Goal: Communication & Community: Answer question/provide support

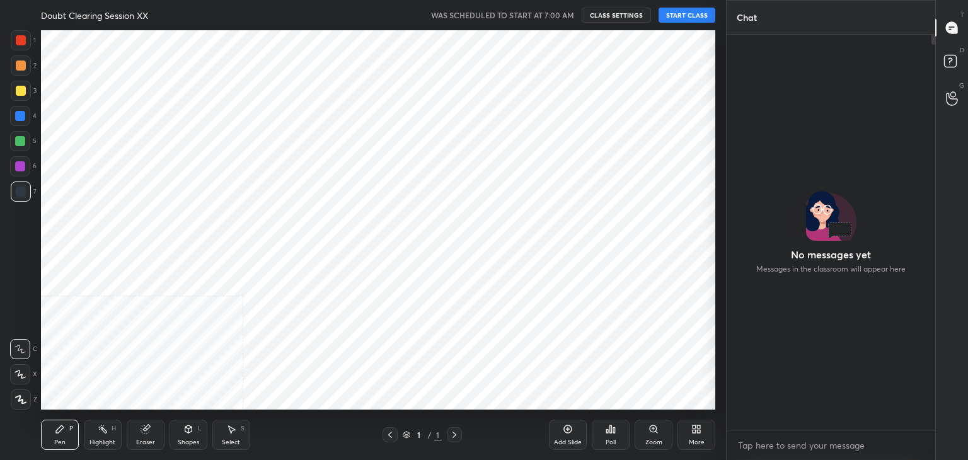
scroll to position [62627, 62331]
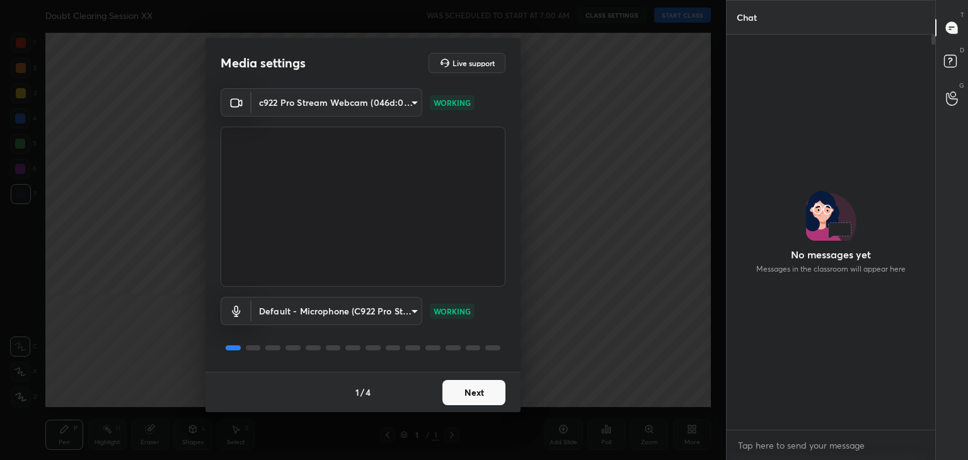
click at [491, 391] on button "Next" at bounding box center [473, 392] width 63 height 25
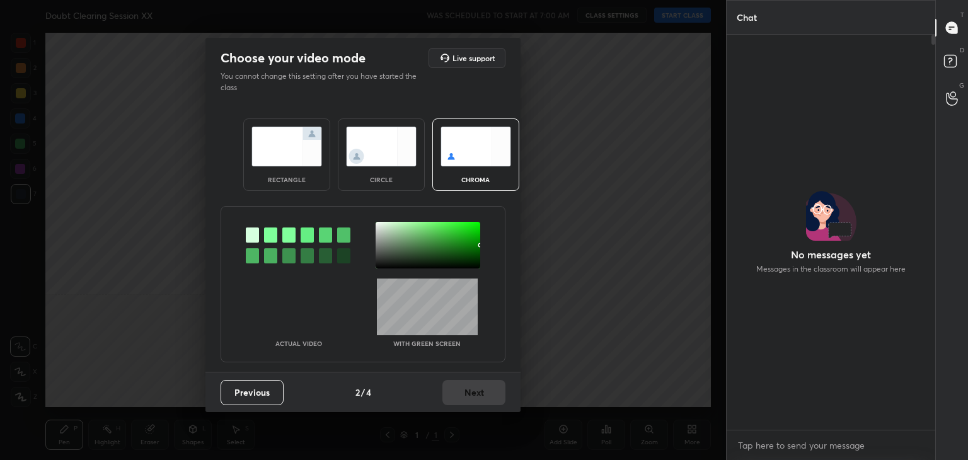
click at [274, 233] on div at bounding box center [270, 234] width 13 height 15
click at [382, 227] on div at bounding box center [428, 245] width 105 height 47
click at [491, 392] on button "Next" at bounding box center [473, 392] width 63 height 25
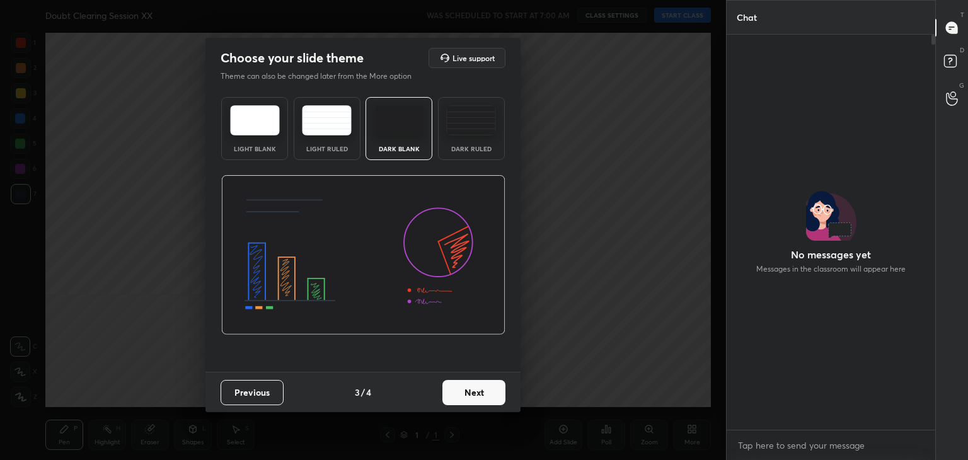
click at [491, 392] on button "Next" at bounding box center [473, 392] width 63 height 25
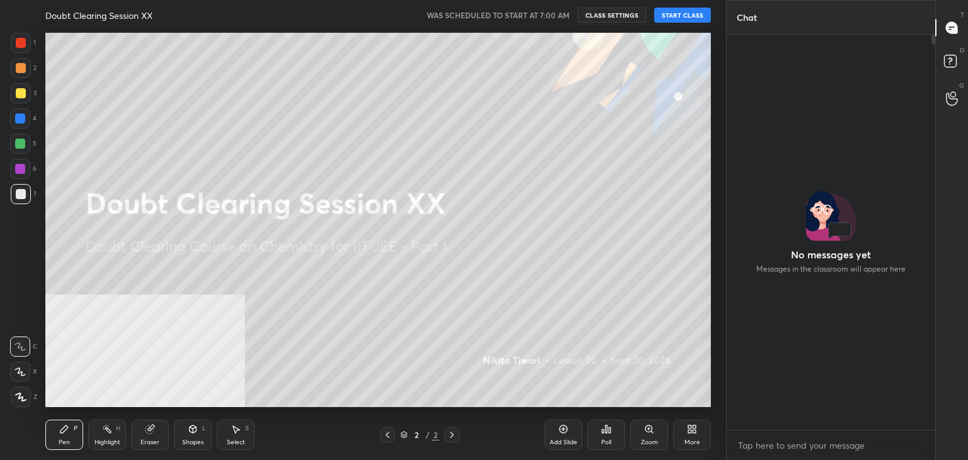
click at [701, 9] on button "START CLASS" at bounding box center [682, 15] width 57 height 15
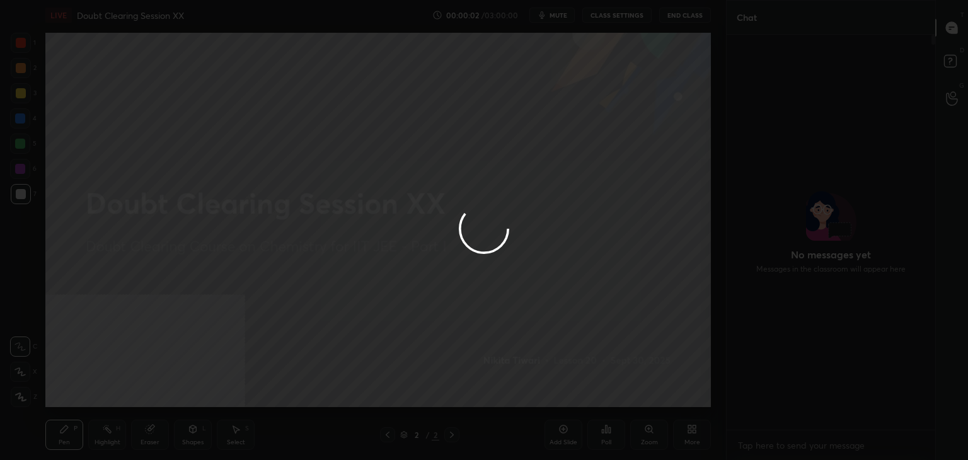
click at [701, 9] on div at bounding box center [484, 230] width 968 height 460
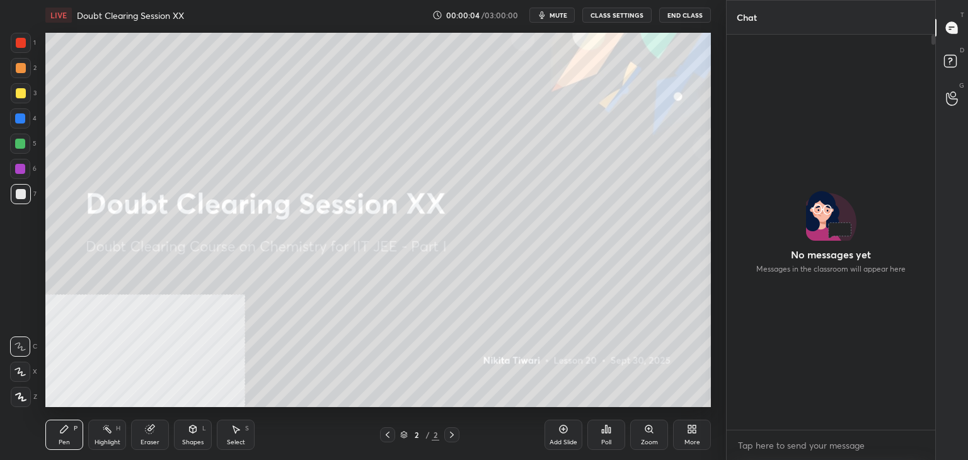
click at [699, 11] on button "End Class" at bounding box center [685, 15] width 52 height 15
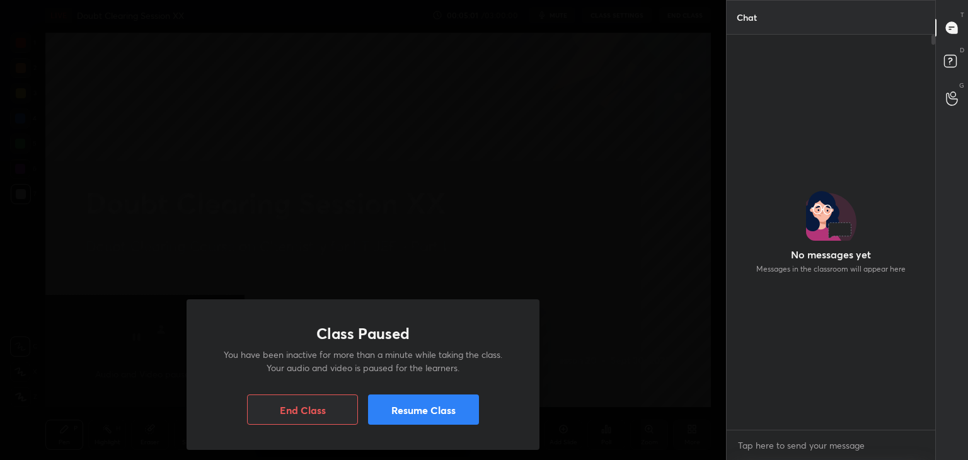
click at [420, 408] on button "Resume Class" at bounding box center [423, 409] width 111 height 30
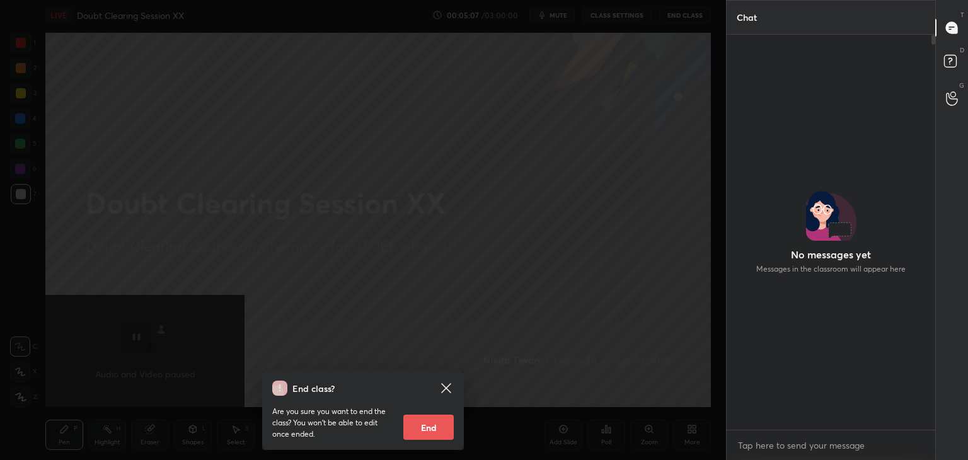
click at [447, 381] on icon at bounding box center [446, 388] width 15 height 15
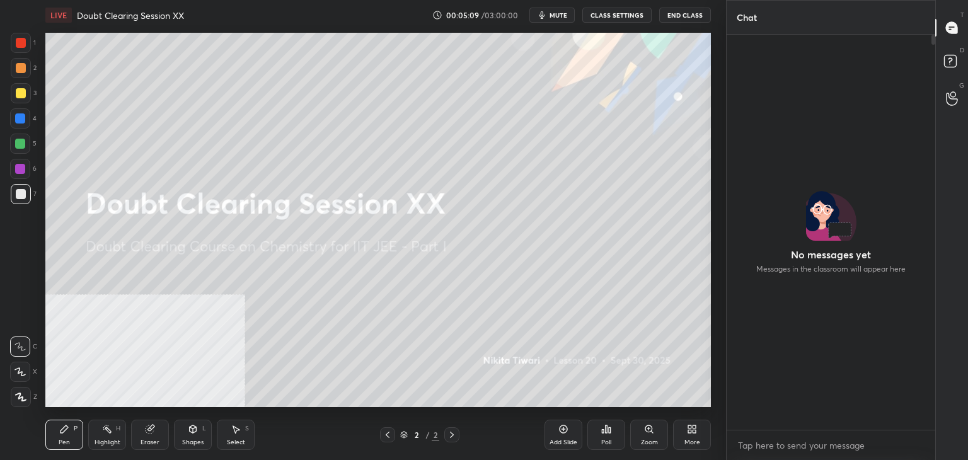
click at [554, 13] on span "mute" at bounding box center [558, 15] width 18 height 9
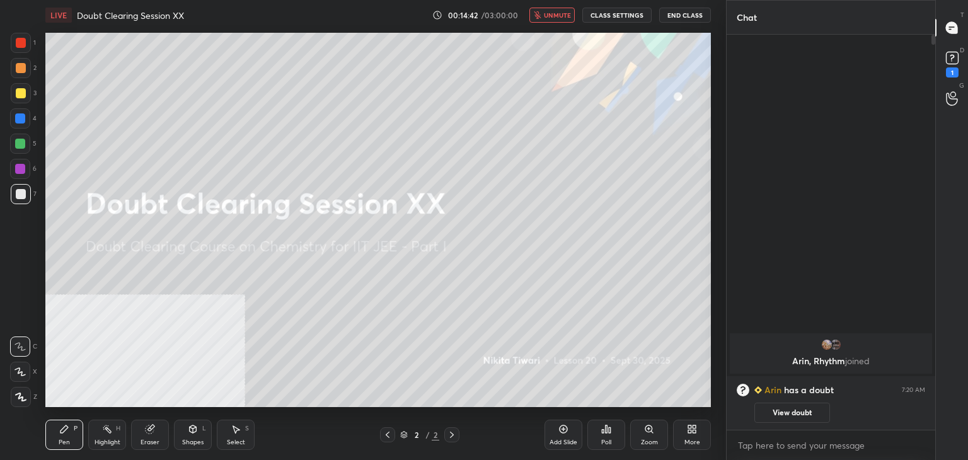
click at [553, 10] on button "unmute" at bounding box center [551, 15] width 45 height 15
click at [948, 63] on rect at bounding box center [952, 58] width 12 height 12
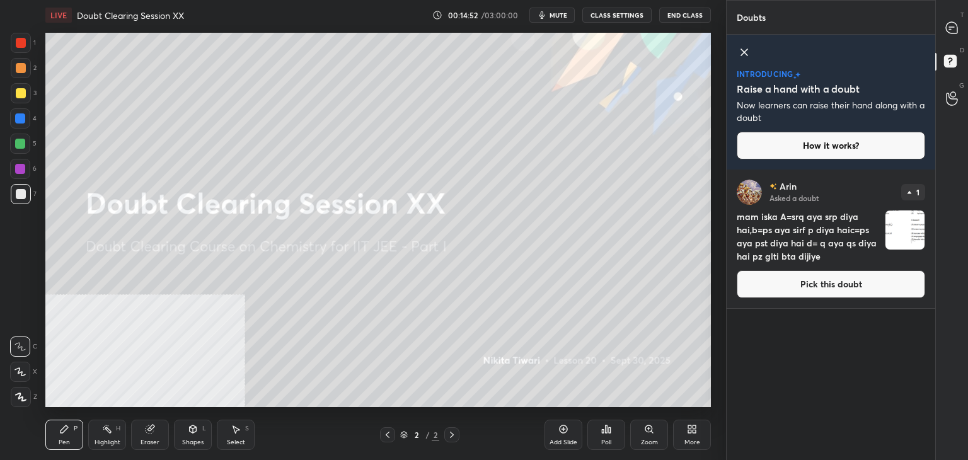
click at [818, 280] on button "Pick this doubt" at bounding box center [831, 284] width 188 height 28
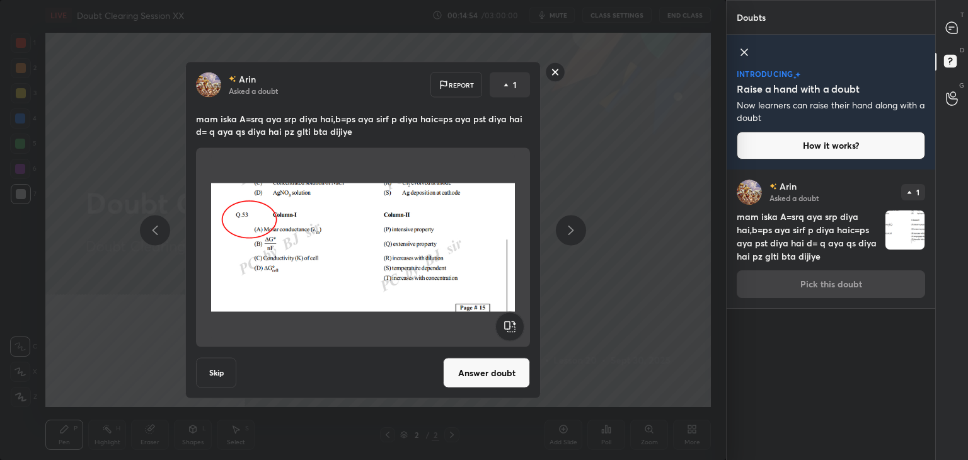
click at [465, 374] on button "Answer doubt" at bounding box center [486, 373] width 87 height 30
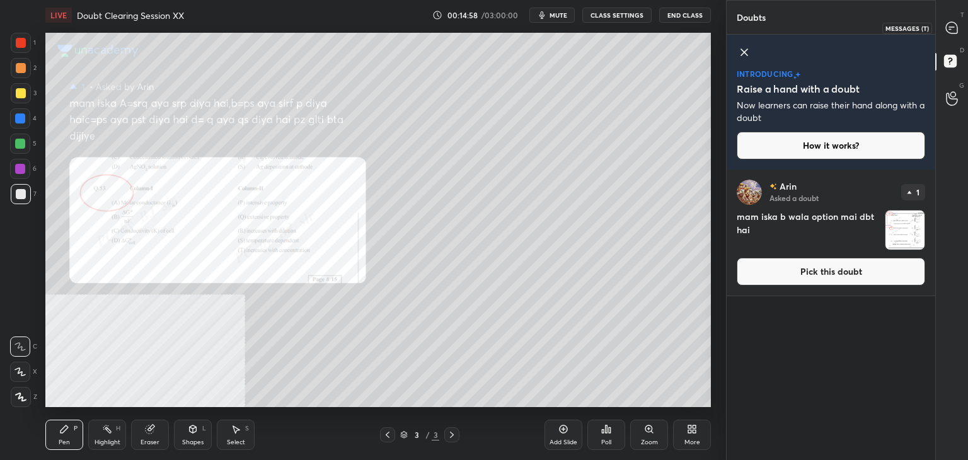
click at [953, 27] on icon at bounding box center [951, 27] width 5 height 0
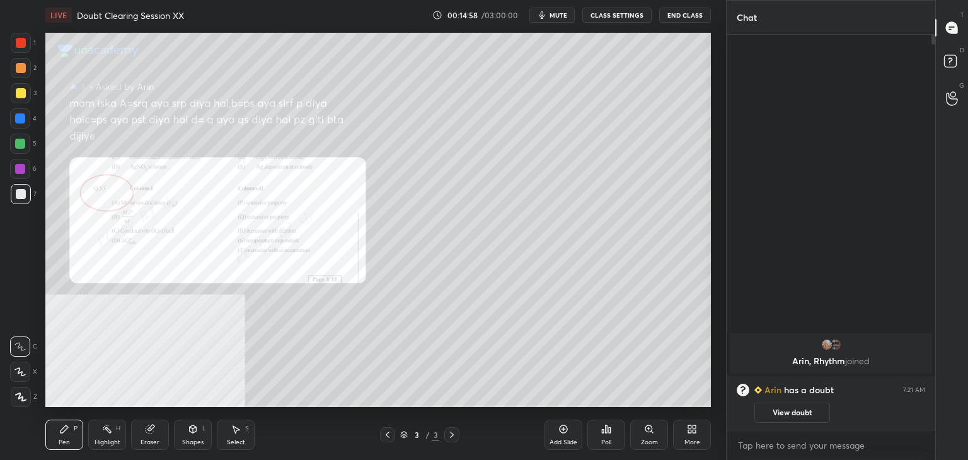
scroll to position [391, 205]
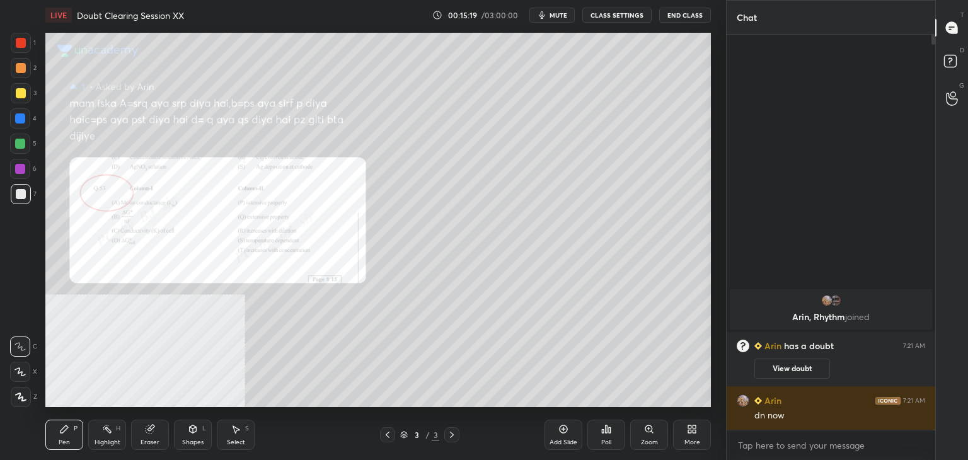
click at [645, 438] on div "Zoom" at bounding box center [649, 435] width 38 height 30
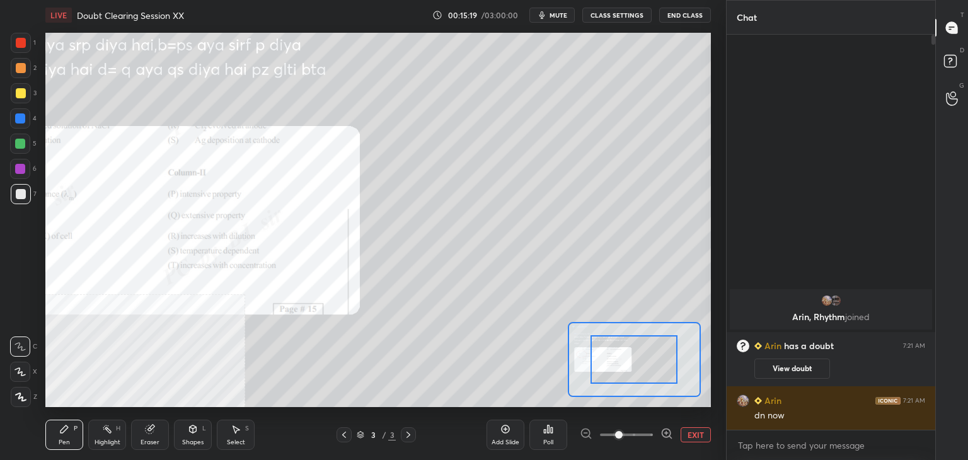
click at [640, 439] on span at bounding box center [626, 434] width 53 height 19
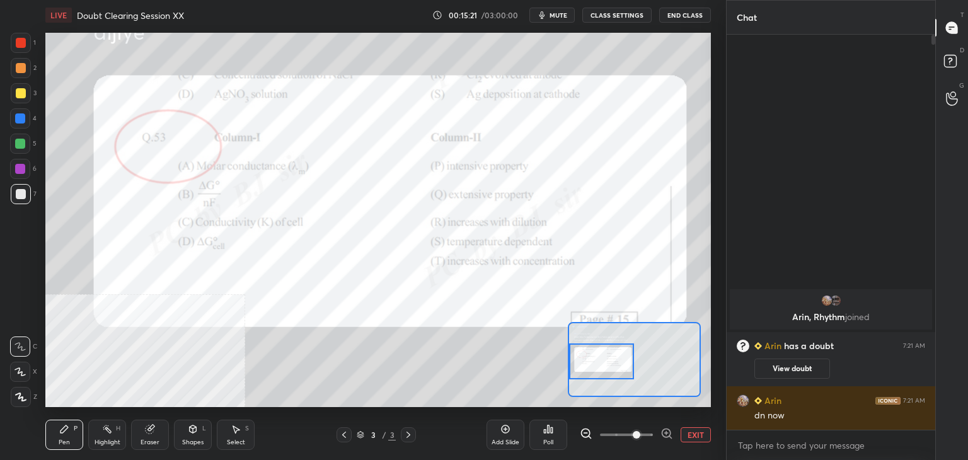
drag, startPoint x: 642, startPoint y: 359, endPoint x: 609, endPoint y: 364, distance: 33.8
click at [609, 364] on div at bounding box center [602, 361] width 66 height 36
click at [24, 49] on div at bounding box center [21, 43] width 20 height 20
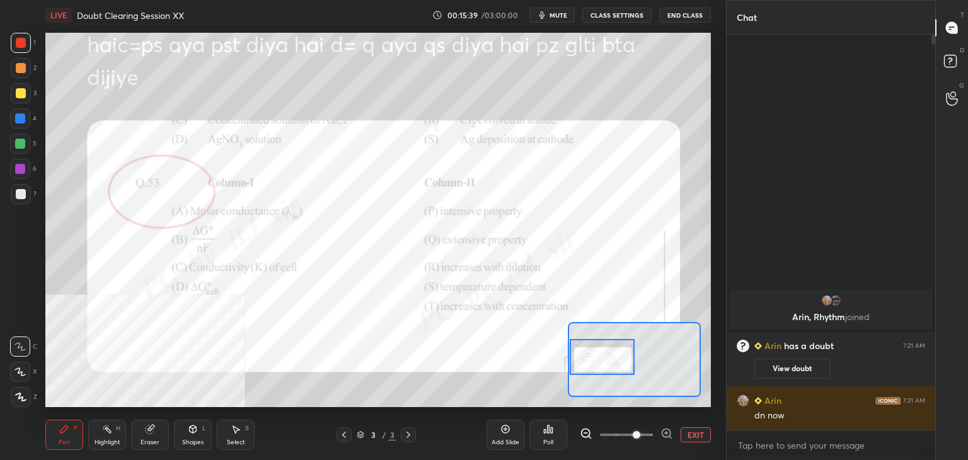
click at [578, 339] on div at bounding box center [603, 357] width 66 height 36
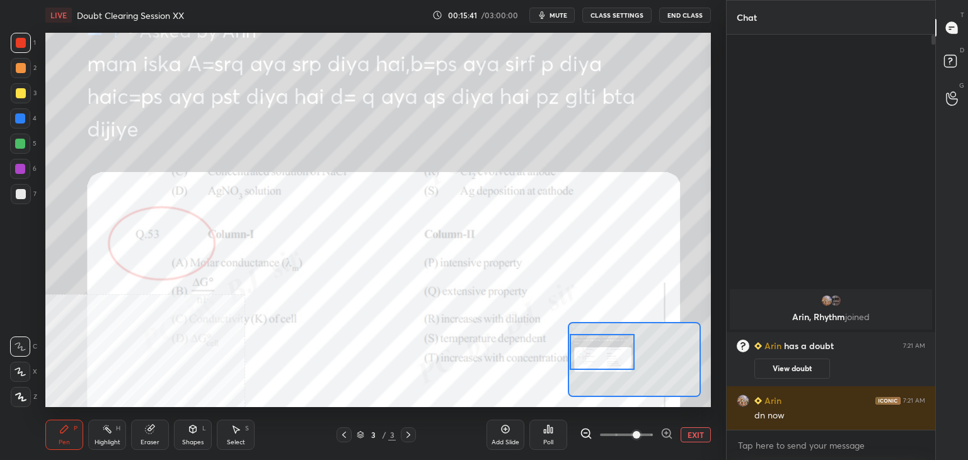
drag, startPoint x: 607, startPoint y: 351, endPoint x: 608, endPoint y: 362, distance: 10.7
click at [608, 362] on div at bounding box center [603, 352] width 66 height 36
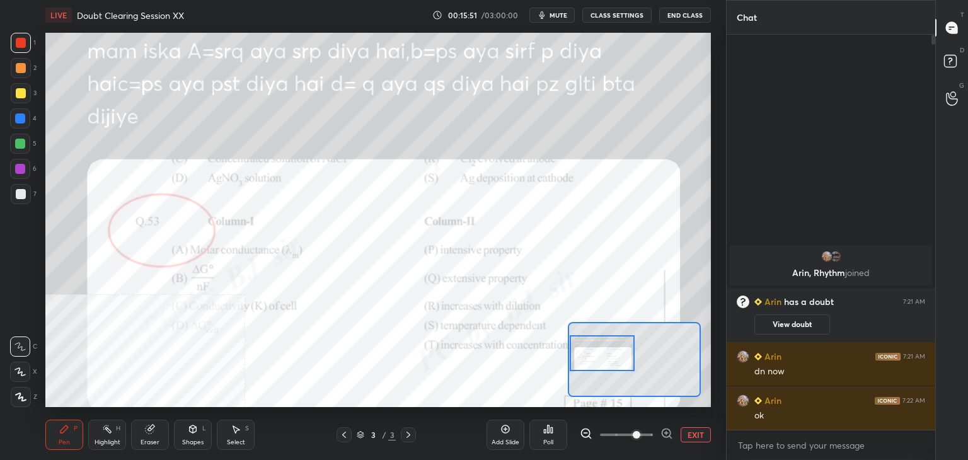
click at [591, 359] on div at bounding box center [603, 353] width 66 height 36
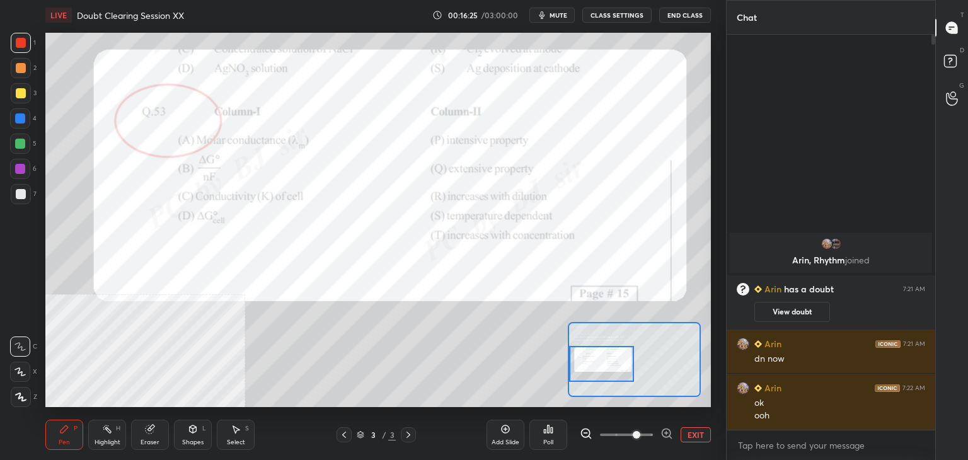
click at [199, 153] on div "Setting up your live class Poll for secs No correct answer Start poll" at bounding box center [377, 220] width 665 height 374
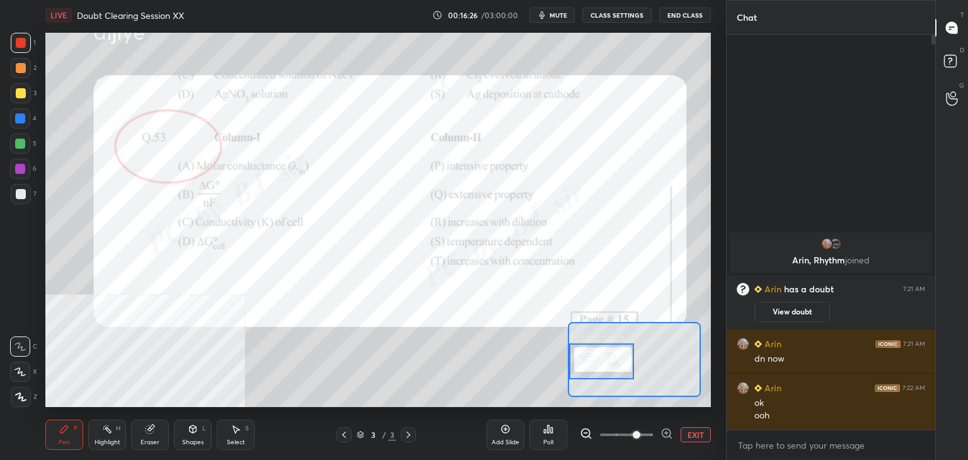
drag, startPoint x: 595, startPoint y: 353, endPoint x: 593, endPoint y: 370, distance: 16.6
click at [593, 370] on div at bounding box center [602, 361] width 66 height 36
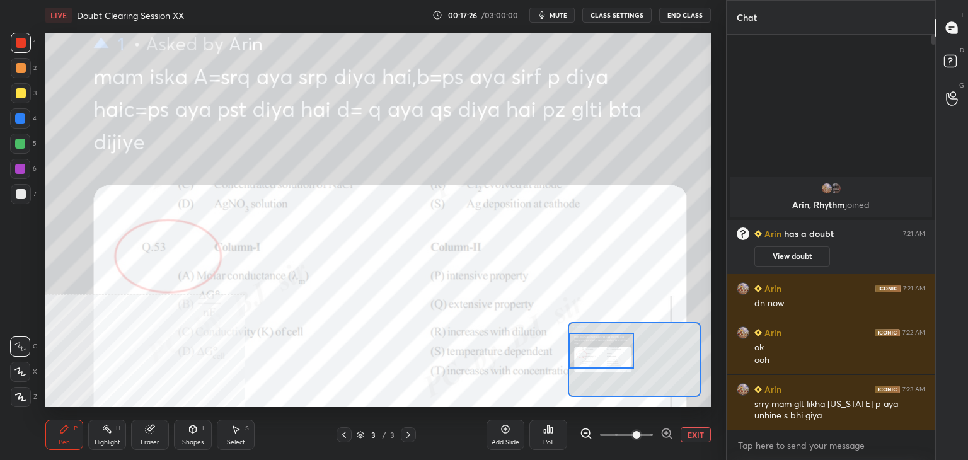
click at [610, 347] on div at bounding box center [602, 351] width 66 height 36
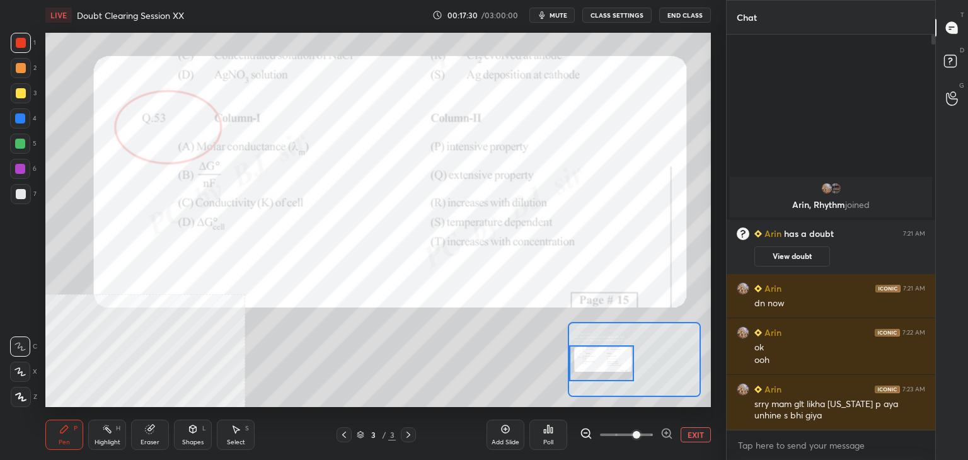
drag, startPoint x: 604, startPoint y: 359, endPoint x: 604, endPoint y: 369, distance: 9.5
click at [604, 369] on div at bounding box center [602, 363] width 66 height 36
click at [25, 127] on div at bounding box center [20, 118] width 20 height 20
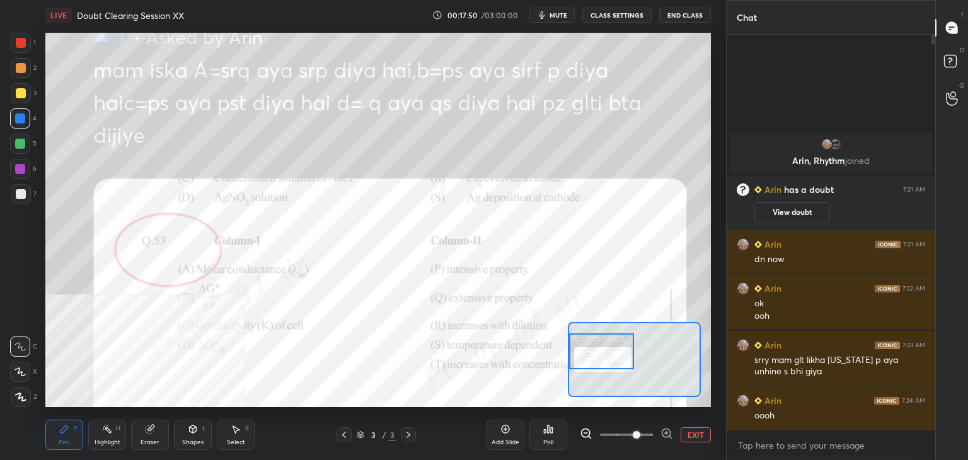
drag, startPoint x: 597, startPoint y: 356, endPoint x: 592, endPoint y: 347, distance: 10.7
click at [592, 347] on div at bounding box center [602, 351] width 66 height 36
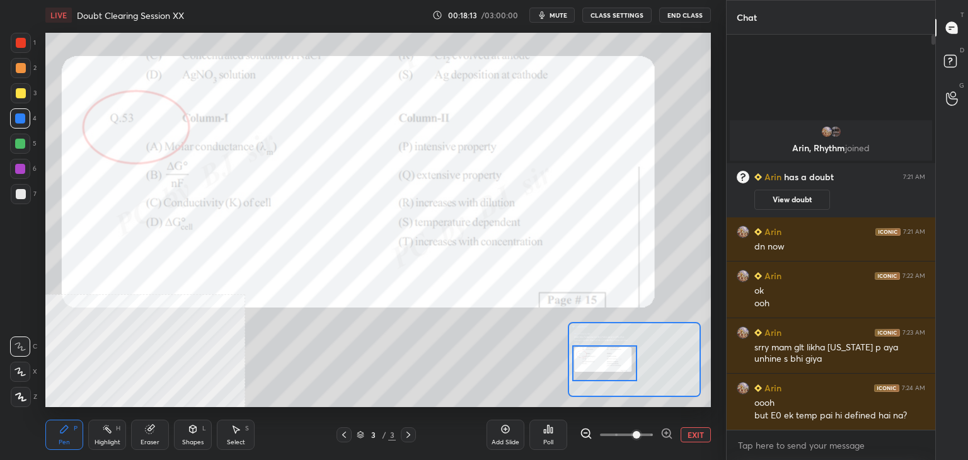
drag, startPoint x: 588, startPoint y: 366, endPoint x: 594, endPoint y: 372, distance: 7.6
click at [594, 372] on div at bounding box center [605, 363] width 66 height 36
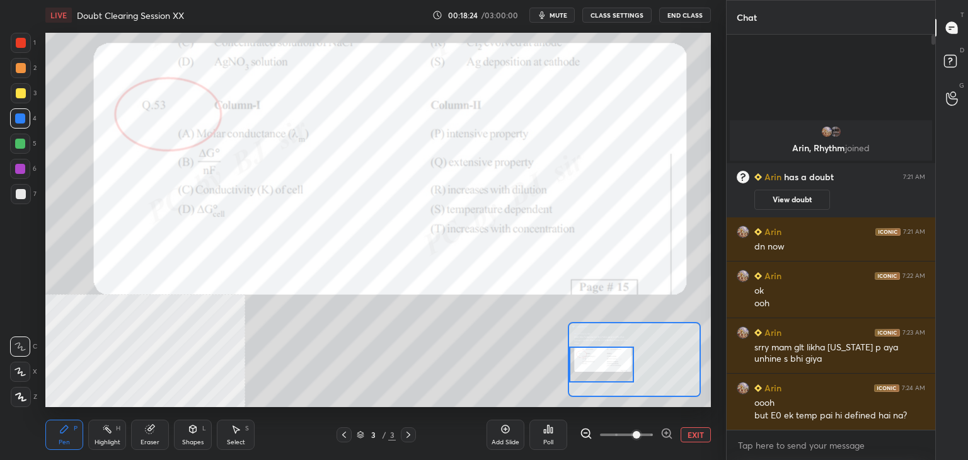
drag, startPoint x: 605, startPoint y: 369, endPoint x: 589, endPoint y: 370, distance: 16.4
click at [589, 370] on div at bounding box center [602, 365] width 66 height 36
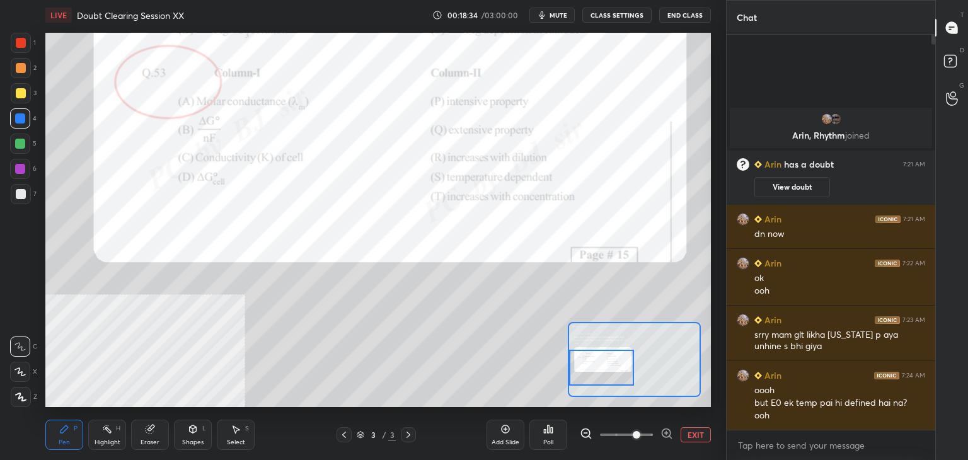
drag, startPoint x: 597, startPoint y: 356, endPoint x: 587, endPoint y: 359, distance: 10.0
click at [587, 359] on div at bounding box center [602, 368] width 66 height 36
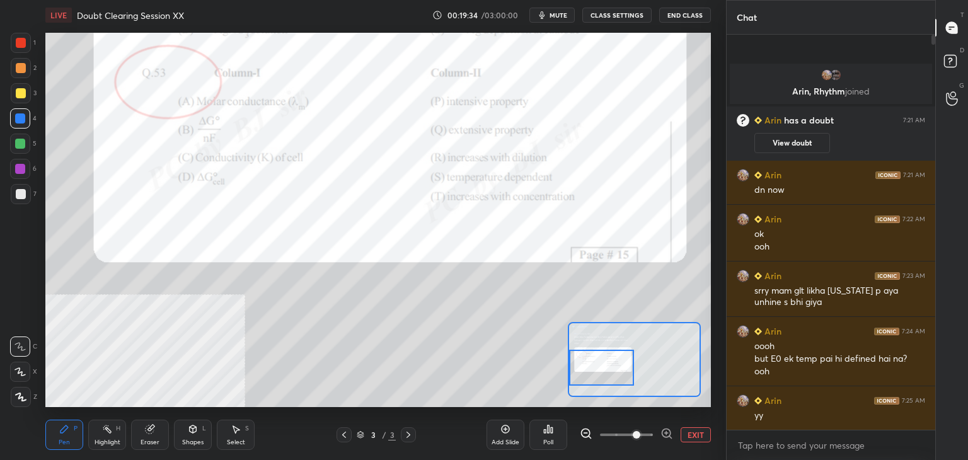
click at [20, 45] on div at bounding box center [21, 43] width 10 height 10
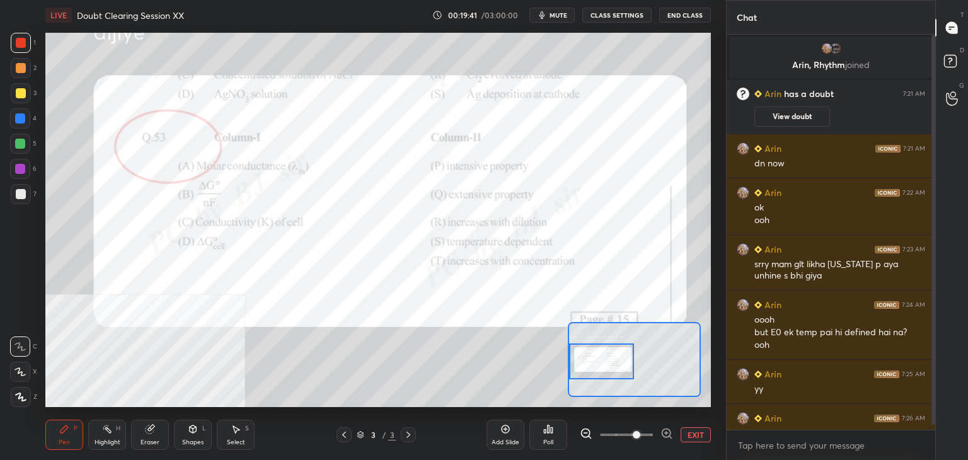
drag, startPoint x: 607, startPoint y: 362, endPoint x: 600, endPoint y: 359, distance: 8.2
click at [600, 359] on div at bounding box center [602, 361] width 66 height 36
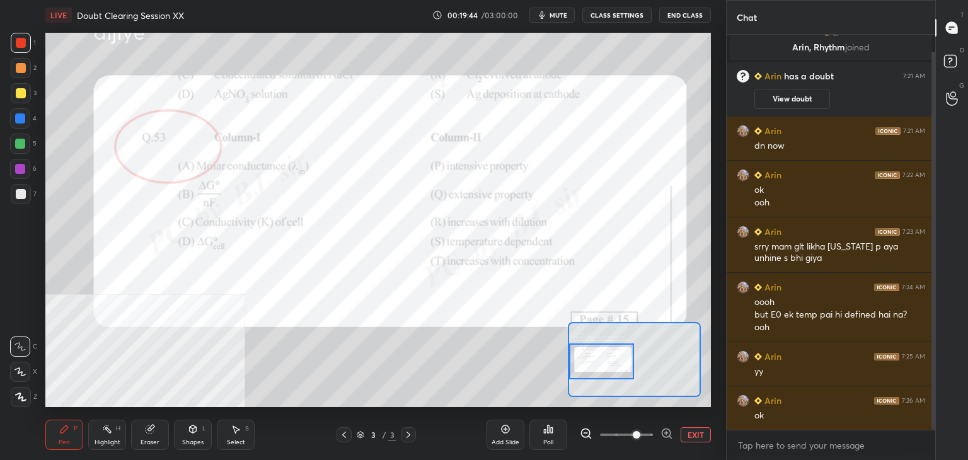
click at [494, 330] on div "1 2 3 4 5 6 7 C X Z C X Z E E Erase all H H LIVE Doubt Clearing Session XX 00:1…" at bounding box center [484, 230] width 968 height 460
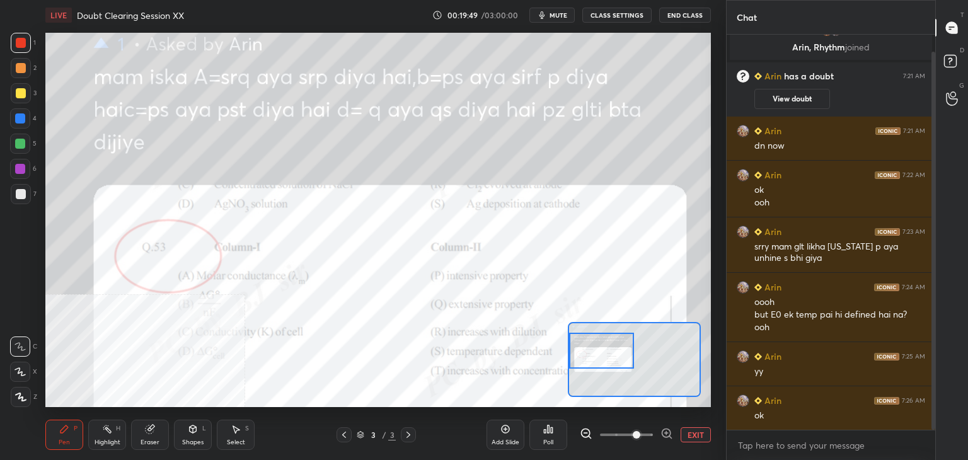
drag, startPoint x: 600, startPoint y: 362, endPoint x: 610, endPoint y: 359, distance: 10.8
click at [603, 365] on div at bounding box center [602, 351] width 66 height 36
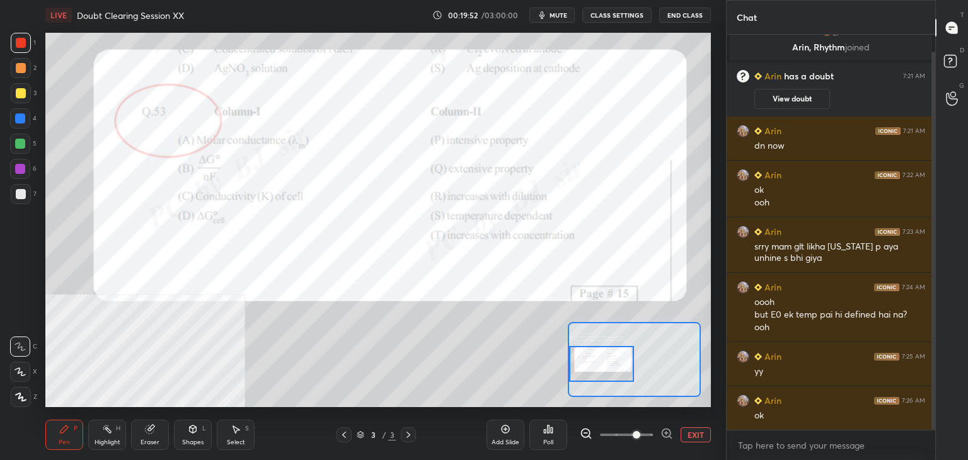
drag, startPoint x: 607, startPoint y: 364, endPoint x: 595, endPoint y: 364, distance: 12.0
click at [599, 367] on div at bounding box center [602, 364] width 66 height 36
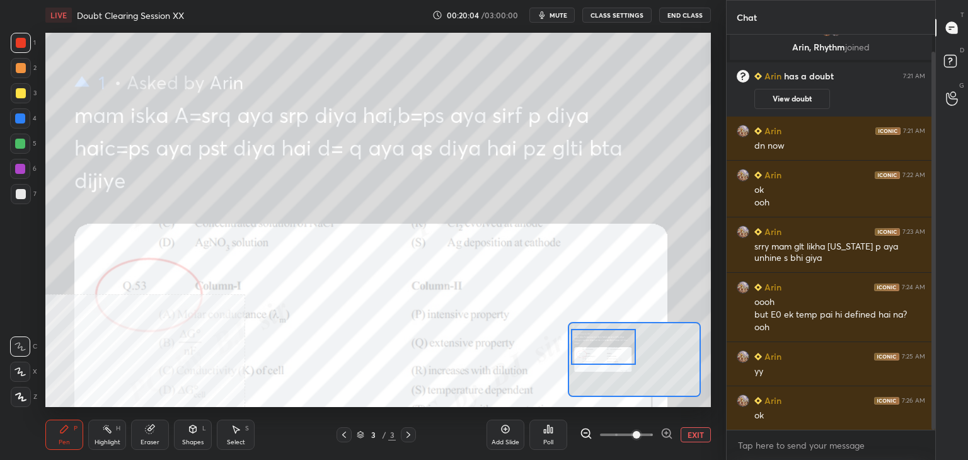
drag, startPoint x: 605, startPoint y: 354, endPoint x: 595, endPoint y: 372, distance: 21.2
click at [595, 365] on div at bounding box center [604, 347] width 66 height 36
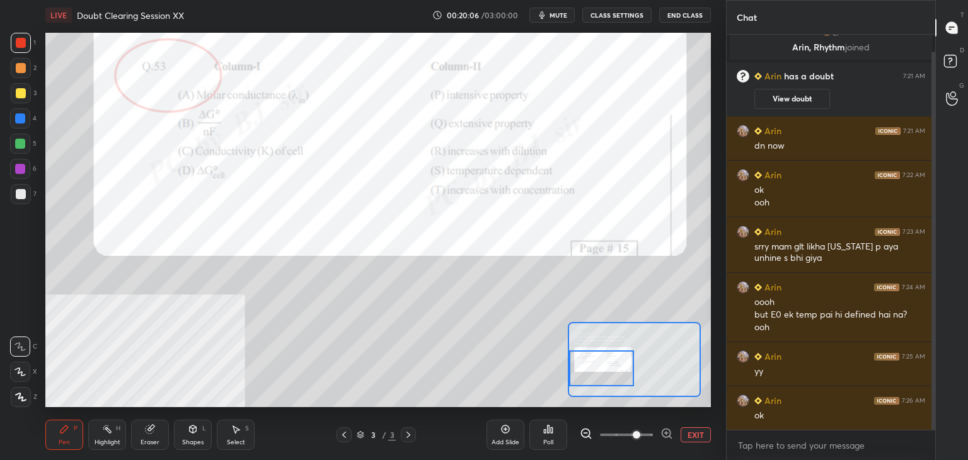
drag, startPoint x: 597, startPoint y: 374, endPoint x: 592, endPoint y: 362, distance: 13.0
click at [592, 362] on div at bounding box center [602, 368] width 66 height 36
click at [695, 441] on button "EXIT" at bounding box center [695, 434] width 30 height 15
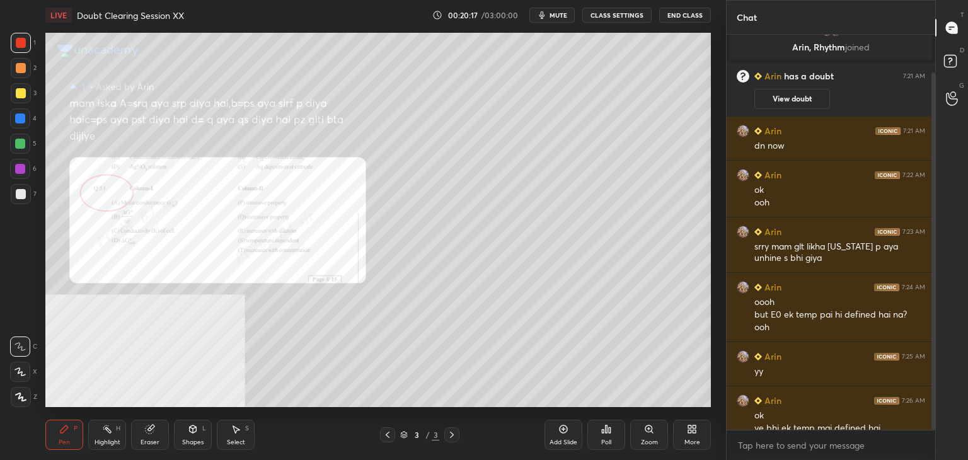
scroll to position [42, 0]
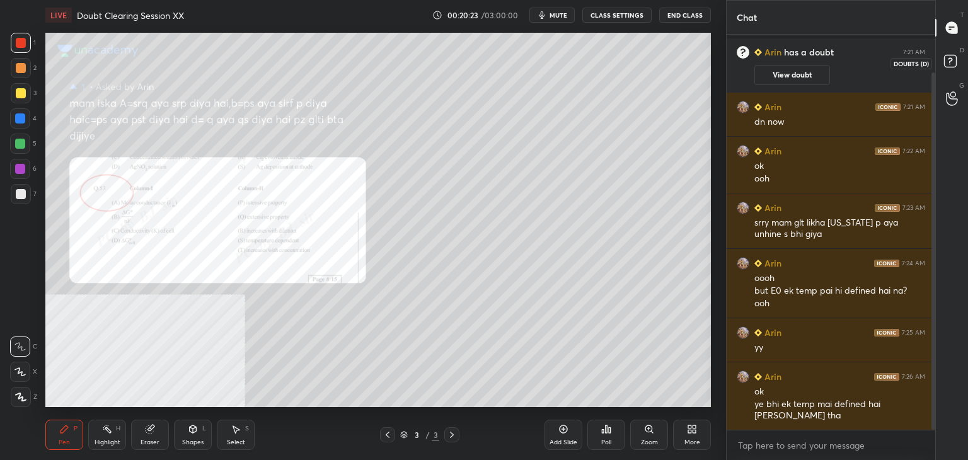
click at [945, 67] on rect at bounding box center [950, 61] width 12 height 12
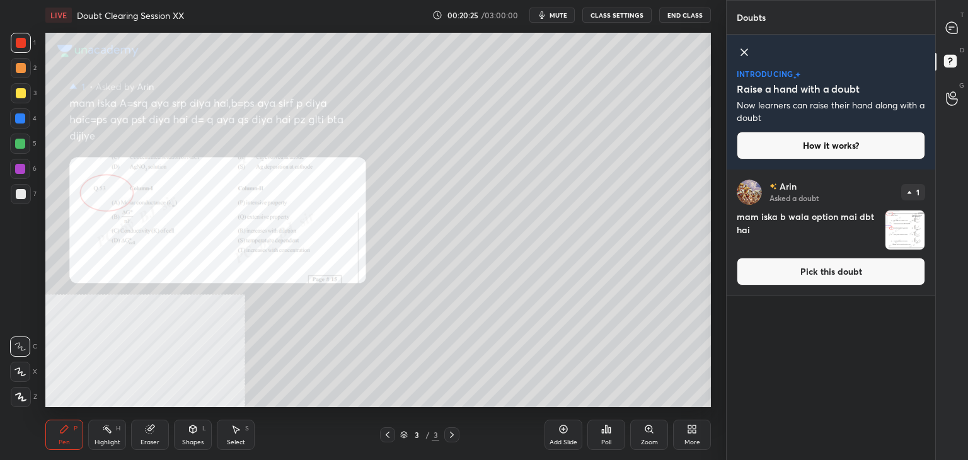
click at [749, 281] on button "Pick this doubt" at bounding box center [831, 272] width 188 height 28
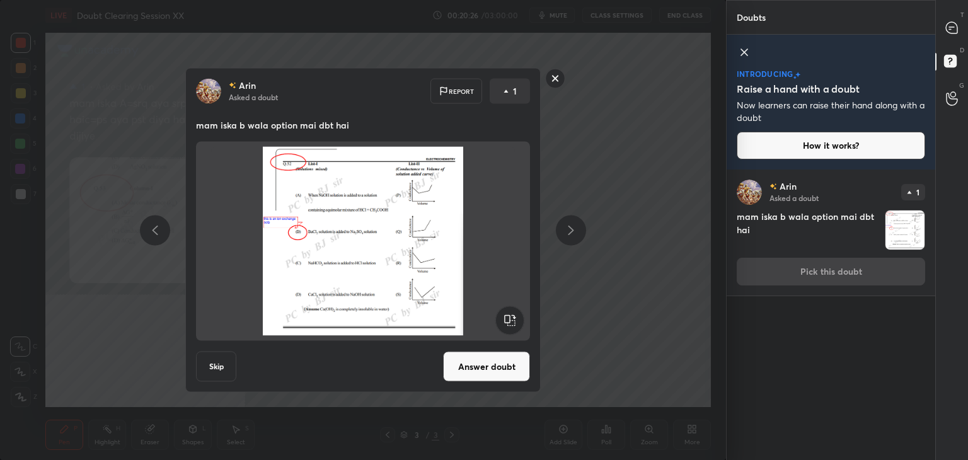
click at [486, 359] on button "Answer doubt" at bounding box center [486, 367] width 87 height 30
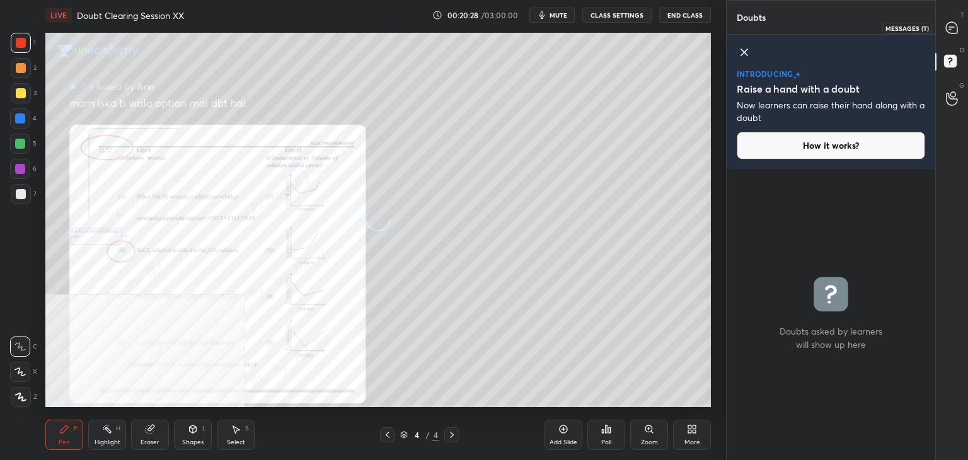
click at [956, 28] on icon at bounding box center [951, 27] width 11 height 11
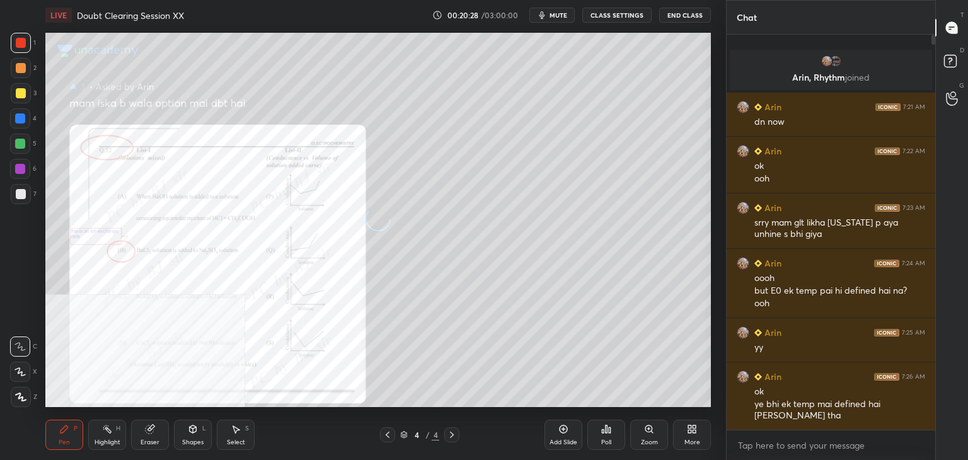
scroll to position [391, 205]
click at [689, 429] on icon at bounding box center [692, 429] width 10 height 10
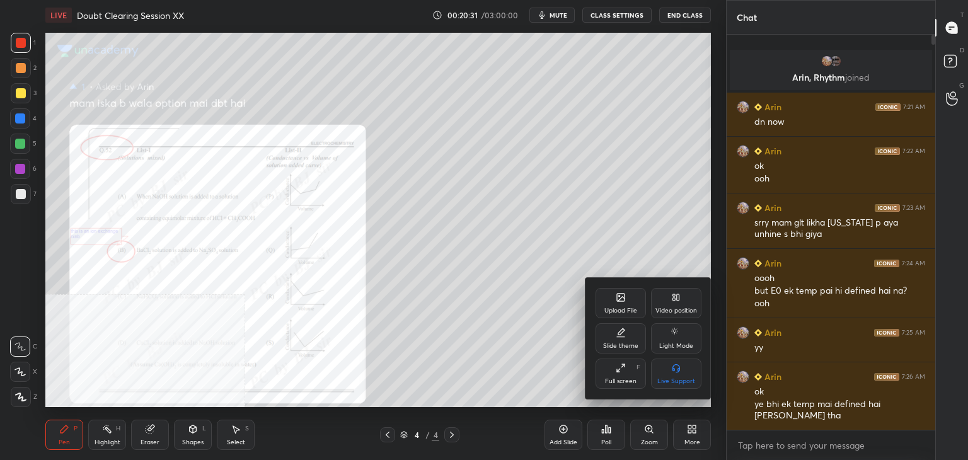
drag, startPoint x: 680, startPoint y: 296, endPoint x: 683, endPoint y: 302, distance: 7.4
click at [680, 297] on div "Video position" at bounding box center [676, 303] width 50 height 30
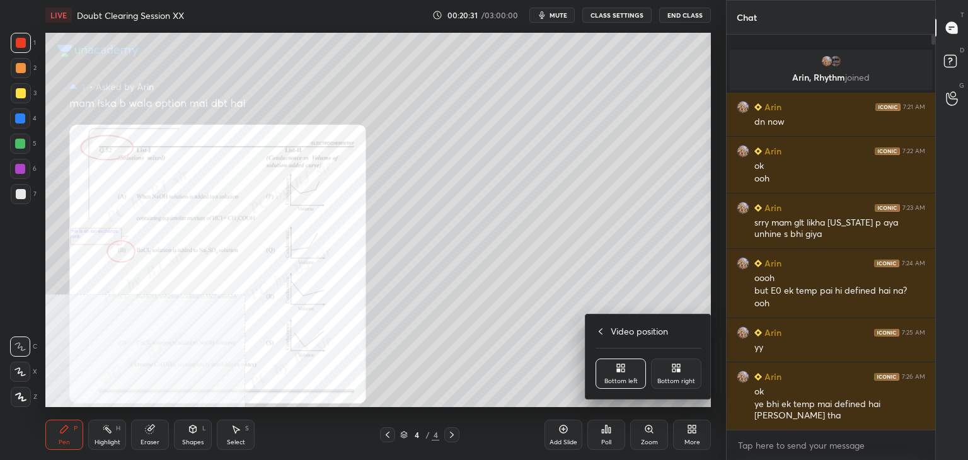
click at [682, 378] on div "Bottom right" at bounding box center [676, 381] width 38 height 6
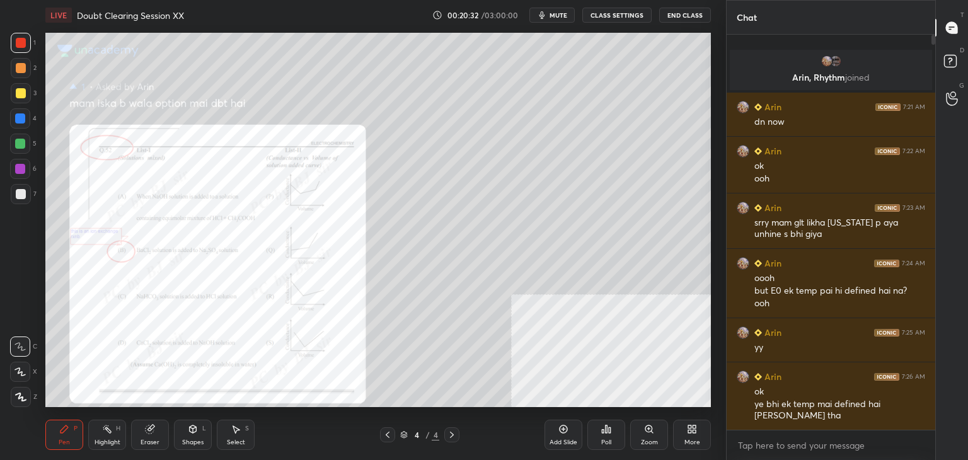
click at [650, 443] on div "Zoom" at bounding box center [649, 442] width 17 height 6
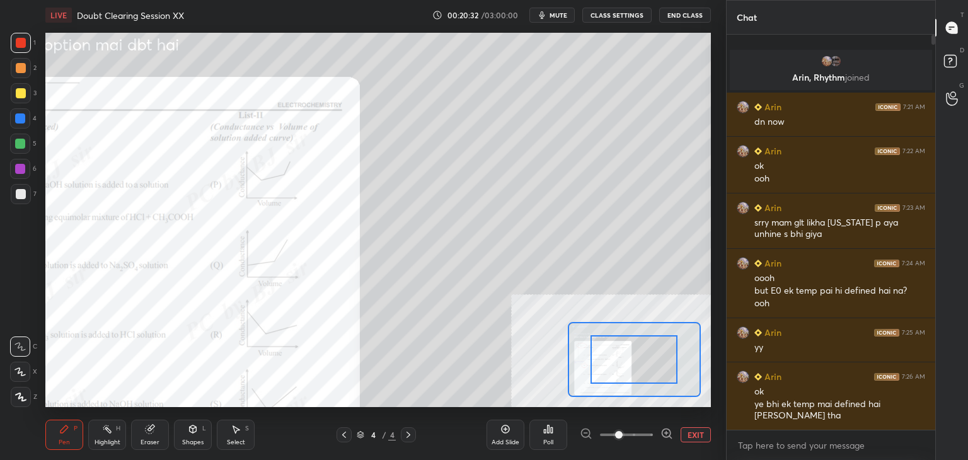
click at [637, 442] on span at bounding box center [626, 434] width 53 height 19
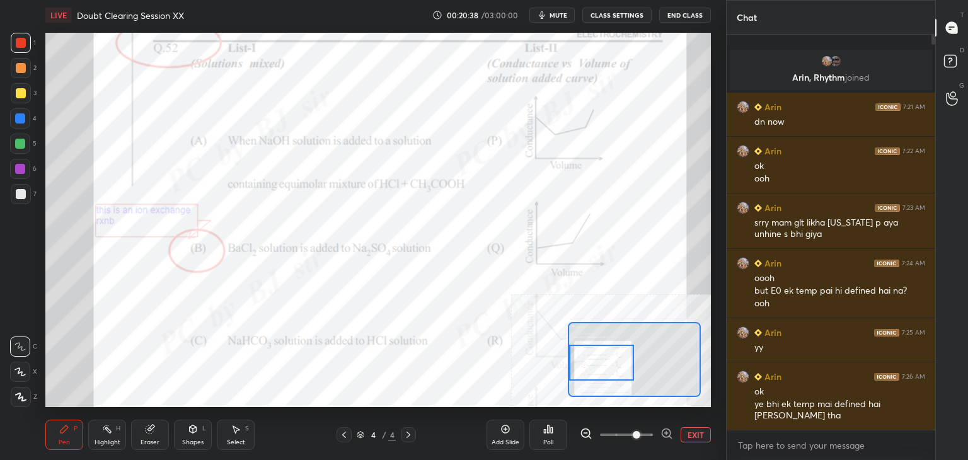
drag, startPoint x: 643, startPoint y: 359, endPoint x: 612, endPoint y: 361, distance: 31.6
click at [612, 361] on div at bounding box center [602, 363] width 66 height 36
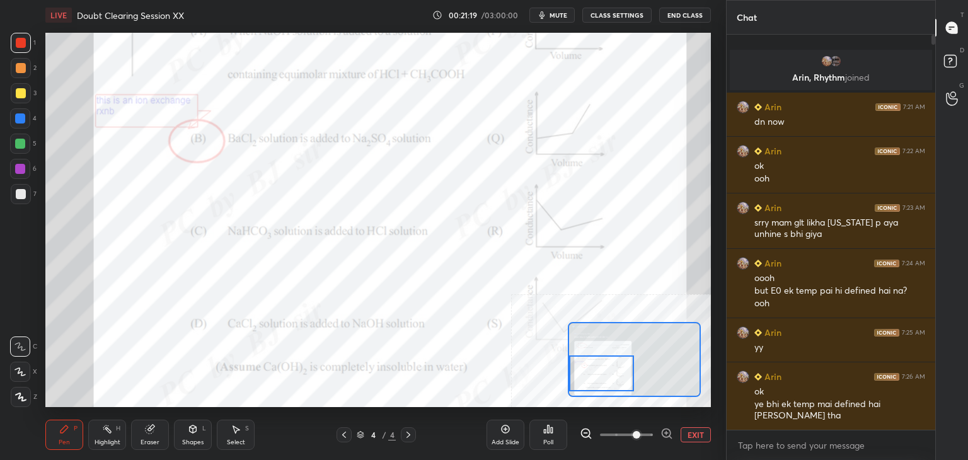
drag, startPoint x: 609, startPoint y: 370, endPoint x: 607, endPoint y: 381, distance: 10.9
click at [607, 381] on div at bounding box center [602, 373] width 66 height 36
drag, startPoint x: 232, startPoint y: 444, endPoint x: 229, endPoint y: 452, distance: 8.8
click at [232, 444] on div "Select" at bounding box center [236, 442] width 18 height 6
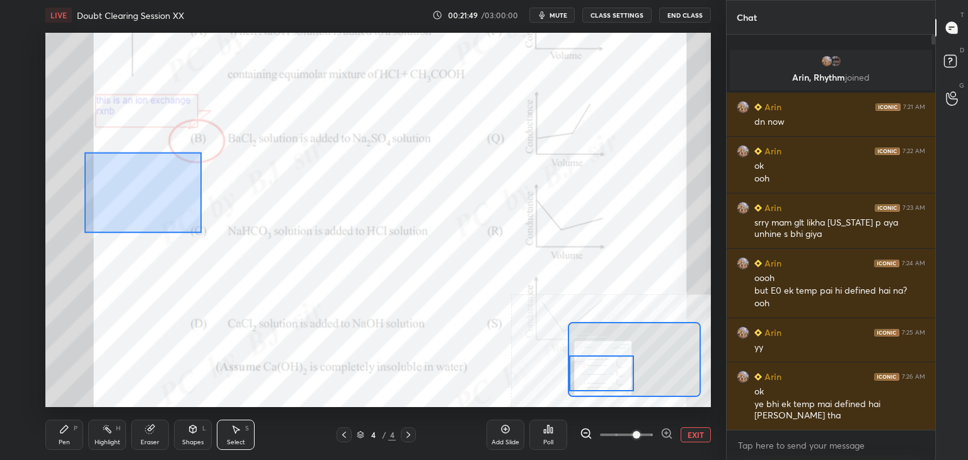
drag, startPoint x: 83, startPoint y: 152, endPoint x: 204, endPoint y: 231, distance: 144.4
click at [204, 232] on div "0 ° Undo Copy Duplicate Duplicate to new slide Delete" at bounding box center [710, 78] width 1331 height 749
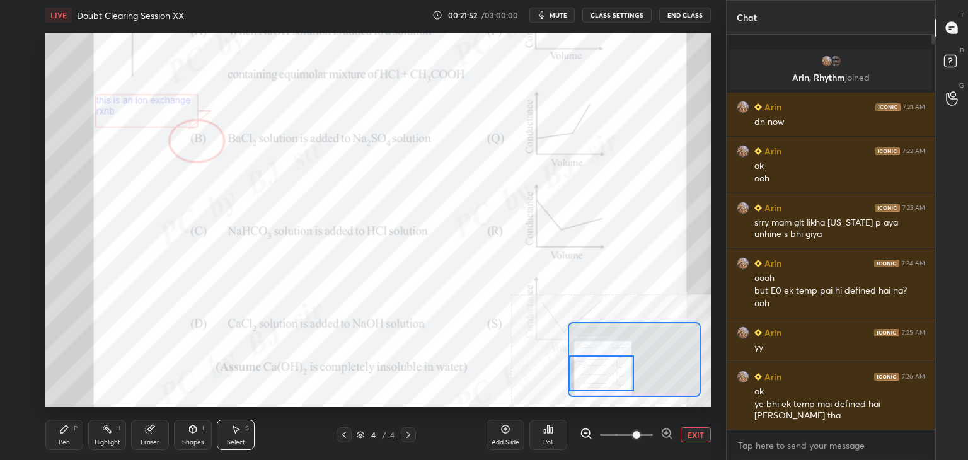
click at [64, 437] on div "Pen P" at bounding box center [64, 435] width 38 height 30
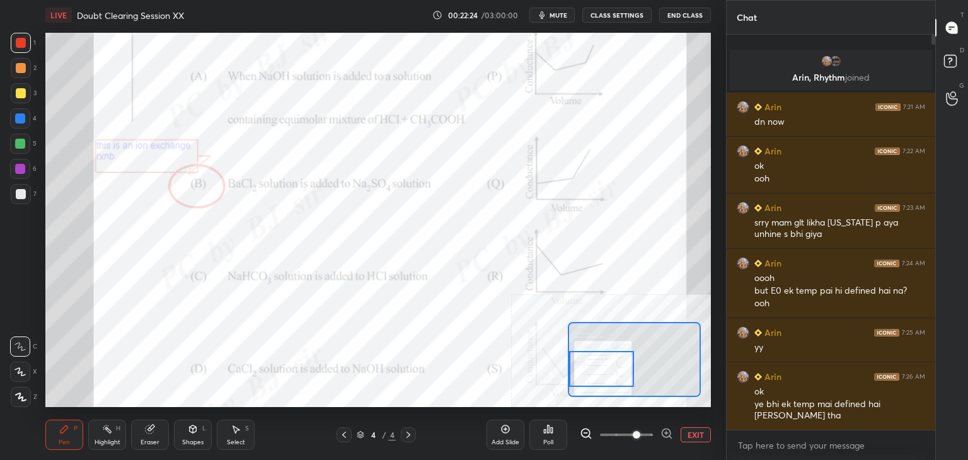
drag, startPoint x: 588, startPoint y: 380, endPoint x: 577, endPoint y: 391, distance: 15.6
click at [577, 387] on div at bounding box center [602, 369] width 66 height 36
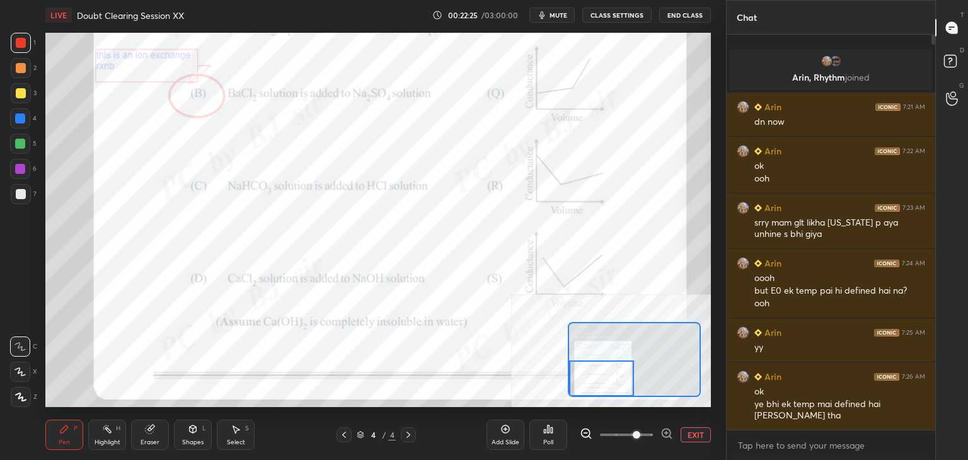
click at [696, 434] on button "EXIT" at bounding box center [695, 434] width 30 height 15
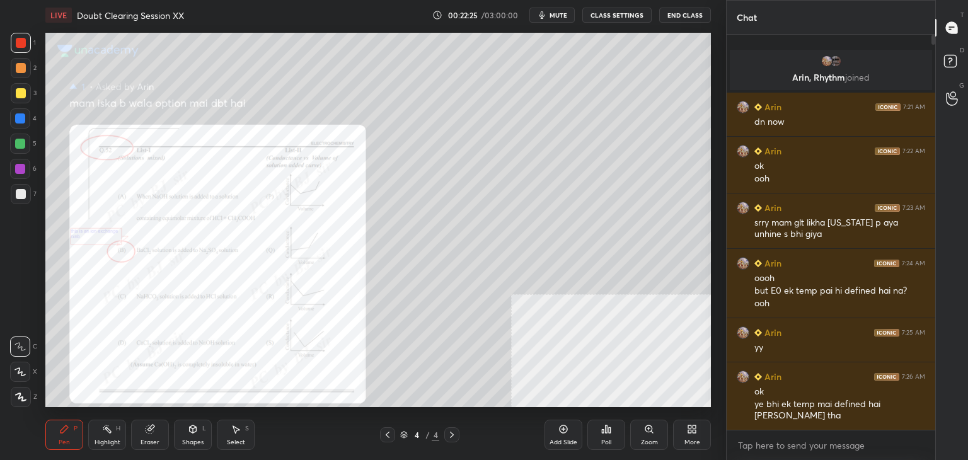
click at [695, 427] on icon at bounding box center [693, 426] width 3 height 3
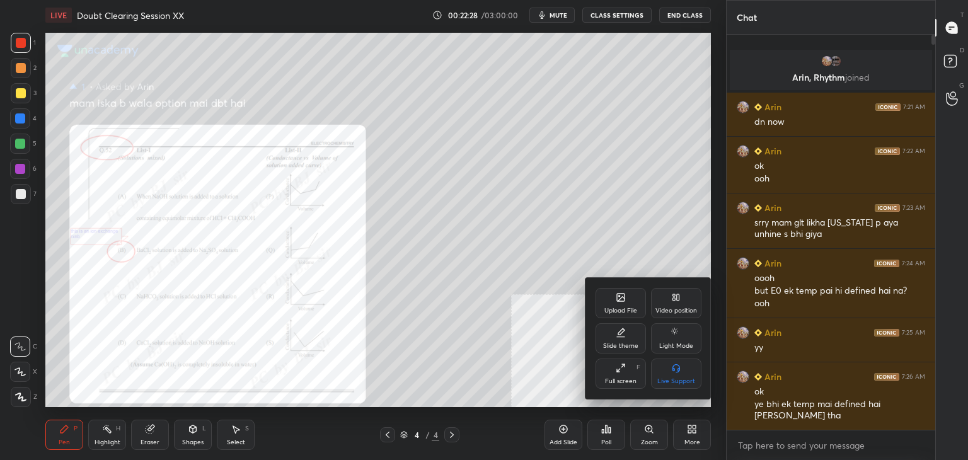
click at [440, 318] on div at bounding box center [484, 230] width 968 height 460
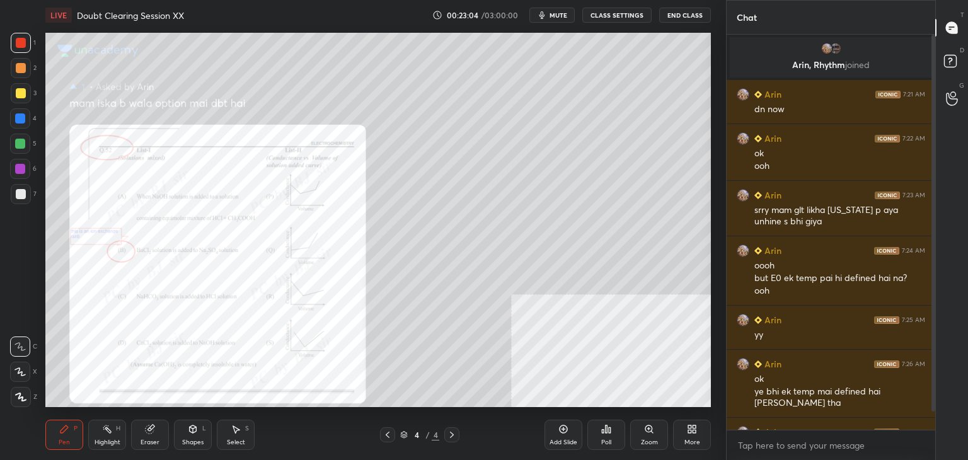
scroll to position [32, 0]
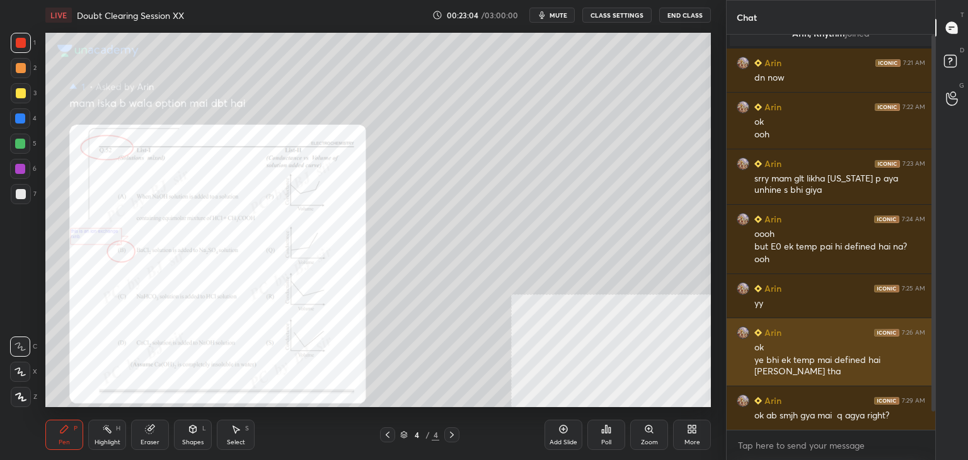
drag, startPoint x: 932, startPoint y: 297, endPoint x: 926, endPoint y: 343, distance: 46.5
click at [926, 341] on div "Arin, [PERSON_NAME] joined Arin 7:21 AM dn now Arin 7:22 AM ok ooh Arin 7:23 AM…" at bounding box center [830, 232] width 209 height 395
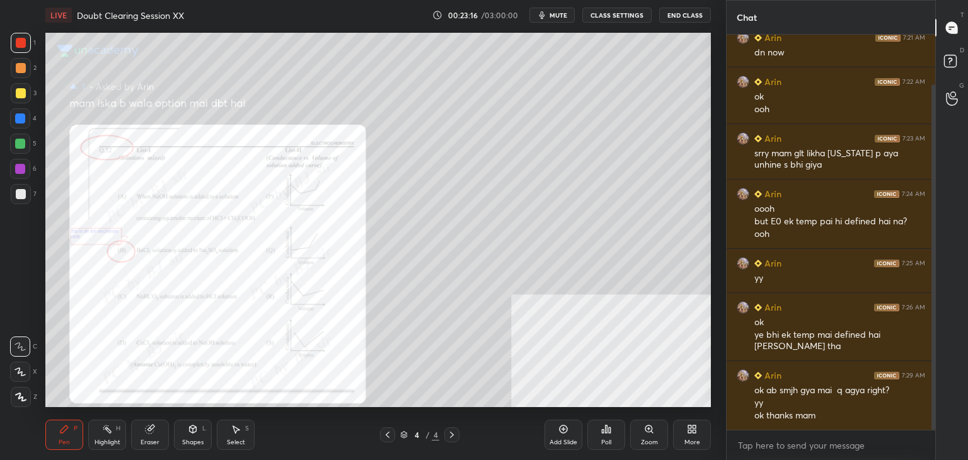
scroll to position [69, 0]
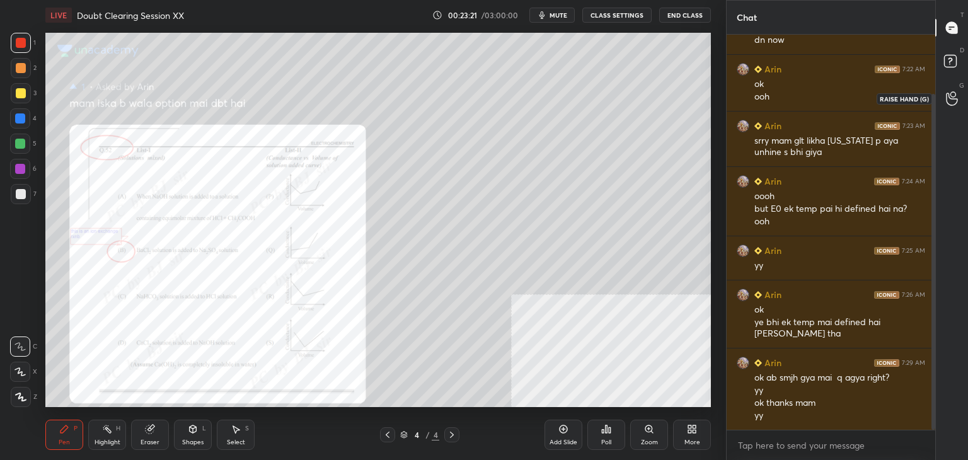
click at [953, 94] on icon at bounding box center [952, 98] width 12 height 14
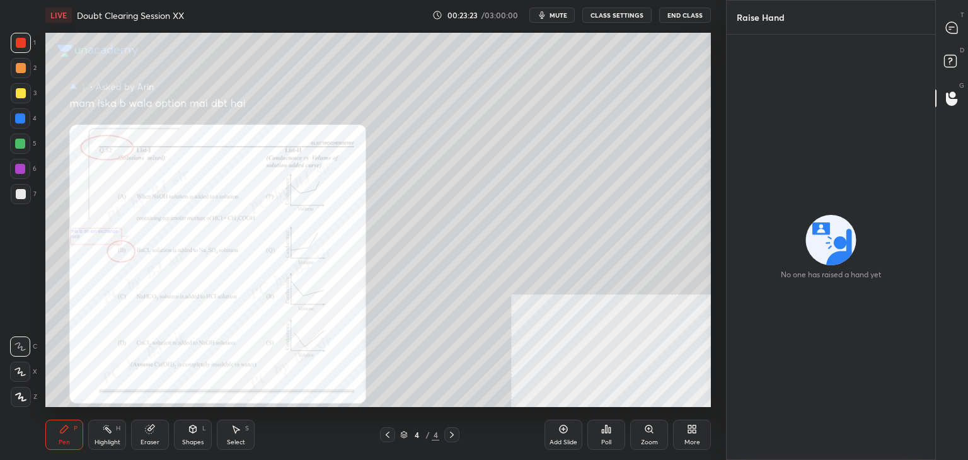
click at [955, 45] on div "D Doubts (D)" at bounding box center [952, 62] width 32 height 35
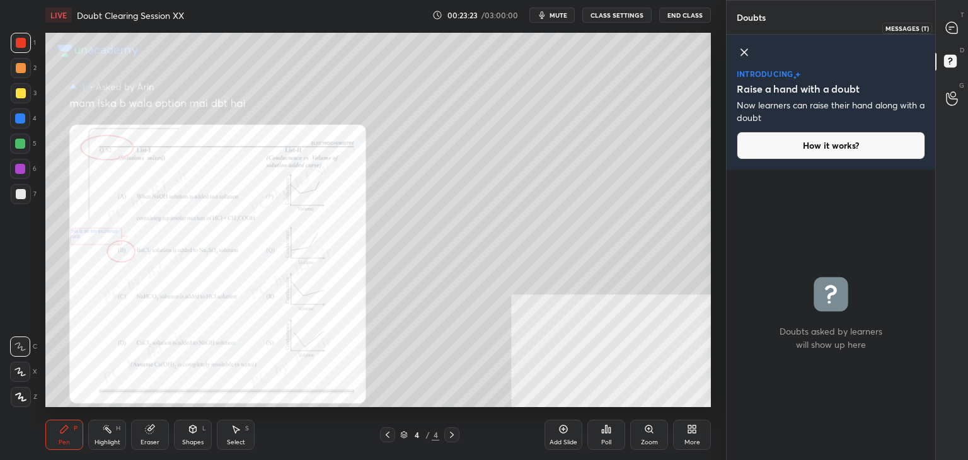
click at [950, 24] on icon at bounding box center [951, 27] width 11 height 11
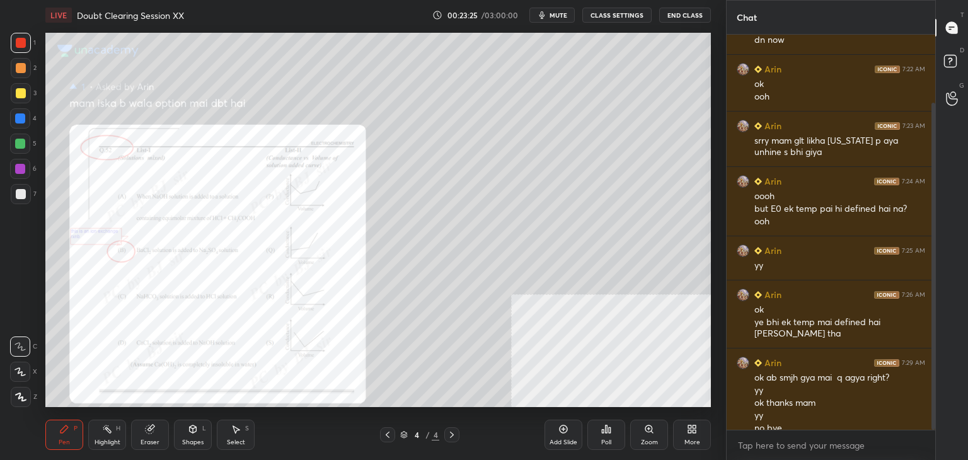
scroll to position [82, 0]
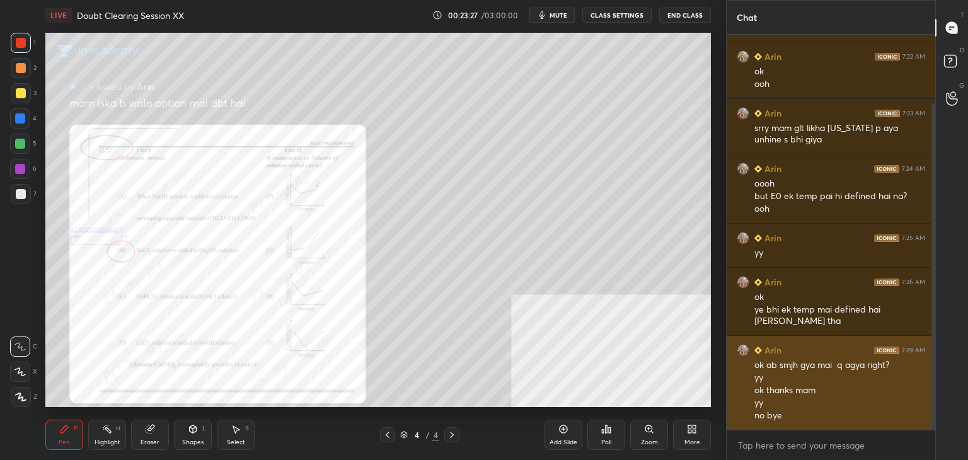
click at [777, 352] on h6 "Arin" at bounding box center [772, 349] width 20 height 13
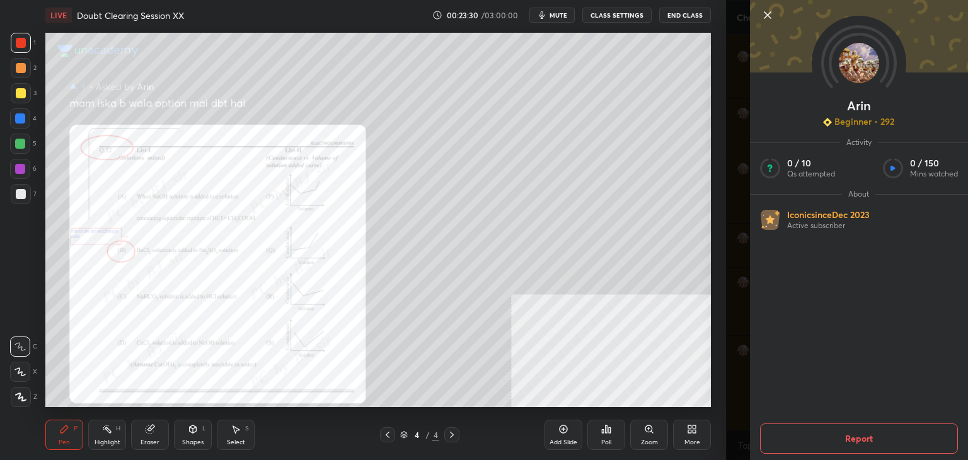
click at [769, 11] on icon at bounding box center [767, 15] width 15 height 15
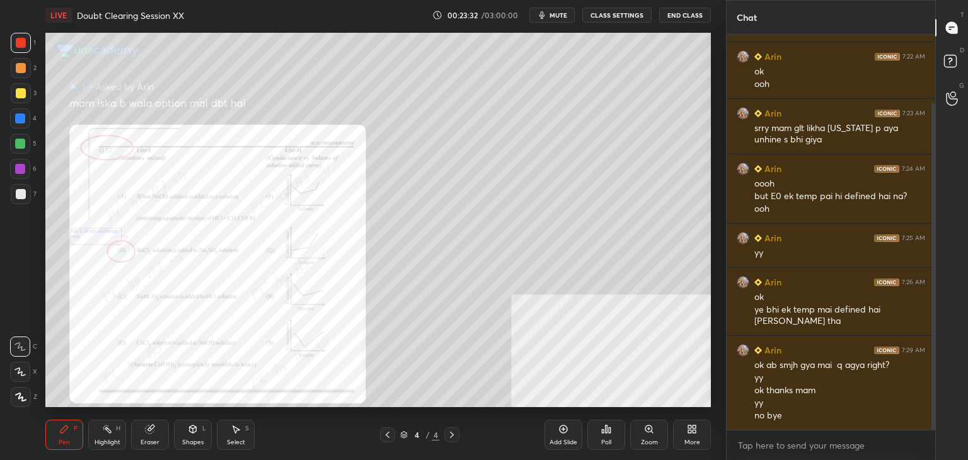
click at [552, 13] on span "mute" at bounding box center [558, 15] width 18 height 9
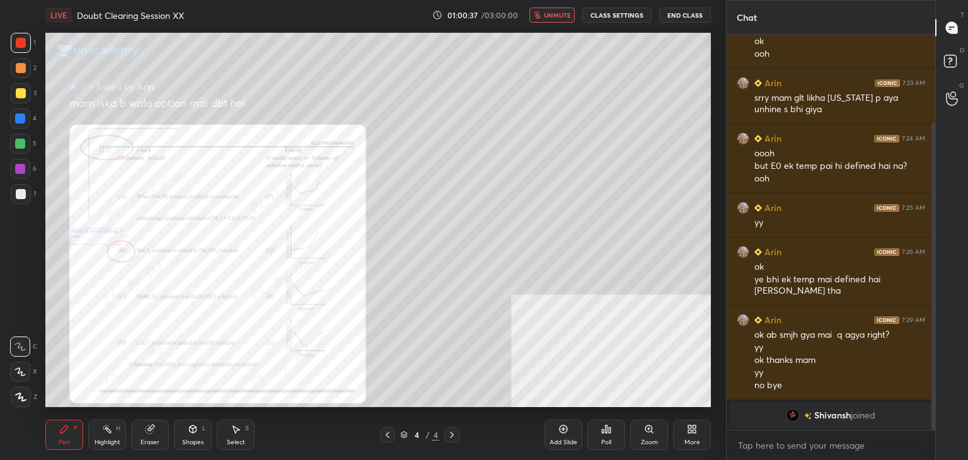
scroll to position [156, 0]
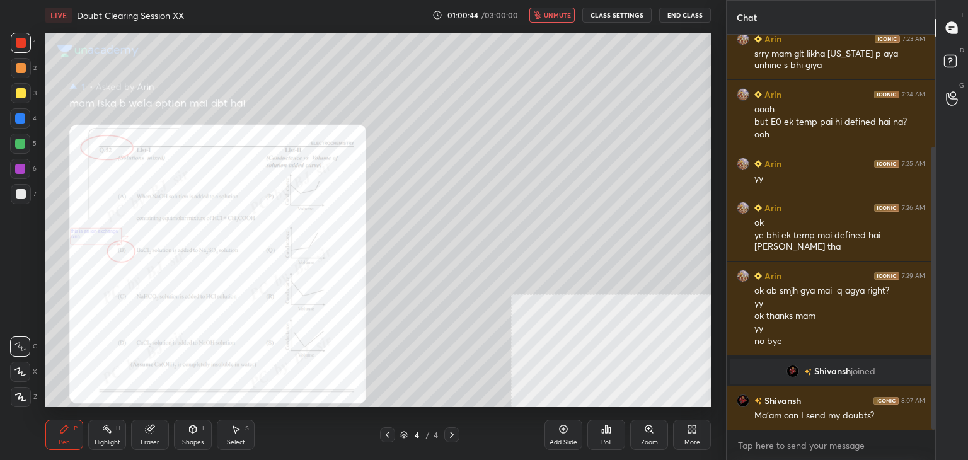
click at [541, 13] on icon "button" at bounding box center [538, 15] width 8 height 8
click at [542, 13] on icon "button" at bounding box center [542, 15] width 10 height 10
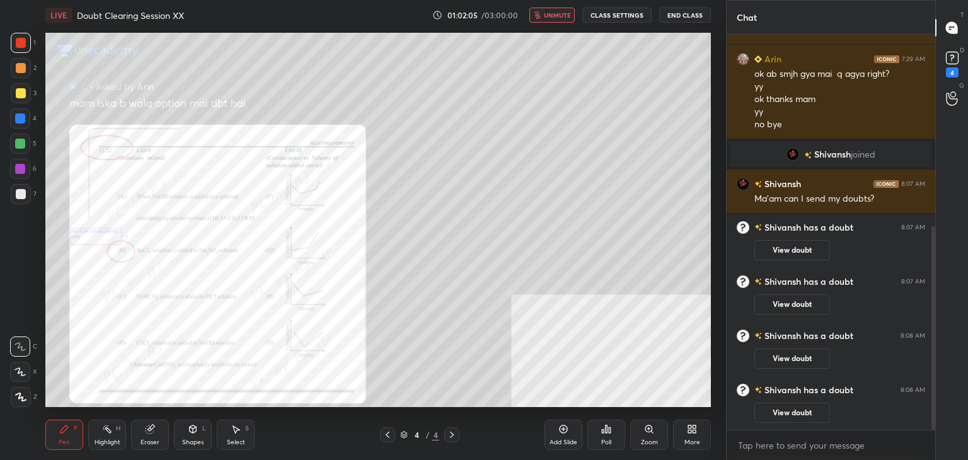
scroll to position [417, 0]
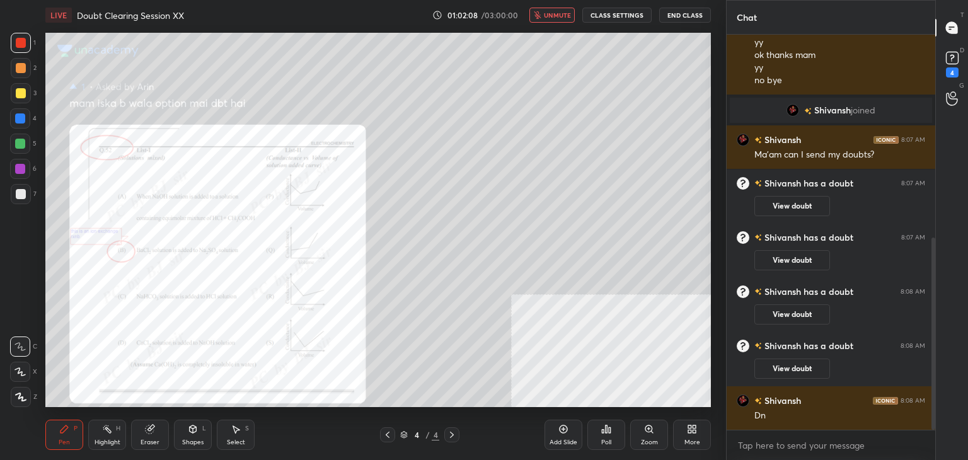
click at [541, 13] on icon "button" at bounding box center [538, 15] width 8 height 8
click at [951, 66] on icon at bounding box center [952, 58] width 19 height 19
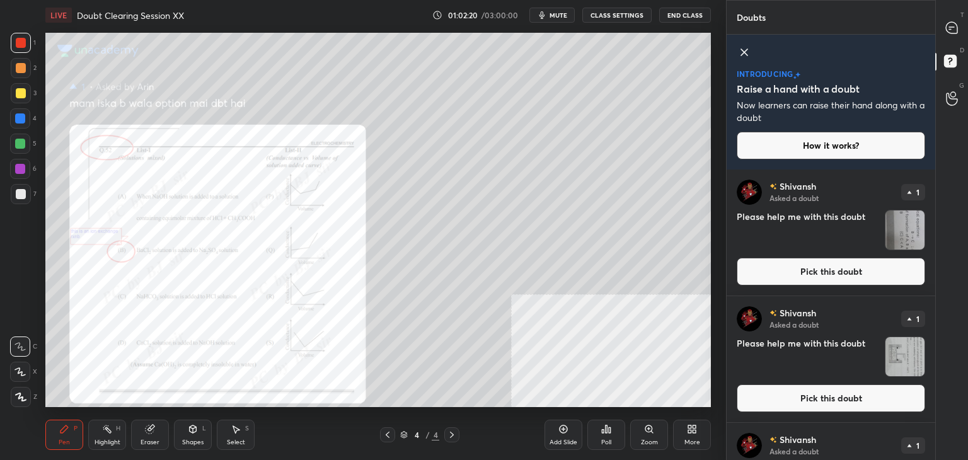
drag, startPoint x: 793, startPoint y: 272, endPoint x: 798, endPoint y: 278, distance: 7.7
click at [793, 272] on button "Pick this doubt" at bounding box center [831, 272] width 188 height 28
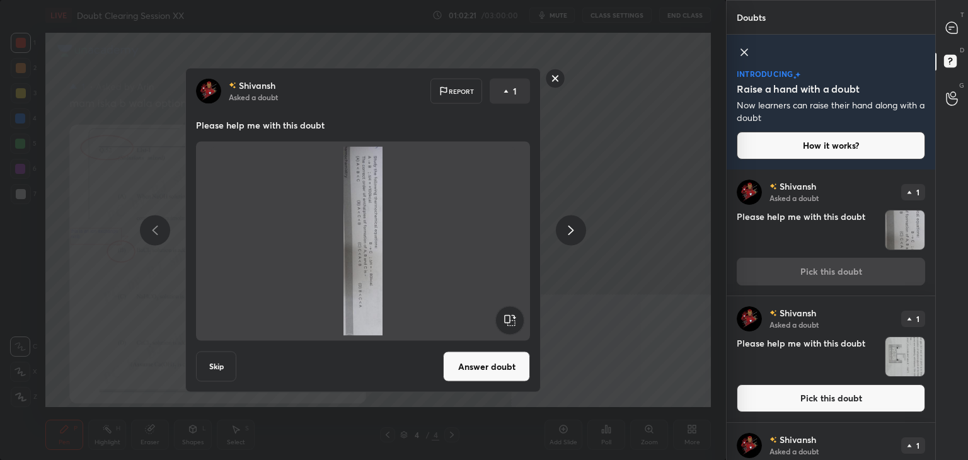
click at [504, 317] on rect at bounding box center [509, 320] width 28 height 28
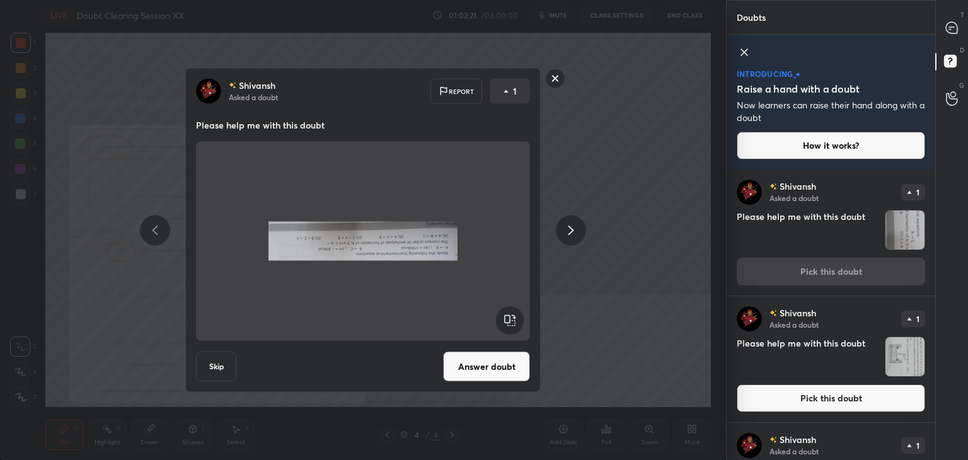
click at [507, 319] on rect at bounding box center [509, 320] width 28 height 28
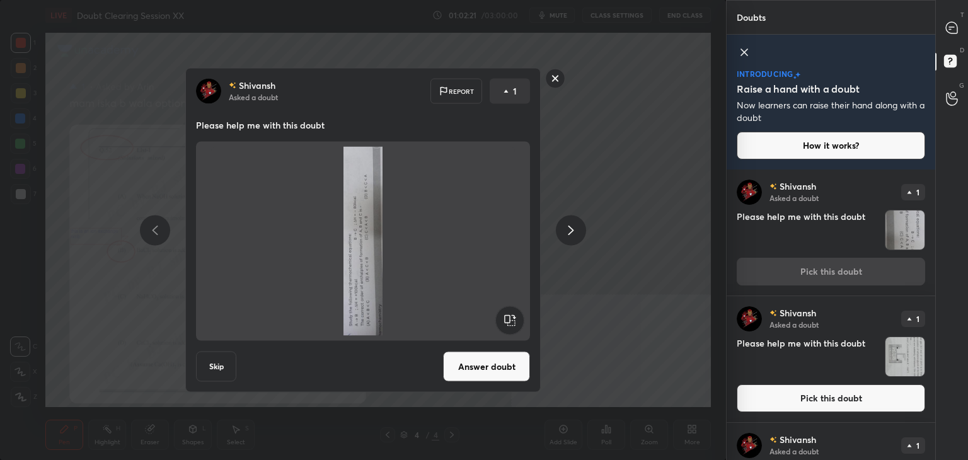
click at [509, 321] on rect at bounding box center [509, 320] width 28 height 28
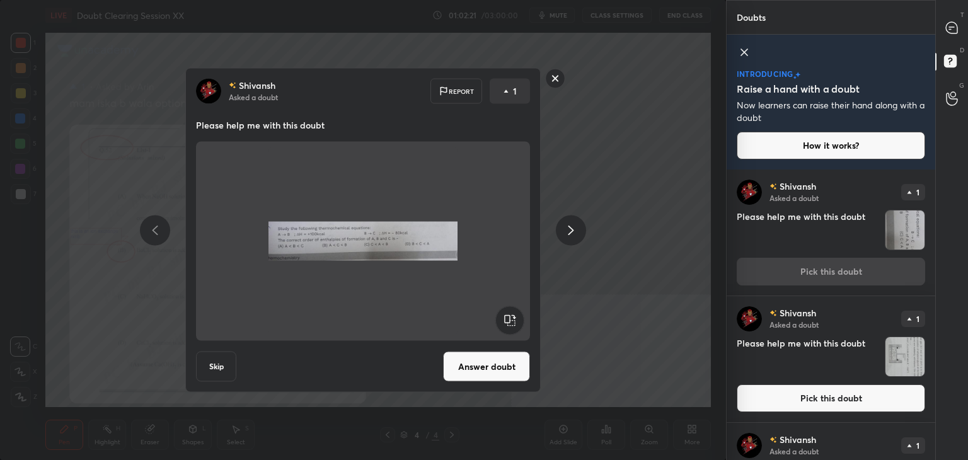
click at [488, 372] on button "Answer doubt" at bounding box center [486, 367] width 87 height 30
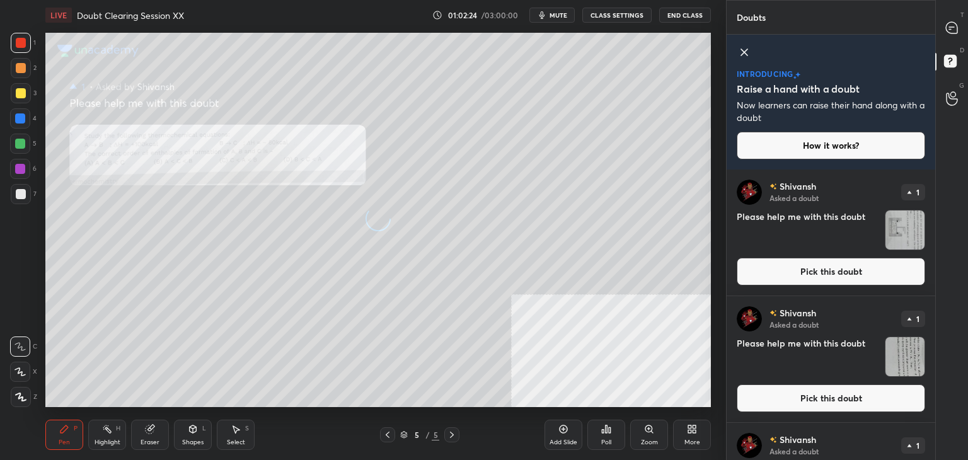
click at [953, 38] on div at bounding box center [951, 27] width 25 height 23
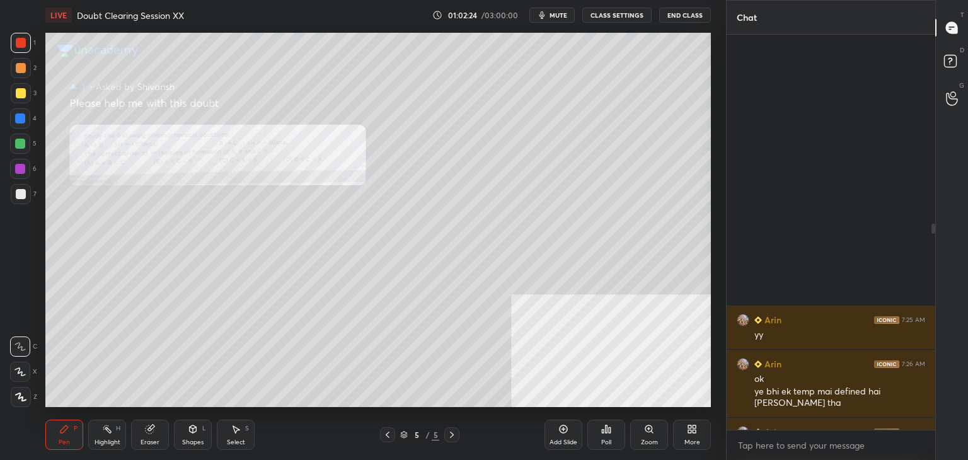
scroll to position [391, 205]
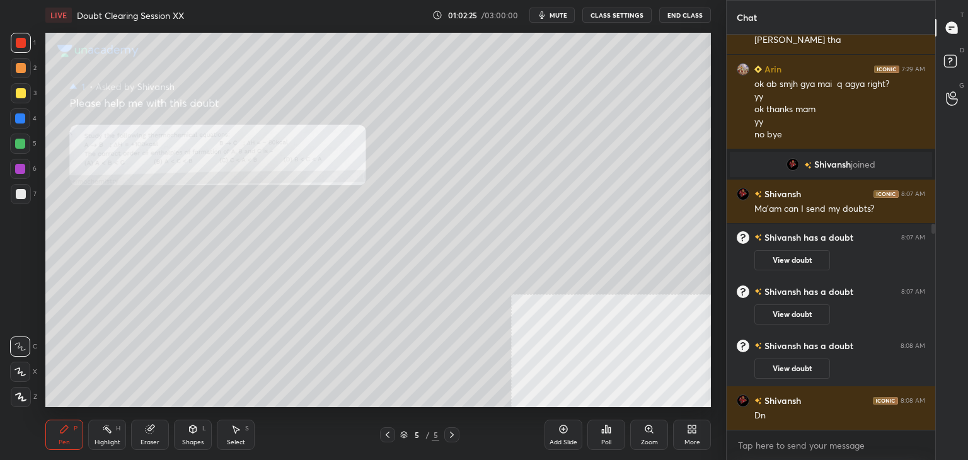
click at [646, 441] on div "Zoom" at bounding box center [649, 442] width 17 height 6
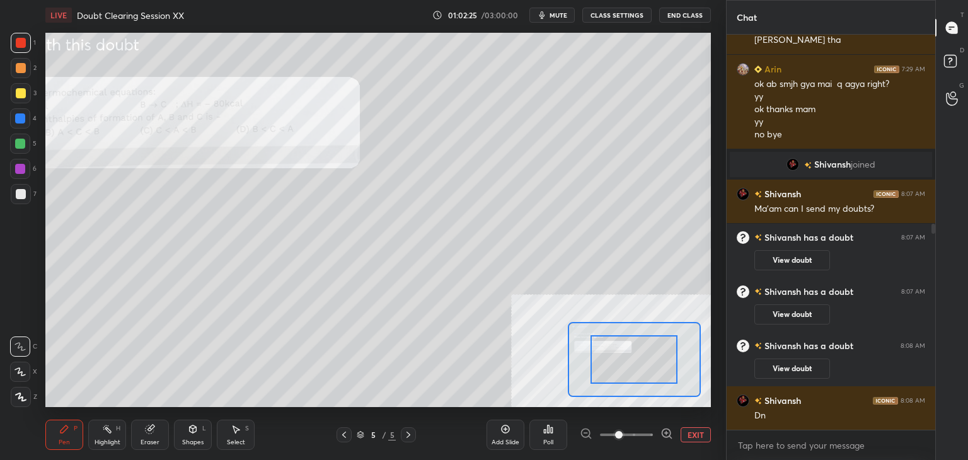
click at [640, 434] on span at bounding box center [626, 434] width 53 height 19
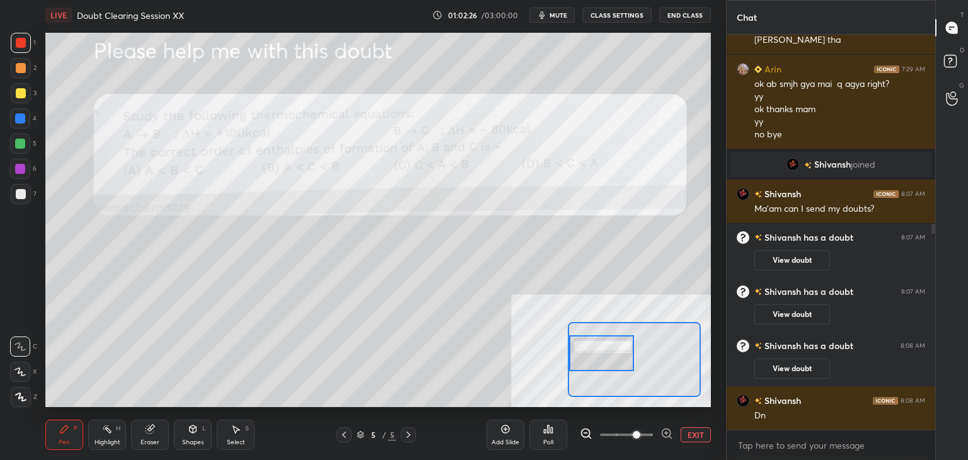
drag, startPoint x: 600, startPoint y: 348, endPoint x: 626, endPoint y: 369, distance: 33.7
click at [595, 346] on div at bounding box center [602, 353] width 66 height 36
click at [18, 95] on div at bounding box center [21, 93] width 10 height 10
click at [149, 432] on icon at bounding box center [150, 429] width 8 height 8
click at [69, 427] on icon at bounding box center [64, 429] width 10 height 10
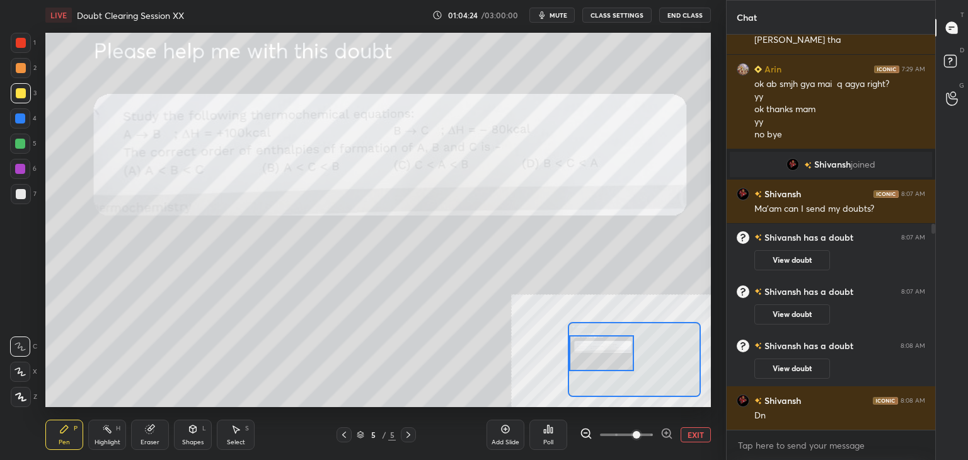
scroll to position [407, 0]
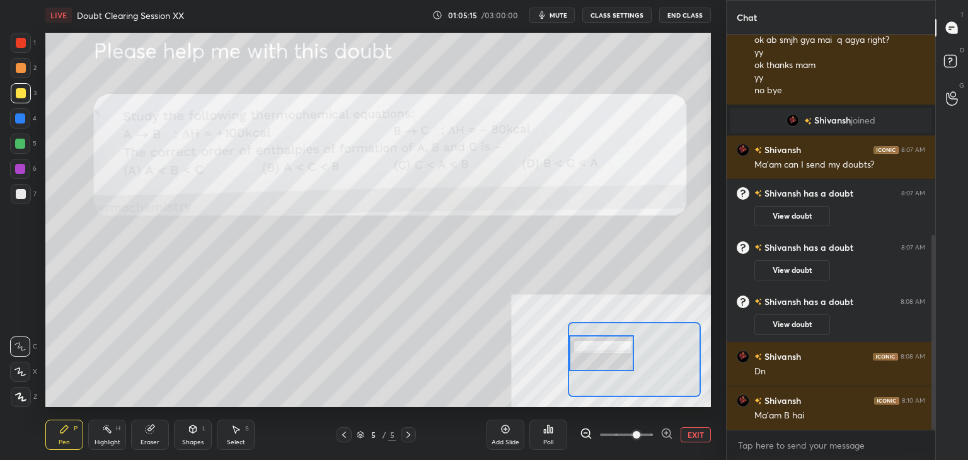
click at [231, 430] on icon at bounding box center [236, 429] width 10 height 10
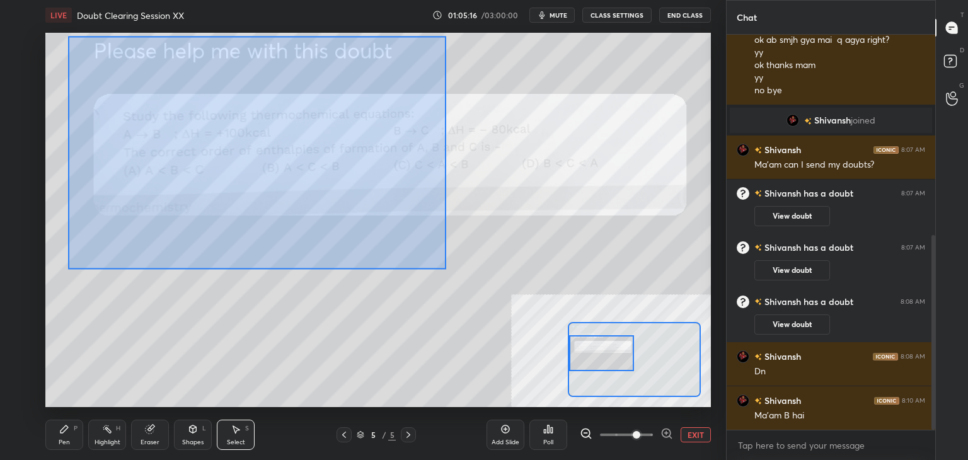
drag, startPoint x: 68, startPoint y: 36, endPoint x: 723, endPoint y: 451, distance: 775.2
click at [723, 451] on div "1 2 3 4 5 6 7 C X Z C X Z E E Erase all H H LIVE Doubt Clearing Session XX 01:0…" at bounding box center [363, 230] width 726 height 460
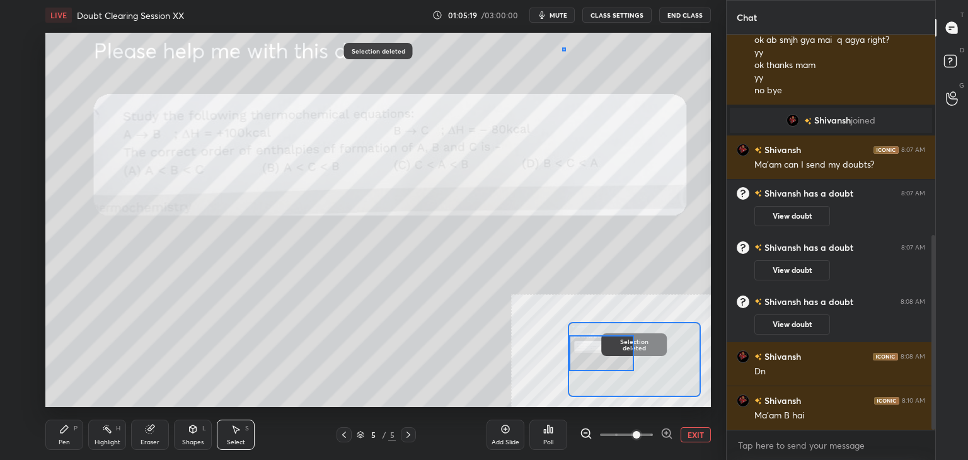
drag, startPoint x: 563, startPoint y: 49, endPoint x: 707, endPoint y: 128, distance: 164.1
click at [707, 132] on div "0 ° Undo Copy Duplicate Duplicate to new slide Delete" at bounding box center [710, 284] width 1331 height 749
drag, startPoint x: 64, startPoint y: 428, endPoint x: 88, endPoint y: 411, distance: 29.0
click at [65, 428] on icon at bounding box center [64, 429] width 8 height 8
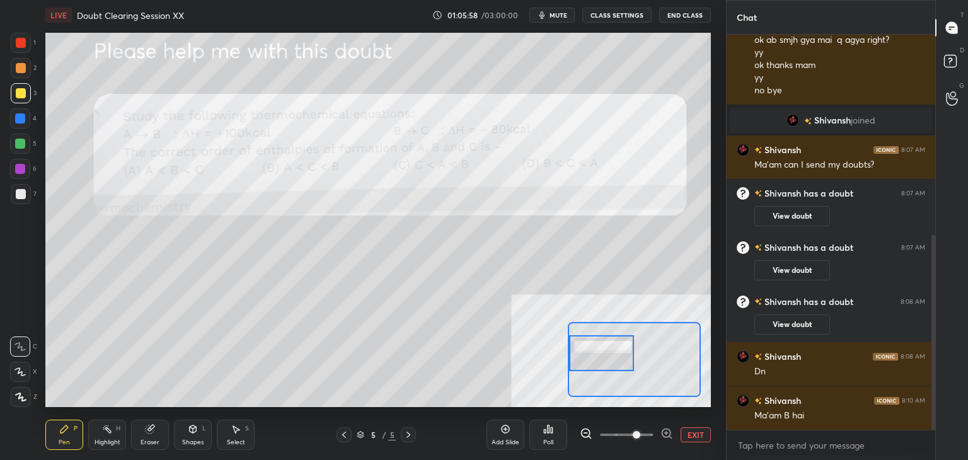
click at [29, 168] on div "6" at bounding box center [23, 169] width 26 height 20
drag, startPoint x: 16, startPoint y: 50, endPoint x: 18, endPoint y: 62, distance: 12.7
click at [16, 50] on div at bounding box center [21, 43] width 20 height 20
click at [149, 434] on div "Eraser" at bounding box center [150, 435] width 38 height 30
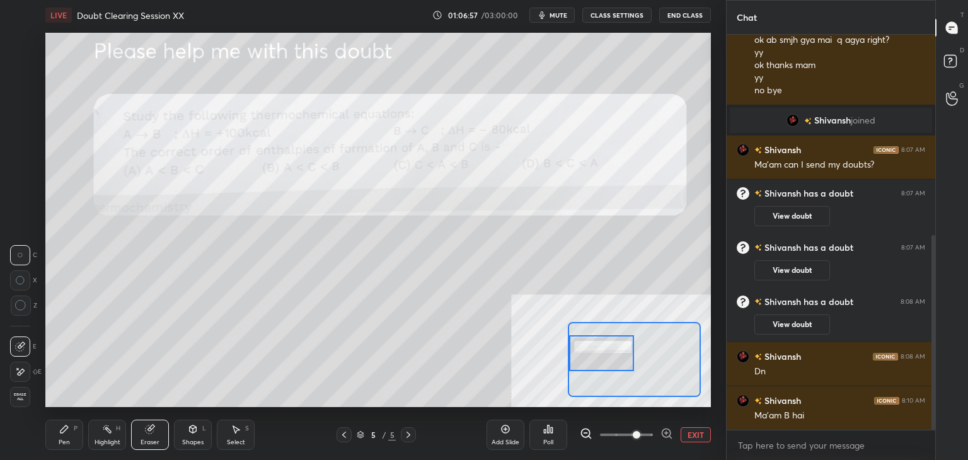
click at [65, 439] on div "Pen" at bounding box center [64, 442] width 11 height 6
click at [144, 440] on div "Eraser" at bounding box center [150, 442] width 19 height 6
click at [77, 437] on div "Pen P" at bounding box center [64, 435] width 38 height 30
click at [699, 435] on button "EXIT" at bounding box center [695, 434] width 30 height 15
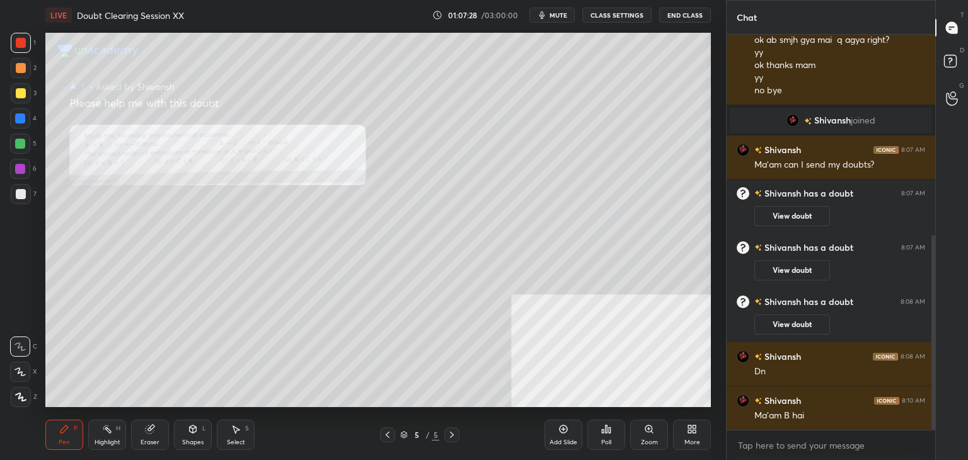
click at [227, 428] on div "Select S" at bounding box center [236, 435] width 38 height 30
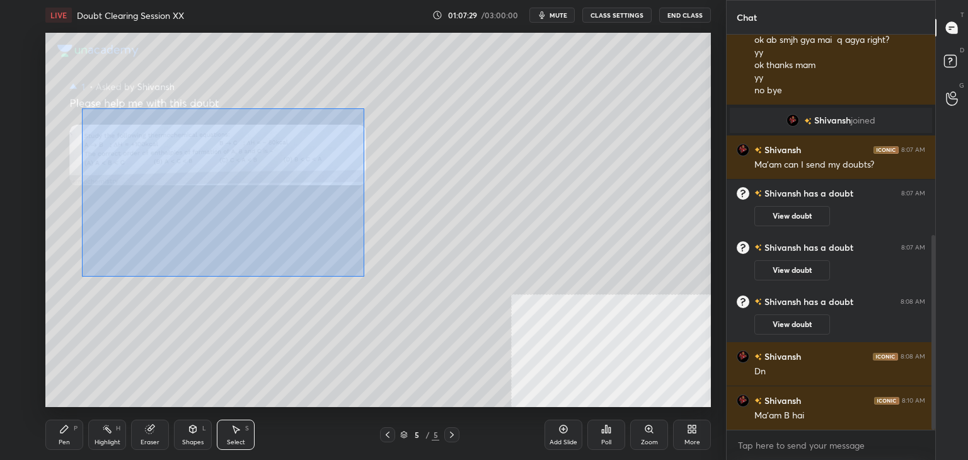
drag, startPoint x: 77, startPoint y: 109, endPoint x: 519, endPoint y: 353, distance: 504.3
click at [502, 350] on div "0 ° Undo Copy Duplicate Duplicate to new slide Delete" at bounding box center [377, 220] width 665 height 374
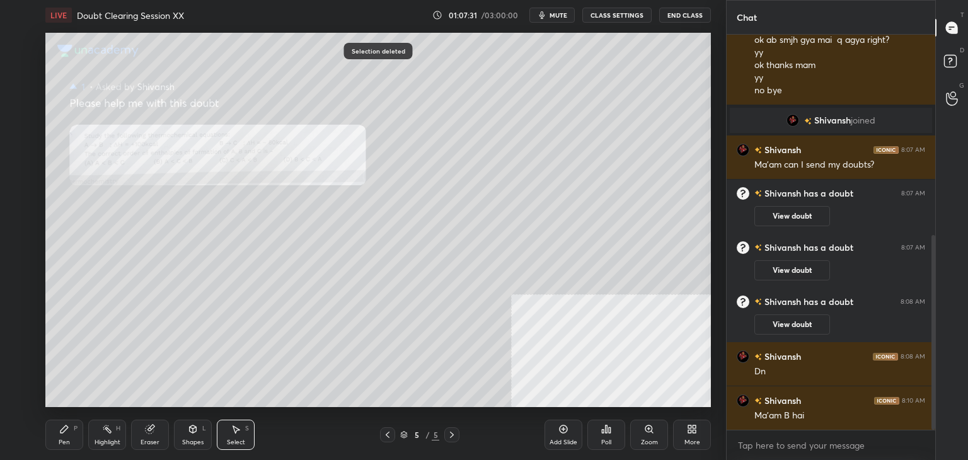
drag, startPoint x: 38, startPoint y: 169, endPoint x: 156, endPoint y: 326, distance: 196.6
click at [154, 313] on div "1 2 3 4 5 6 7 C X Z C X Z E E Erase all H H LIVE Doubt Clearing Session XX 01:0…" at bounding box center [358, 230] width 716 height 460
drag, startPoint x: 45, startPoint y: 166, endPoint x: 114, endPoint y: 293, distance: 144.1
click at [118, 301] on div "0 ° Undo Copy Duplicate Duplicate to new slide Delete Setting up your live clas…" at bounding box center [377, 219] width 675 height 379
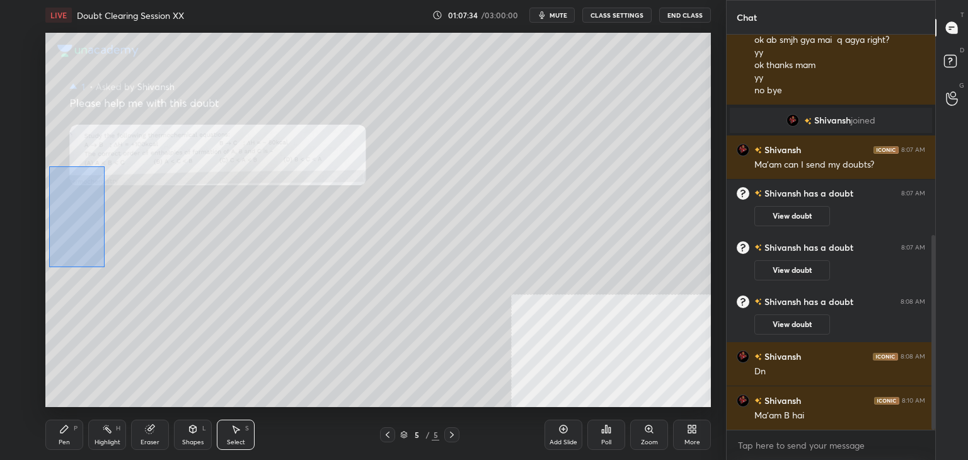
drag, startPoint x: 50, startPoint y: 167, endPoint x: 112, endPoint y: 287, distance: 134.7
click at [113, 288] on div "0 ° Undo Copy Duplicate Duplicate to new slide Delete" at bounding box center [377, 220] width 665 height 374
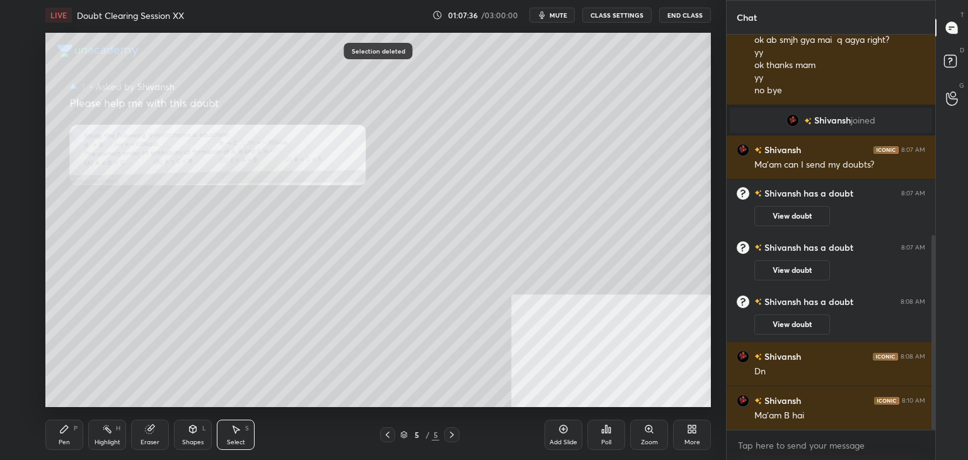
click at [55, 436] on div "Pen P" at bounding box center [64, 435] width 38 height 30
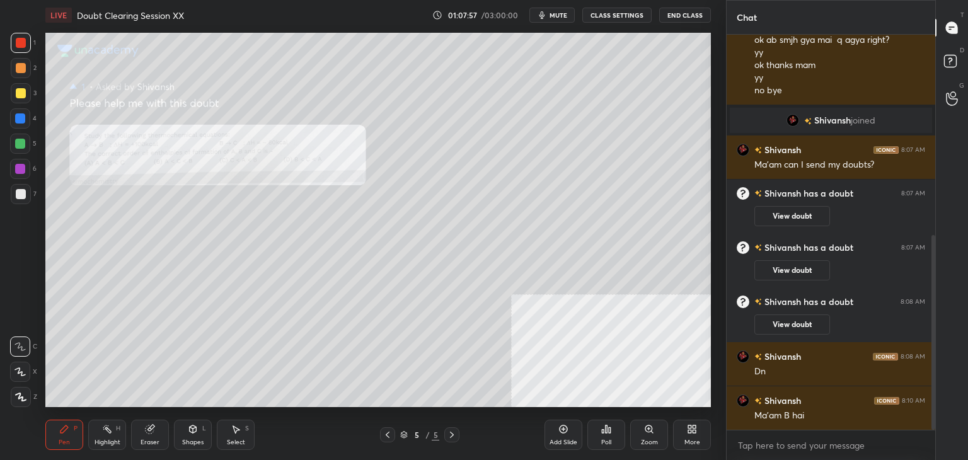
click at [18, 89] on div at bounding box center [21, 93] width 10 height 10
click at [22, 28] on div "1 2 3 4 5 6 7 C X Z C X Z E E Erase all H H LIVE Doubt Clearing Session XX 01:0…" at bounding box center [358, 230] width 716 height 460
click at [18, 41] on div at bounding box center [21, 43] width 10 height 10
click at [23, 93] on div at bounding box center [21, 93] width 10 height 10
click at [34, 37] on div "1 2 3 4 5 6 7 C X Z C X Z E E Erase all H H" at bounding box center [20, 220] width 40 height 374
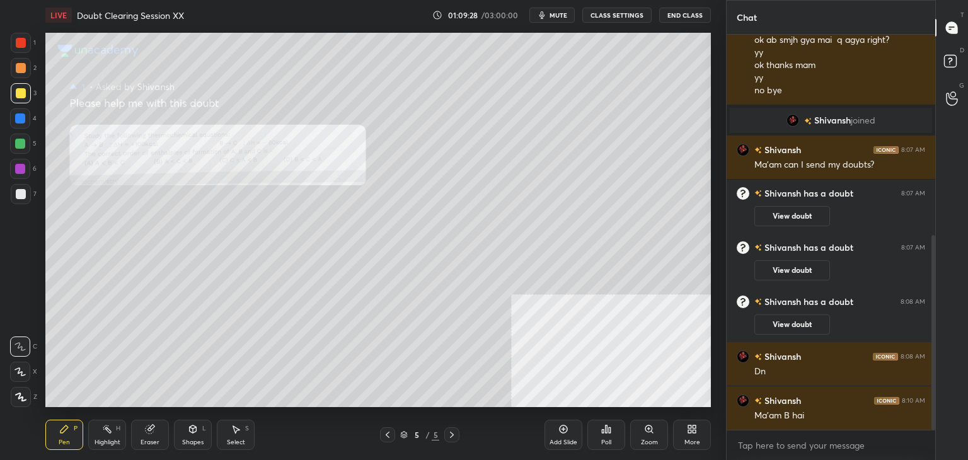
click at [24, 38] on div at bounding box center [21, 43] width 20 height 20
click at [226, 443] on div "Select S" at bounding box center [236, 435] width 38 height 30
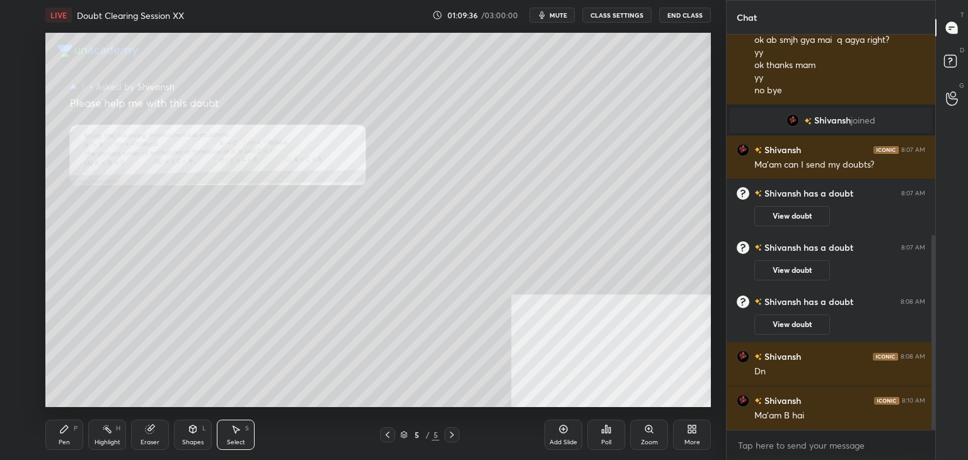
click at [62, 425] on icon at bounding box center [64, 429] width 10 height 10
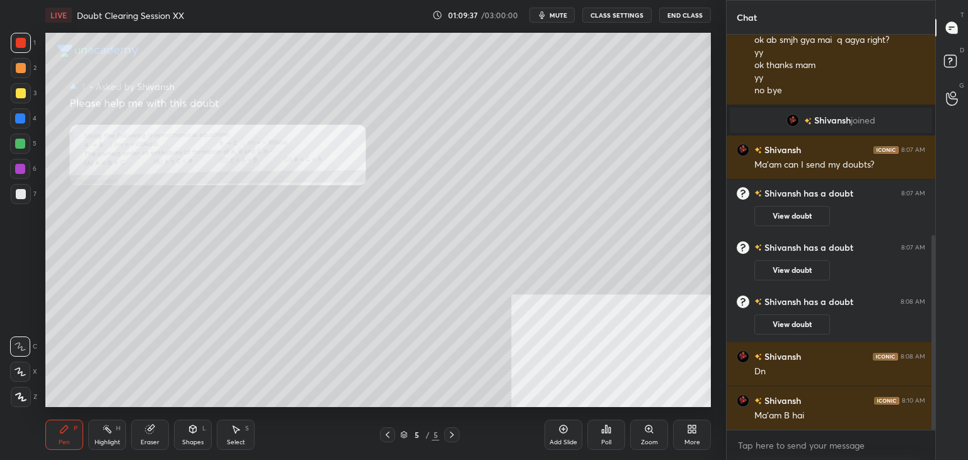
click at [20, 178] on div at bounding box center [20, 169] width 20 height 20
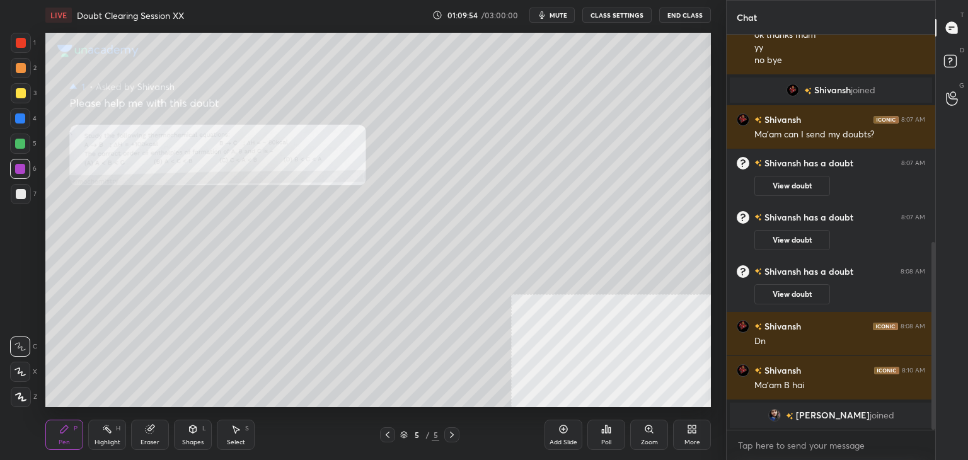
click at [26, 46] on div at bounding box center [21, 43] width 20 height 20
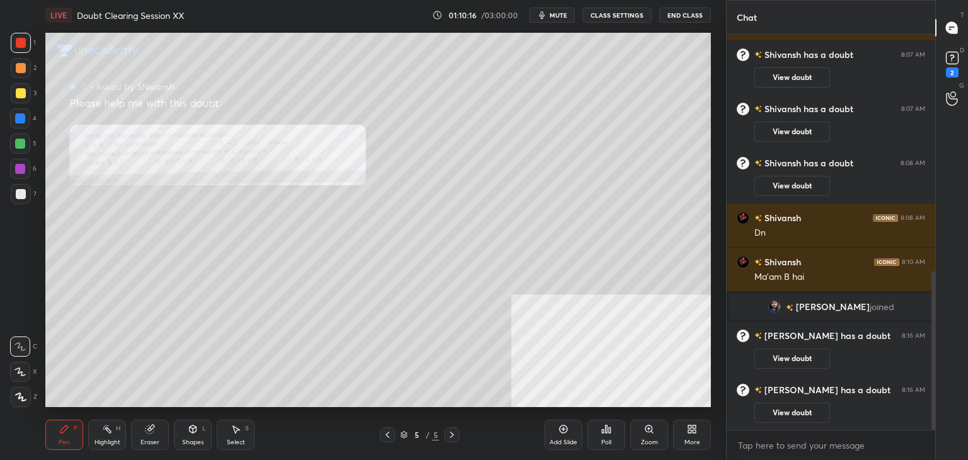
scroll to position [590, 0]
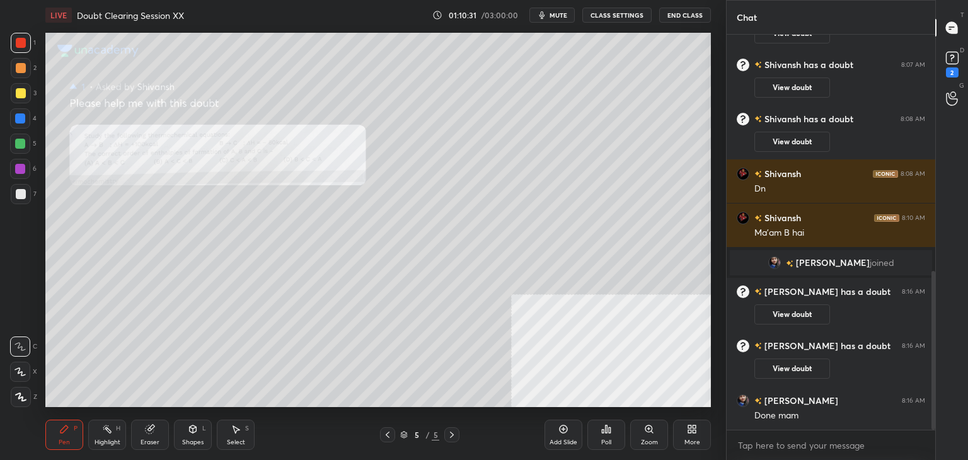
drag, startPoint x: 20, startPoint y: 40, endPoint x: 18, endPoint y: 46, distance: 6.6
click at [21, 40] on div at bounding box center [21, 43] width 10 height 10
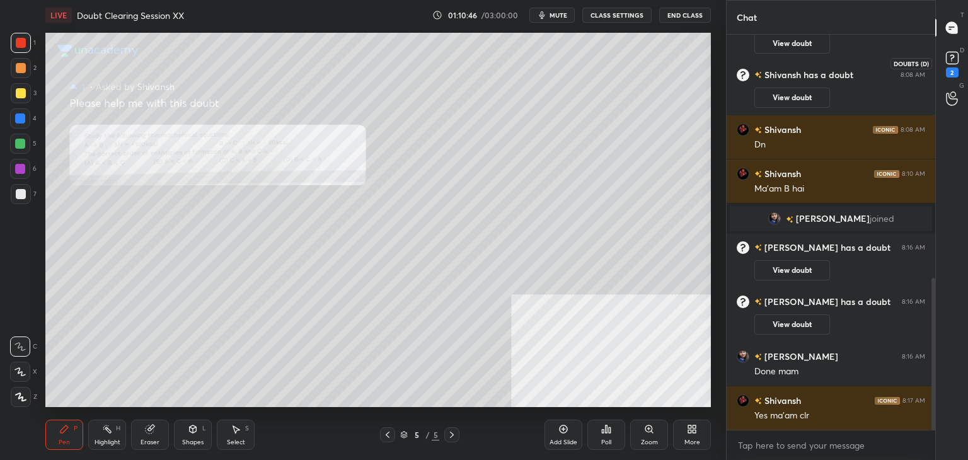
click at [951, 69] on div "2" at bounding box center [952, 72] width 13 height 10
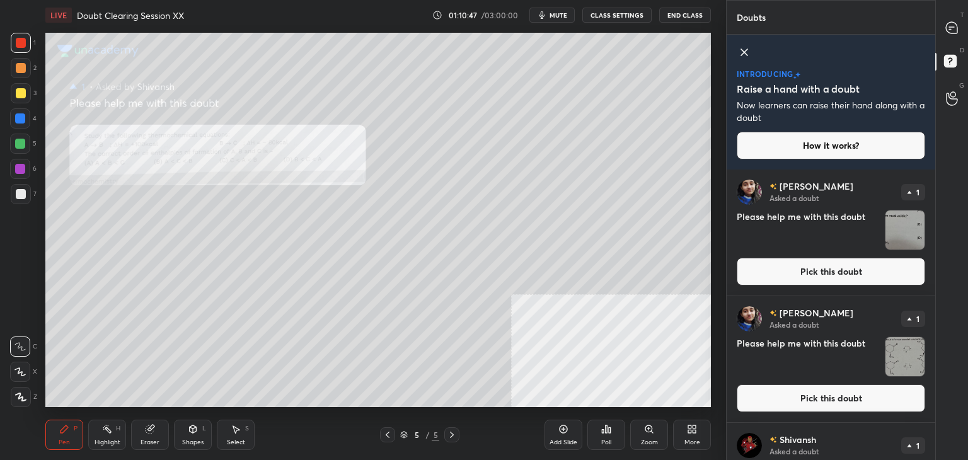
click at [919, 255] on div "[PERSON_NAME] Asked a doubt 1 Please help me with this doubt Pick this doubt" at bounding box center [830, 232] width 209 height 126
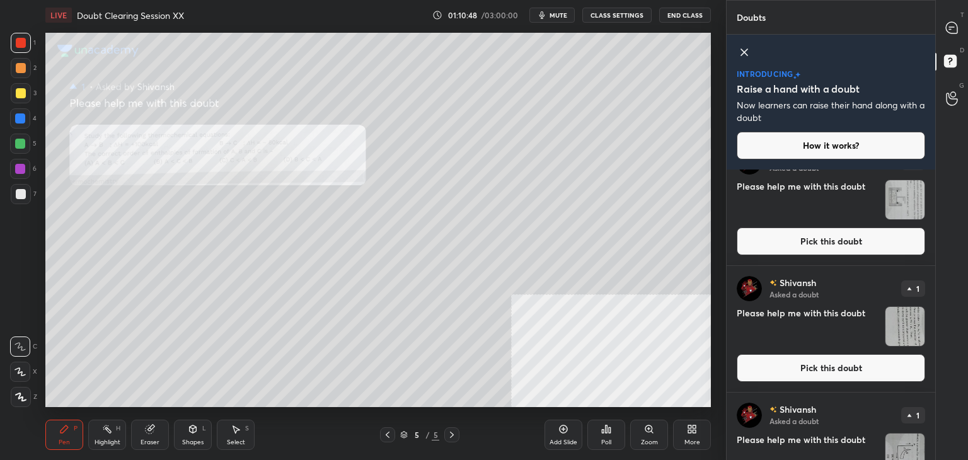
scroll to position [343, 0]
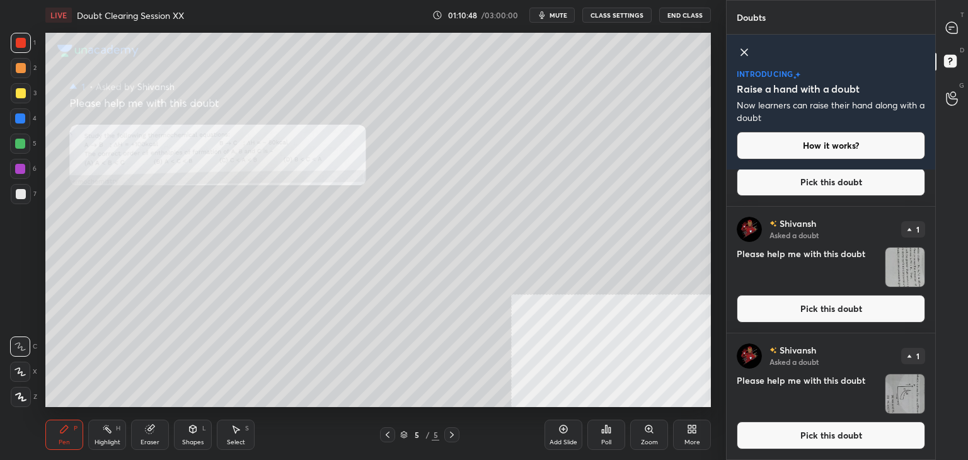
click at [807, 439] on button "Pick this doubt" at bounding box center [831, 436] width 188 height 28
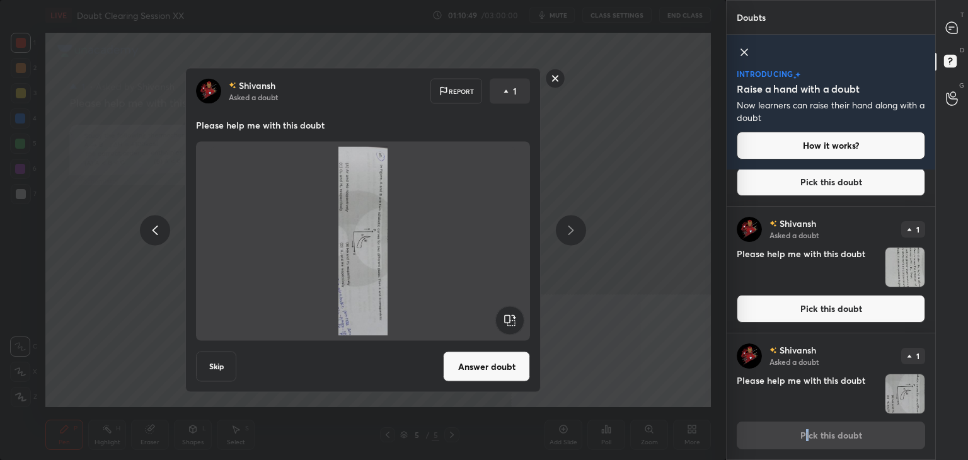
click at [509, 316] on rect at bounding box center [509, 320] width 28 height 28
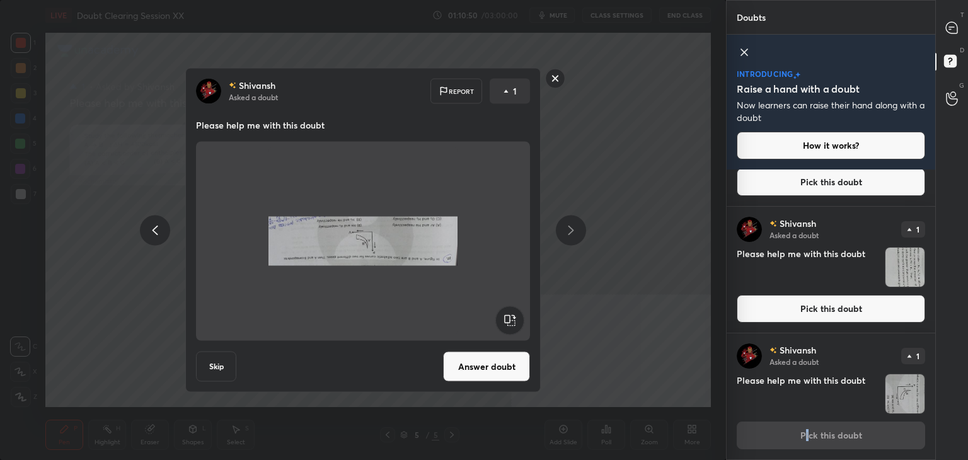
click at [508, 319] on rect at bounding box center [509, 320] width 28 height 28
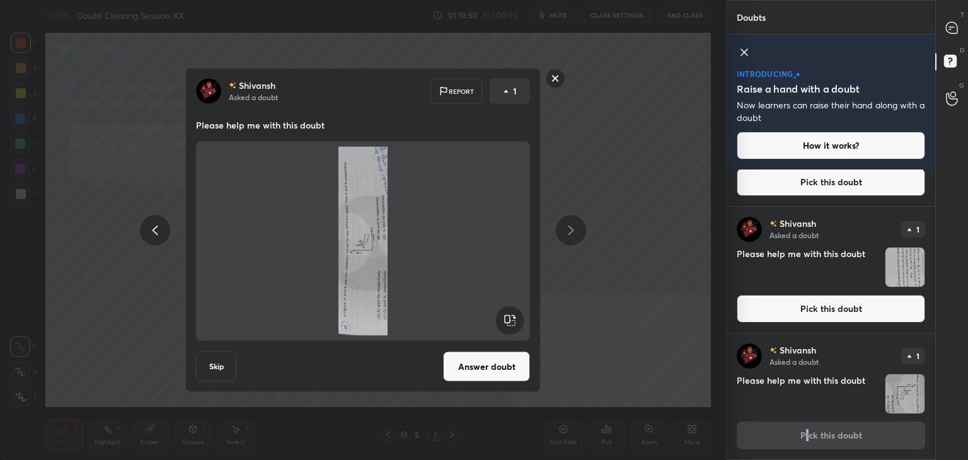
click at [507, 322] on rect at bounding box center [509, 320] width 28 height 28
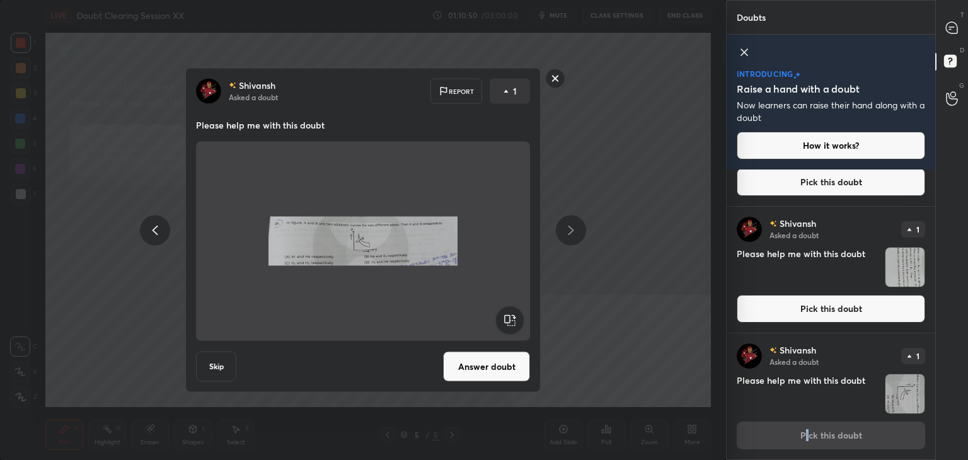
click at [490, 353] on button "Answer doubt" at bounding box center [486, 367] width 87 height 30
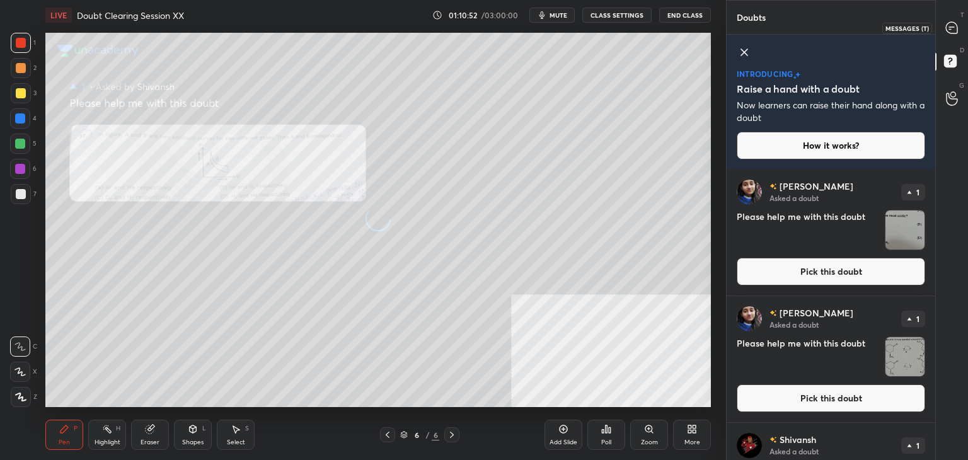
click at [951, 26] on icon at bounding box center [951, 27] width 11 height 11
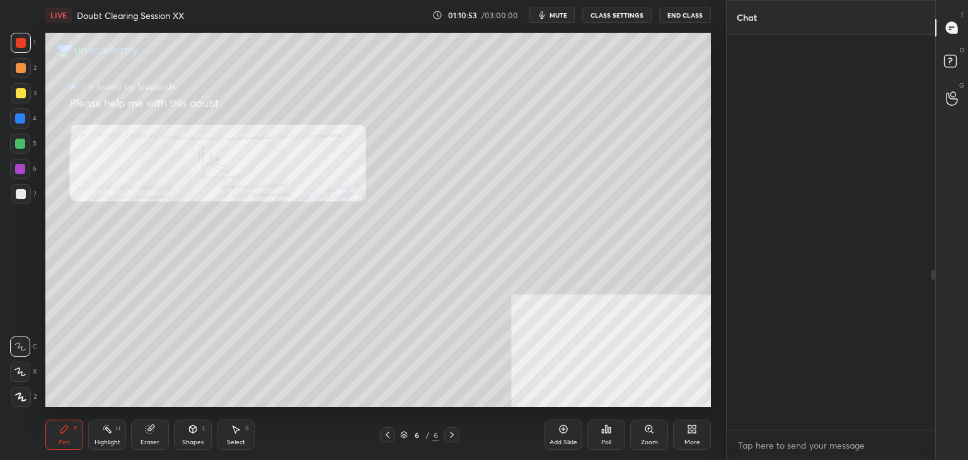
scroll to position [391, 205]
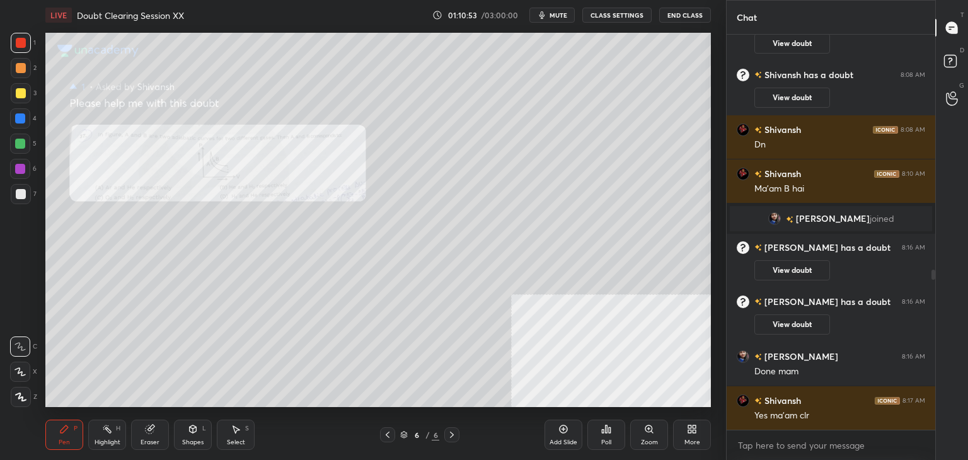
click at [636, 444] on div "Zoom" at bounding box center [649, 435] width 38 height 30
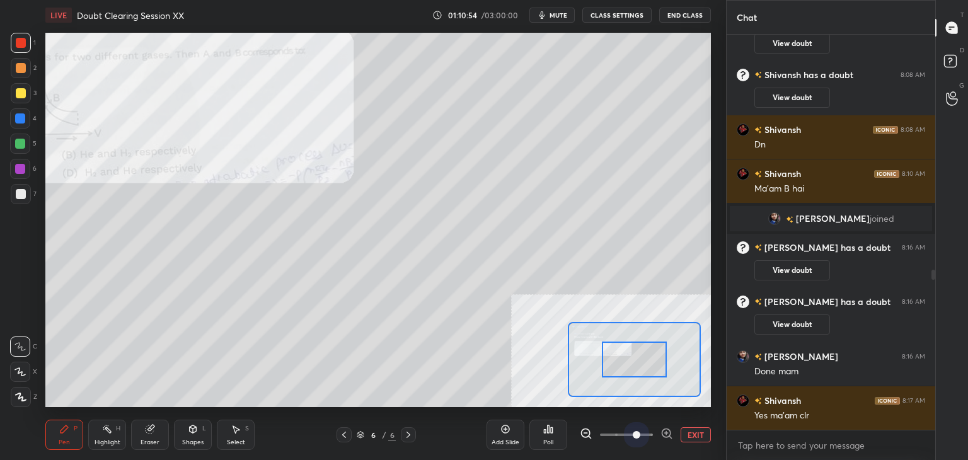
click at [633, 440] on span at bounding box center [626, 434] width 53 height 19
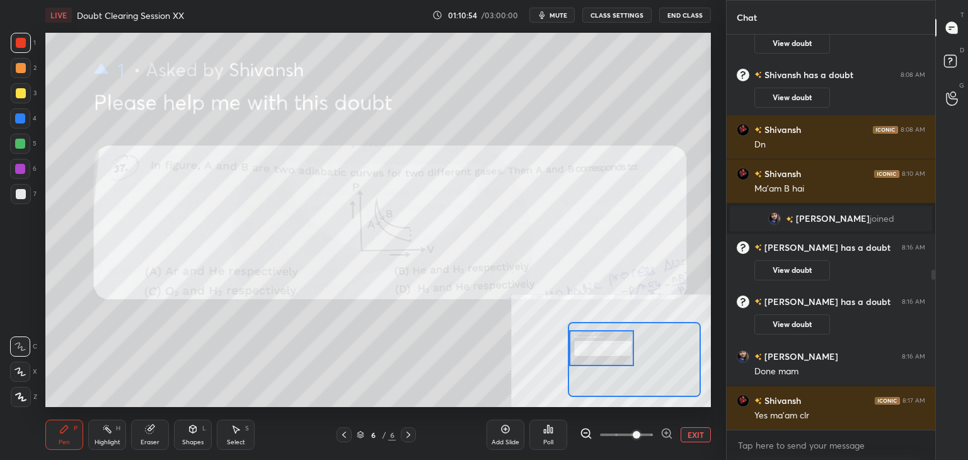
drag, startPoint x: 640, startPoint y: 364, endPoint x: 573, endPoint y: 353, distance: 67.7
click at [573, 353] on div at bounding box center [602, 348] width 66 height 36
click at [26, 91] on div at bounding box center [21, 93] width 20 height 20
drag, startPoint x: 30, startPoint y: 50, endPoint x: 41, endPoint y: 45, distance: 12.4
click at [28, 49] on div "1" at bounding box center [23, 43] width 25 height 20
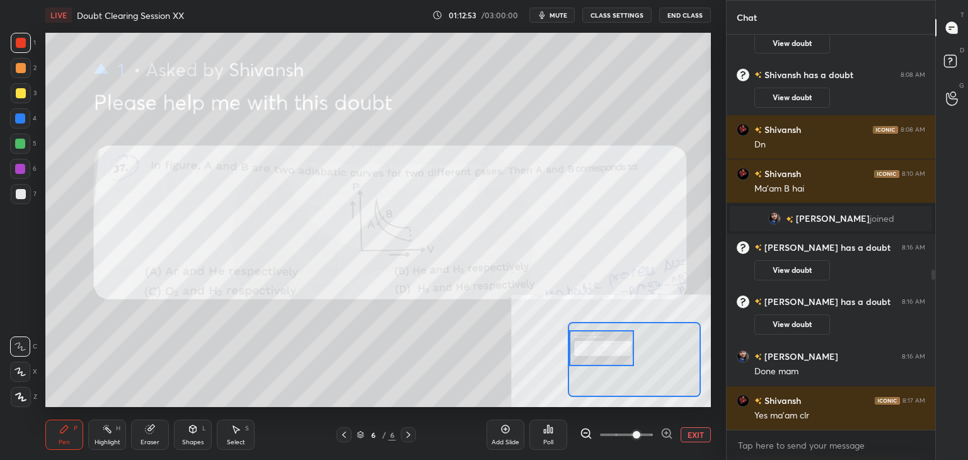
click at [688, 435] on button "EXIT" at bounding box center [695, 434] width 30 height 15
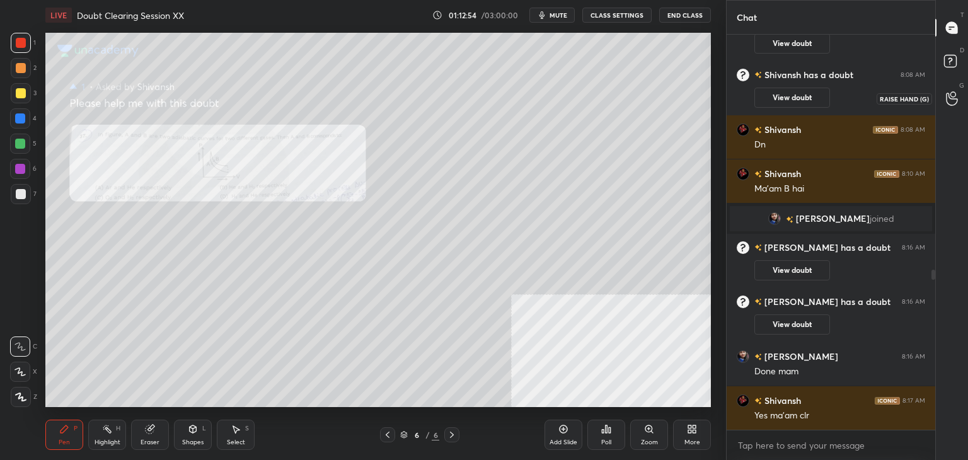
click at [955, 103] on icon at bounding box center [952, 98] width 12 height 14
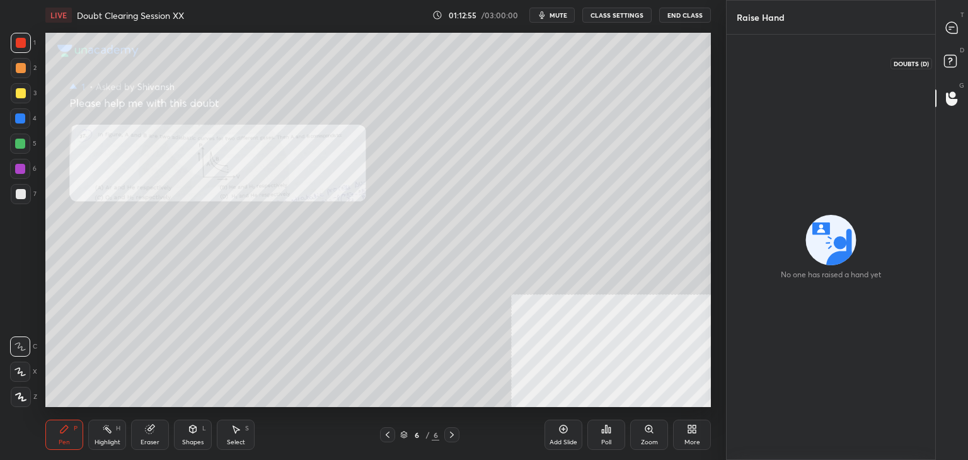
click at [950, 71] on icon at bounding box center [952, 63] width 23 height 23
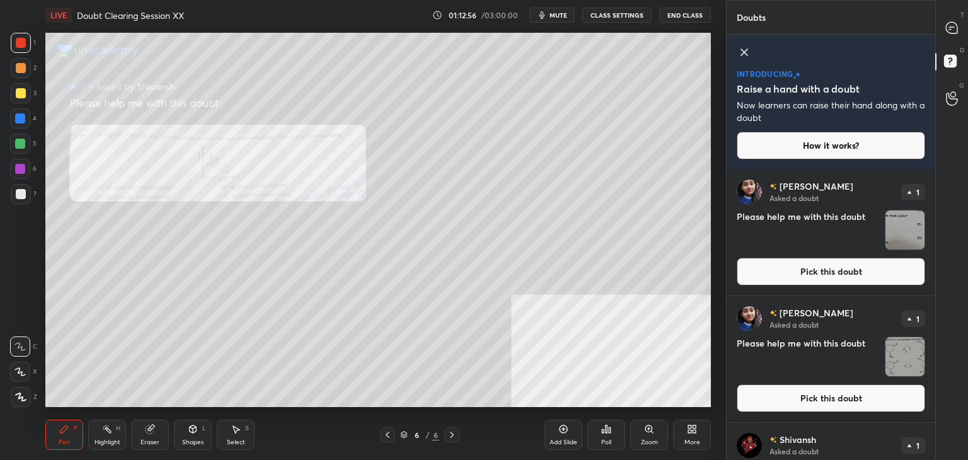
click at [951, 9] on div "T Messages (T) D Doubts (D) G Raise Hand (G)" at bounding box center [951, 230] width 33 height 460
click at [951, 24] on icon at bounding box center [951, 27] width 11 height 11
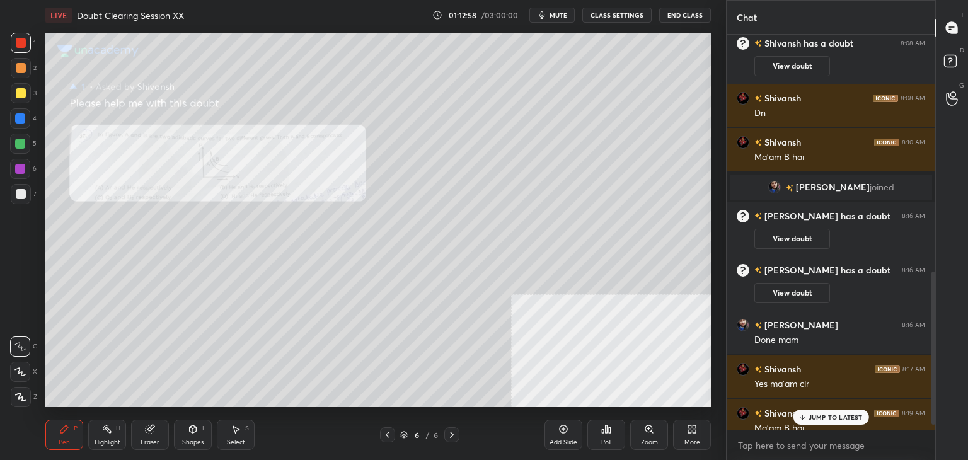
click at [823, 418] on p "JUMP TO LATEST" at bounding box center [835, 417] width 54 height 8
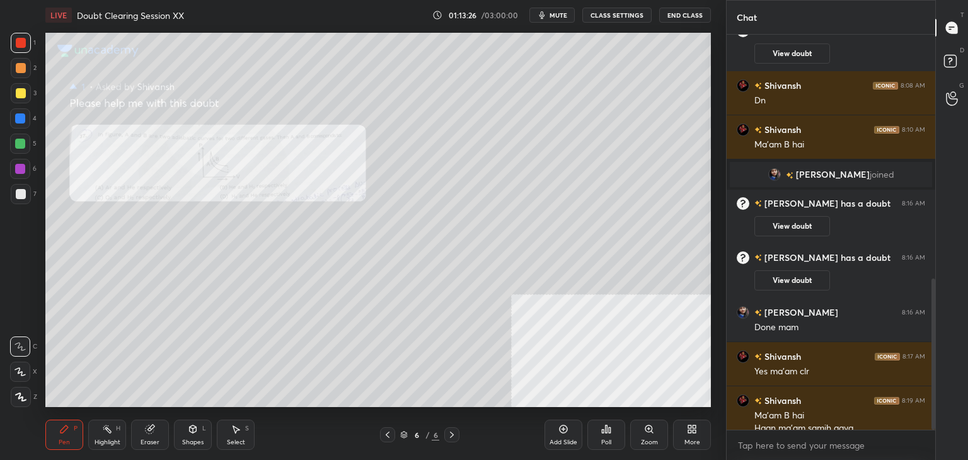
scroll to position [636, 0]
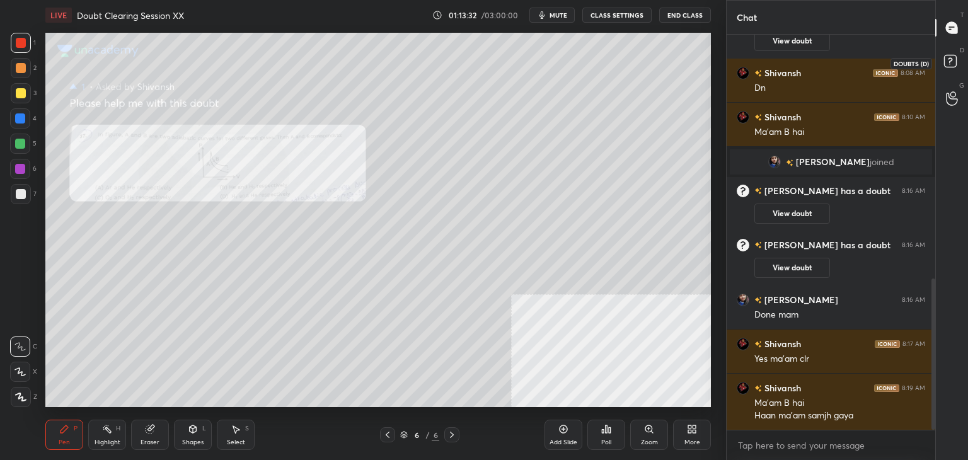
click at [945, 66] on rect at bounding box center [950, 61] width 12 height 12
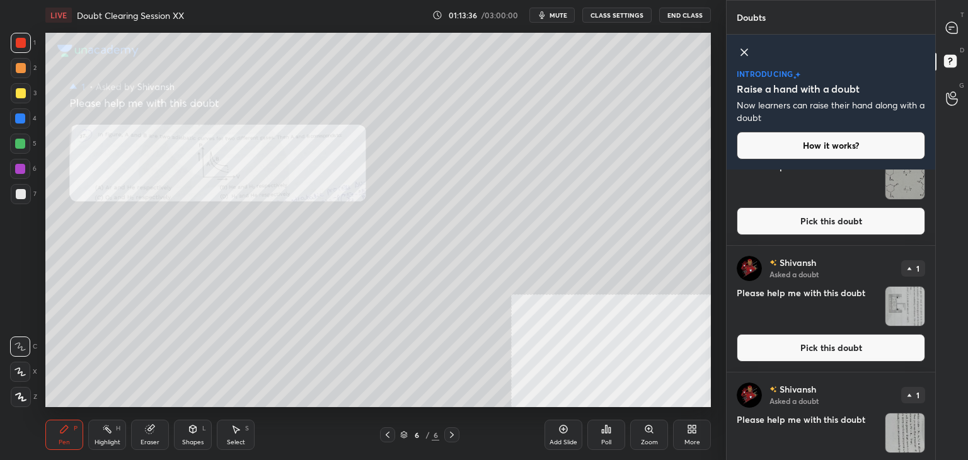
scroll to position [181, 0]
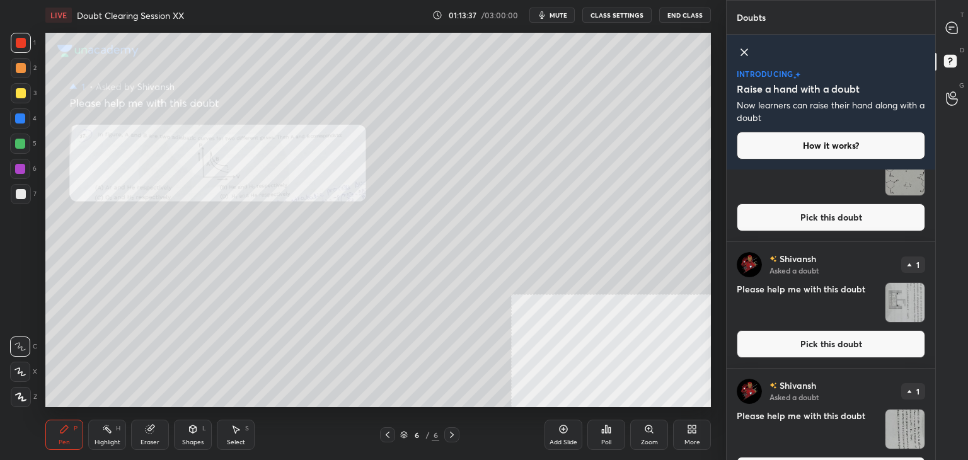
click at [797, 355] on button "Pick this doubt" at bounding box center [831, 344] width 188 height 28
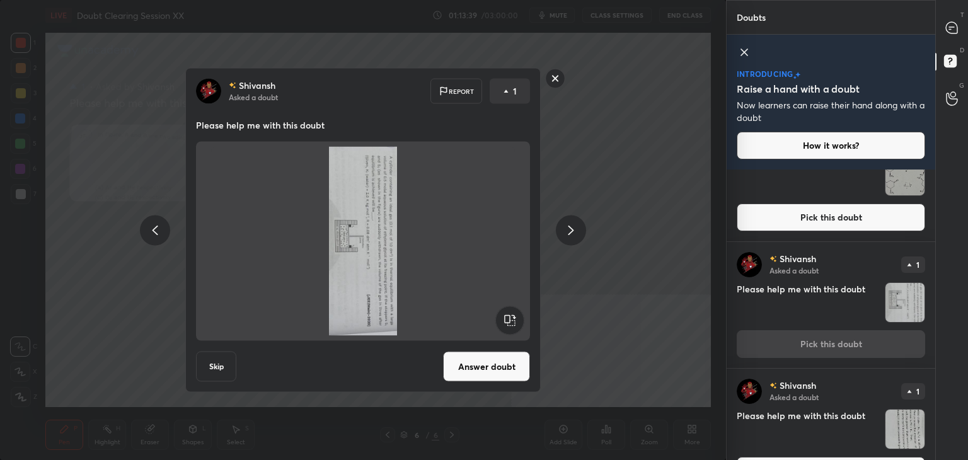
click at [511, 324] on rect at bounding box center [509, 320] width 28 height 28
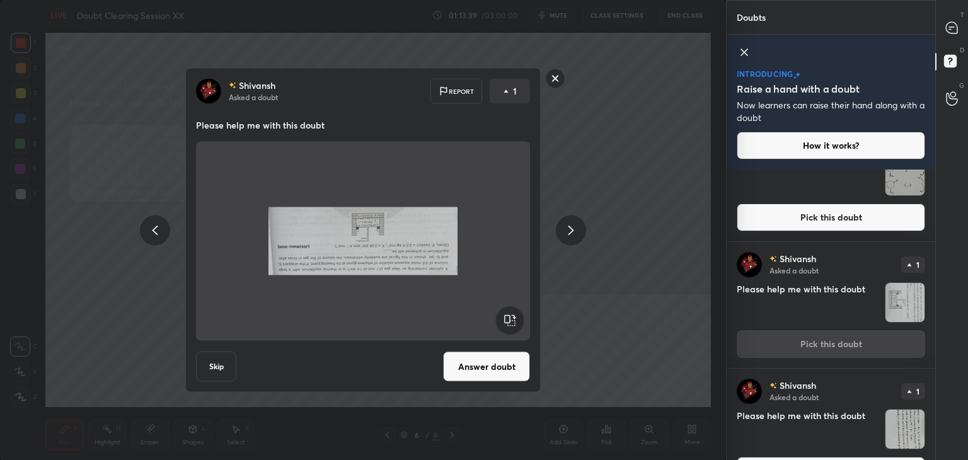
click at [511, 324] on rect at bounding box center [509, 320] width 28 height 28
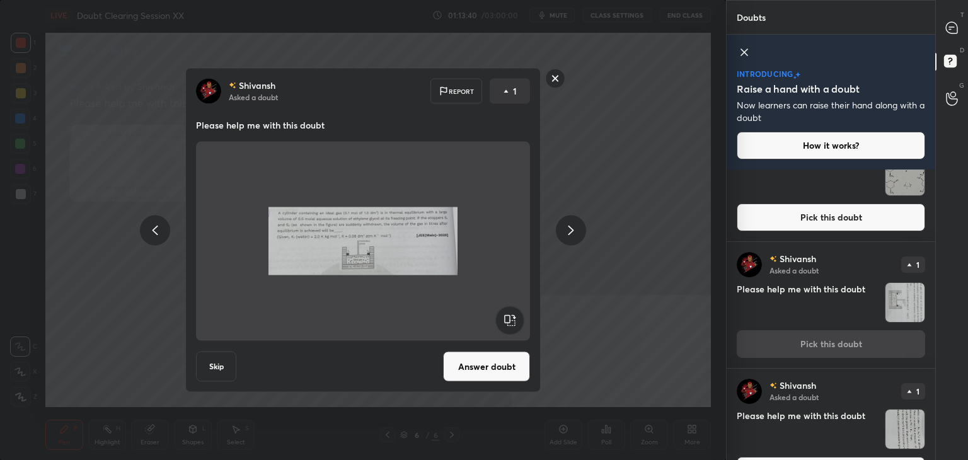
click at [496, 366] on button "Answer doubt" at bounding box center [486, 367] width 87 height 30
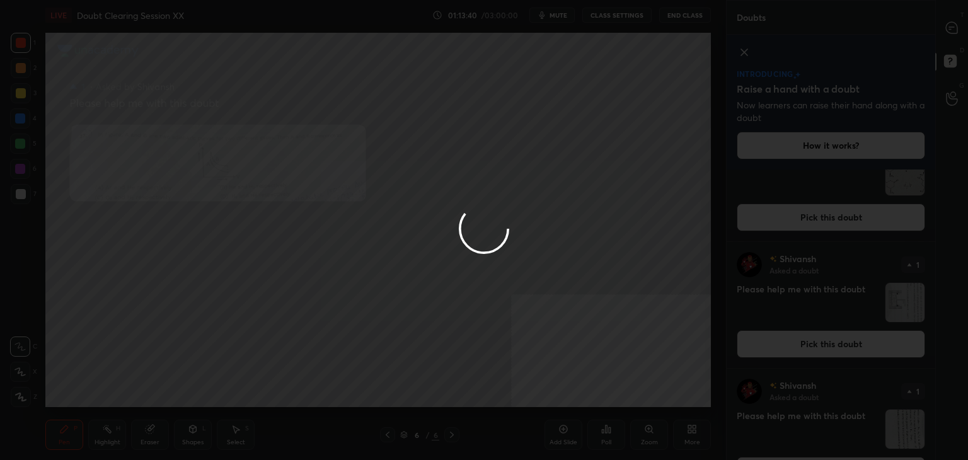
scroll to position [0, 0]
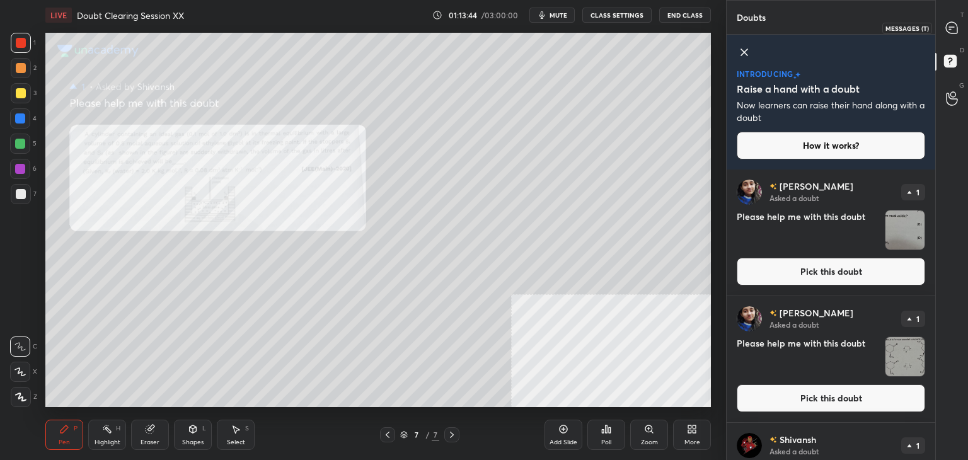
drag, startPoint x: 950, startPoint y: 25, endPoint x: 943, endPoint y: 49, distance: 25.5
click at [949, 26] on icon at bounding box center [951, 27] width 11 height 11
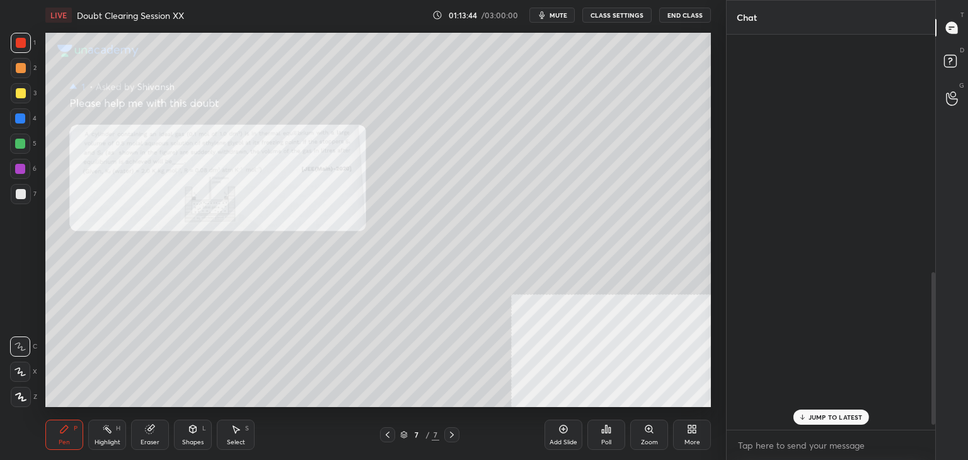
scroll to position [391, 205]
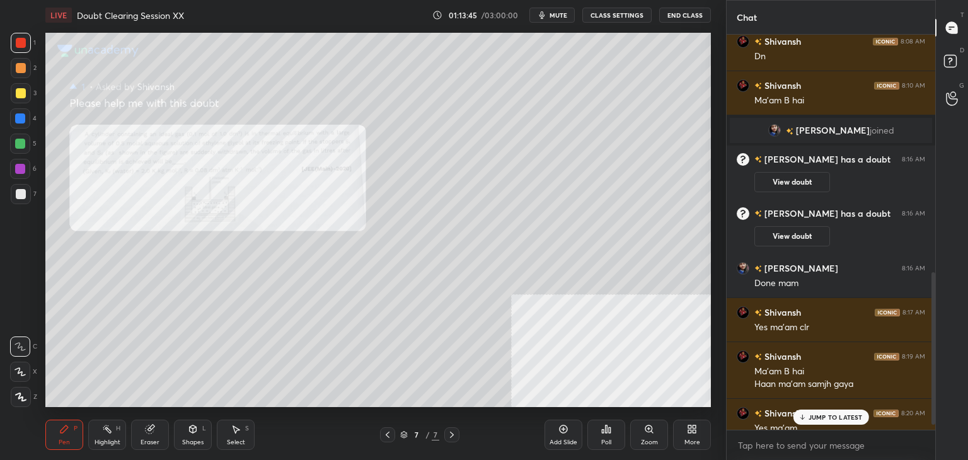
click at [812, 419] on p "JUMP TO LATEST" at bounding box center [835, 417] width 54 height 8
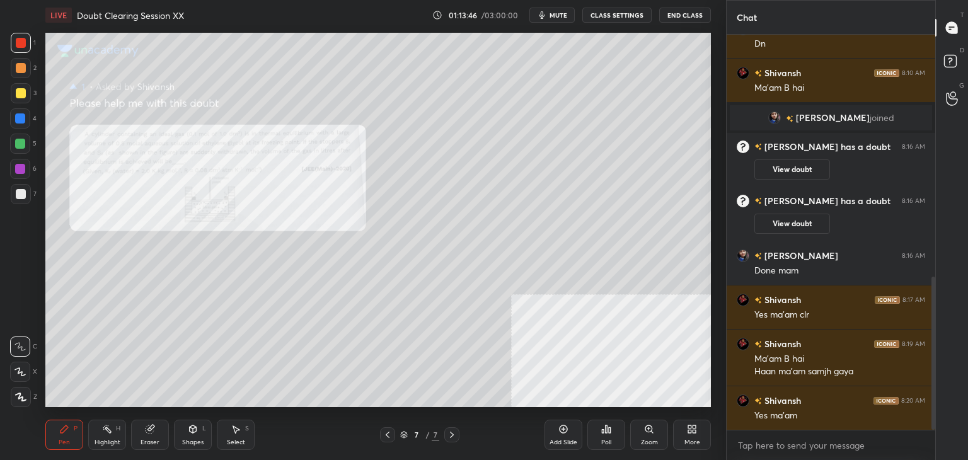
click at [640, 433] on div "Zoom" at bounding box center [649, 435] width 38 height 30
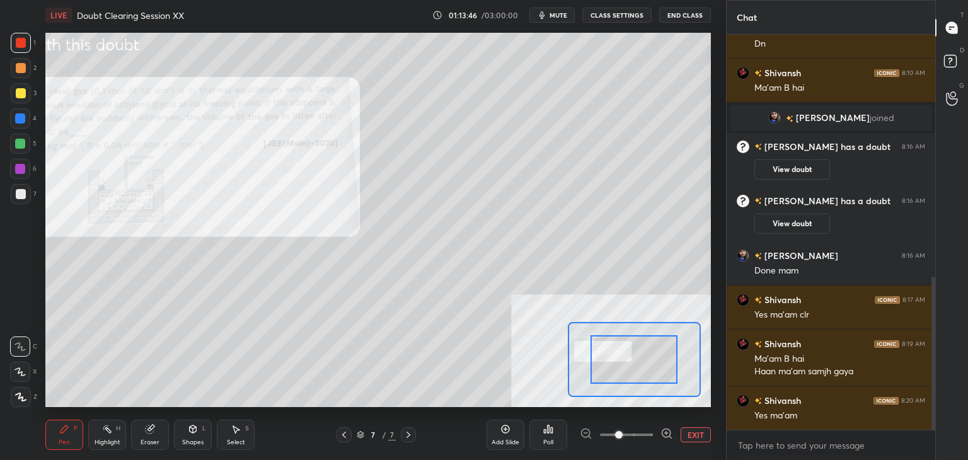
drag, startPoint x: 636, startPoint y: 439, endPoint x: 637, endPoint y: 427, distance: 12.0
click at [636, 437] on span at bounding box center [626, 434] width 53 height 19
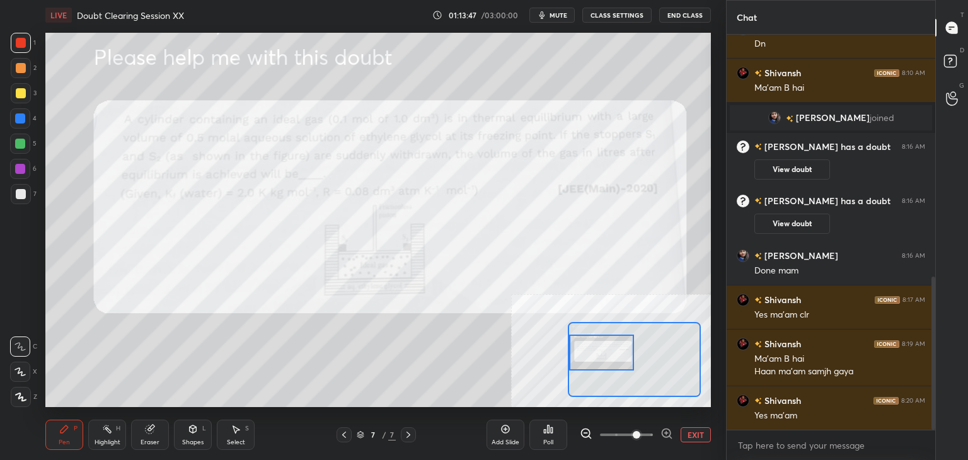
drag, startPoint x: 611, startPoint y: 360, endPoint x: 601, endPoint y: 359, distance: 10.2
click at [601, 359] on div at bounding box center [602, 353] width 66 height 36
click at [709, 436] on button "EXIT" at bounding box center [695, 434] width 30 height 15
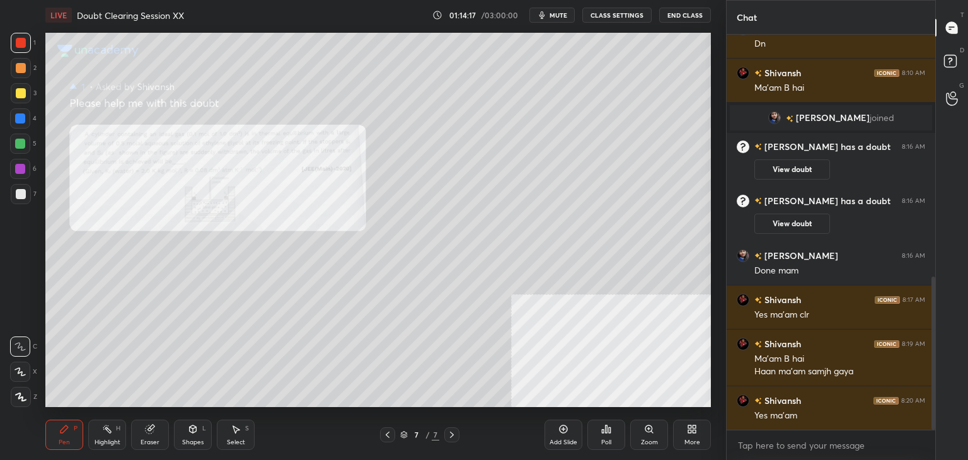
click at [945, 69] on icon at bounding box center [952, 63] width 23 height 23
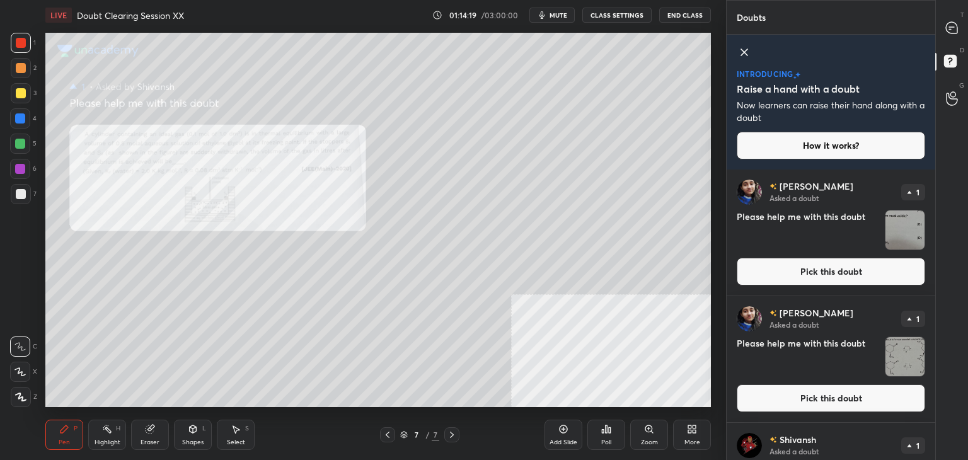
click at [936, 270] on div "T Messages (T) D Doubts (D) G Raise Hand (G)" at bounding box center [951, 230] width 33 height 460
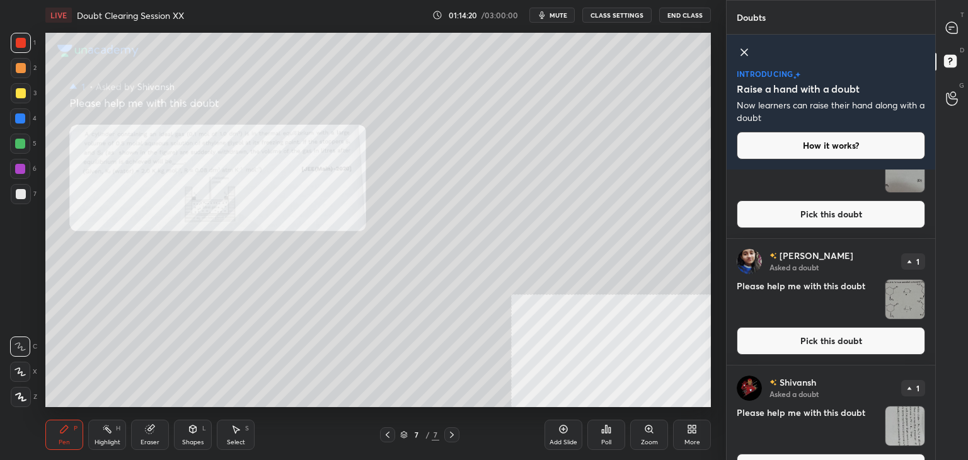
scroll to position [89, 0]
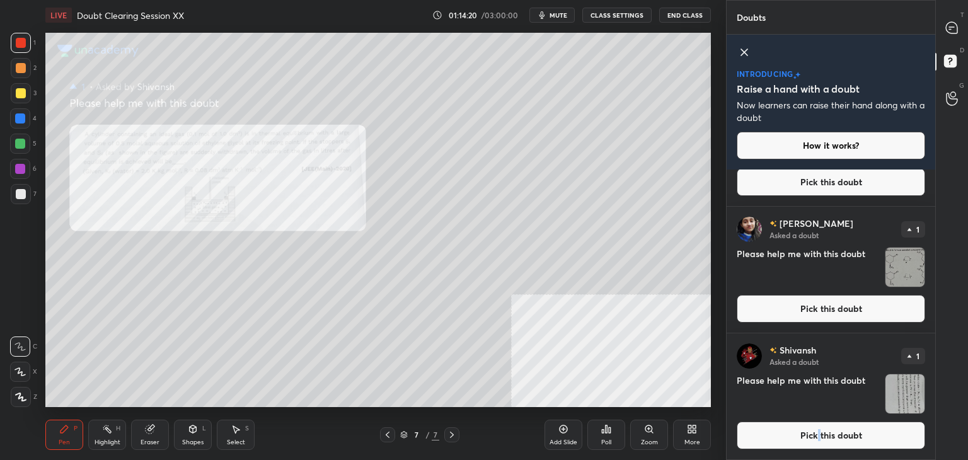
click at [816, 437] on button "Pick this doubt" at bounding box center [831, 436] width 188 height 28
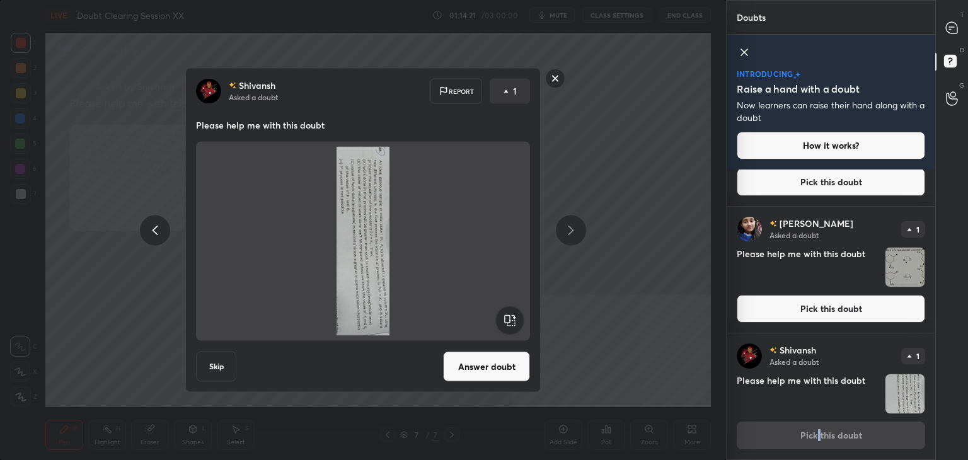
click at [505, 325] on rect at bounding box center [509, 320] width 28 height 28
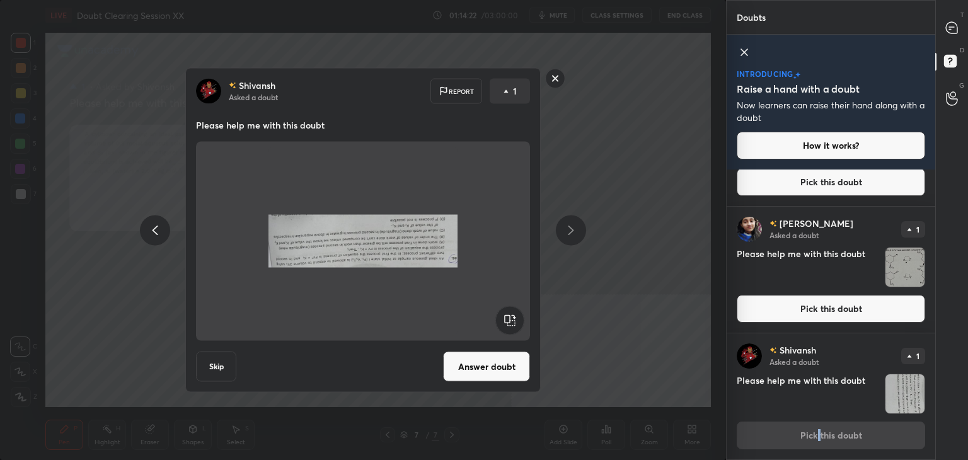
click at [508, 327] on rect at bounding box center [509, 320] width 28 height 28
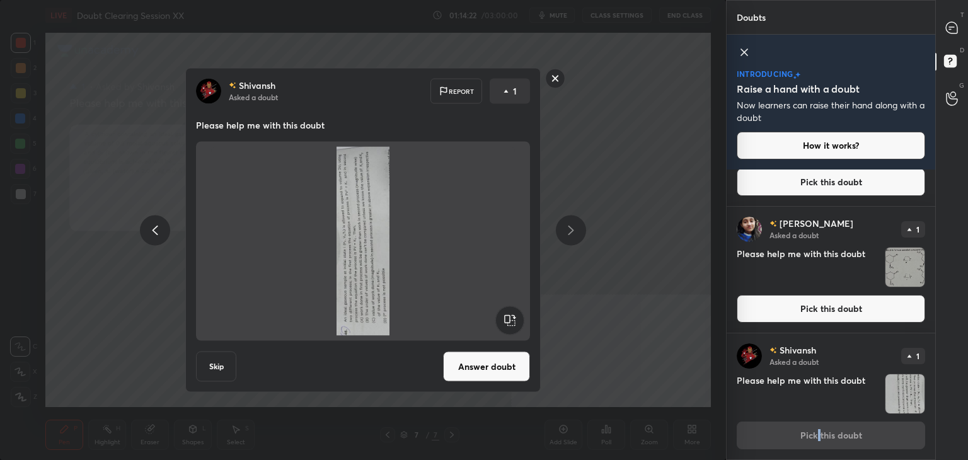
click at [507, 328] on rect at bounding box center [509, 320] width 28 height 28
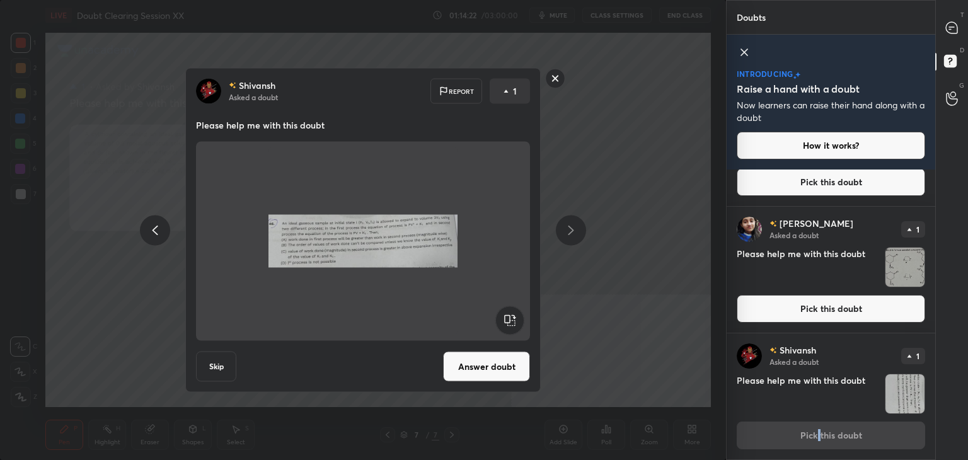
click at [488, 367] on button "Answer doubt" at bounding box center [486, 367] width 87 height 30
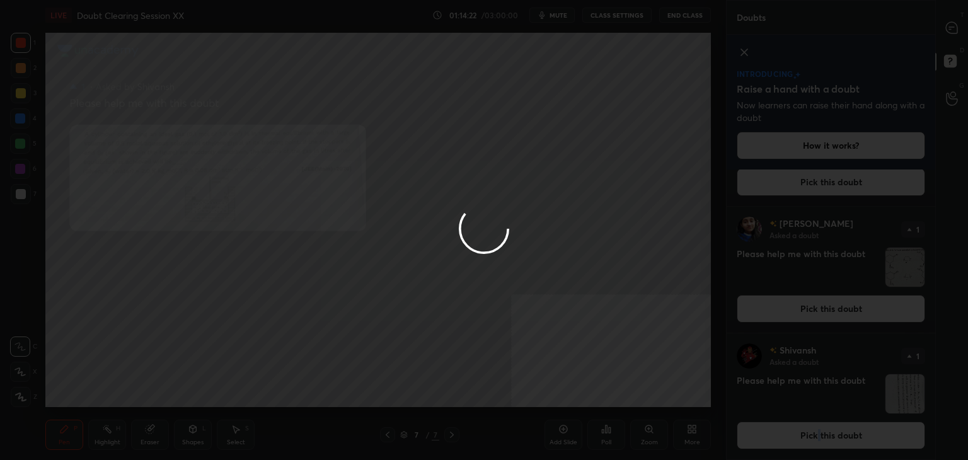
scroll to position [0, 0]
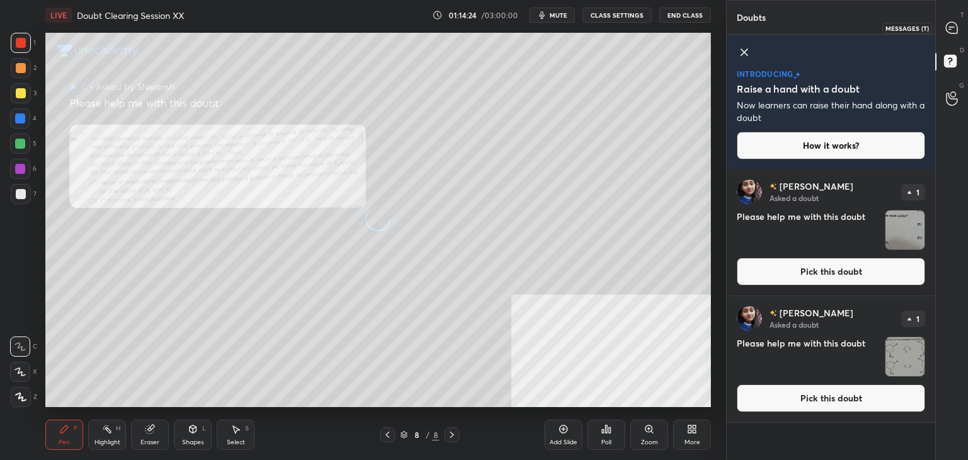
click at [950, 26] on icon at bounding box center [951, 27] width 13 height 13
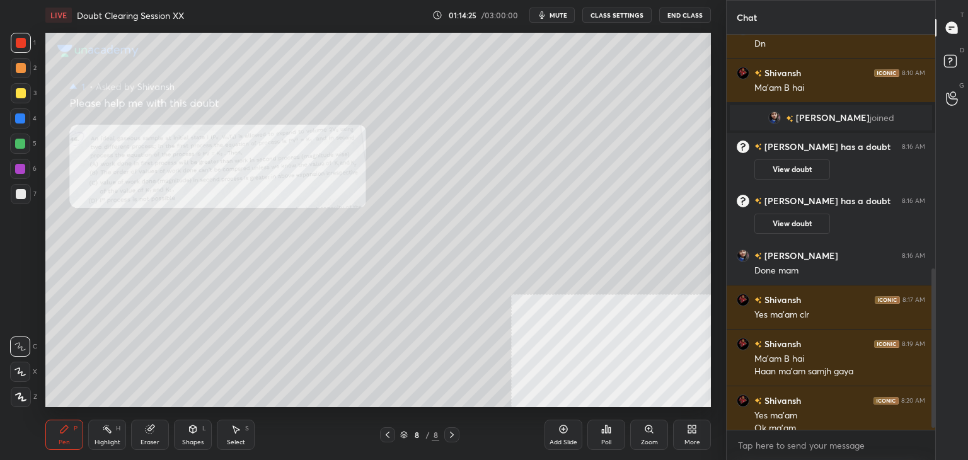
scroll to position [585, 0]
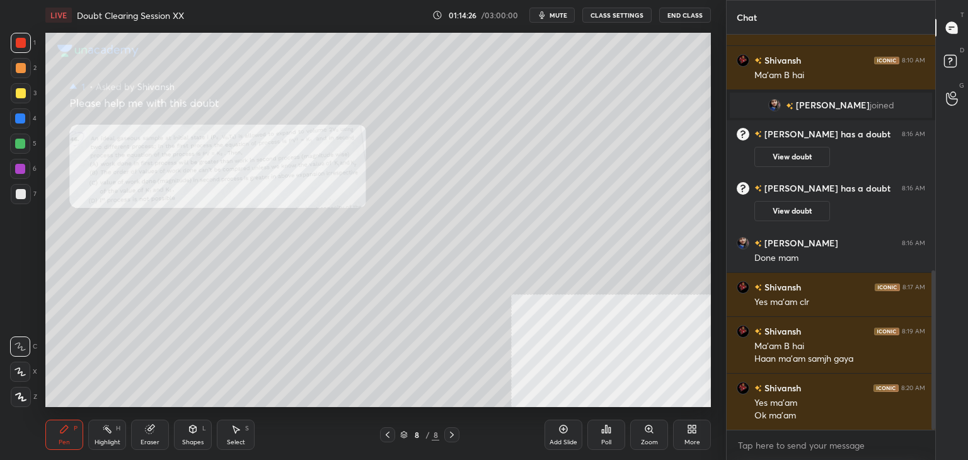
click at [648, 432] on icon at bounding box center [648, 428] width 7 height 7
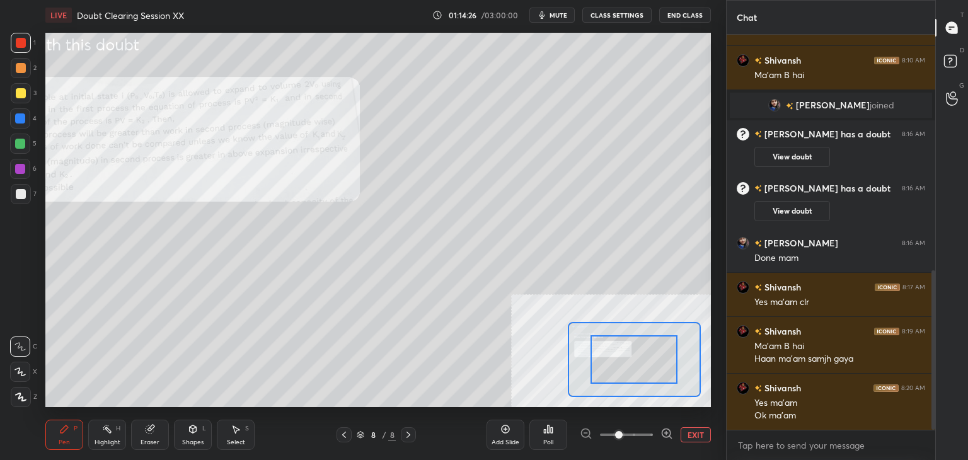
click at [640, 434] on span at bounding box center [626, 434] width 53 height 19
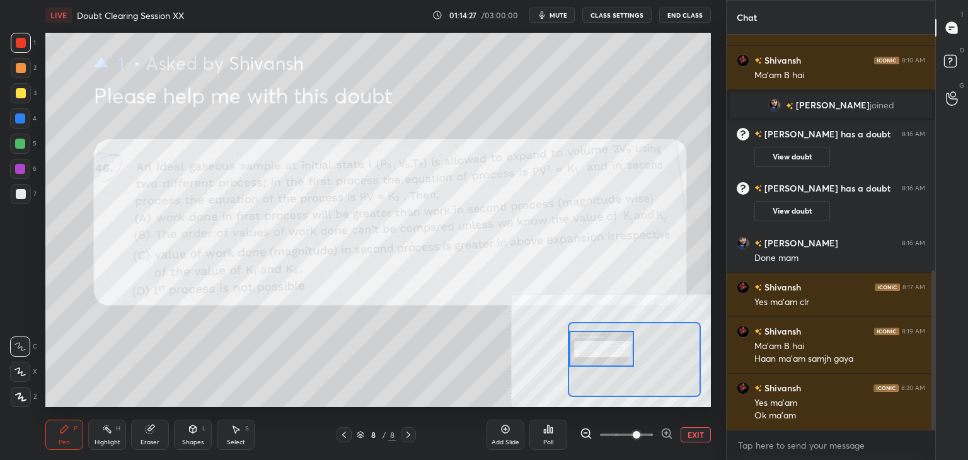
drag, startPoint x: 633, startPoint y: 362, endPoint x: 596, endPoint y: 356, distance: 37.0
click at [596, 356] on div at bounding box center [602, 349] width 66 height 36
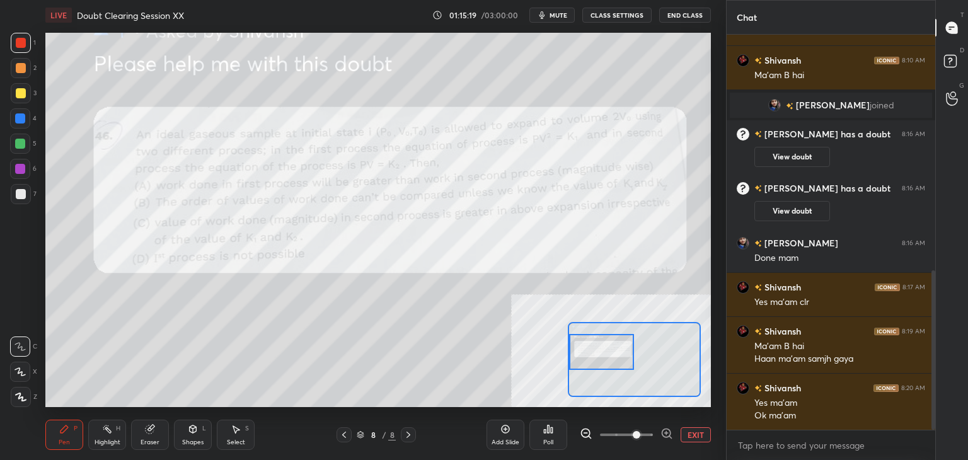
click at [703, 439] on button "EXIT" at bounding box center [695, 434] width 30 height 15
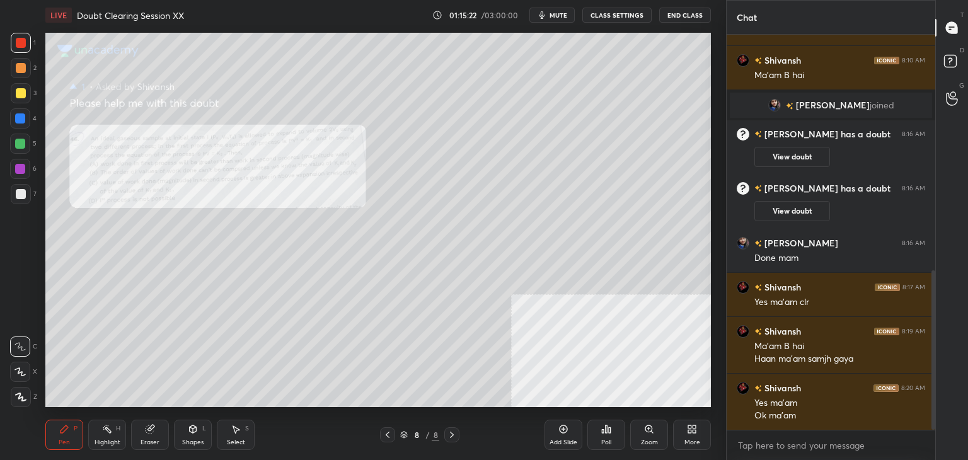
click at [643, 443] on div "Zoom" at bounding box center [649, 442] width 17 height 6
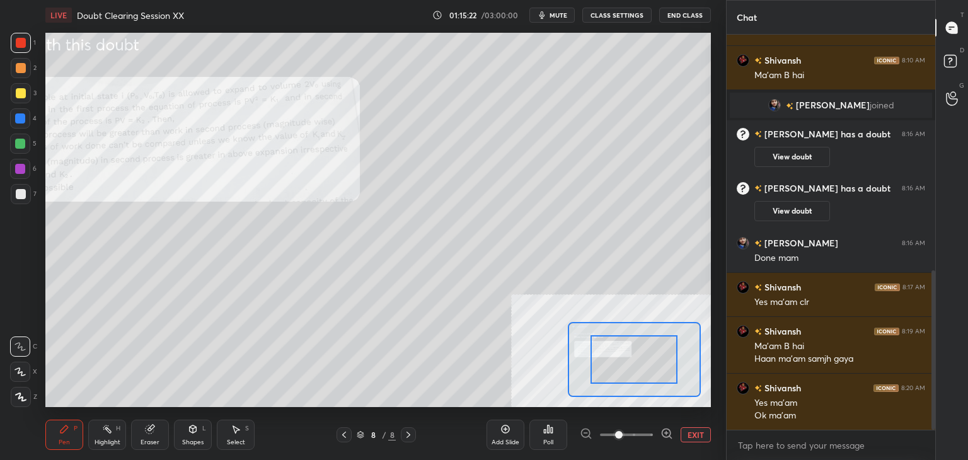
click at [642, 437] on span at bounding box center [626, 434] width 53 height 19
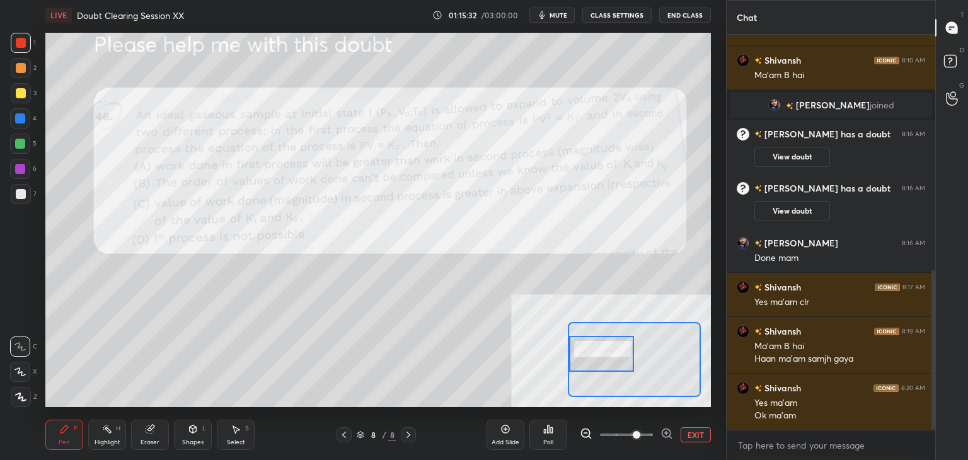
drag, startPoint x: 641, startPoint y: 363, endPoint x: 570, endPoint y: 360, distance: 71.3
click at [587, 357] on div at bounding box center [602, 354] width 66 height 36
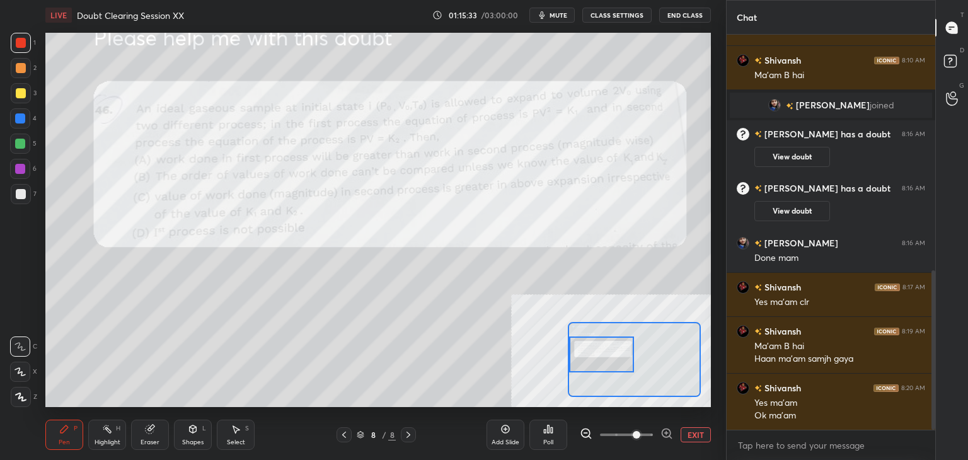
click at [248, 427] on div "Select S" at bounding box center [236, 435] width 38 height 30
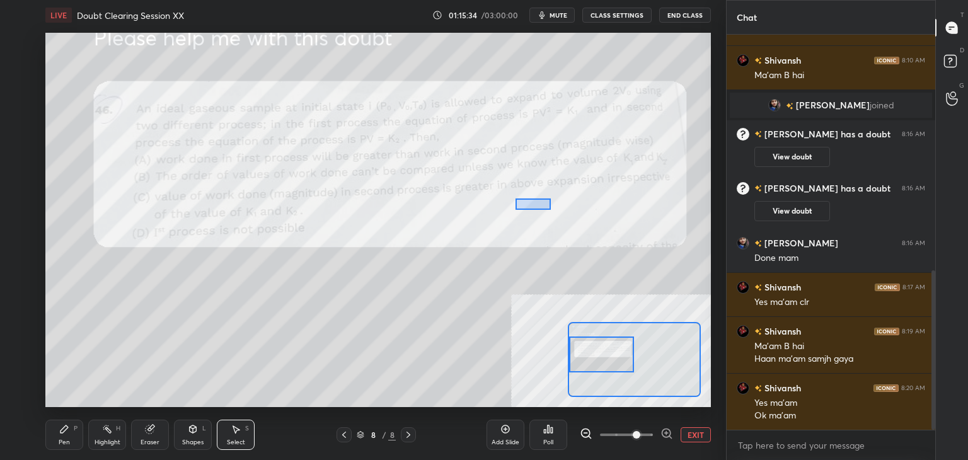
drag, startPoint x: 515, startPoint y: 197, endPoint x: 709, endPoint y: 265, distance: 206.2
click at [703, 268] on div "0 ° Undo Copy Duplicate Duplicate to new slide Delete" at bounding box center [710, 271] width 1331 height 749
click at [139, 434] on div "Eraser" at bounding box center [150, 435] width 38 height 30
drag, startPoint x: 72, startPoint y: 431, endPoint x: 95, endPoint y: 415, distance: 27.6
click at [71, 431] on div "Pen P" at bounding box center [64, 435] width 38 height 30
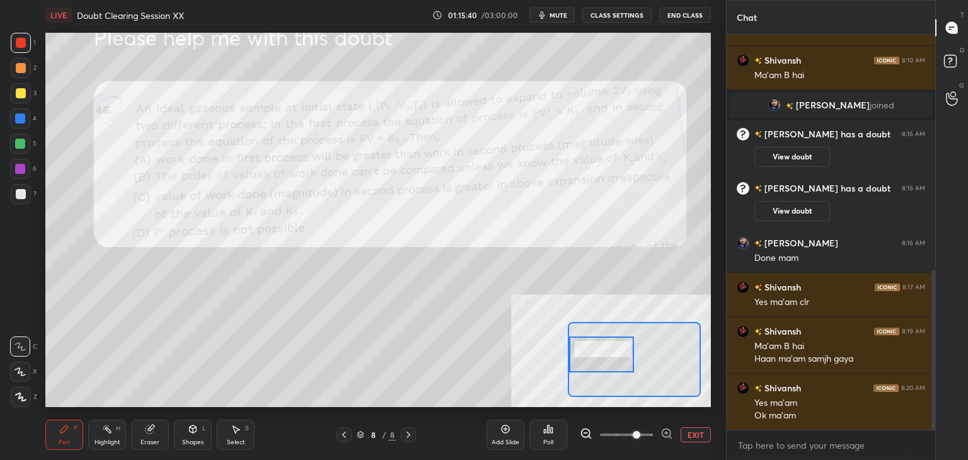
click at [501, 31] on div "Setting up your live class Poll for secs No correct answer Start poll" at bounding box center [377, 219] width 675 height 379
click at [716, 70] on div "1 2 3 4 5 6 7 C X Z C X Z E E Erase all H H LIVE Doubt Clearing Session XX 01:1…" at bounding box center [363, 230] width 726 height 460
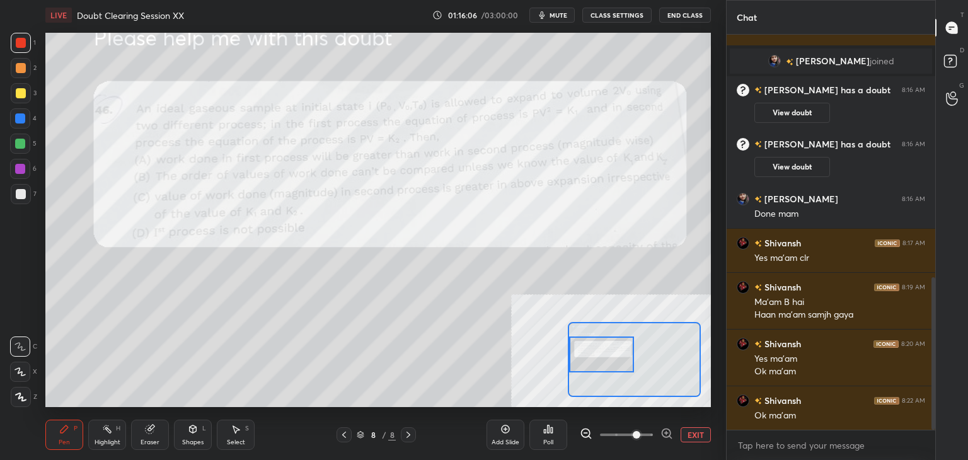
click at [31, 38] on div "1" at bounding box center [23, 43] width 25 height 20
click at [692, 439] on div "Add Slide Poll EXIT" at bounding box center [598, 434] width 224 height 71
click at [695, 428] on button "EXIT" at bounding box center [695, 434] width 30 height 15
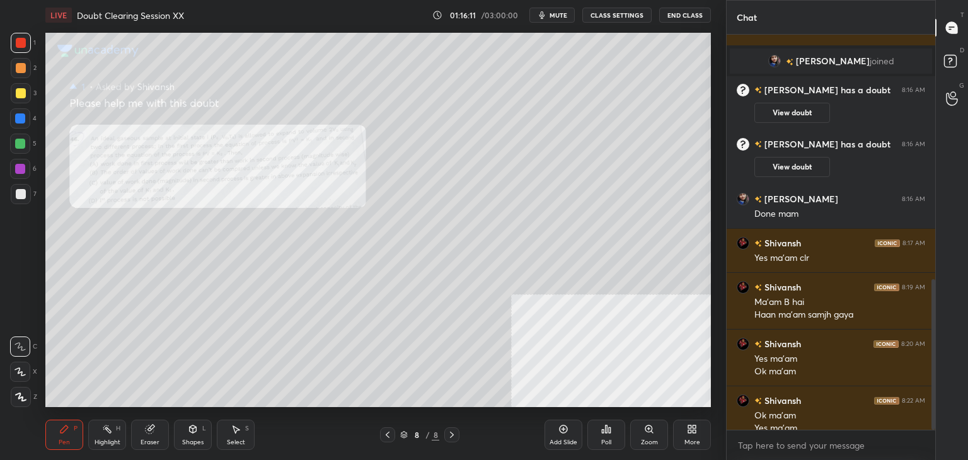
scroll to position [641, 0]
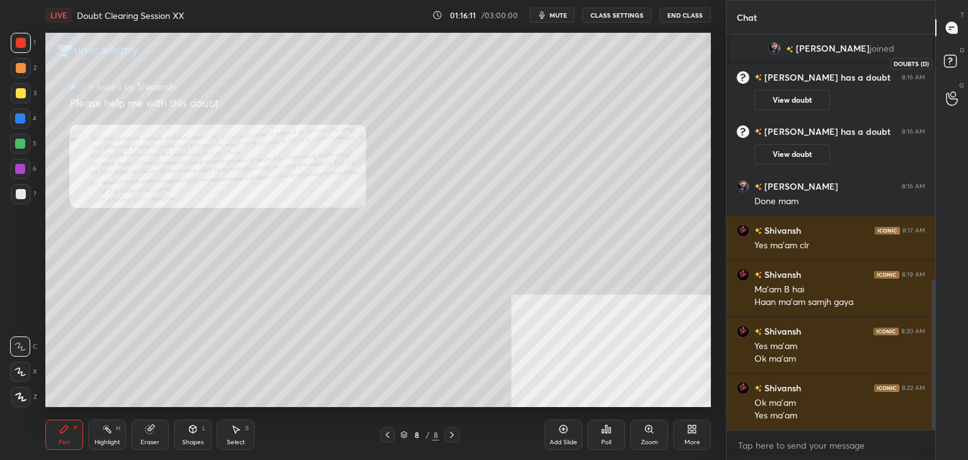
click at [953, 62] on rect at bounding box center [950, 61] width 12 height 12
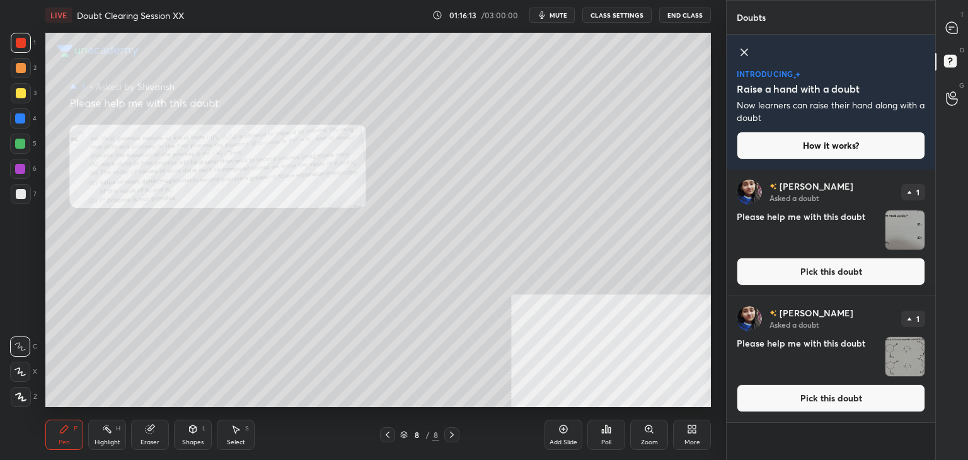
click at [824, 398] on button "Pick this doubt" at bounding box center [831, 398] width 188 height 28
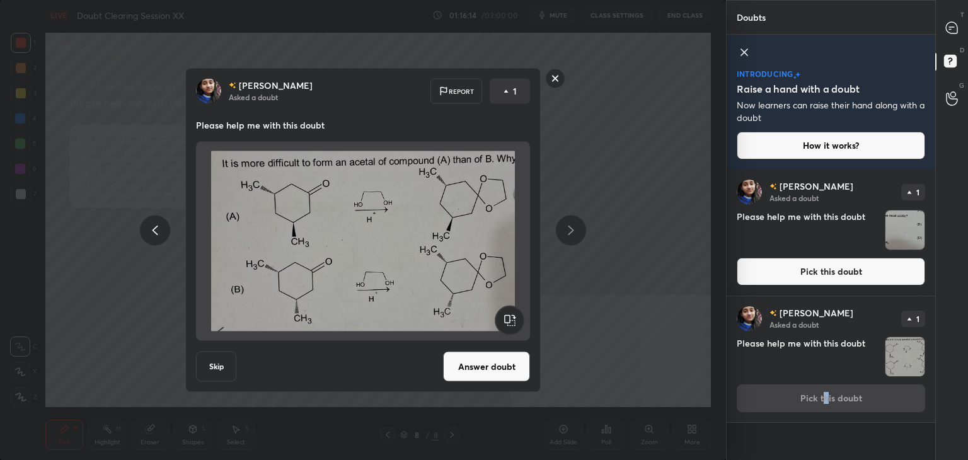
drag, startPoint x: 472, startPoint y: 371, endPoint x: 495, endPoint y: 381, distance: 24.8
click at [473, 371] on button "Answer doubt" at bounding box center [486, 367] width 87 height 30
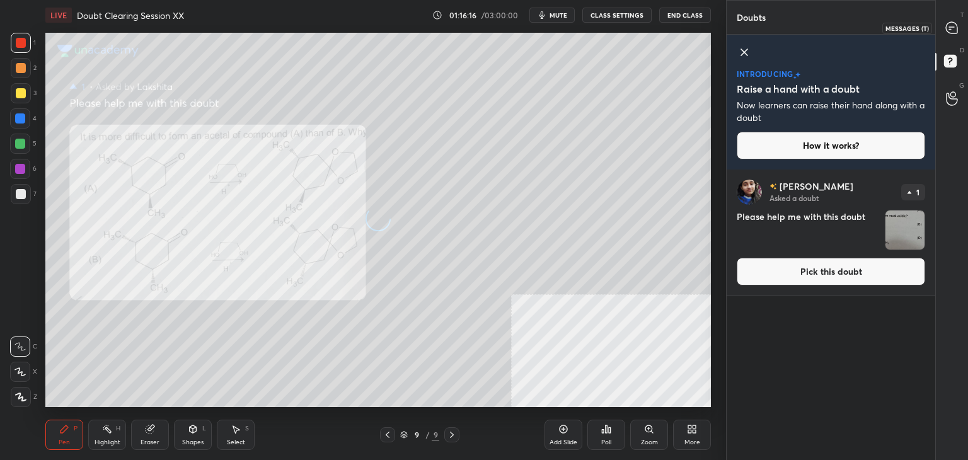
click at [951, 26] on icon at bounding box center [951, 27] width 13 height 13
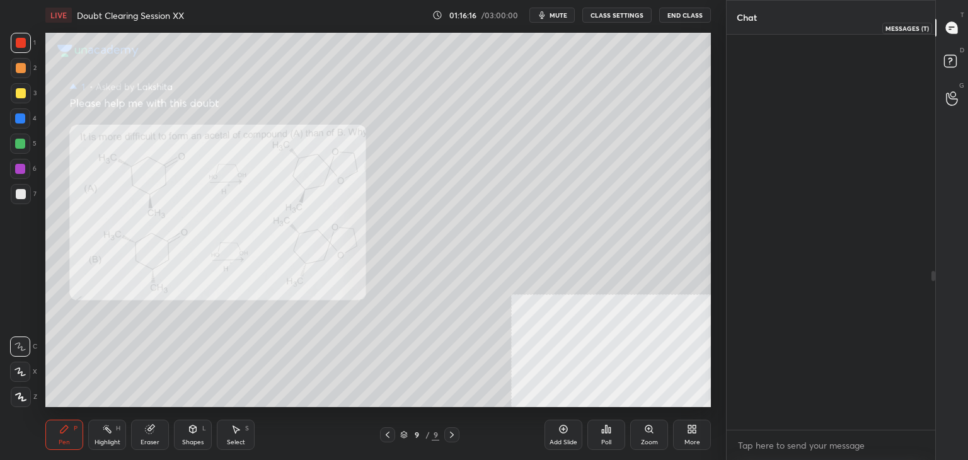
scroll to position [391, 205]
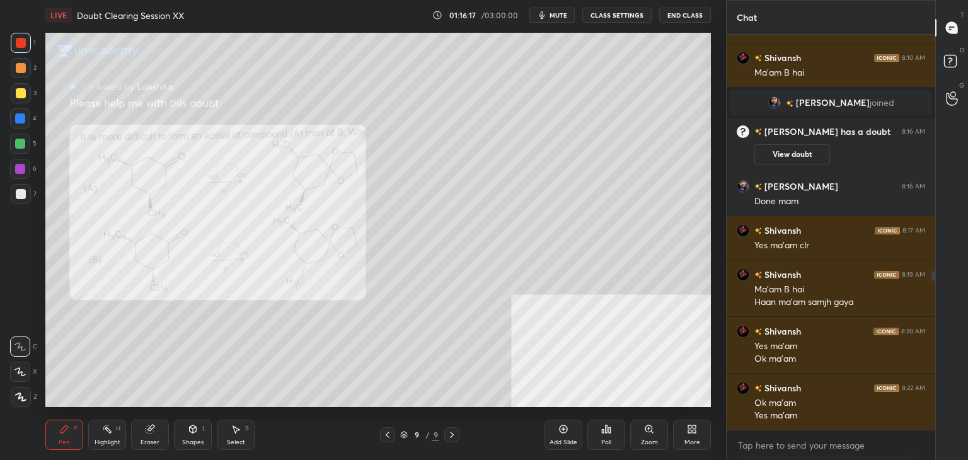
click at [655, 437] on div "Zoom" at bounding box center [649, 435] width 38 height 30
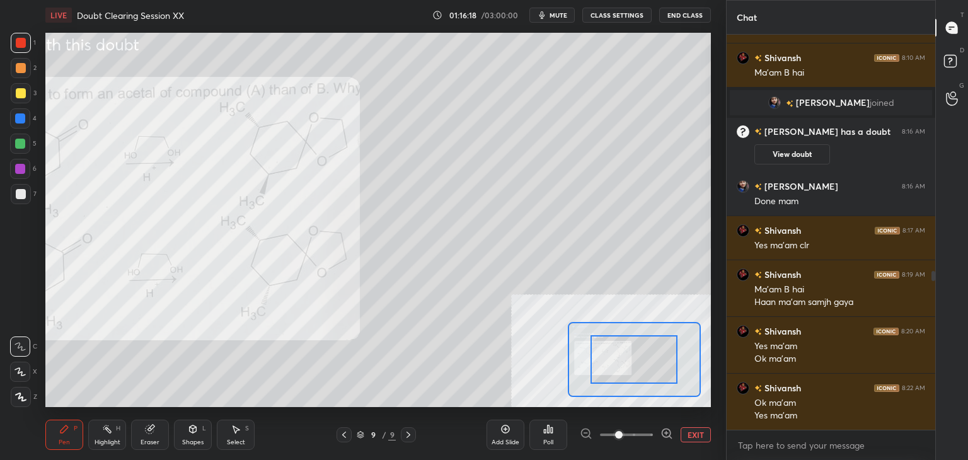
click at [640, 435] on span at bounding box center [626, 434] width 53 height 19
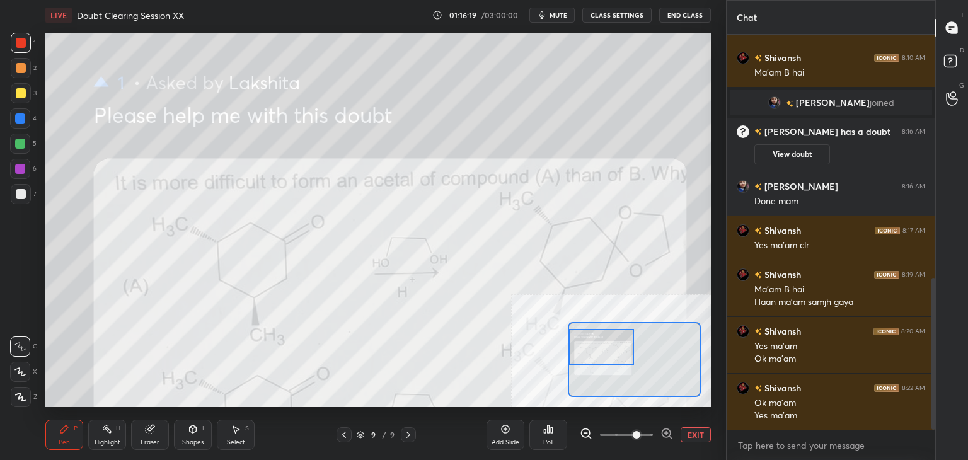
scroll to position [631, 0]
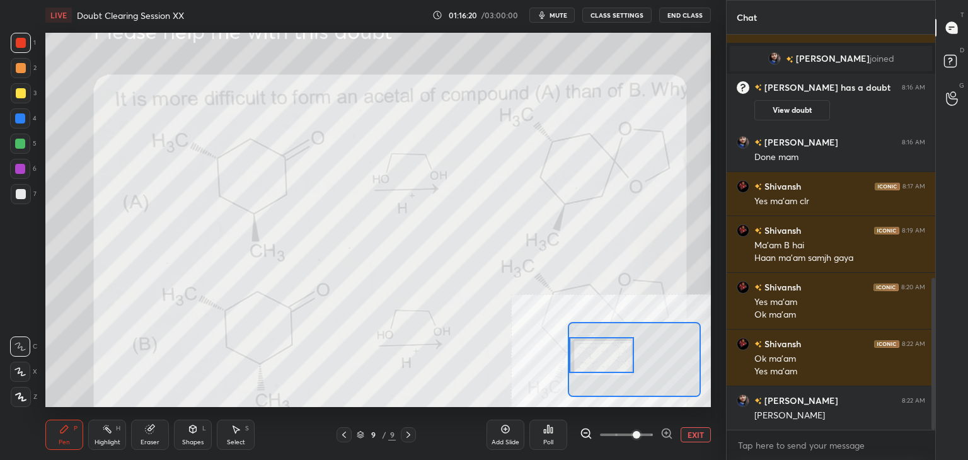
drag, startPoint x: 602, startPoint y: 360, endPoint x: 571, endPoint y: 368, distance: 31.9
click at [571, 368] on div at bounding box center [602, 355] width 66 height 36
click at [25, 98] on div at bounding box center [21, 93] width 20 height 20
click at [25, 110] on div at bounding box center [20, 118] width 20 height 20
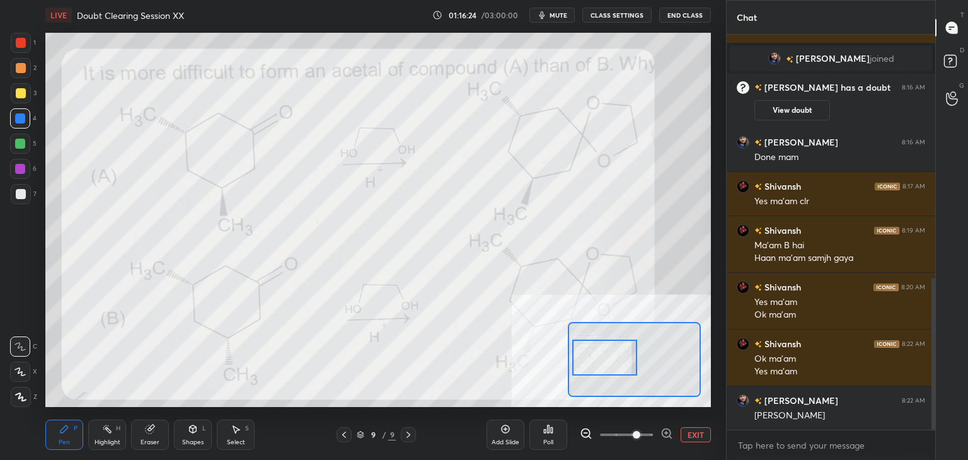
scroll to position [675, 0]
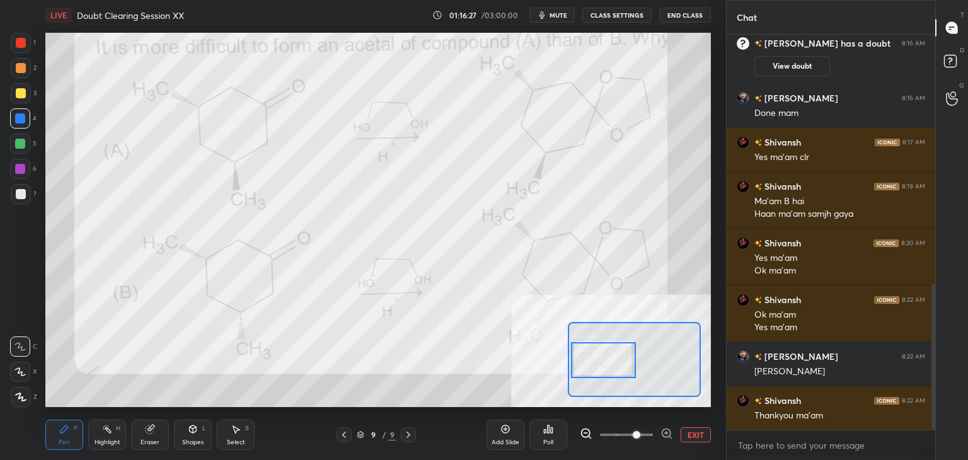
click at [605, 374] on div at bounding box center [604, 360] width 66 height 36
click at [694, 435] on button "EXIT" at bounding box center [695, 434] width 30 height 15
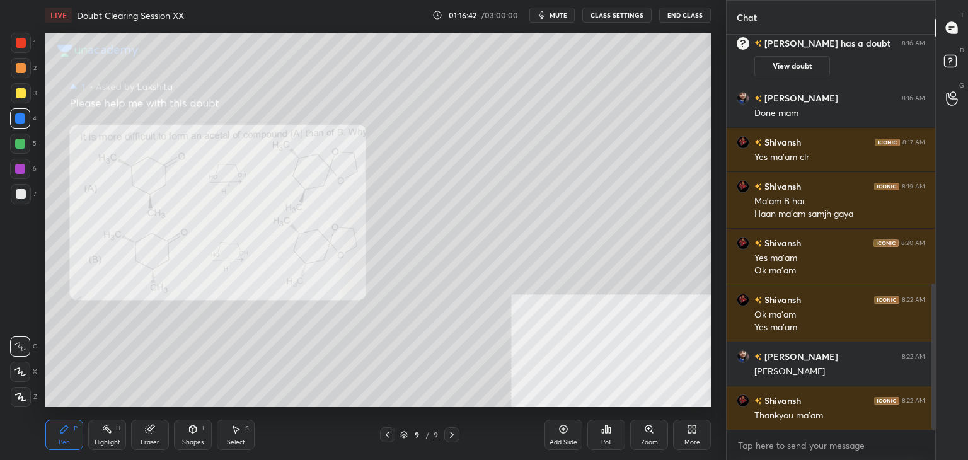
scroll to position [720, 0]
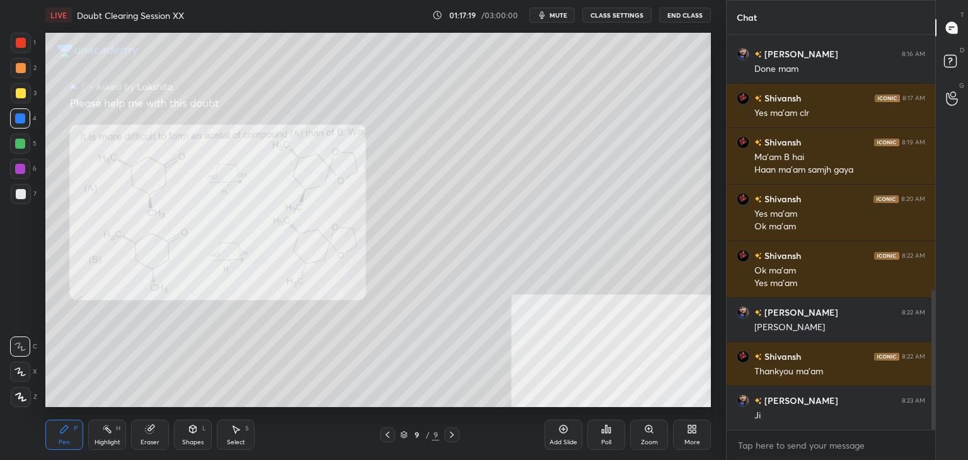
click at [25, 144] on div at bounding box center [20, 144] width 10 height 10
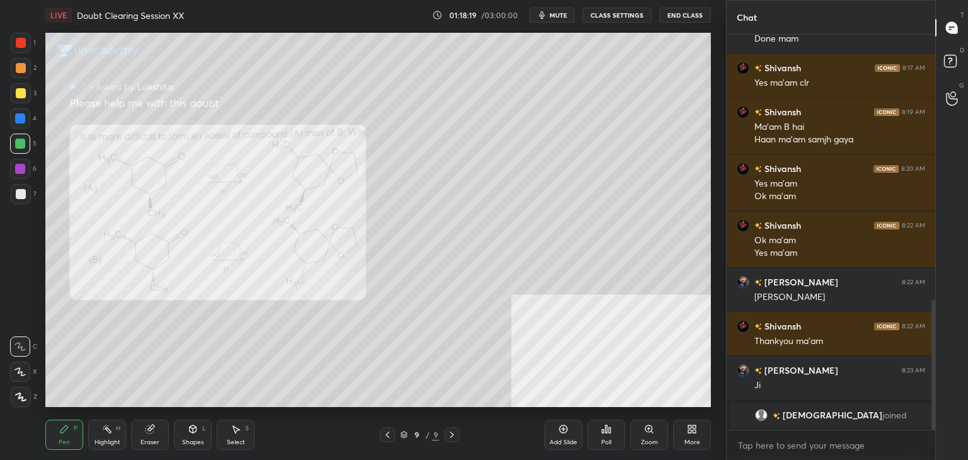
scroll to position [805, 0]
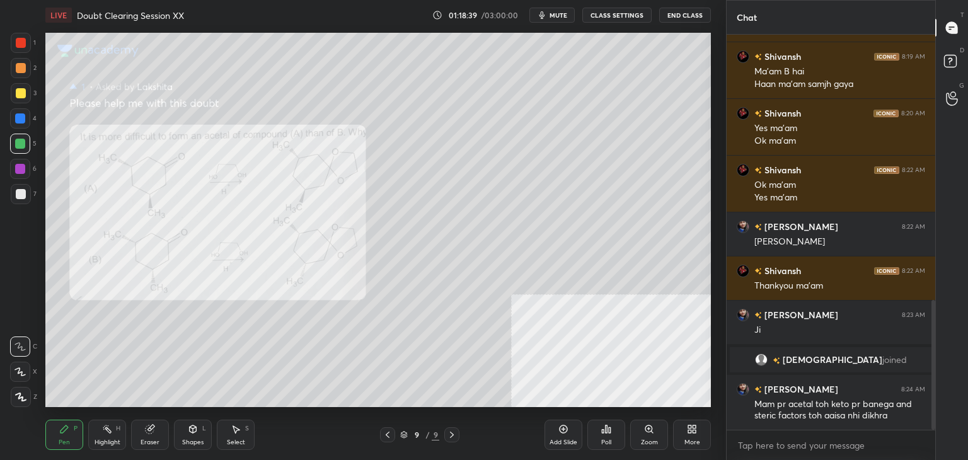
click at [151, 434] on div "Eraser" at bounding box center [150, 435] width 38 height 30
click at [62, 429] on icon at bounding box center [64, 429] width 8 height 8
click at [149, 435] on div "Eraser" at bounding box center [150, 435] width 38 height 30
click at [71, 434] on div "Pen P" at bounding box center [64, 435] width 38 height 30
click at [20, 74] on div at bounding box center [21, 68] width 20 height 20
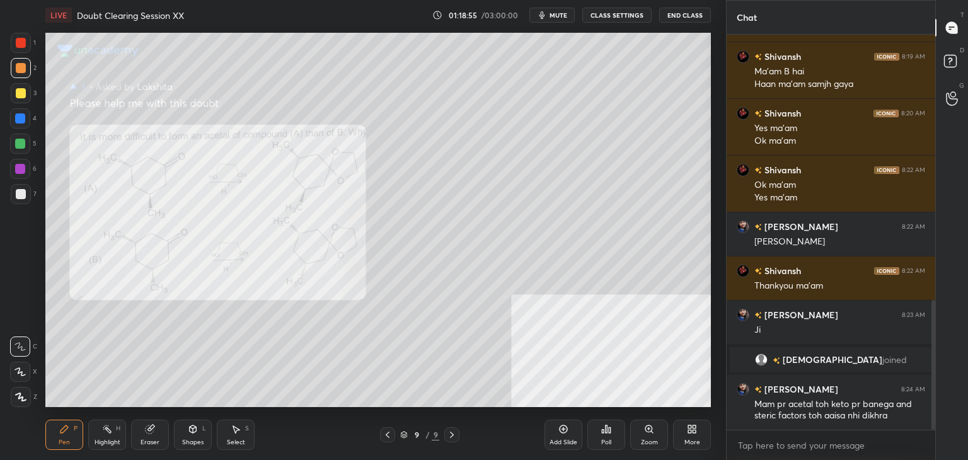
click at [145, 434] on div "Eraser" at bounding box center [150, 435] width 38 height 30
click at [74, 433] on div "Pen P" at bounding box center [64, 435] width 38 height 30
click at [144, 433] on div "Eraser" at bounding box center [150, 435] width 38 height 30
click at [71, 449] on div "Pen P" at bounding box center [64, 435] width 38 height 30
click at [16, 123] on div at bounding box center [20, 118] width 20 height 20
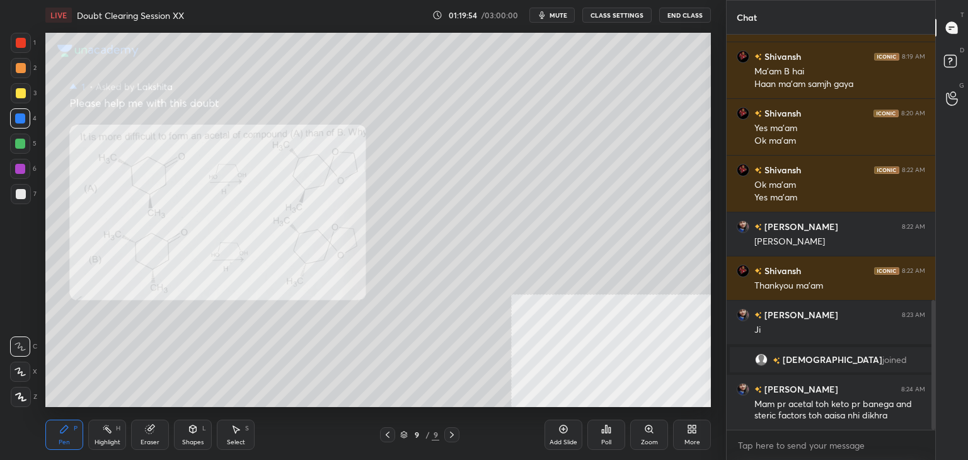
scroll to position [849, 0]
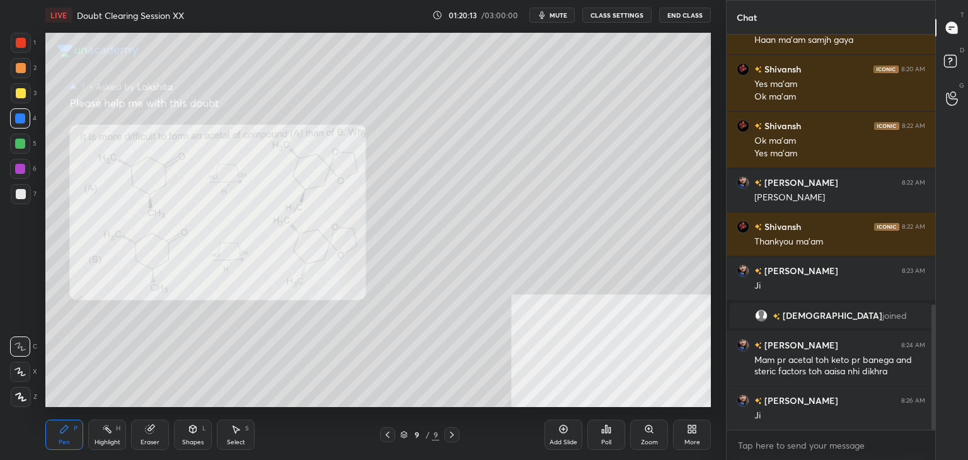
click at [20, 38] on div at bounding box center [21, 43] width 10 height 10
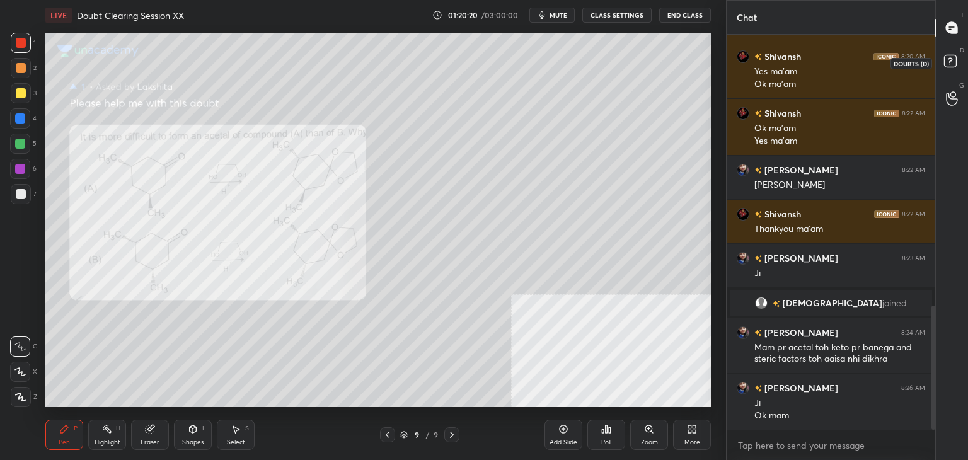
click at [953, 73] on icon at bounding box center [952, 63] width 23 height 23
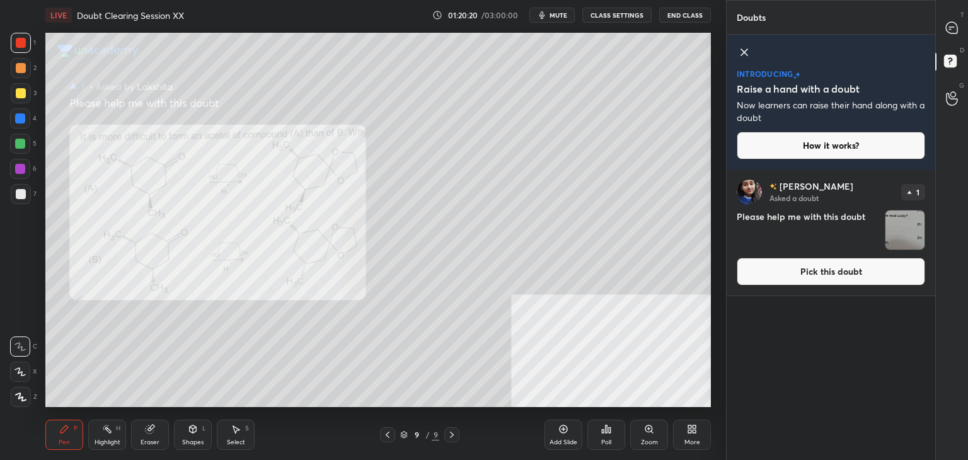
click at [834, 278] on button "Pick this doubt" at bounding box center [831, 272] width 188 height 28
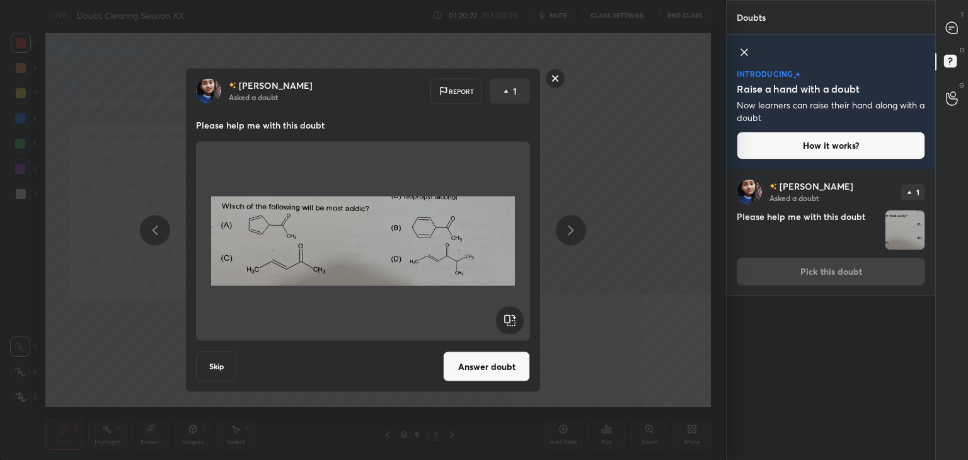
drag, startPoint x: 499, startPoint y: 367, endPoint x: 511, endPoint y: 348, distance: 22.4
click at [498, 365] on button "Answer doubt" at bounding box center [486, 367] width 87 height 30
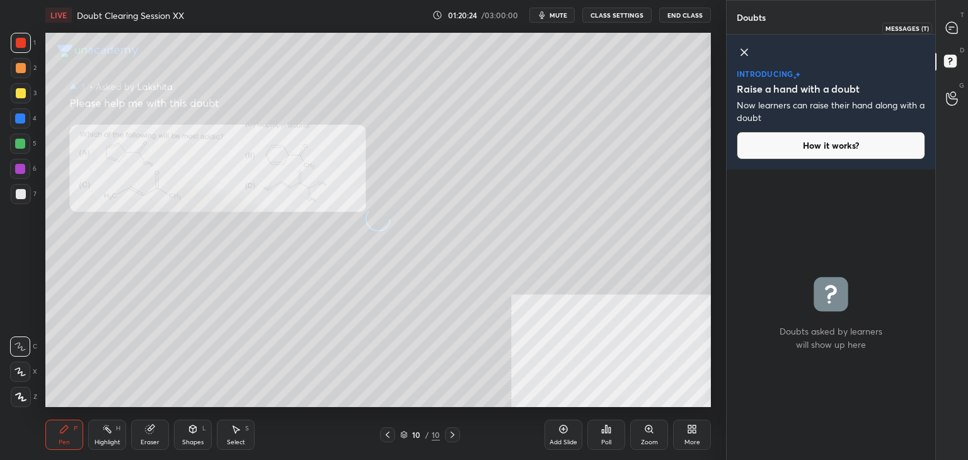
drag, startPoint x: 950, startPoint y: 26, endPoint x: 960, endPoint y: 31, distance: 11.6
click at [950, 26] on icon at bounding box center [951, 27] width 13 height 13
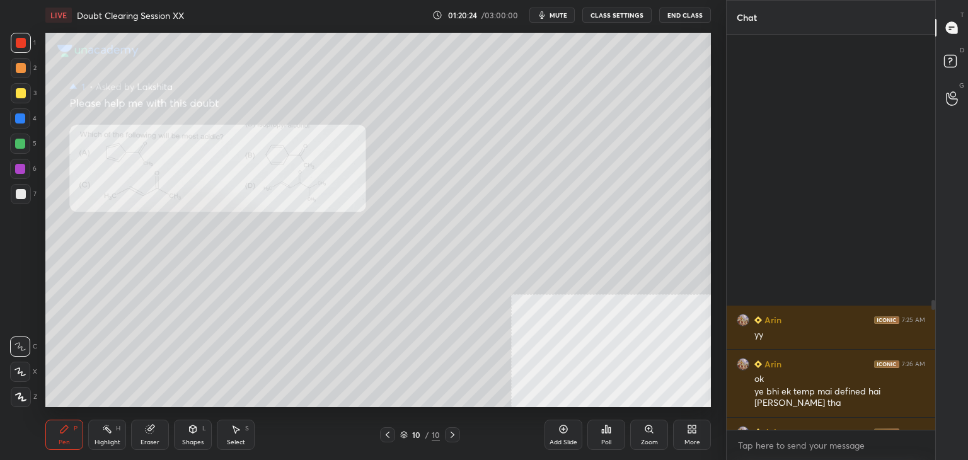
scroll to position [391, 205]
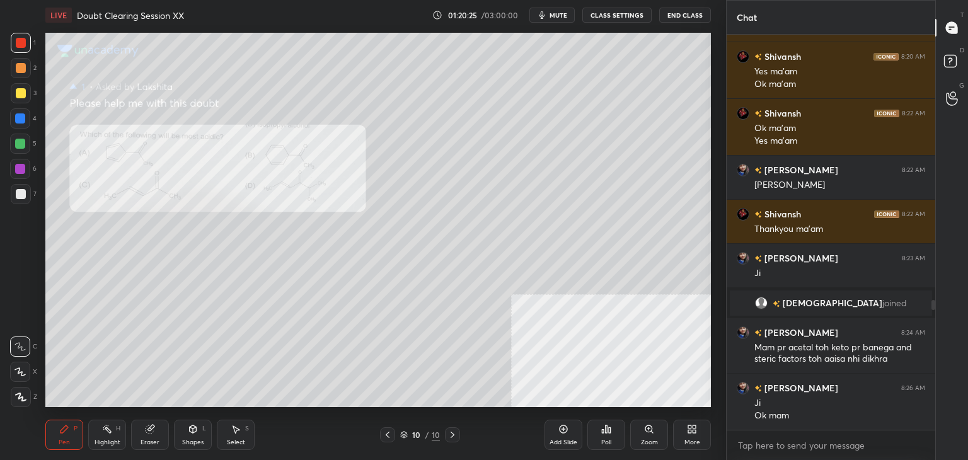
click at [646, 432] on icon at bounding box center [648, 428] width 7 height 7
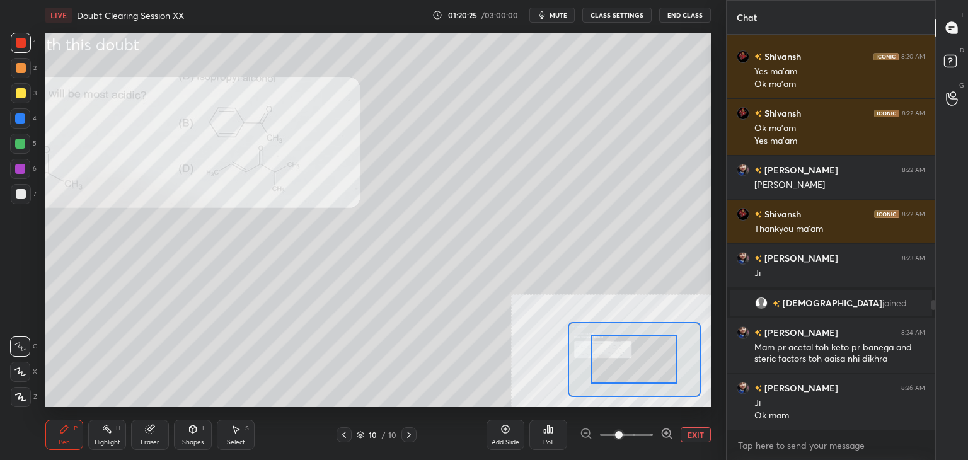
click at [638, 439] on span at bounding box center [626, 434] width 53 height 19
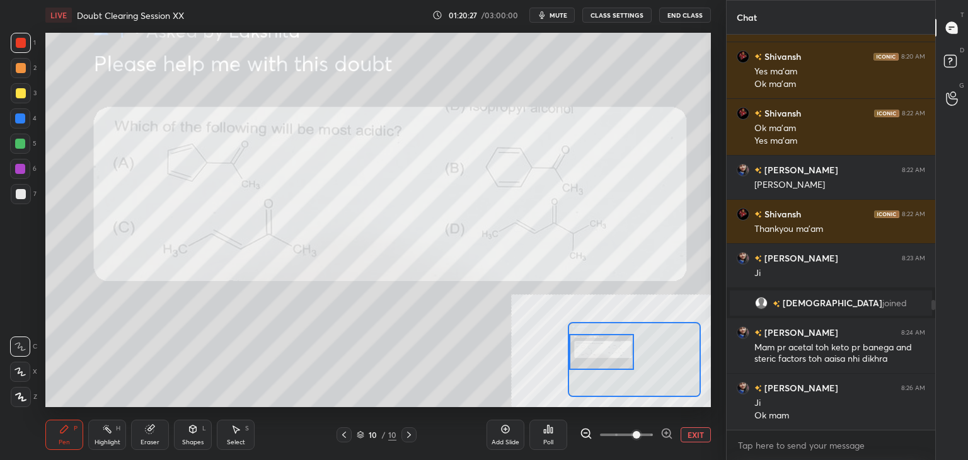
drag, startPoint x: 643, startPoint y: 355, endPoint x: 611, endPoint y: 351, distance: 32.4
click at [611, 350] on div at bounding box center [602, 352] width 66 height 36
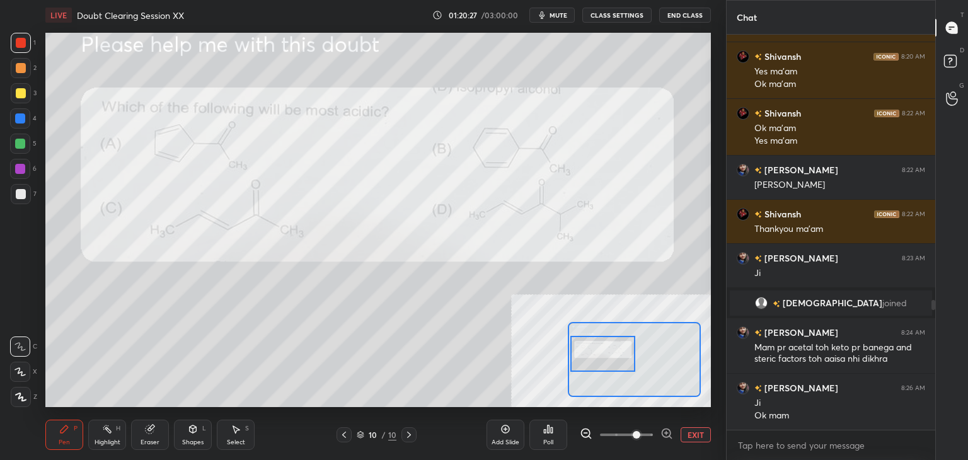
scroll to position [862, 0]
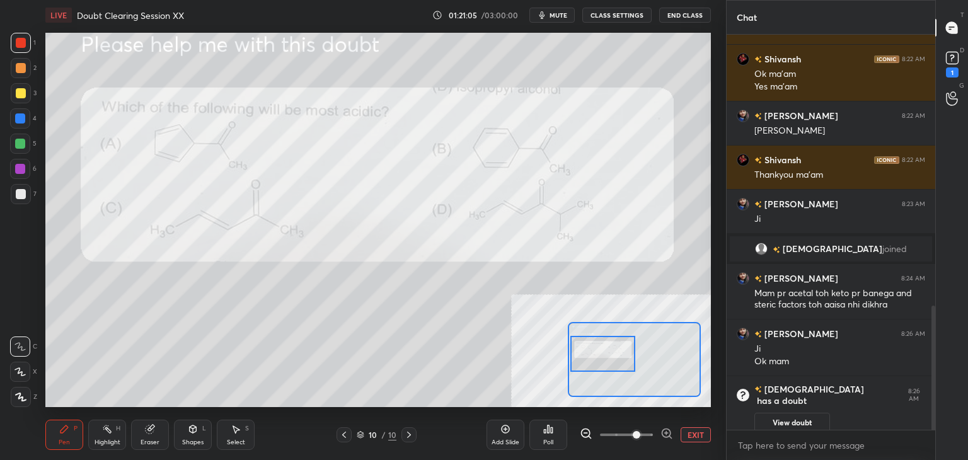
drag, startPoint x: 25, startPoint y: 96, endPoint x: 33, endPoint y: 81, distance: 16.9
click at [25, 96] on div at bounding box center [21, 93] width 20 height 20
click at [28, 43] on div at bounding box center [21, 43] width 20 height 20
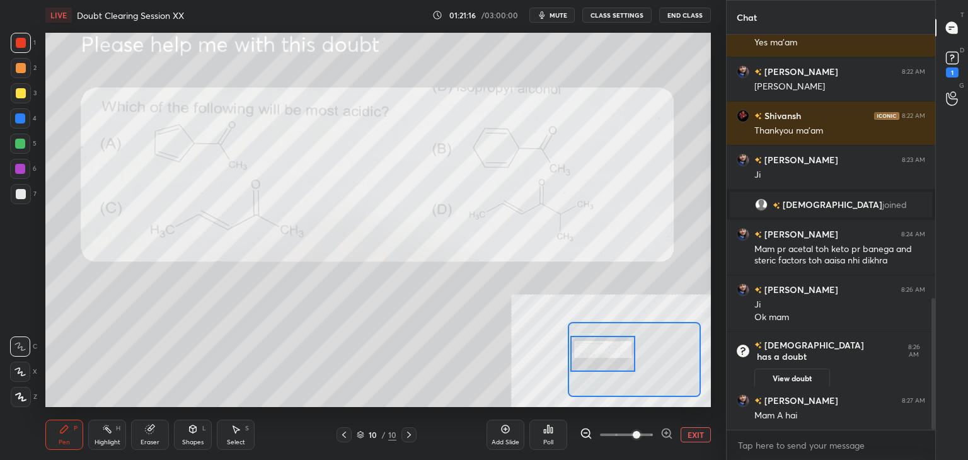
scroll to position [837, 0]
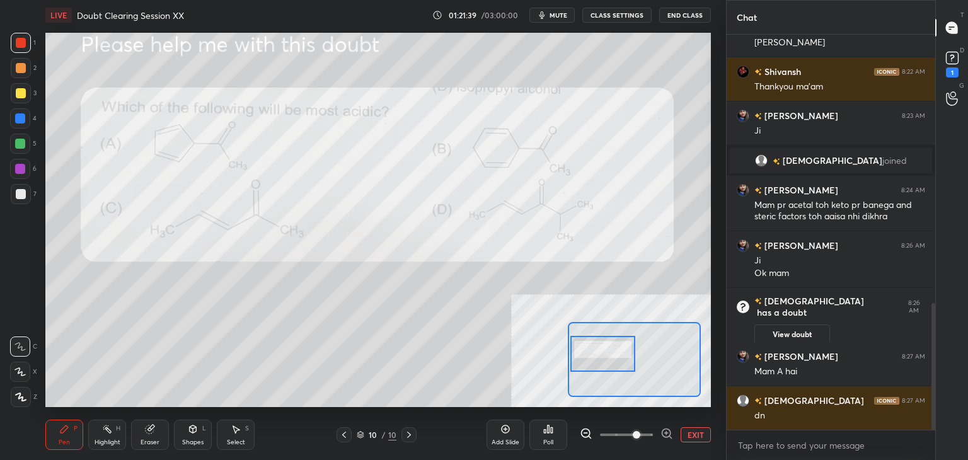
click at [149, 431] on icon at bounding box center [150, 429] width 8 height 8
click at [47, 432] on div "Pen P" at bounding box center [64, 435] width 38 height 30
click at [153, 426] on icon at bounding box center [150, 428] width 7 height 6
click at [60, 420] on div "Pen P" at bounding box center [64, 435] width 38 height 30
click at [160, 427] on div "Eraser" at bounding box center [150, 435] width 38 height 30
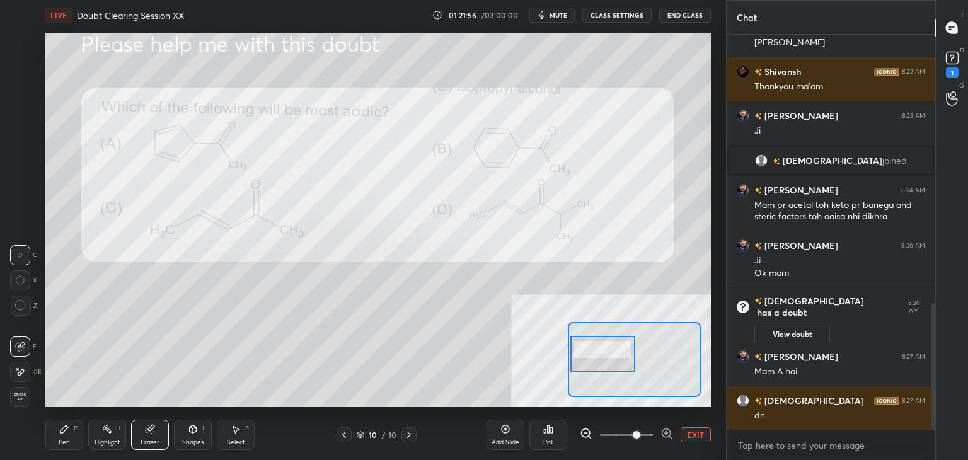
click at [68, 442] on div "Pen" at bounding box center [64, 442] width 11 height 6
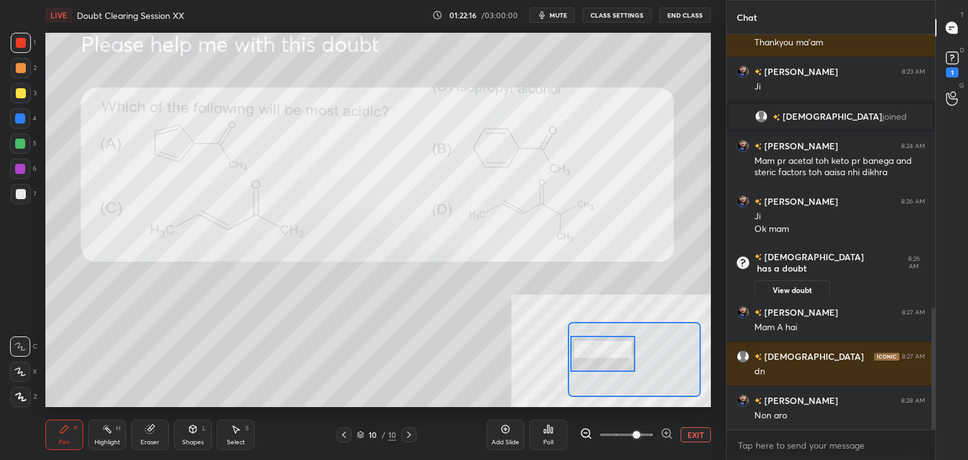
click at [701, 436] on button "EXIT" at bounding box center [695, 434] width 30 height 15
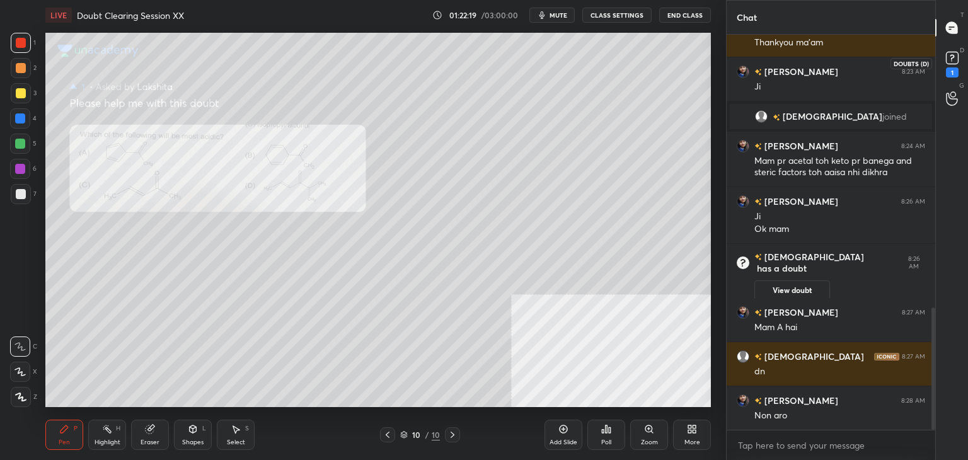
click at [961, 53] on div "1" at bounding box center [951, 63] width 25 height 23
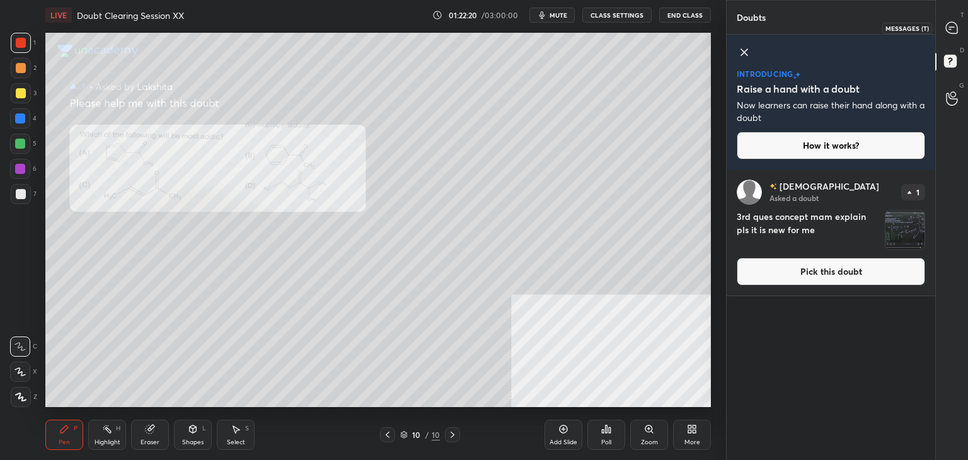
click at [946, 35] on div at bounding box center [951, 27] width 25 height 23
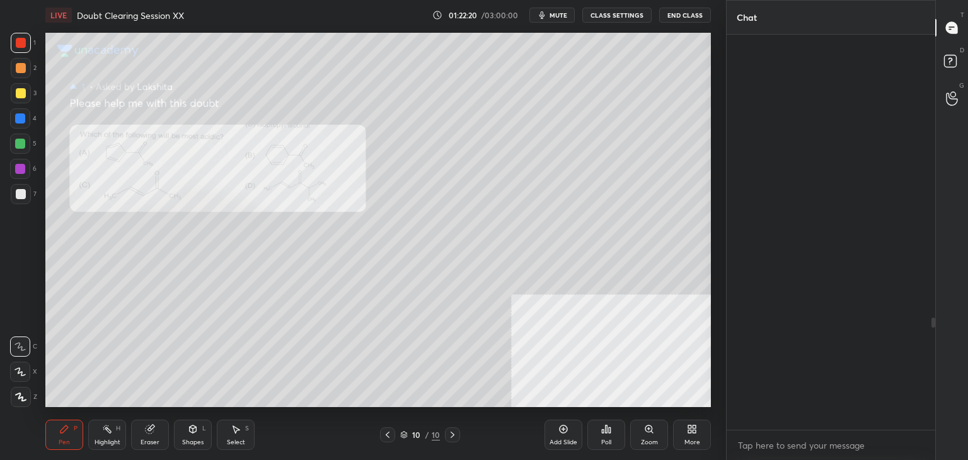
scroll to position [391, 205]
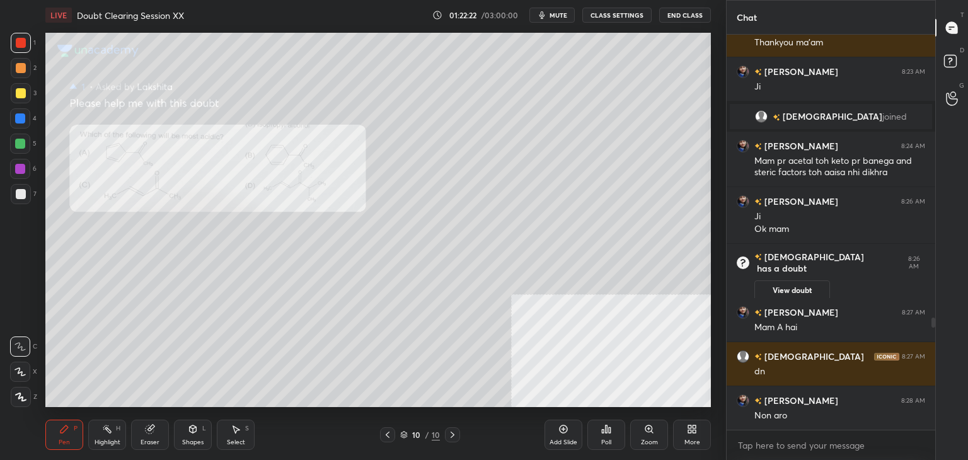
click at [938, 68] on div "D Doubts (D)" at bounding box center [952, 62] width 32 height 35
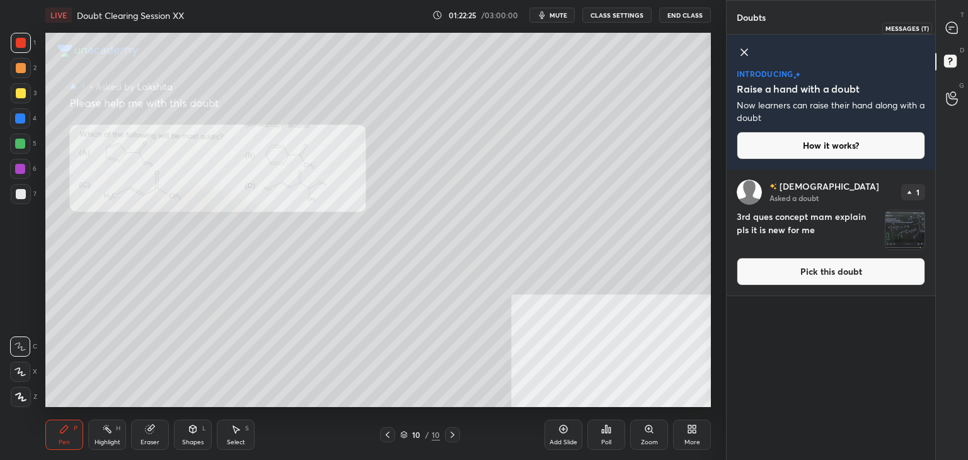
click at [946, 31] on icon at bounding box center [951, 27] width 13 height 13
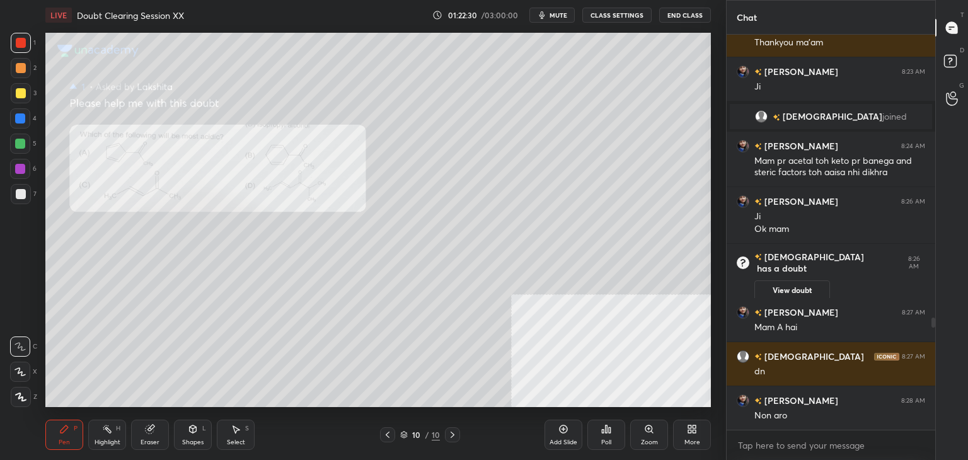
click at [943, 50] on div "D Doubts (D)" at bounding box center [952, 62] width 32 height 35
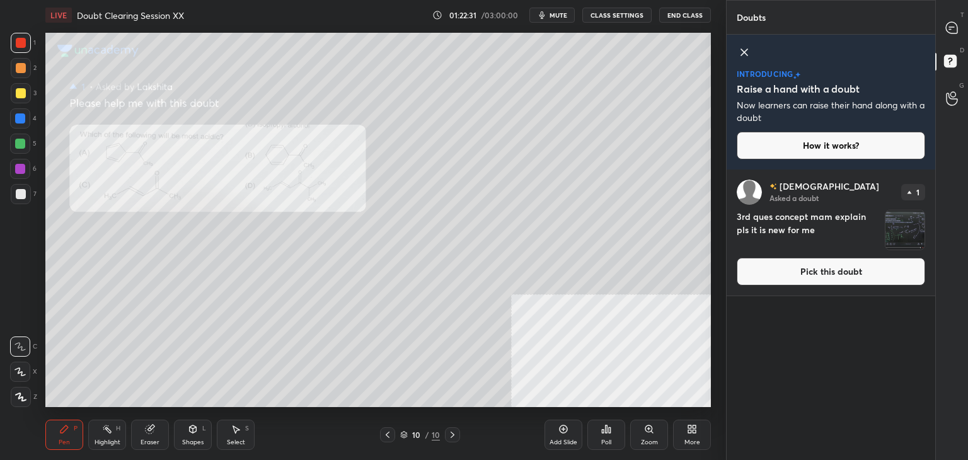
click at [795, 282] on button "Pick this doubt" at bounding box center [831, 272] width 188 height 28
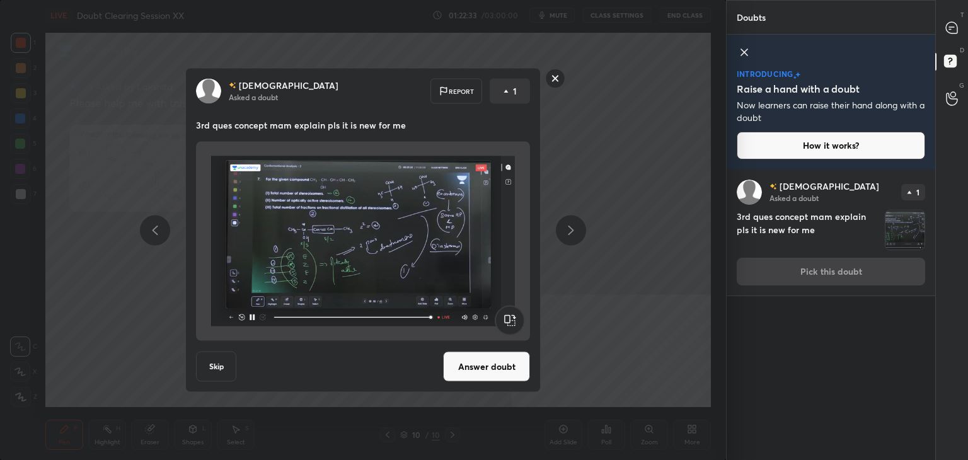
click at [476, 355] on button "Answer doubt" at bounding box center [486, 367] width 87 height 30
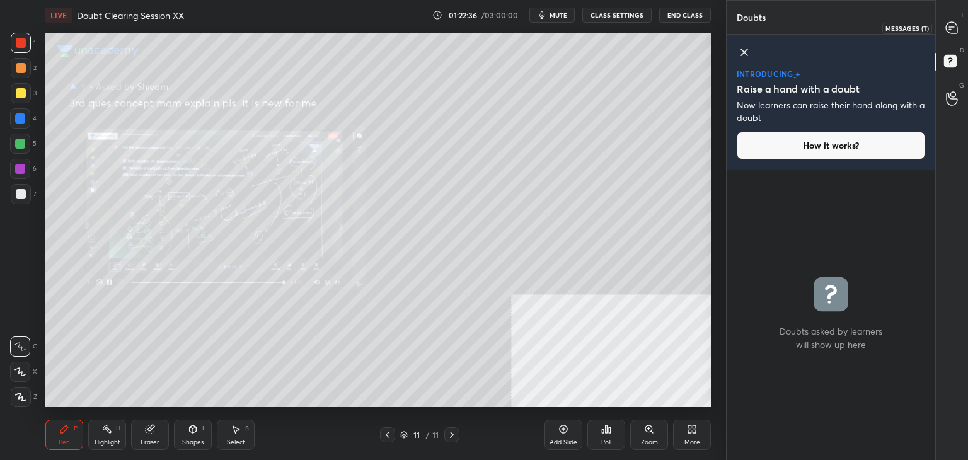
click at [954, 26] on icon at bounding box center [951, 27] width 11 height 11
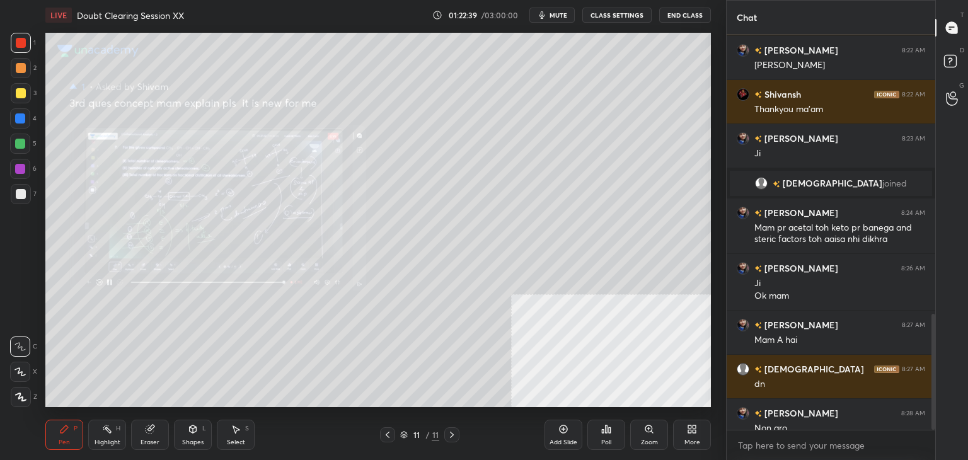
drag, startPoint x: 932, startPoint y: 393, endPoint x: 938, endPoint y: 444, distance: 52.0
click at [938, 444] on div "Chat [PERSON_NAME] 8:22 AM Ok ma'am Yes ma'am [PERSON_NAME] 8:22 AM Ji mam [PER…" at bounding box center [847, 230] width 242 height 460
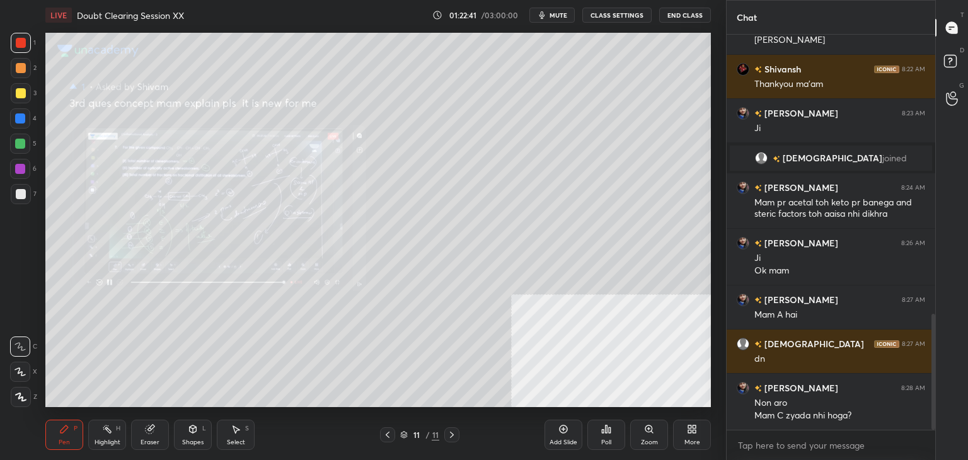
click at [393, 430] on div at bounding box center [387, 434] width 15 height 15
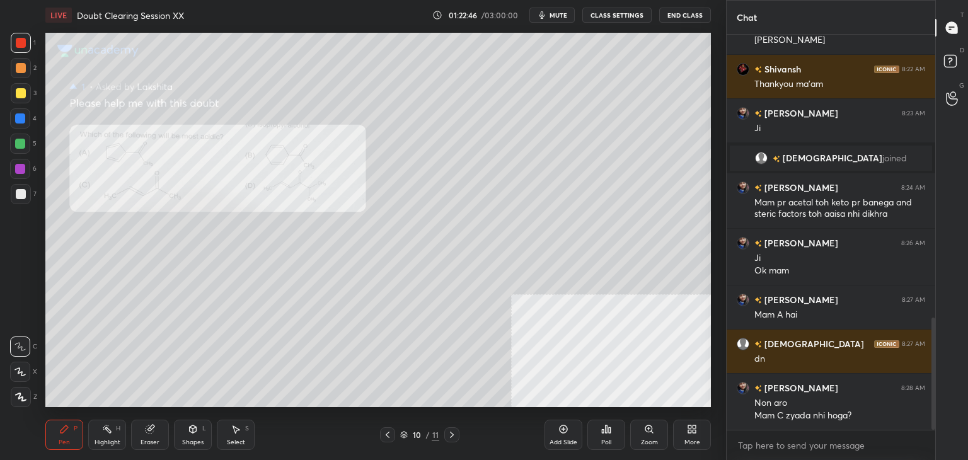
scroll to position [997, 0]
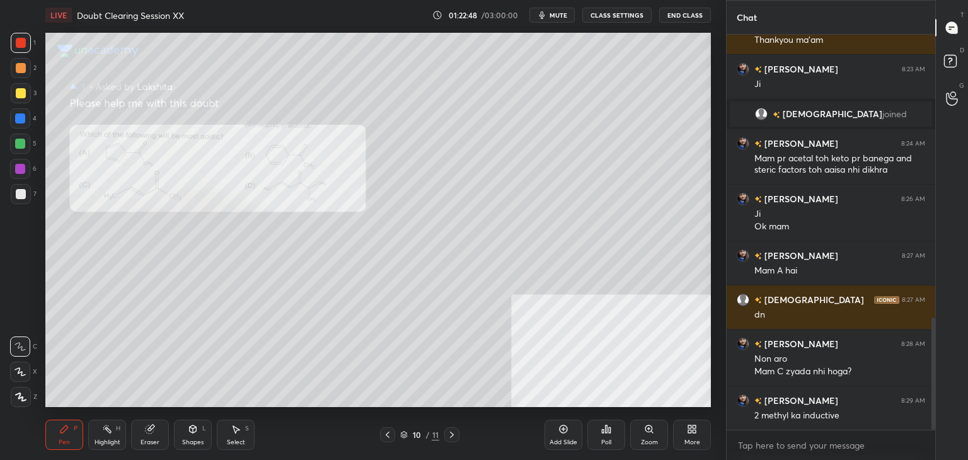
click at [171, 427] on div "Pen P Highlight H Eraser Shapes L Select S" at bounding box center [170, 435] width 250 height 30
click at [135, 432] on div "Eraser" at bounding box center [150, 435] width 38 height 30
click at [32, 439] on div "1 2 3 4 5 6 7 C X Z C X Z E E Erase all H H LIVE Doubt Clearing Session XX 01:2…" at bounding box center [358, 230] width 716 height 460
click at [73, 439] on div "Pen P" at bounding box center [64, 435] width 38 height 30
click at [145, 439] on div "Eraser" at bounding box center [150, 442] width 19 height 6
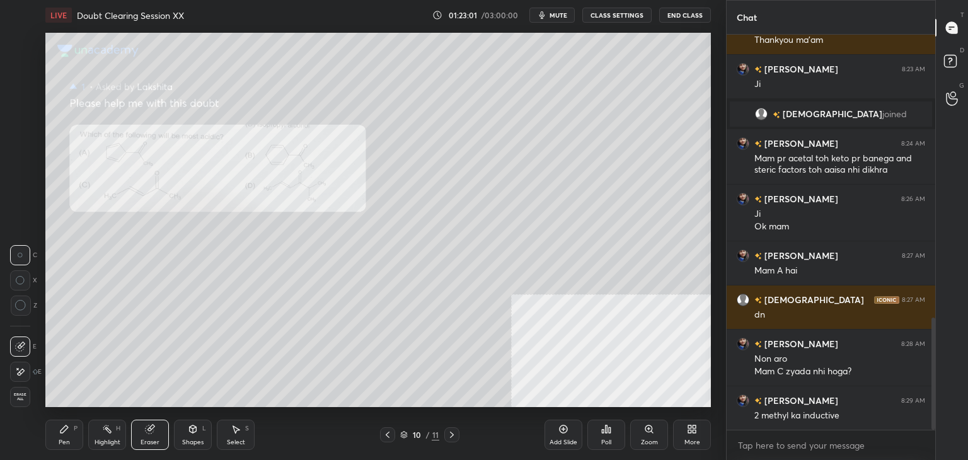
click at [61, 444] on div "Pen" at bounding box center [64, 442] width 11 height 6
click at [456, 432] on icon at bounding box center [452, 435] width 10 height 10
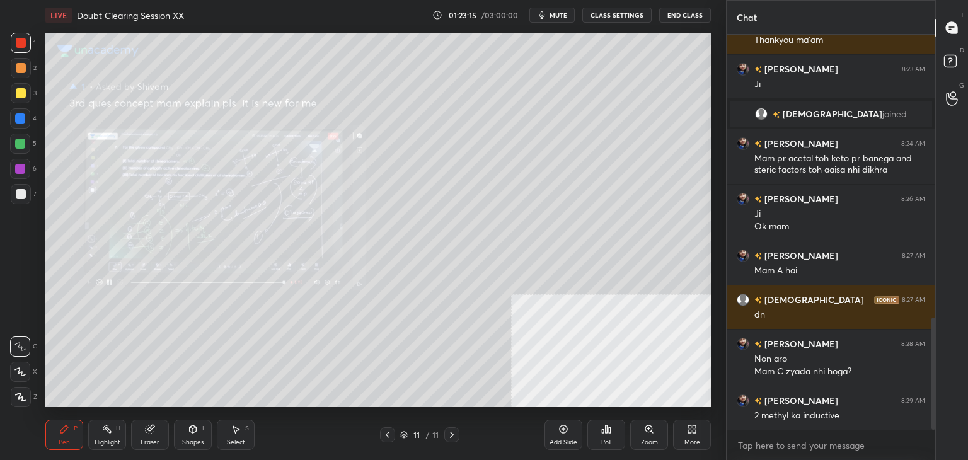
click at [643, 430] on div "Zoom" at bounding box center [649, 435] width 38 height 30
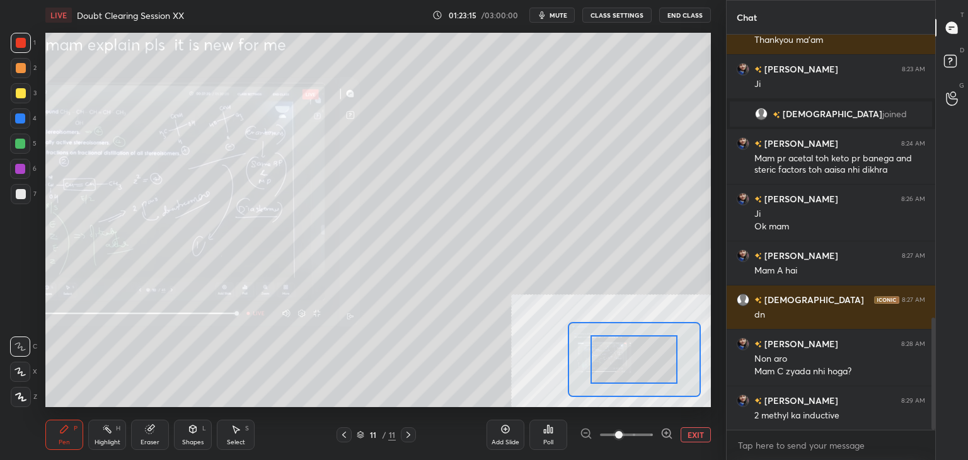
click at [640, 430] on span at bounding box center [626, 434] width 53 height 19
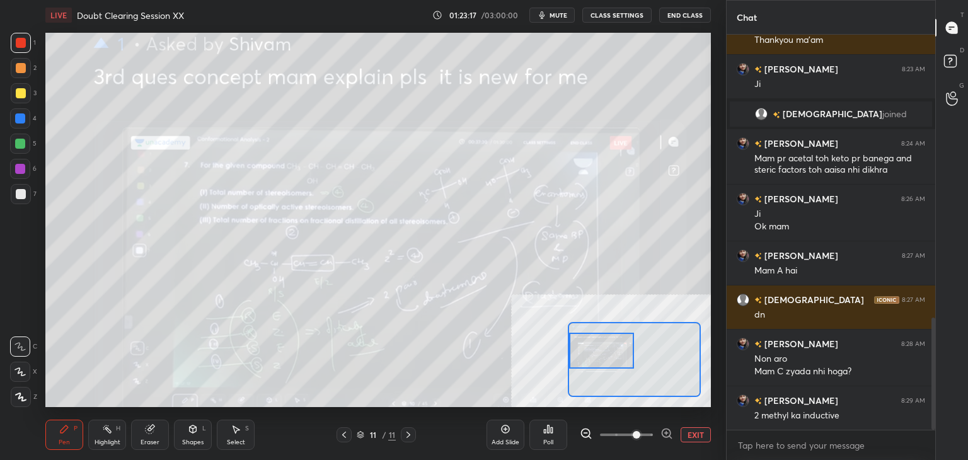
scroll to position [1009, 0]
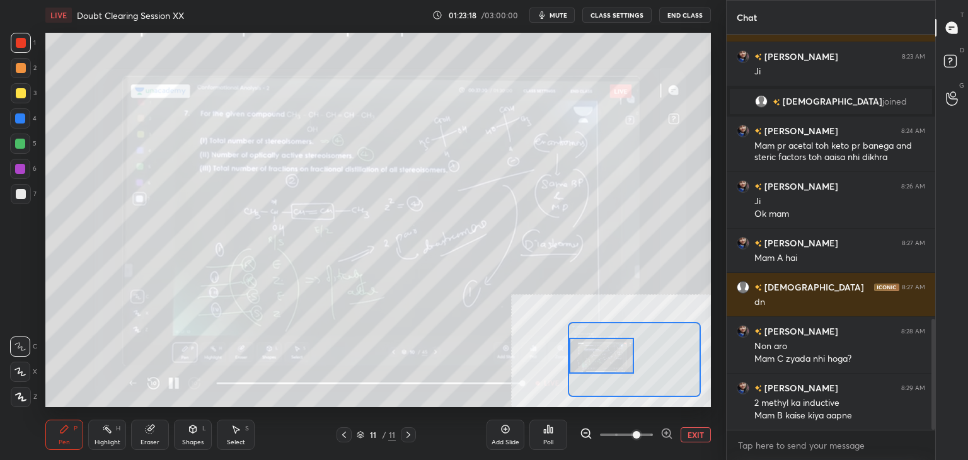
drag, startPoint x: 633, startPoint y: 374, endPoint x: 585, endPoint y: 370, distance: 48.0
click at [585, 370] on div at bounding box center [602, 356] width 66 height 36
click at [696, 437] on button "EXIT" at bounding box center [695, 434] width 30 height 15
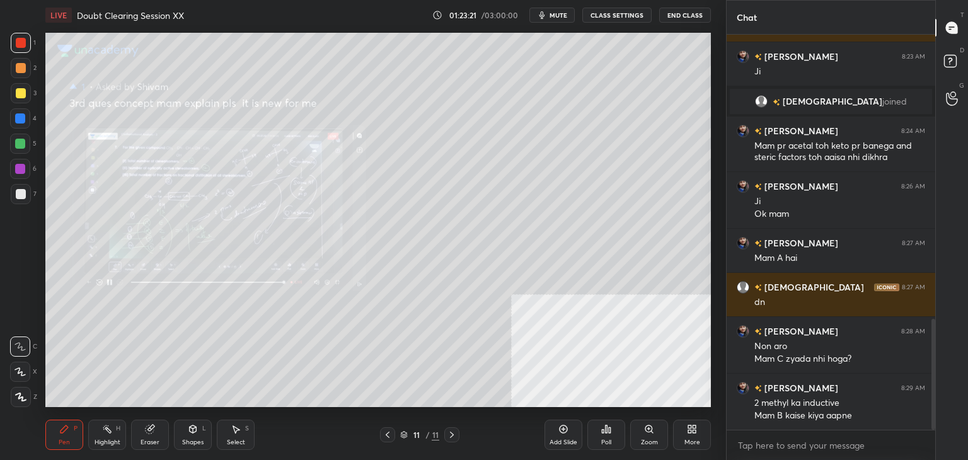
click at [385, 427] on div "Pen P Highlight H Eraser Shapes L Select S 11 / 11 Add Slide Poll Zoom More" at bounding box center [377, 435] width 665 height 50
click at [391, 432] on icon at bounding box center [387, 435] width 10 height 10
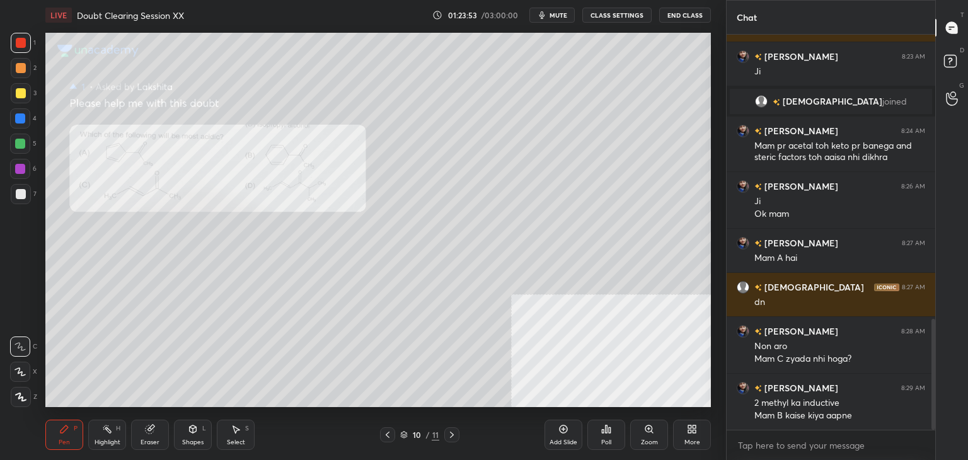
click at [451, 432] on icon at bounding box center [452, 435] width 10 height 10
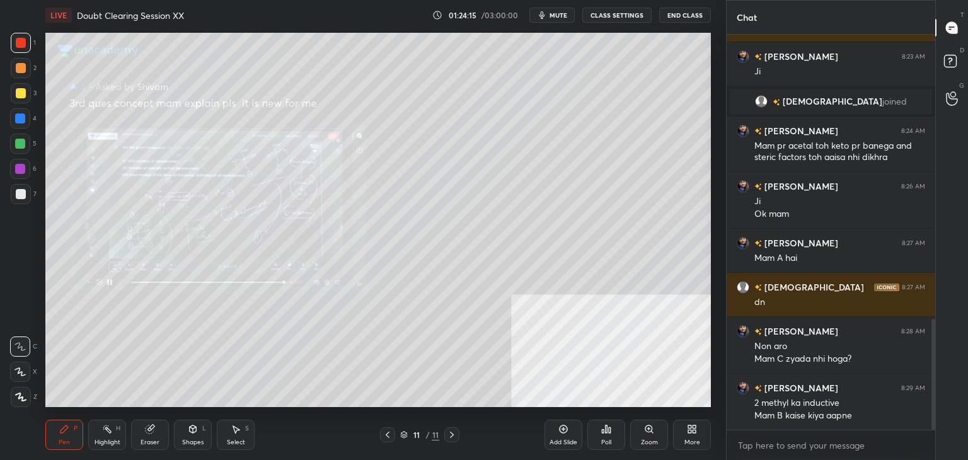
scroll to position [1065, 0]
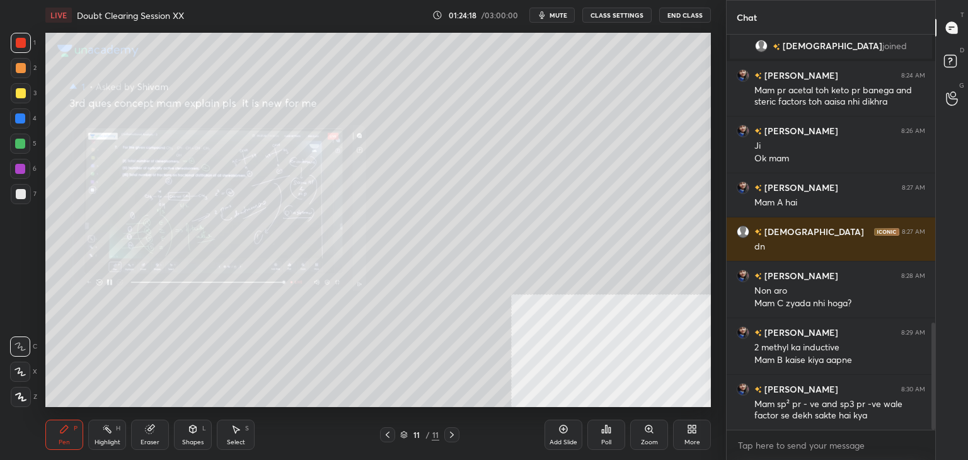
click at [21, 98] on div at bounding box center [21, 93] width 10 height 10
click at [711, 165] on div "Setting up your live class Poll for secs No correct answer Start poll" at bounding box center [377, 219] width 675 height 379
click at [35, 58] on div "2" at bounding box center [24, 68] width 26 height 20
click at [34, 46] on div "1 2 3 4 5 6 7" at bounding box center [23, 121] width 26 height 176
click at [25, 47] on div at bounding box center [21, 43] width 20 height 20
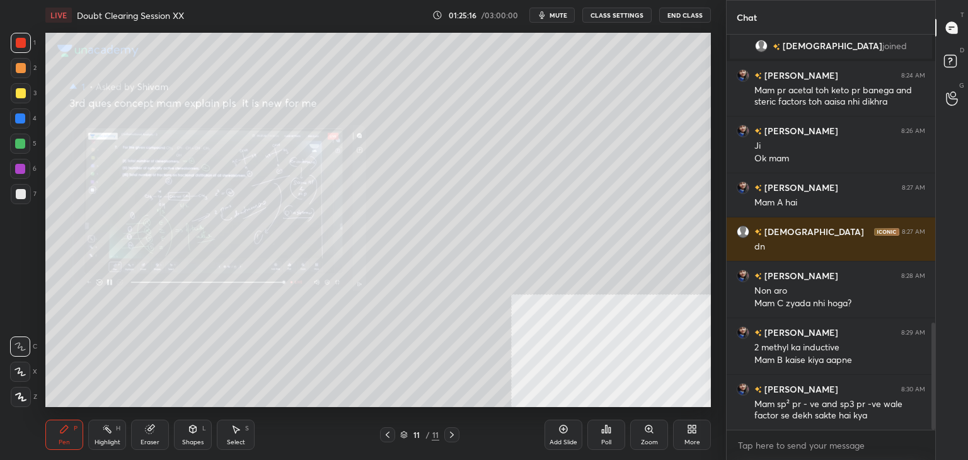
click at [397, 429] on div "11 / 11" at bounding box center [419, 434] width 79 height 15
click at [391, 436] on icon at bounding box center [387, 435] width 10 height 10
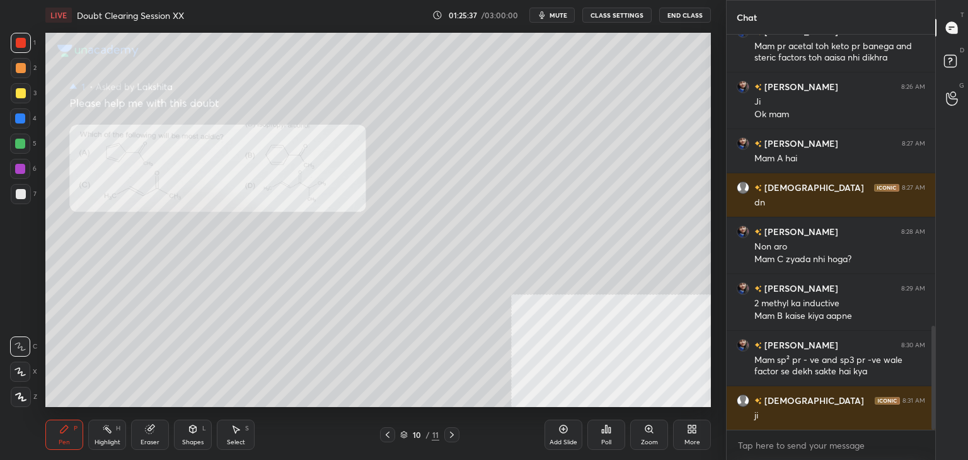
scroll to position [1153, 0]
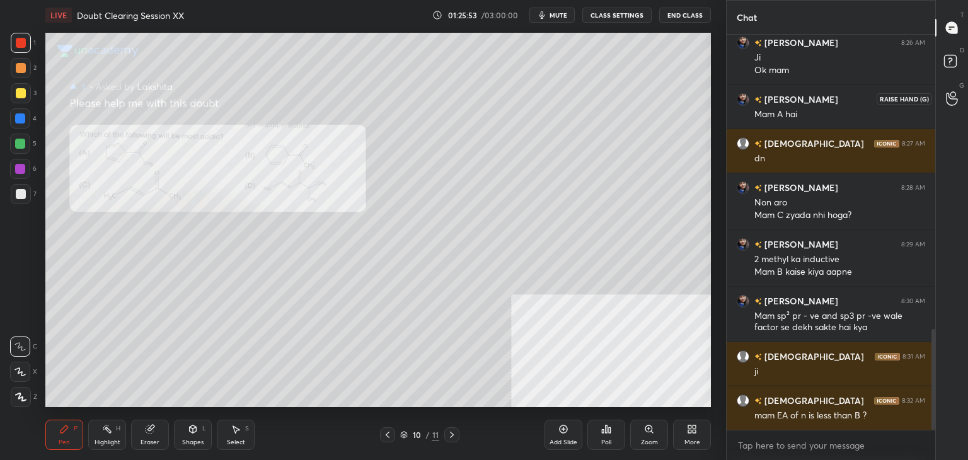
click at [943, 88] on div at bounding box center [951, 98] width 25 height 23
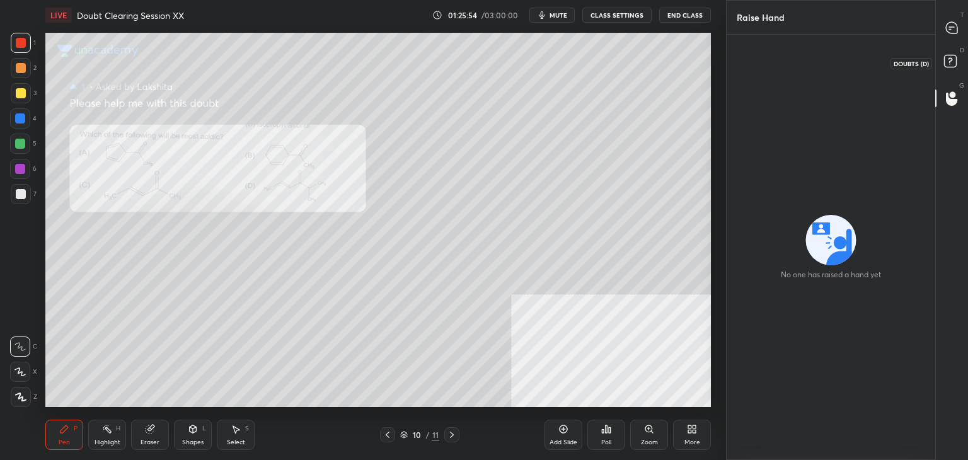
click at [943, 59] on icon at bounding box center [952, 63] width 23 height 23
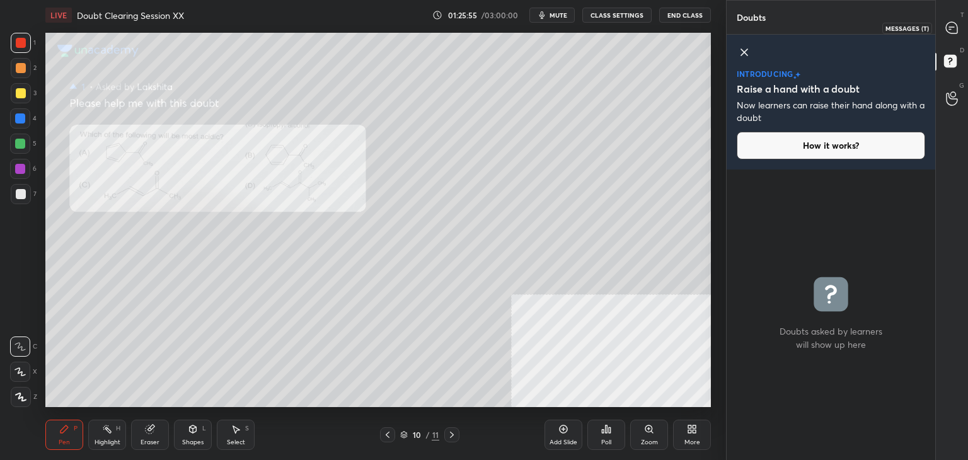
click at [956, 26] on icon at bounding box center [951, 27] width 11 height 11
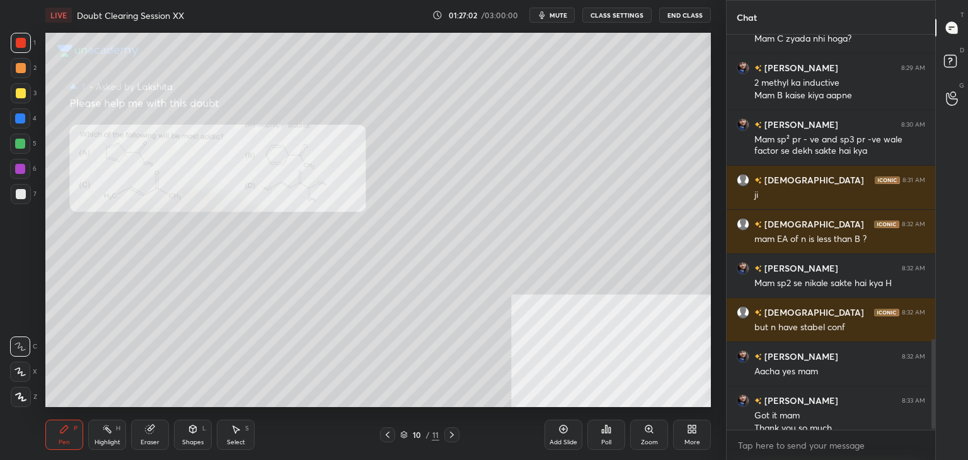
scroll to position [1342, 0]
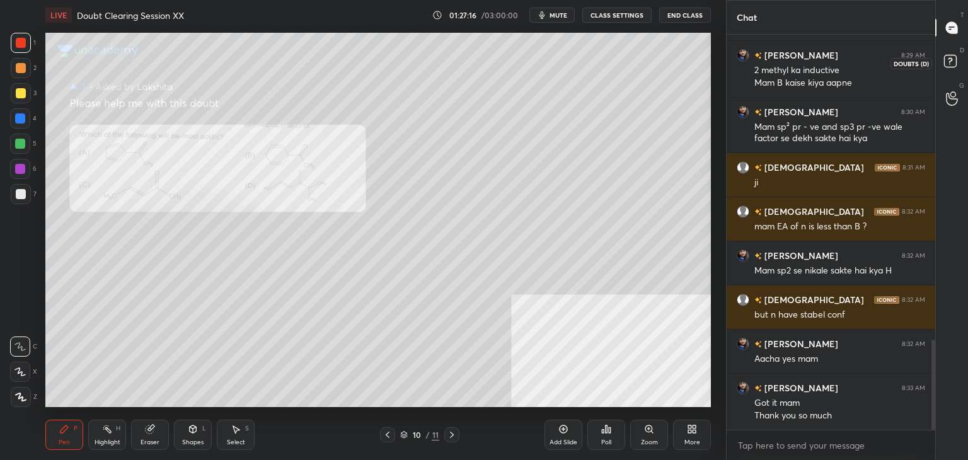
click at [959, 64] on icon at bounding box center [952, 63] width 23 height 23
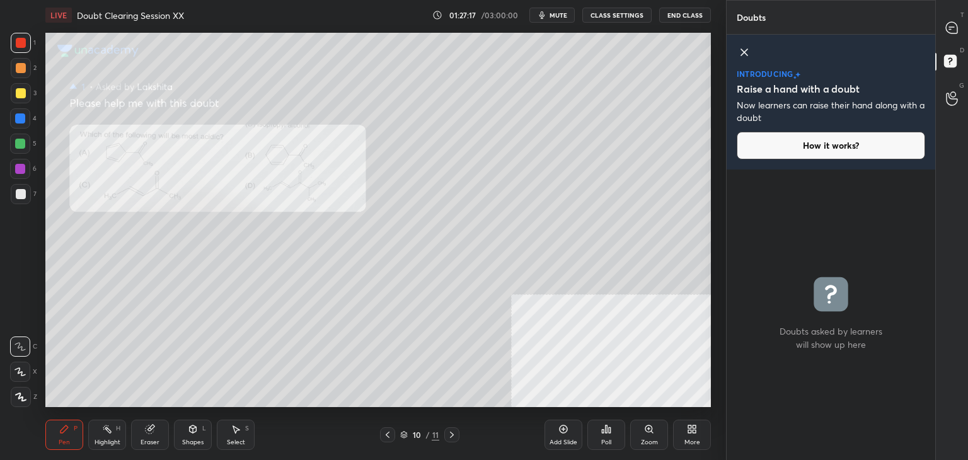
click at [955, 77] on div "D Doubts (D)" at bounding box center [952, 62] width 32 height 35
click at [957, 87] on div at bounding box center [951, 98] width 25 height 23
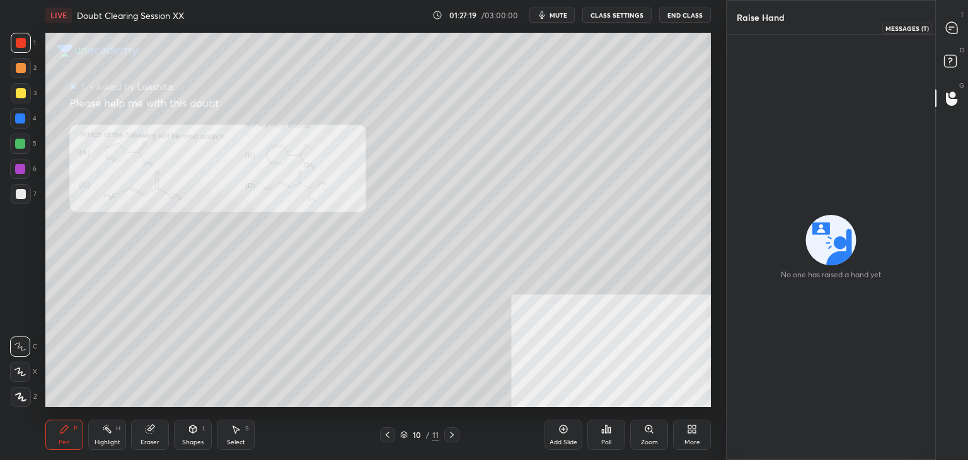
click at [960, 29] on div at bounding box center [951, 27] width 25 height 23
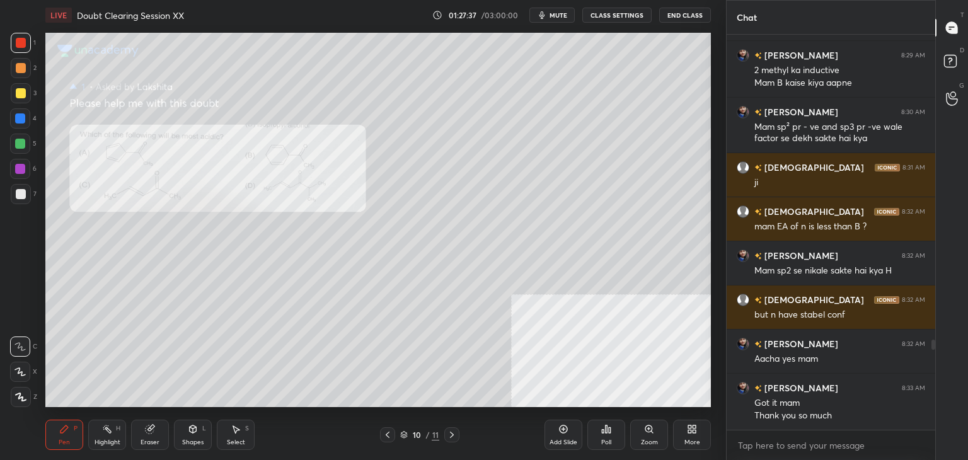
scroll to position [1397, 0]
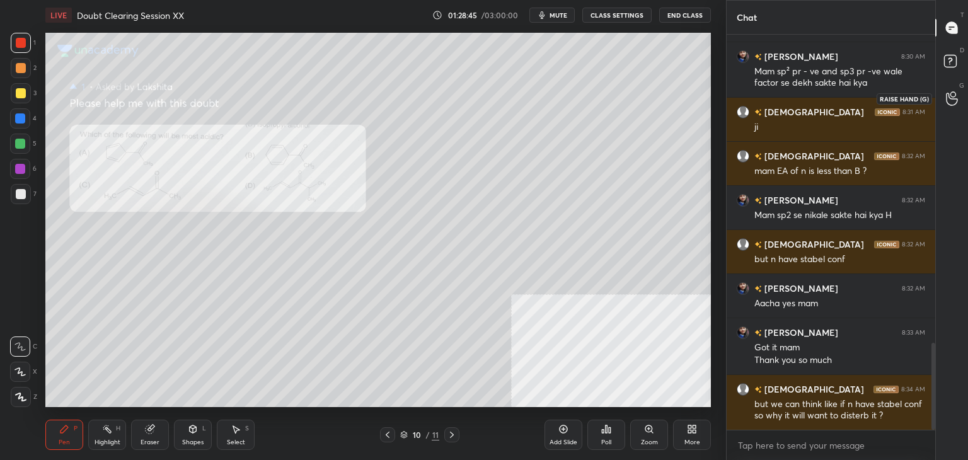
click at [954, 98] on icon at bounding box center [952, 98] width 12 height 14
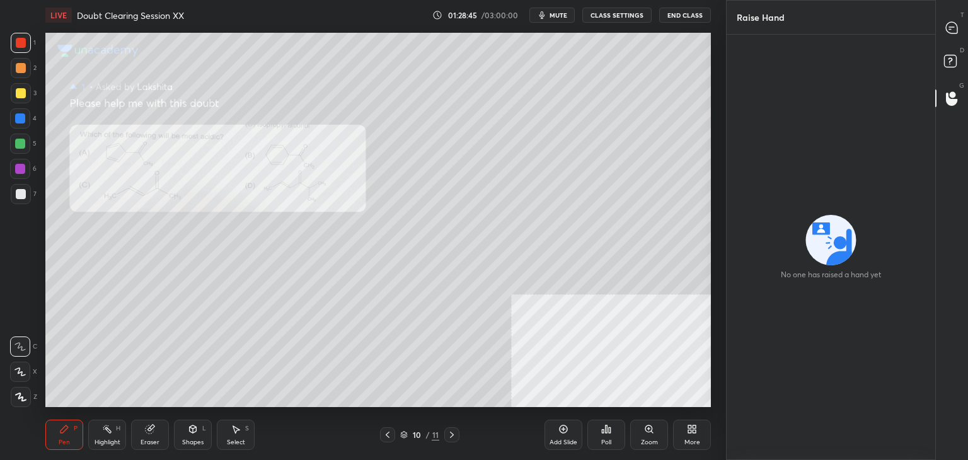
click at [936, 54] on div "D Doubts (D)" at bounding box center [952, 62] width 32 height 35
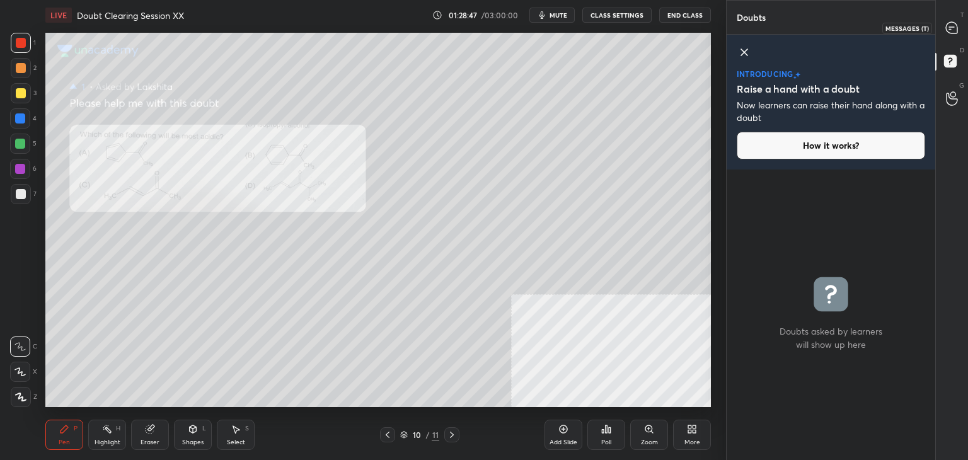
click at [955, 21] on icon at bounding box center [951, 27] width 13 height 13
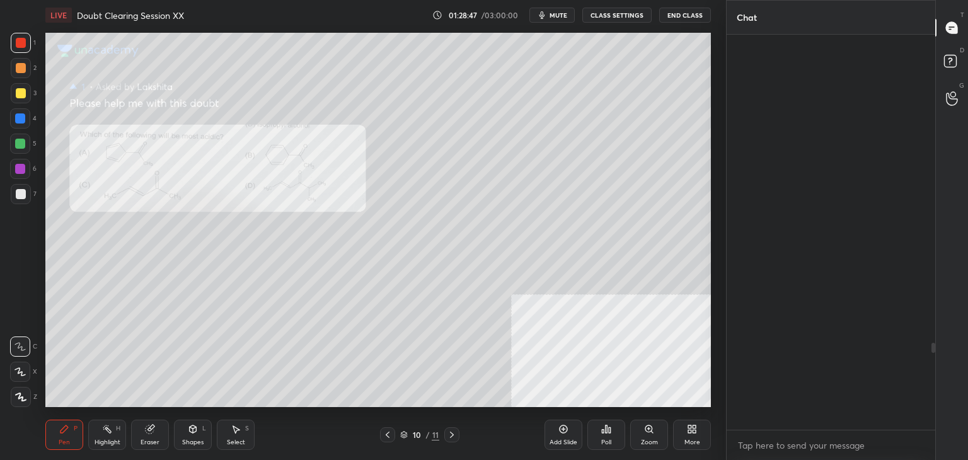
scroll to position [391, 205]
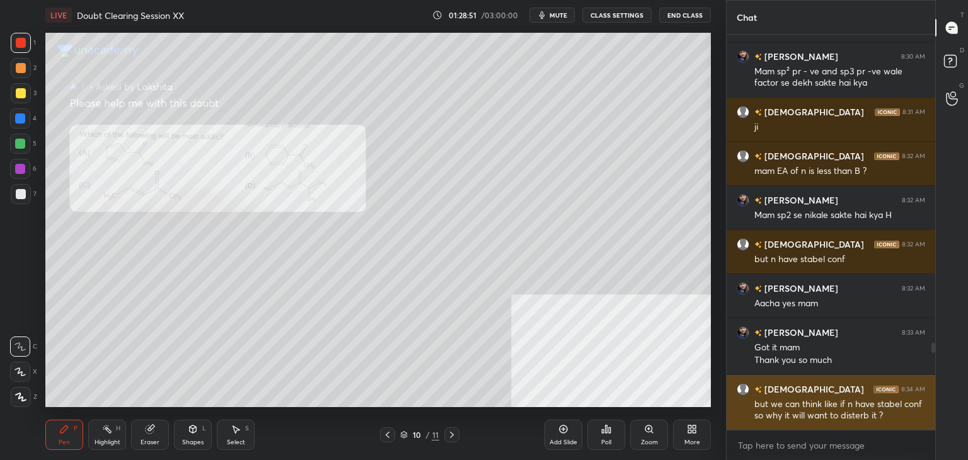
click at [771, 390] on h6 "[DEMOGRAPHIC_DATA]" at bounding box center [813, 388] width 102 height 13
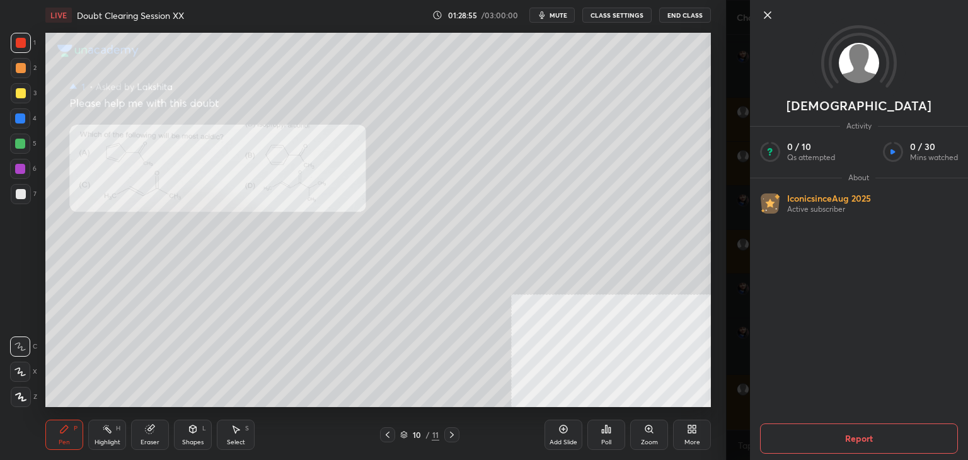
click at [766, 13] on icon at bounding box center [767, 15] width 6 height 6
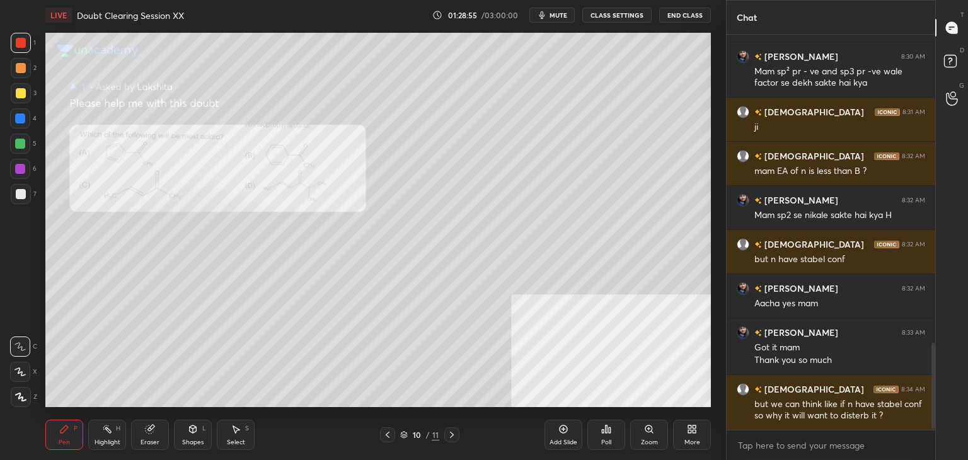
scroll to position [1464, 0]
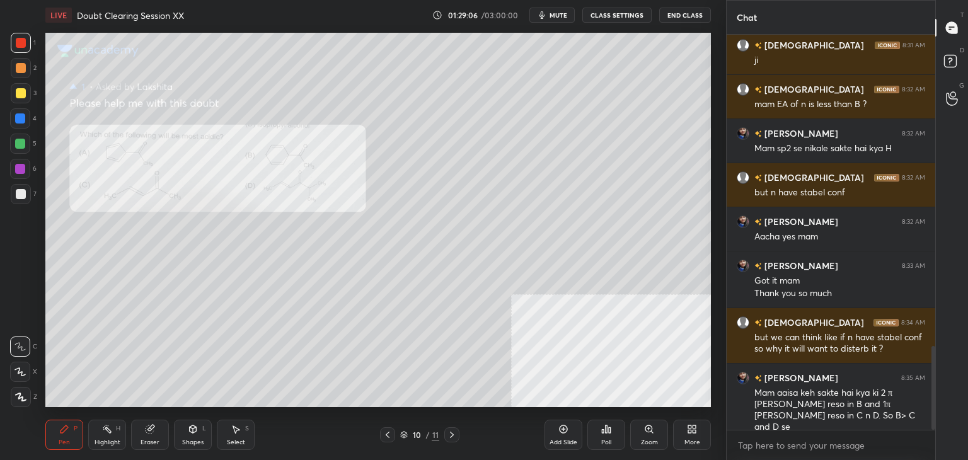
click at [391, 428] on div at bounding box center [387, 434] width 15 height 15
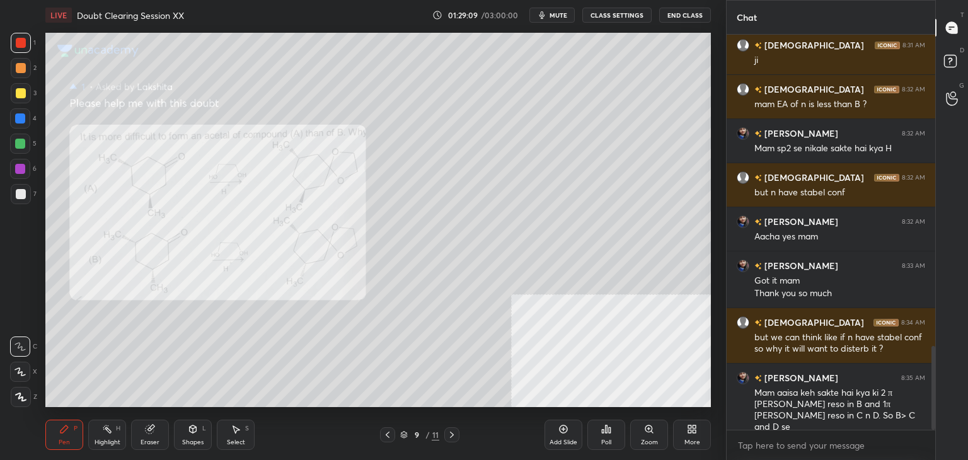
click at [456, 431] on icon at bounding box center [452, 435] width 10 height 10
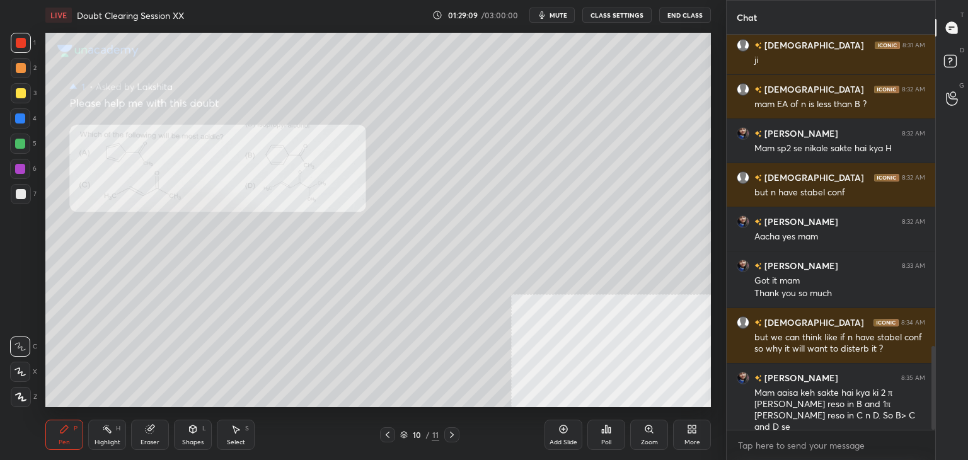
click at [456, 431] on icon at bounding box center [452, 435] width 10 height 10
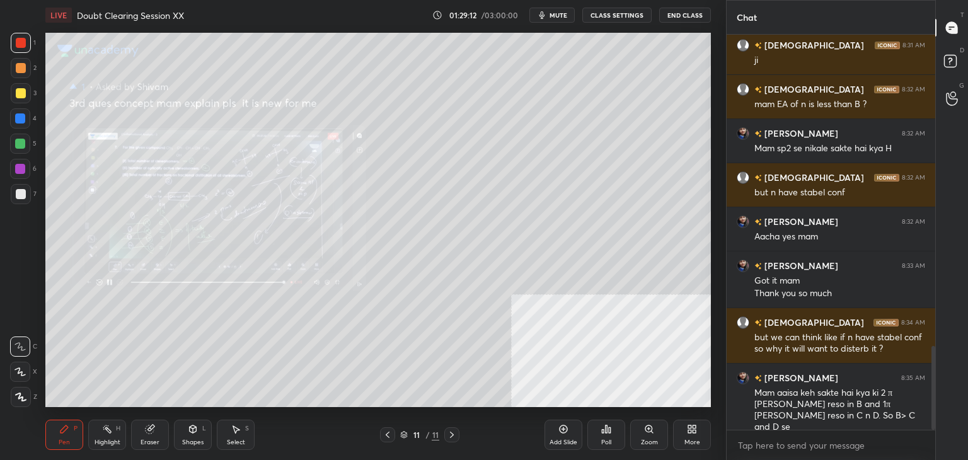
click at [384, 432] on icon at bounding box center [387, 435] width 10 height 10
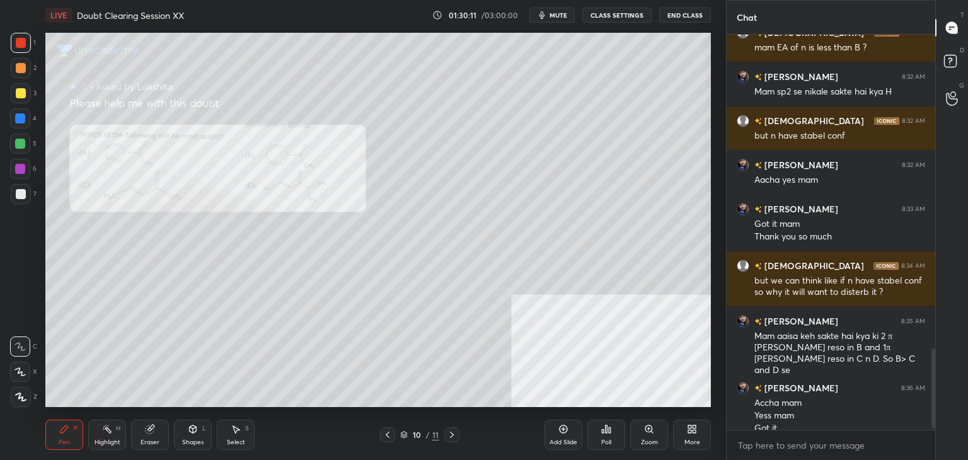
scroll to position [1545, 0]
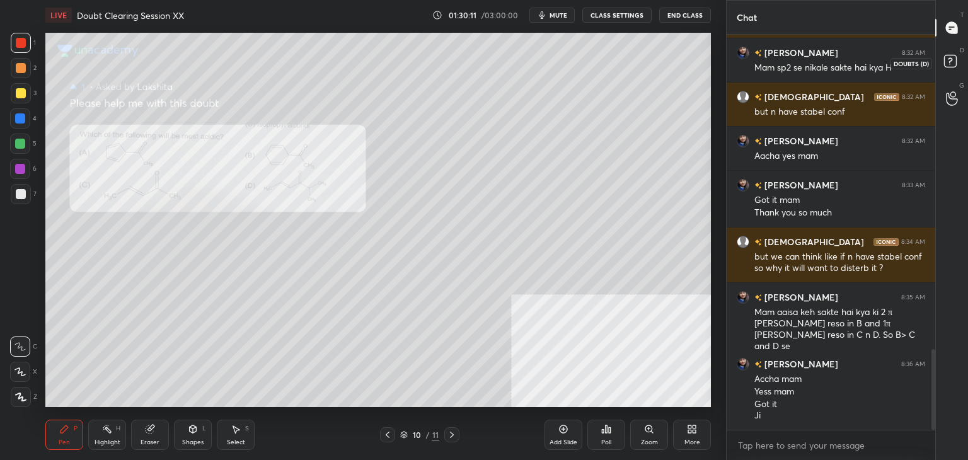
click at [953, 71] on icon at bounding box center [952, 63] width 23 height 23
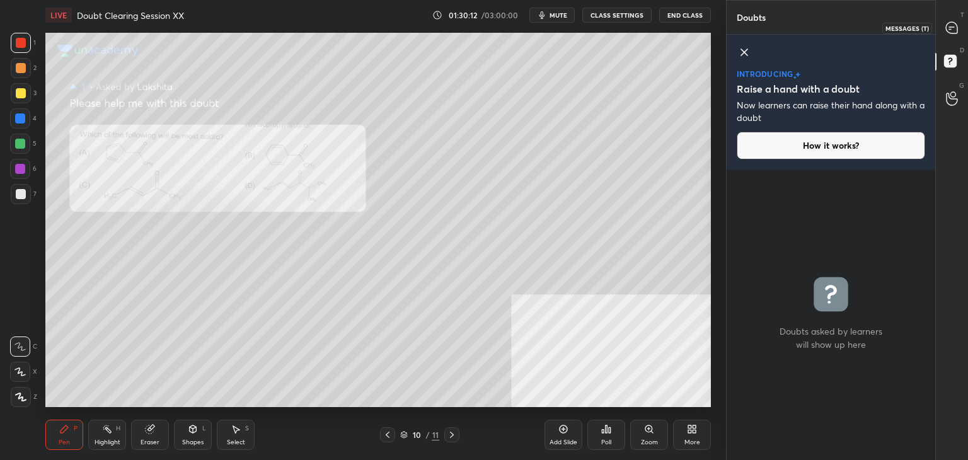
click at [958, 34] on div at bounding box center [951, 27] width 25 height 23
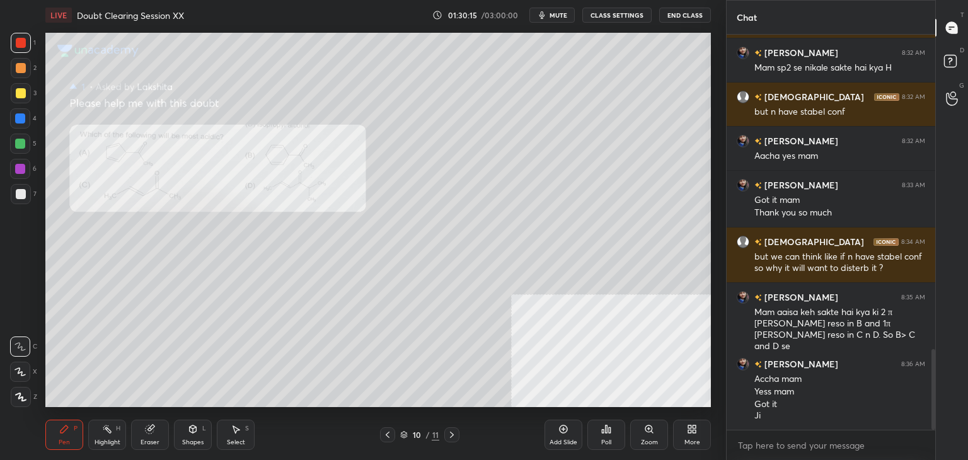
drag, startPoint x: 932, startPoint y: 353, endPoint x: 932, endPoint y: 410, distance: 56.1
click at [932, 410] on div at bounding box center [933, 389] width 4 height 81
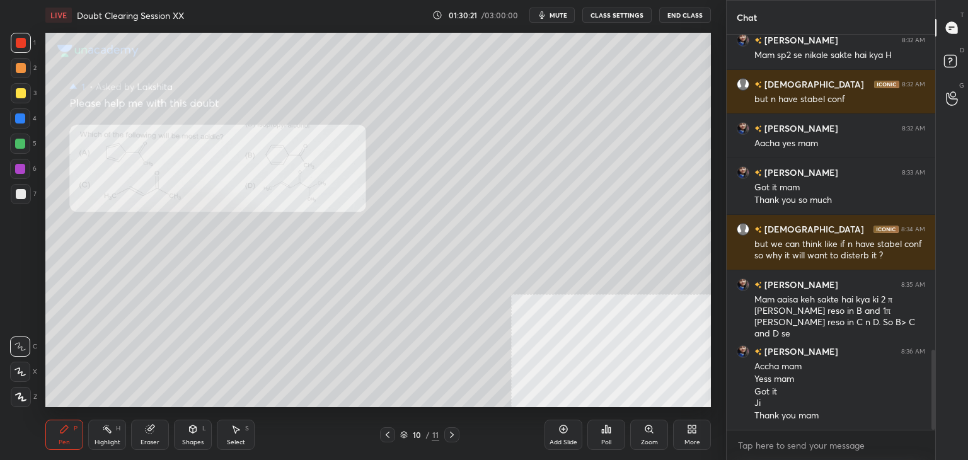
click at [553, 8] on button "mute" at bounding box center [551, 15] width 45 height 15
click at [553, 8] on button "unmute" at bounding box center [551, 15] width 45 height 15
click at [553, 8] on button "mute" at bounding box center [551, 15] width 45 height 15
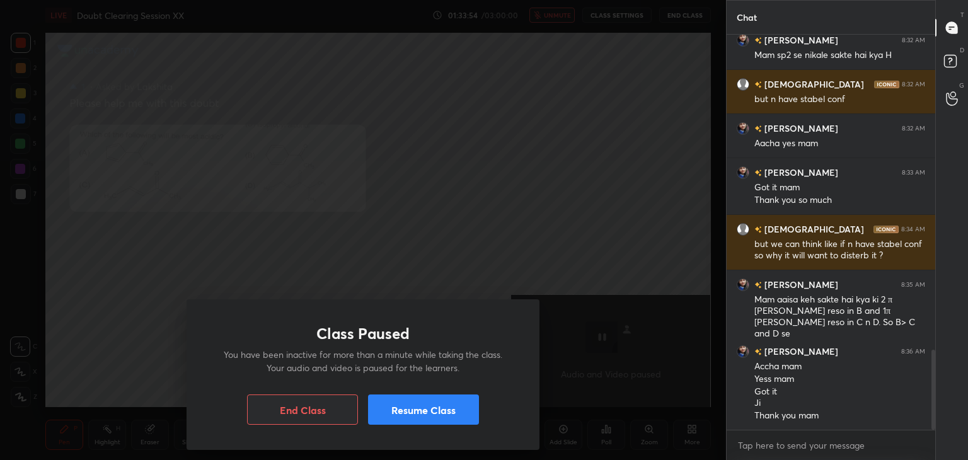
click at [442, 408] on button "Resume Class" at bounding box center [423, 409] width 111 height 30
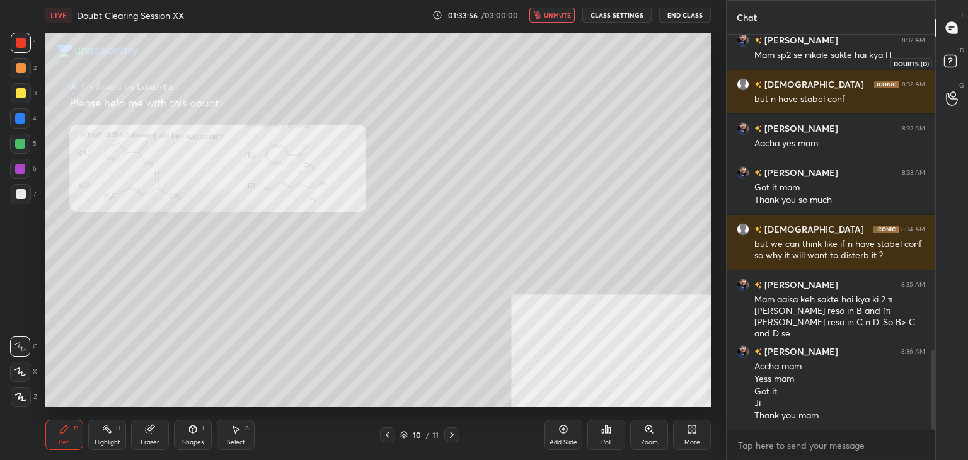
click at [947, 70] on icon at bounding box center [952, 63] width 23 height 23
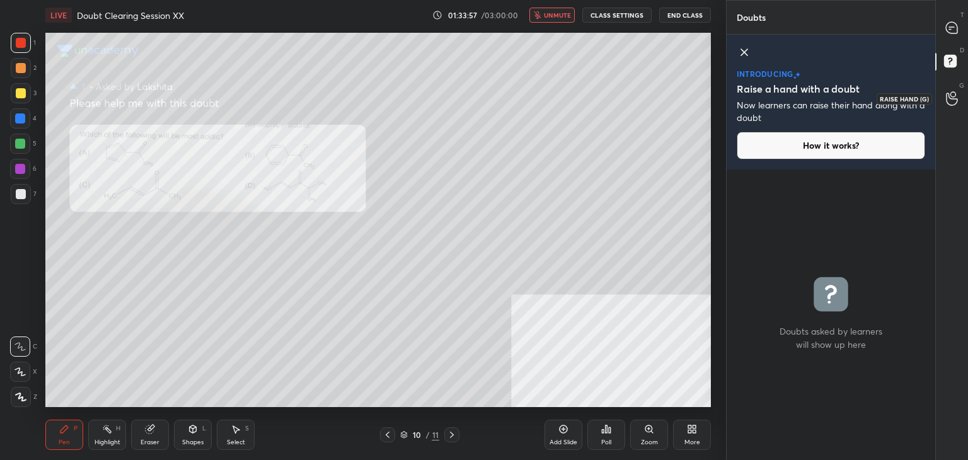
click at [949, 91] on icon at bounding box center [952, 98] width 12 height 14
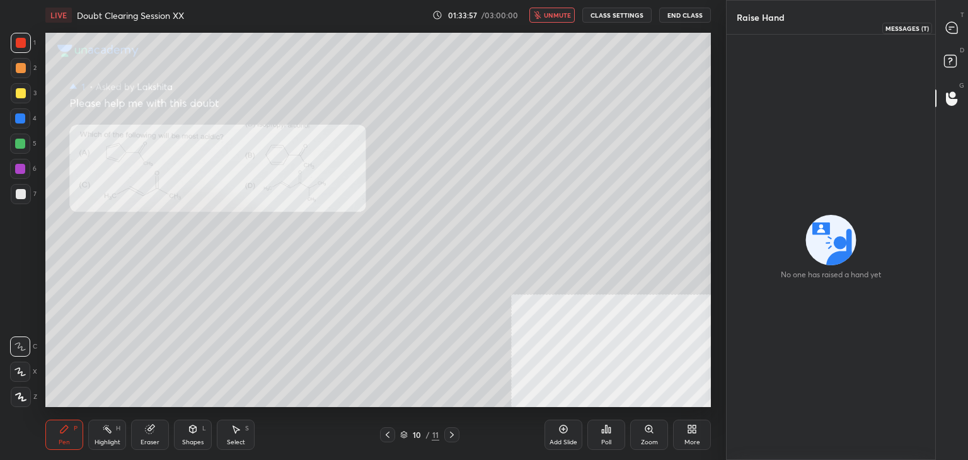
click at [961, 20] on div at bounding box center [951, 27] width 25 height 23
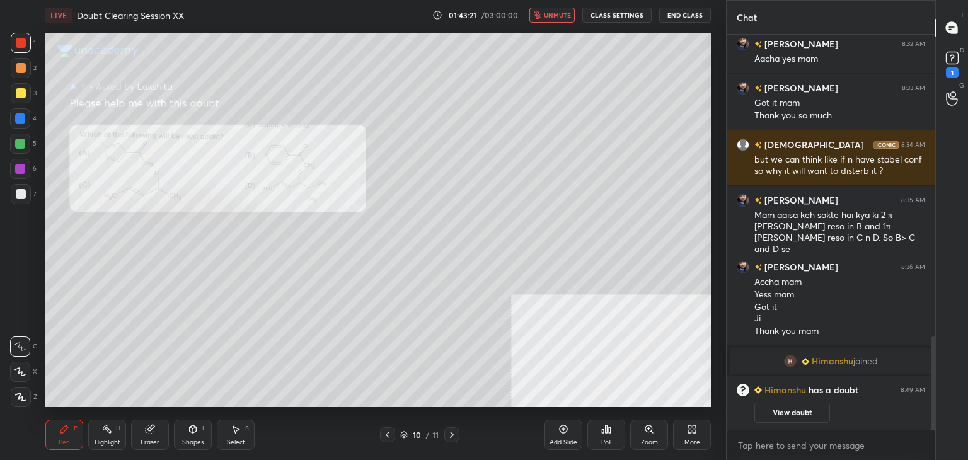
scroll to position [1280, 0]
click at [547, 20] on button "unmute" at bounding box center [551, 15] width 45 height 15
click at [449, 432] on icon at bounding box center [452, 435] width 10 height 10
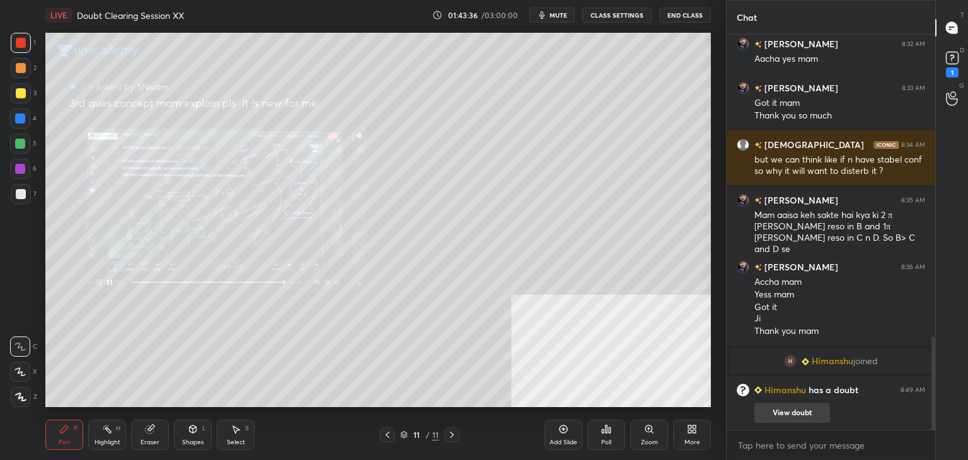
click at [794, 403] on button "View doubt" at bounding box center [792, 413] width 76 height 20
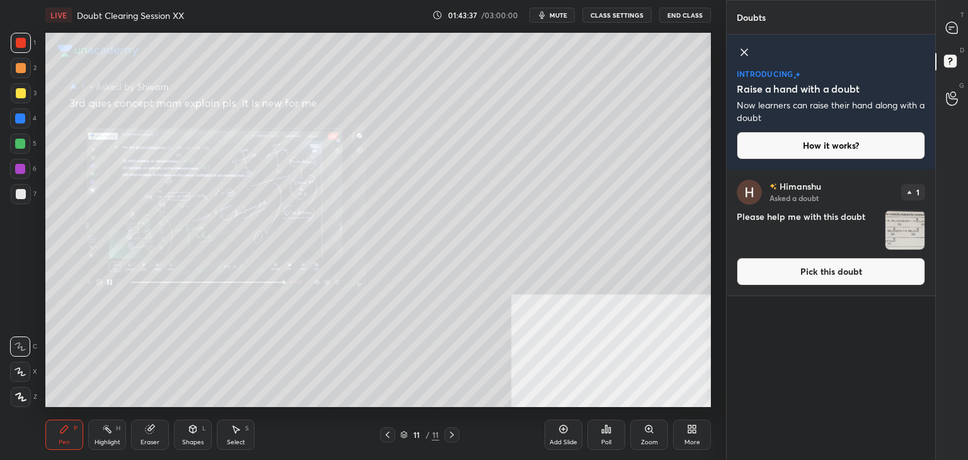
click at [758, 267] on button "Pick this doubt" at bounding box center [831, 272] width 188 height 28
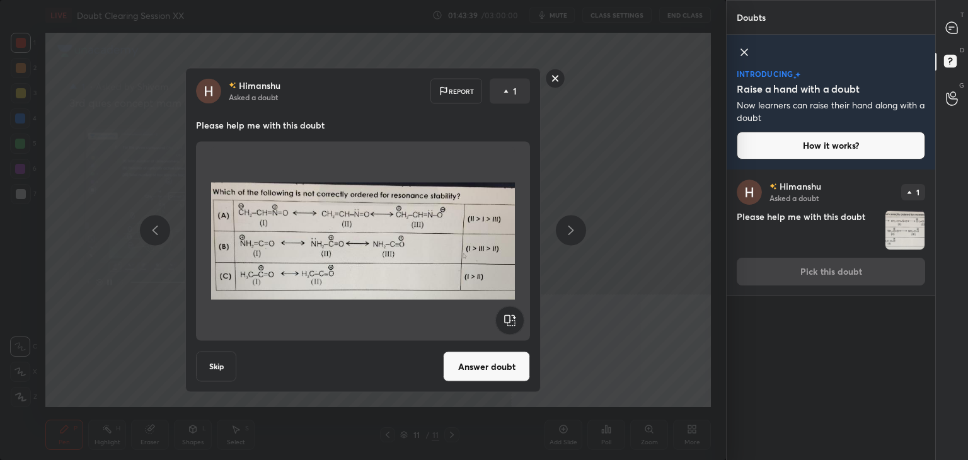
click at [465, 363] on button "Answer doubt" at bounding box center [486, 367] width 87 height 30
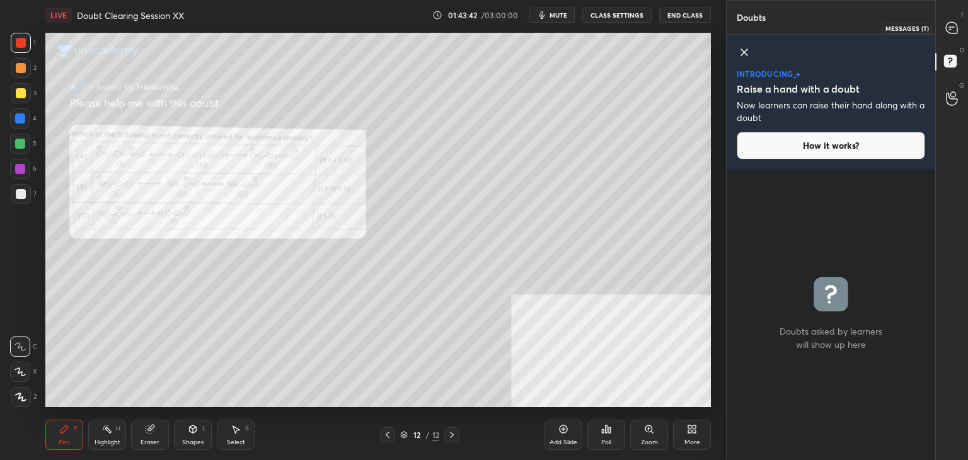
click at [955, 28] on icon at bounding box center [951, 27] width 11 height 11
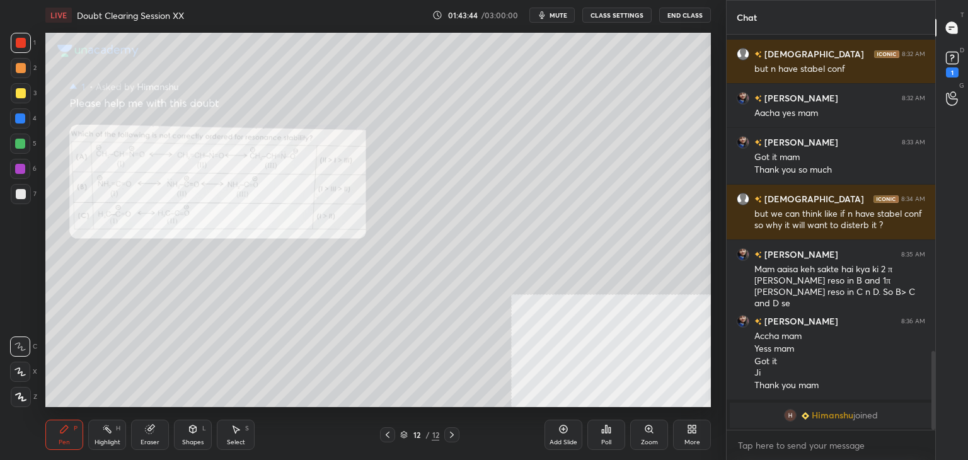
scroll to position [1642, 0]
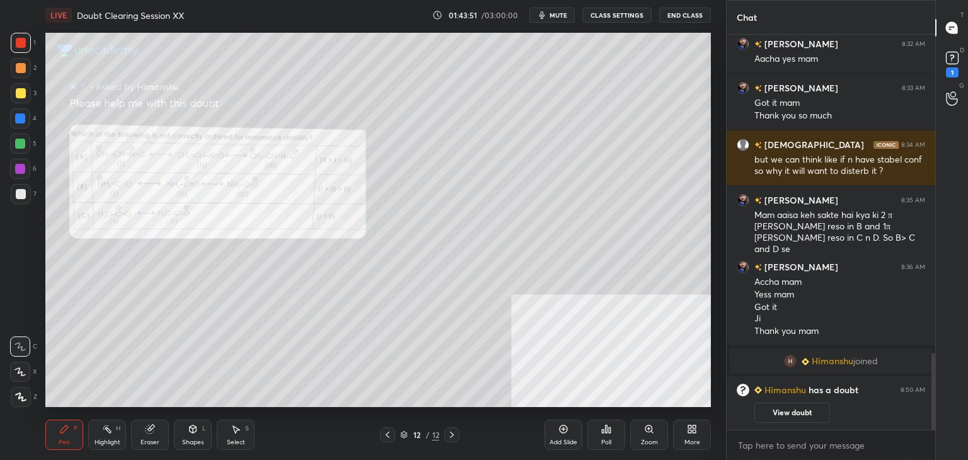
click at [648, 437] on div "Zoom" at bounding box center [649, 435] width 38 height 30
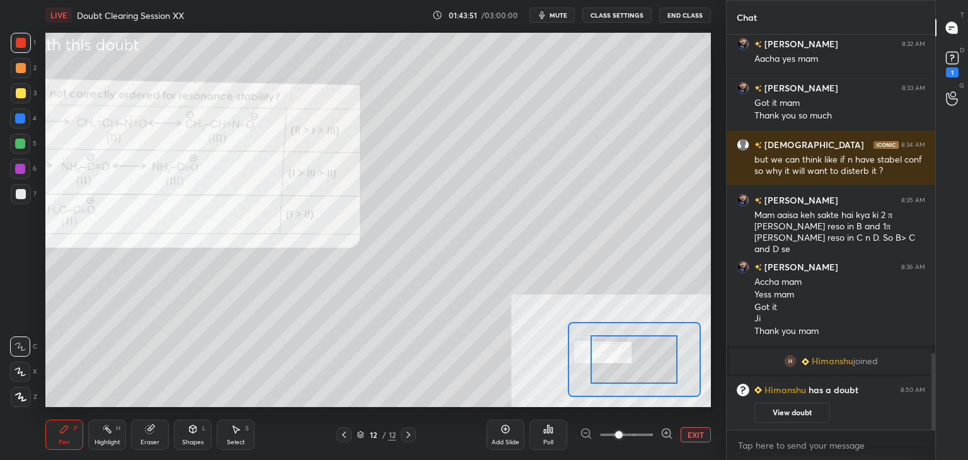
click at [640, 439] on span at bounding box center [626, 434] width 53 height 19
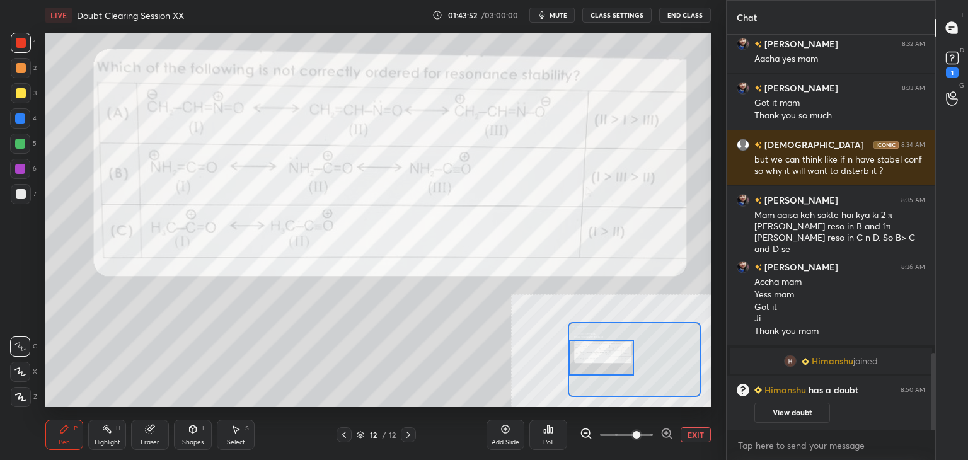
drag, startPoint x: 648, startPoint y: 361, endPoint x: 612, endPoint y: 351, distance: 36.7
click at [607, 348] on div at bounding box center [602, 358] width 66 height 36
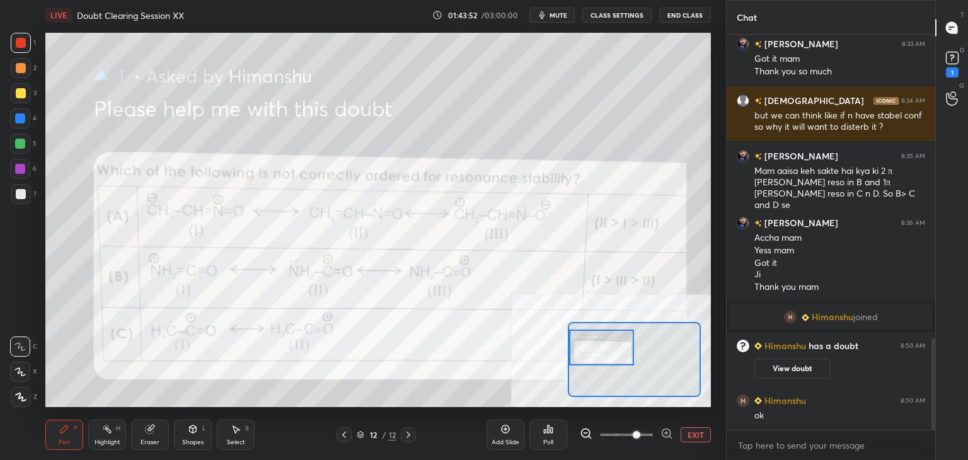
scroll to position [1312, 0]
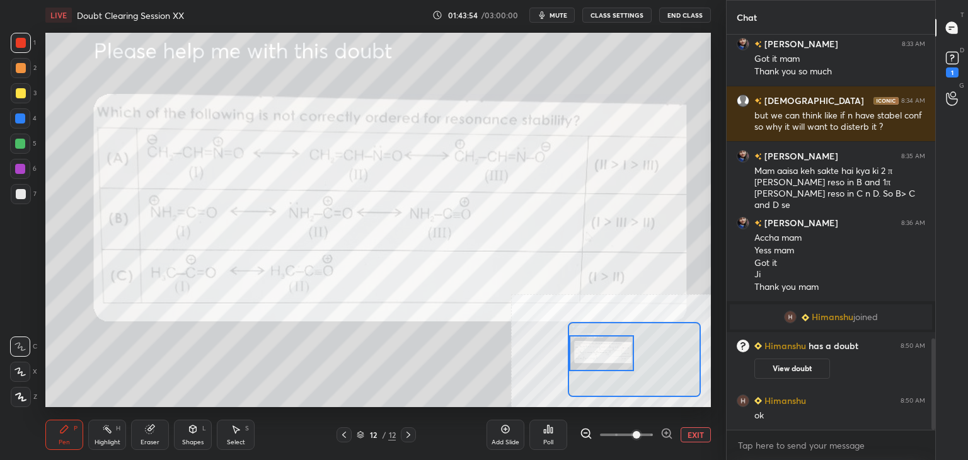
drag, startPoint x: 602, startPoint y: 353, endPoint x: 595, endPoint y: 359, distance: 9.5
click at [595, 359] on div at bounding box center [602, 353] width 66 height 36
drag, startPoint x: 13, startPoint y: 129, endPoint x: 8, endPoint y: 134, distance: 7.6
click at [13, 130] on div "4" at bounding box center [23, 120] width 26 height 25
click at [148, 433] on icon at bounding box center [150, 429] width 8 height 8
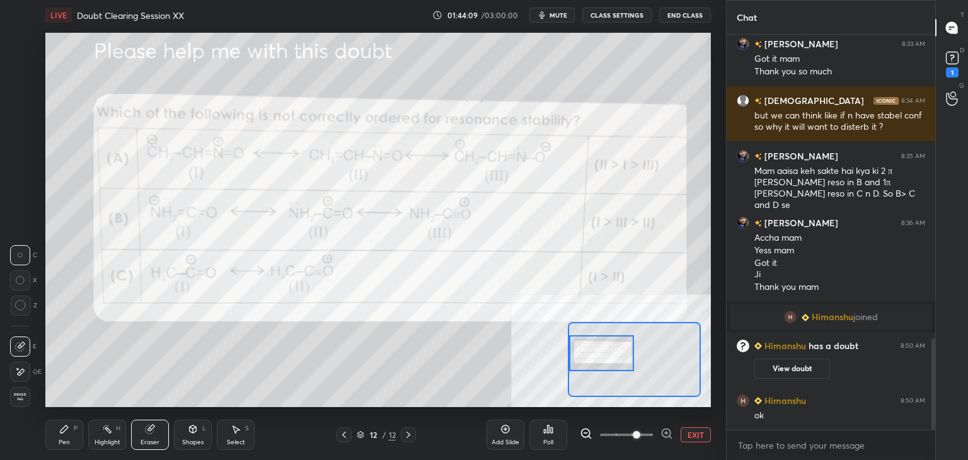
click at [72, 430] on div "Pen P" at bounding box center [64, 435] width 38 height 30
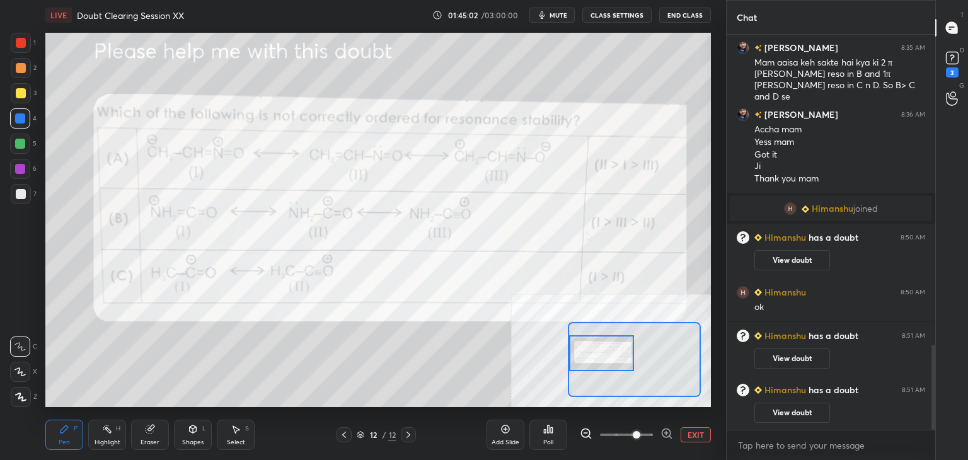
scroll to position [1440, 0]
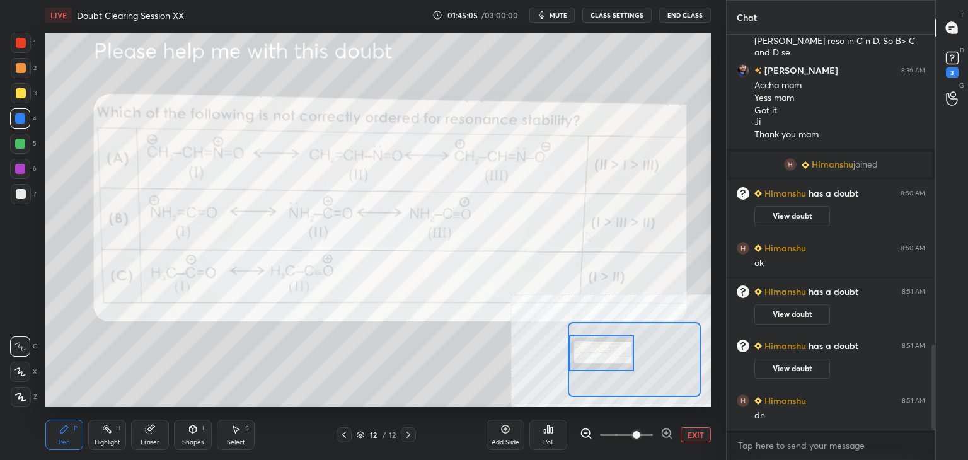
drag, startPoint x: 15, startPoint y: 49, endPoint x: 28, endPoint y: 56, distance: 14.4
click at [15, 47] on div at bounding box center [21, 43] width 20 height 20
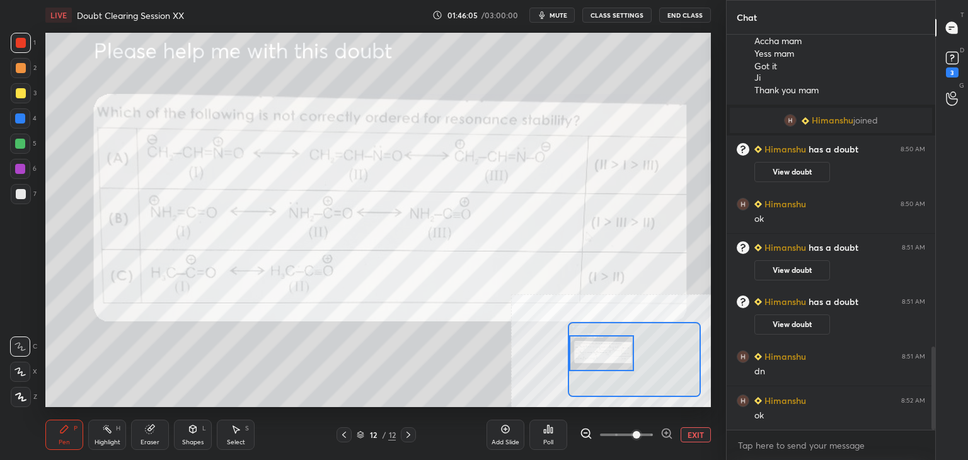
click at [140, 432] on div "Eraser" at bounding box center [150, 435] width 38 height 30
click at [58, 434] on div "Pen P" at bounding box center [64, 435] width 38 height 30
click at [12, 52] on div "1" at bounding box center [23, 43] width 25 height 20
drag, startPoint x: 693, startPoint y: 438, endPoint x: 691, endPoint y: 459, distance: 20.9
click at [695, 439] on button "EXIT" at bounding box center [695, 434] width 30 height 15
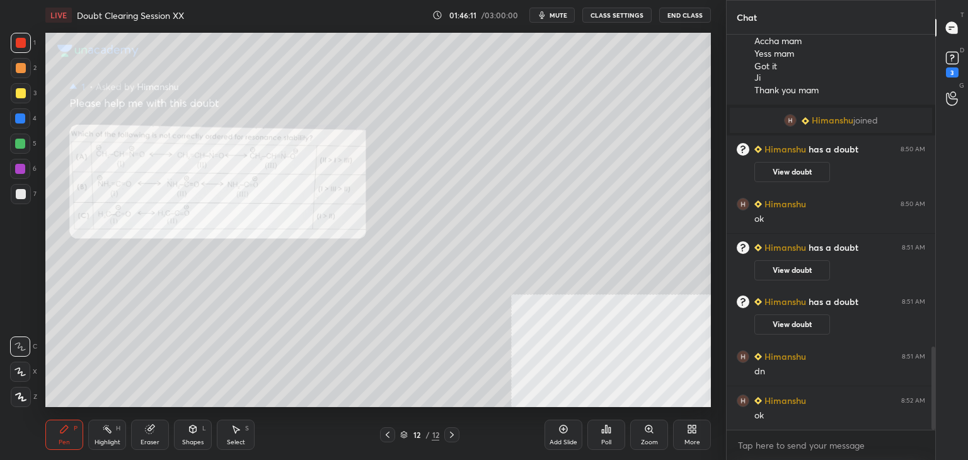
scroll to position [1497, 0]
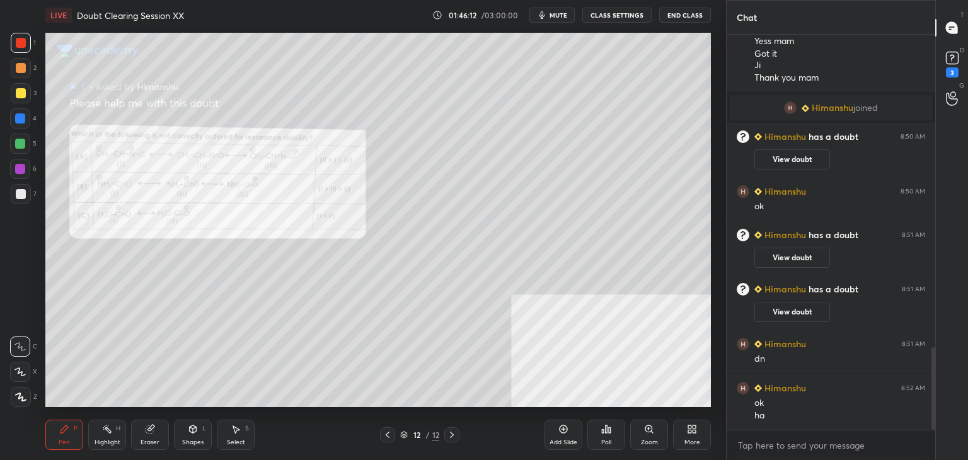
click at [959, 62] on icon at bounding box center [952, 58] width 19 height 19
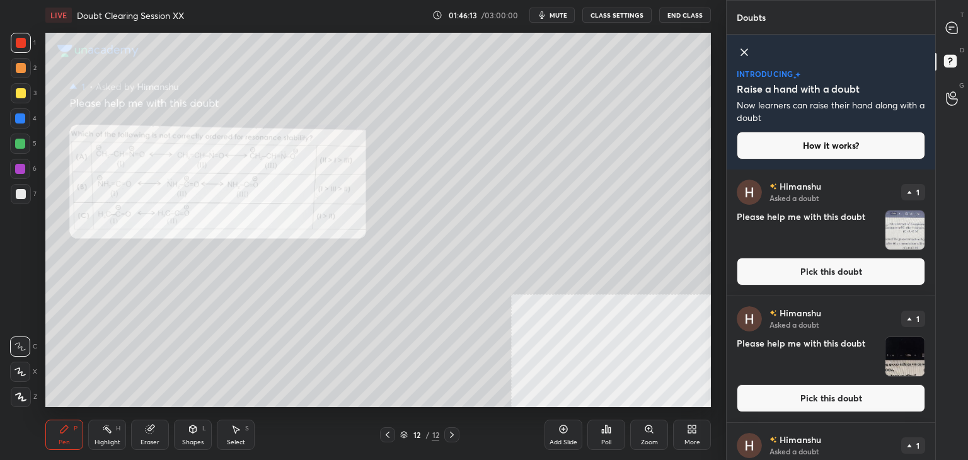
drag, startPoint x: 843, startPoint y: 249, endPoint x: 847, endPoint y: 256, distance: 8.8
click at [844, 250] on h4 "Please help me with this doubt" at bounding box center [808, 230] width 143 height 40
click at [847, 263] on button "Pick this doubt" at bounding box center [831, 272] width 188 height 28
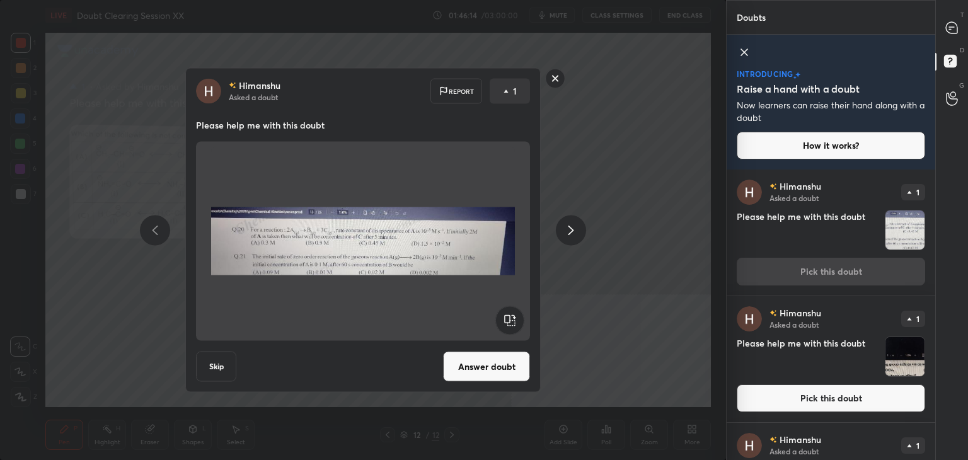
drag, startPoint x: 500, startPoint y: 371, endPoint x: 531, endPoint y: 379, distance: 31.9
click at [500, 371] on button "Answer doubt" at bounding box center [486, 367] width 87 height 30
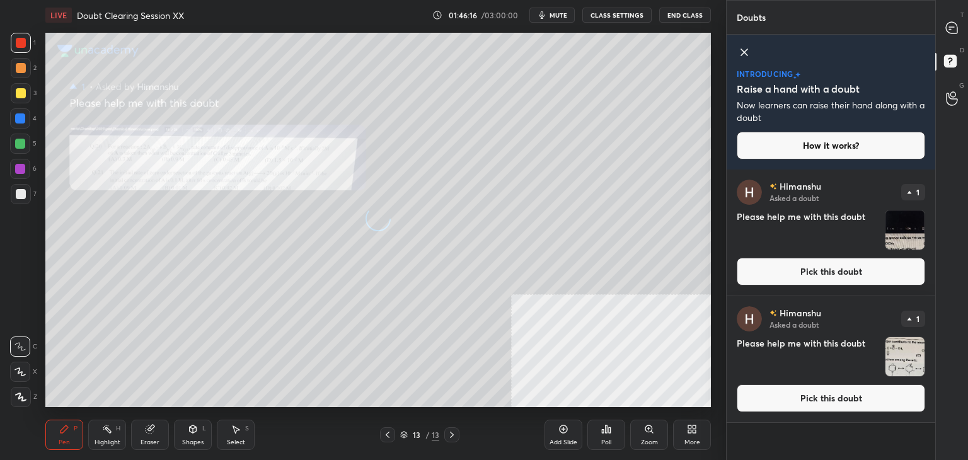
click at [943, 36] on div at bounding box center [951, 27] width 25 height 23
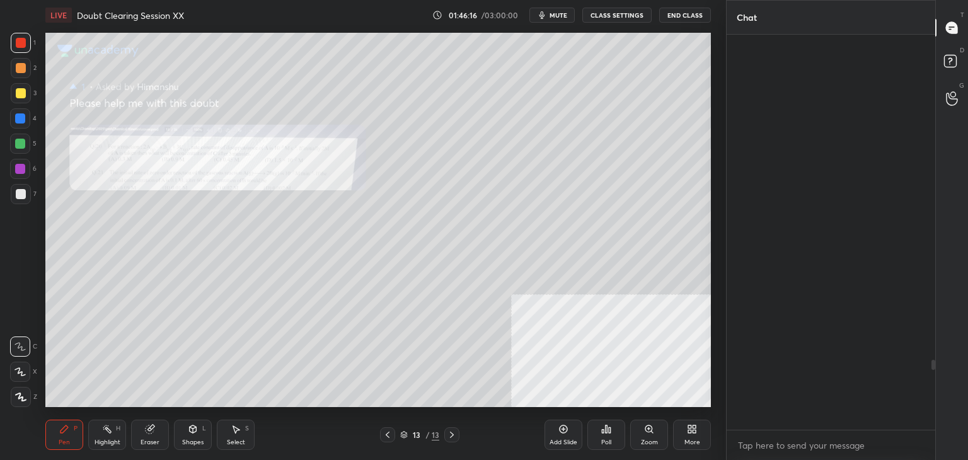
scroll to position [391, 205]
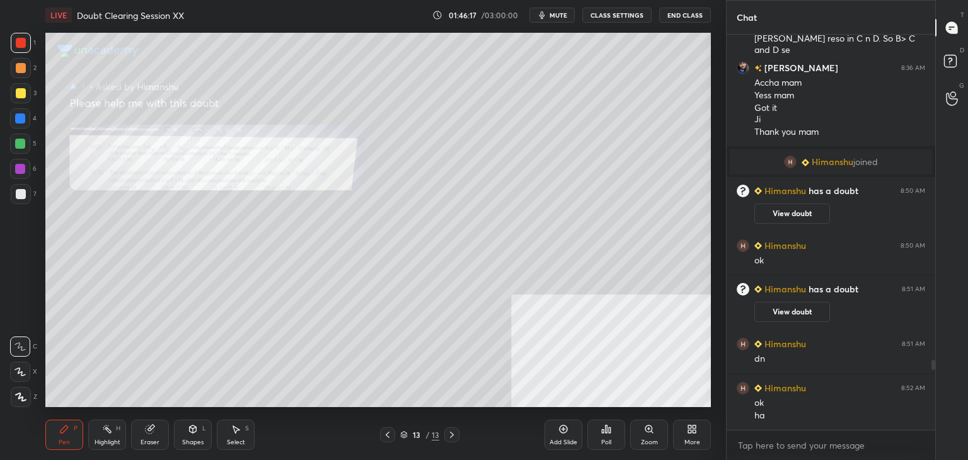
click at [644, 441] on div "Zoom" at bounding box center [649, 442] width 17 height 6
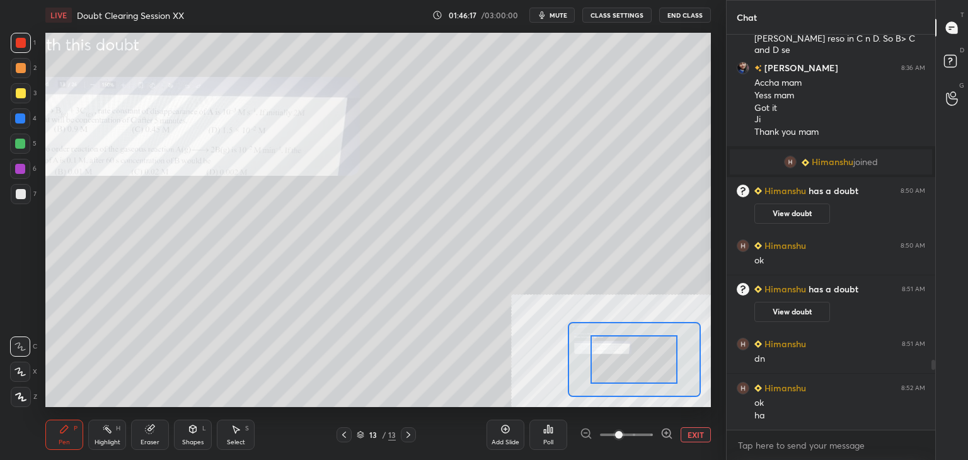
click at [641, 441] on span at bounding box center [626, 434] width 53 height 19
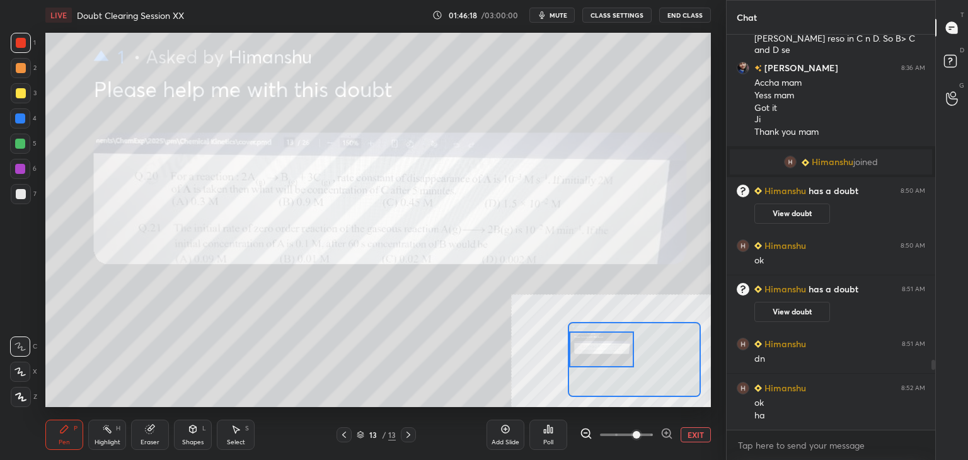
drag, startPoint x: 636, startPoint y: 361, endPoint x: 581, endPoint y: 351, distance: 56.4
click at [581, 351] on div at bounding box center [602, 349] width 66 height 36
click at [159, 423] on div "Eraser" at bounding box center [150, 435] width 38 height 30
click at [50, 437] on div "Pen P" at bounding box center [64, 435] width 38 height 30
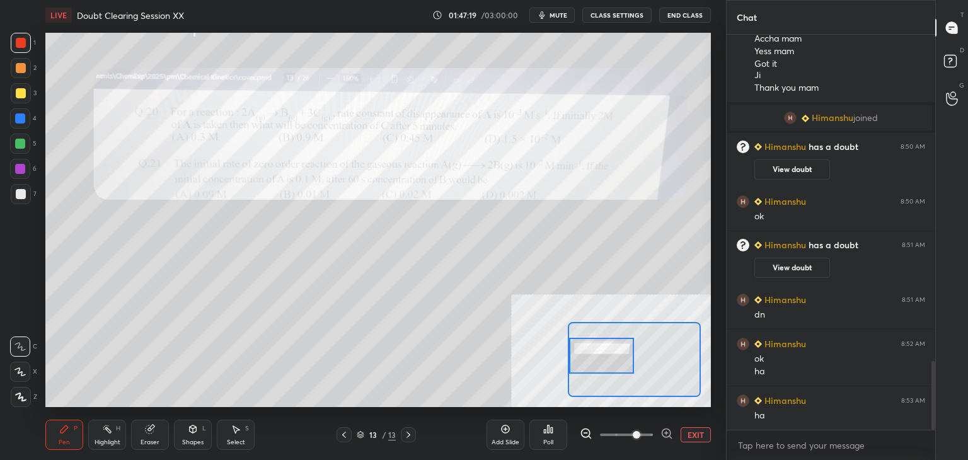
drag, startPoint x: 611, startPoint y: 351, endPoint x: 610, endPoint y: 359, distance: 7.6
click at [610, 359] on div at bounding box center [602, 356] width 66 height 36
click at [156, 429] on div "Eraser" at bounding box center [150, 435] width 38 height 30
click at [82, 437] on div "Pen P" at bounding box center [64, 435] width 38 height 30
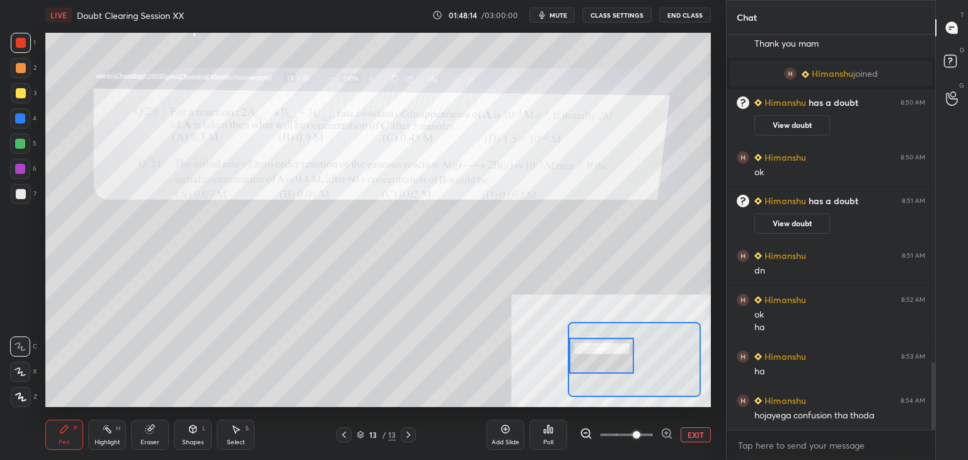
click at [698, 428] on button "EXIT" at bounding box center [695, 434] width 30 height 15
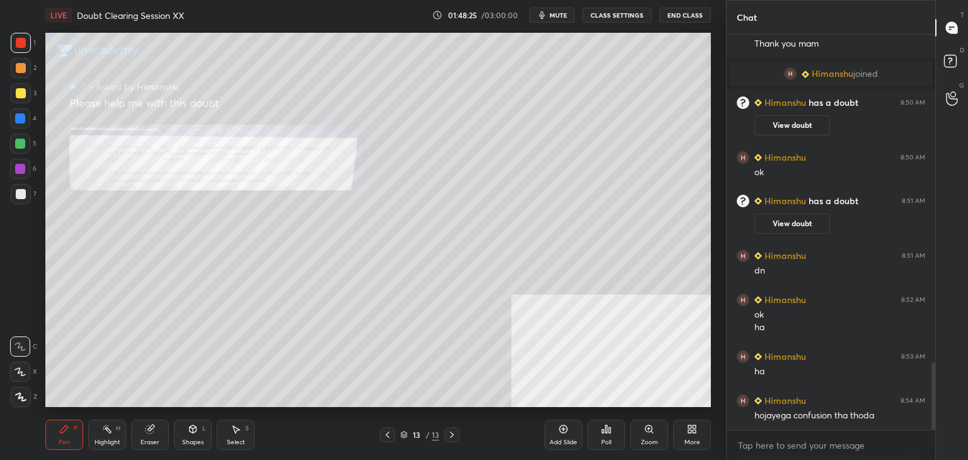
scroll to position [1942, 0]
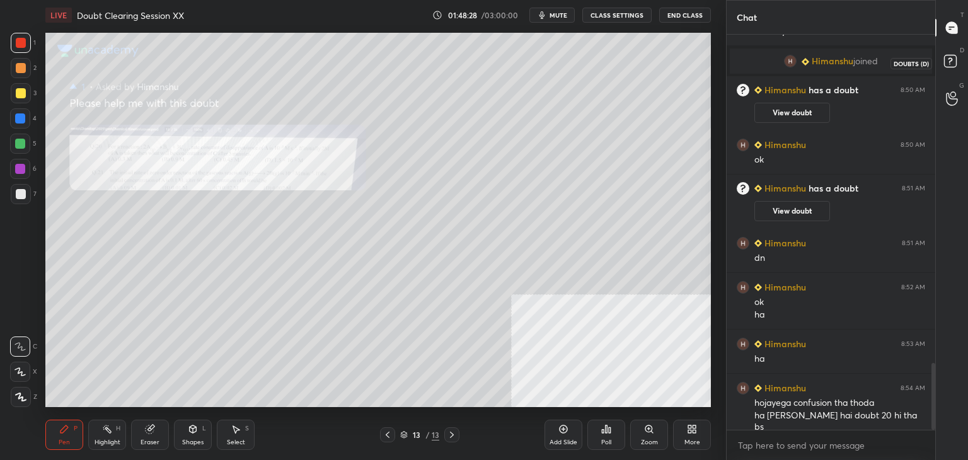
click at [941, 71] on div at bounding box center [951, 63] width 25 height 23
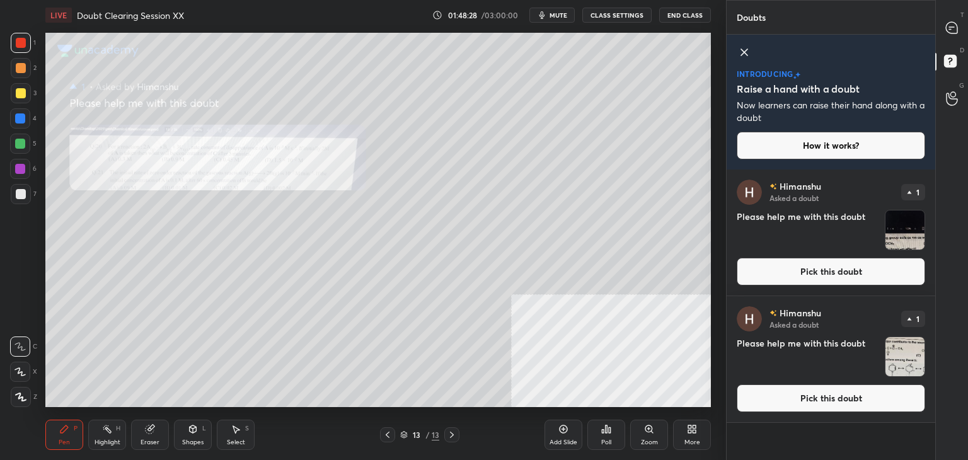
drag, startPoint x: 793, startPoint y: 288, endPoint x: 781, endPoint y: 289, distance: 11.4
click at [789, 289] on div "[PERSON_NAME] Asked a doubt 1 Please help me with this doubt Pick this doubt" at bounding box center [830, 232] width 209 height 126
click at [789, 275] on button "Pick this doubt" at bounding box center [831, 272] width 188 height 28
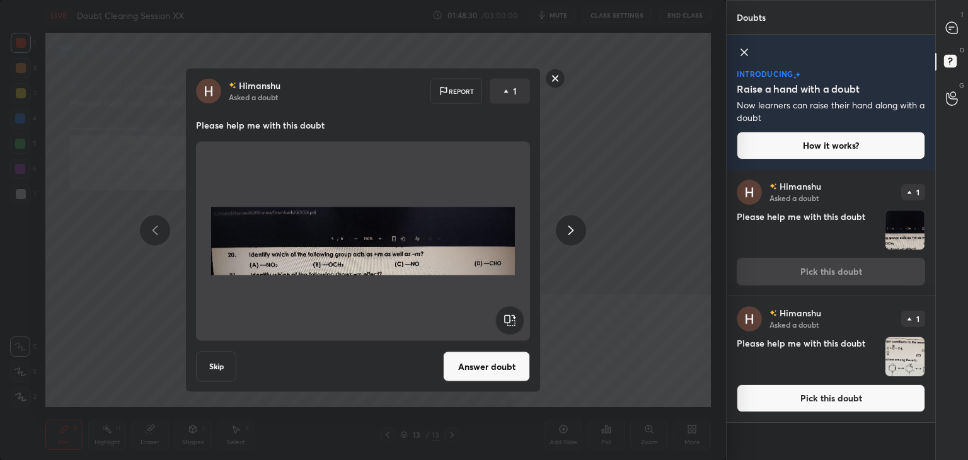
drag, startPoint x: 457, startPoint y: 384, endPoint x: 459, endPoint y: 396, distance: 12.7
click at [458, 387] on div "[PERSON_NAME] Asked a doubt Report 1 Please help me with this doubt Skip Answer…" at bounding box center [362, 230] width 355 height 324
click at [471, 370] on button "Answer doubt" at bounding box center [486, 367] width 87 height 30
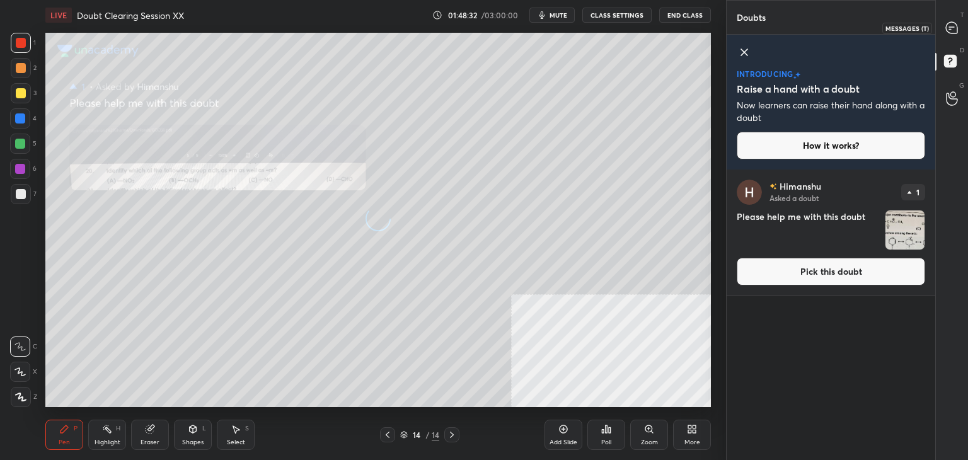
drag, startPoint x: 950, startPoint y: 28, endPoint x: 961, endPoint y: 35, distance: 12.8
click at [951, 29] on icon at bounding box center [951, 27] width 11 height 11
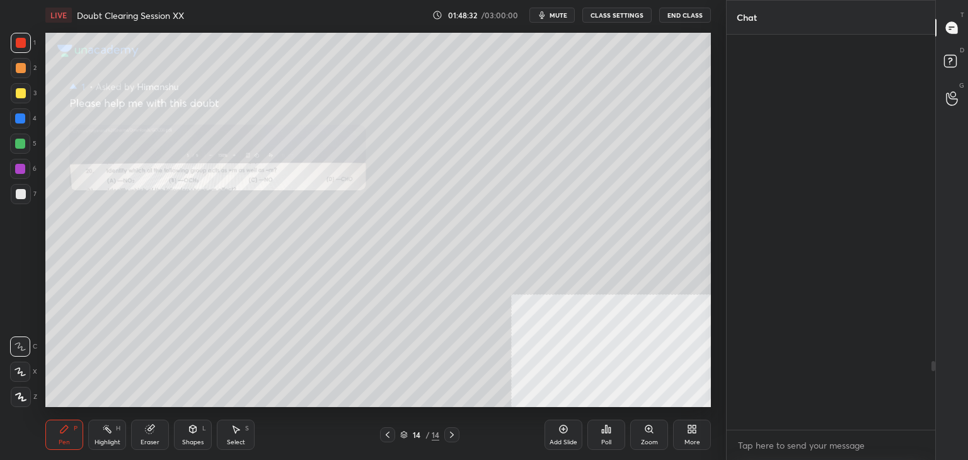
scroll to position [391, 205]
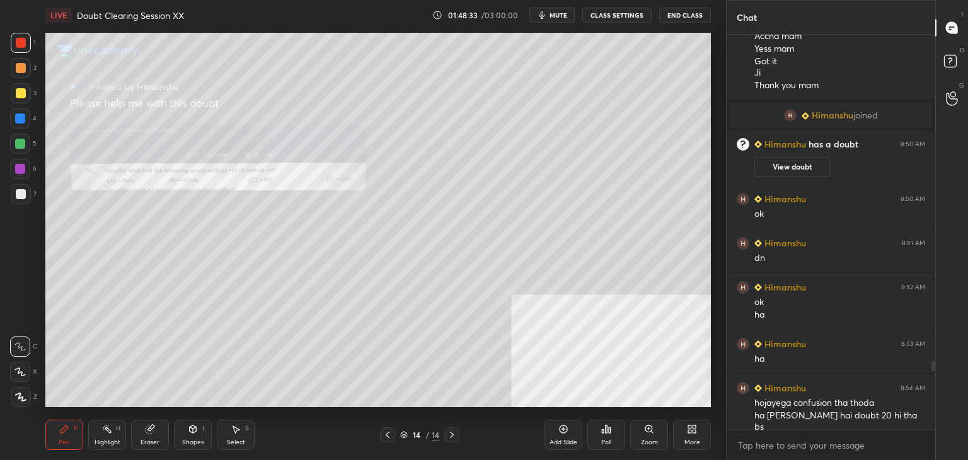
click at [637, 436] on div "Zoom" at bounding box center [649, 435] width 38 height 30
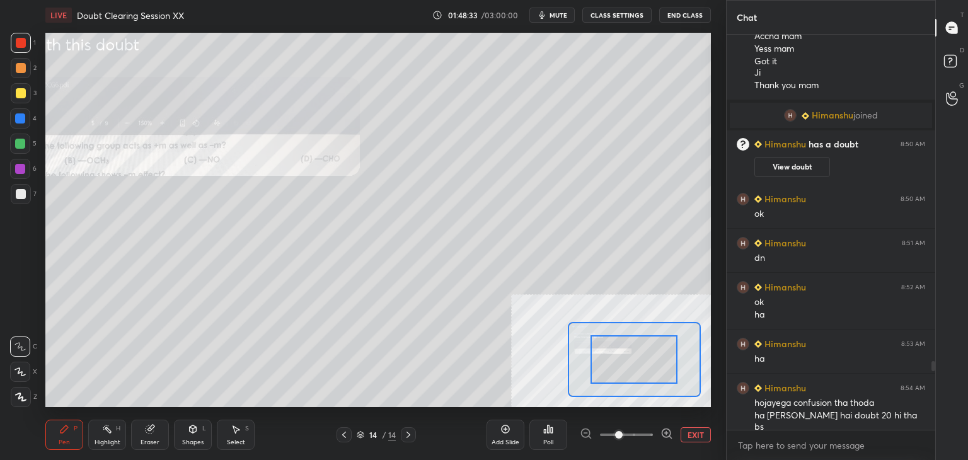
click at [635, 439] on span at bounding box center [626, 434] width 53 height 19
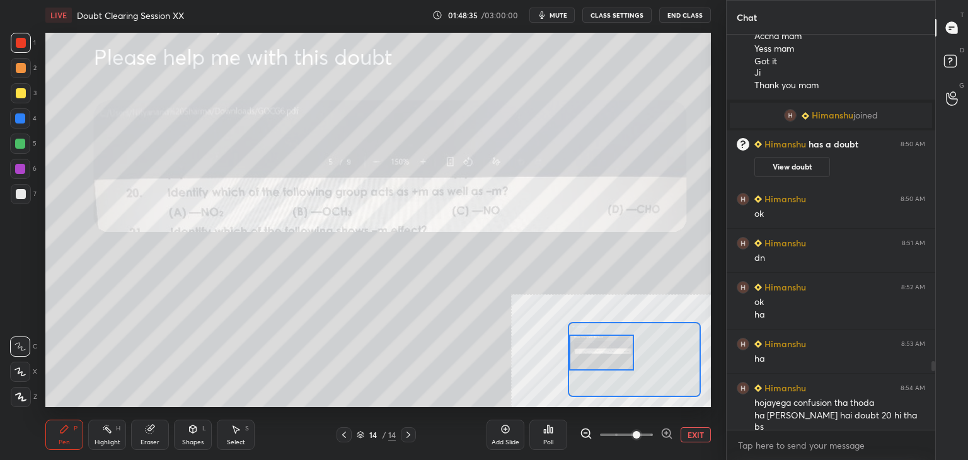
drag, startPoint x: 622, startPoint y: 355, endPoint x: 576, endPoint y: 349, distance: 46.3
click at [576, 349] on div at bounding box center [602, 353] width 66 height 36
click at [23, 144] on div at bounding box center [20, 144] width 10 height 10
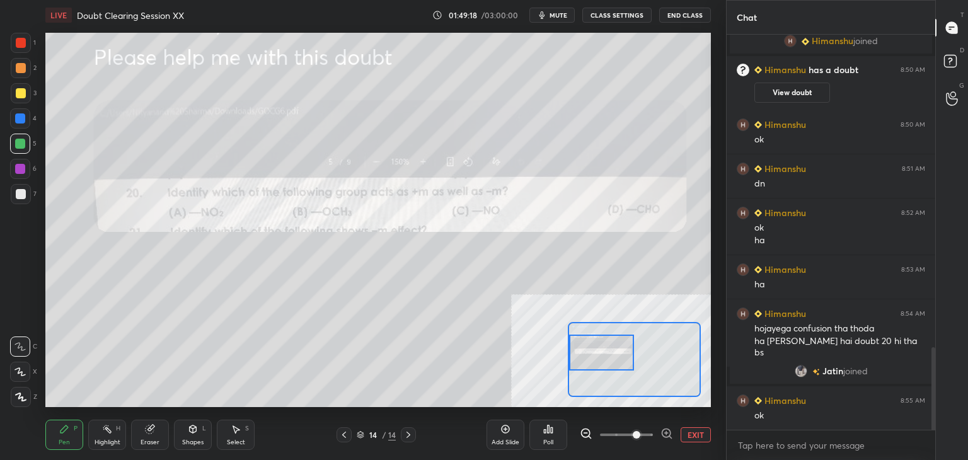
scroll to position [1502, 0]
click at [26, 44] on div at bounding box center [21, 43] width 20 height 20
click at [630, 13] on button "CLASS SETTINGS" at bounding box center [616, 15] width 69 height 15
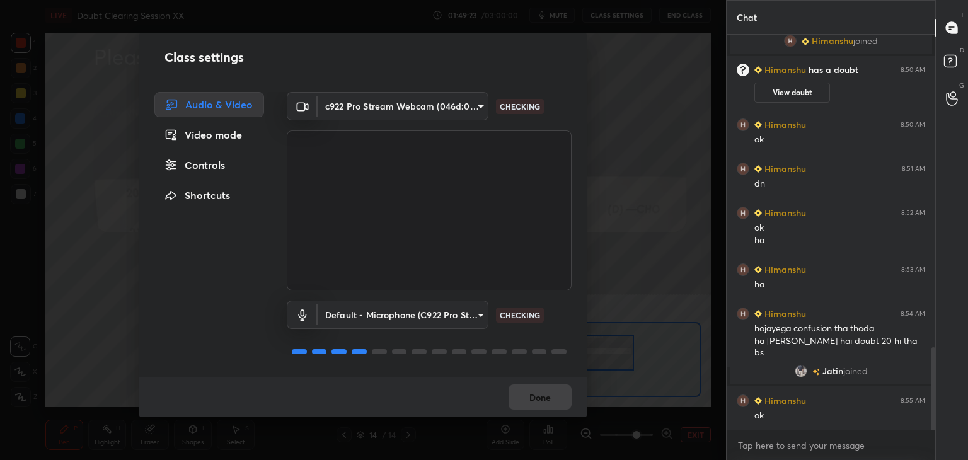
click at [220, 164] on div "Controls" at bounding box center [209, 164] width 110 height 25
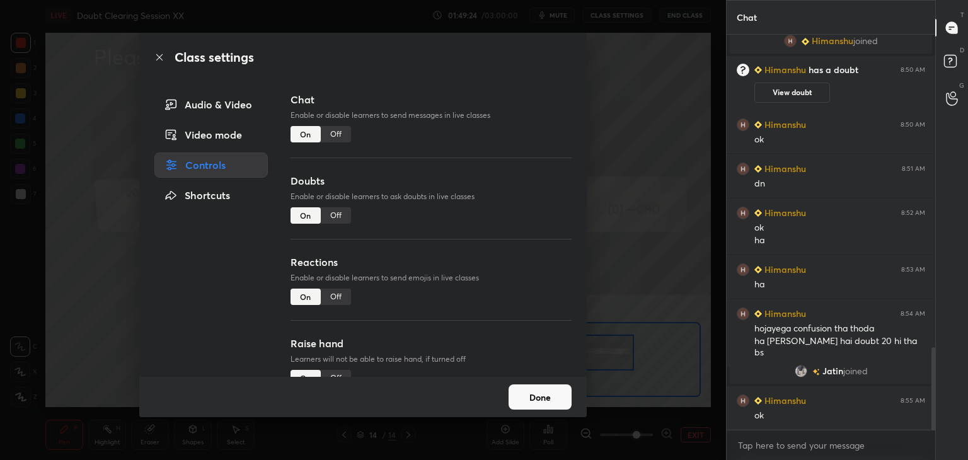
click at [333, 215] on div "Off" at bounding box center [336, 215] width 30 height 16
click at [556, 396] on button "Done" at bounding box center [539, 396] width 63 height 25
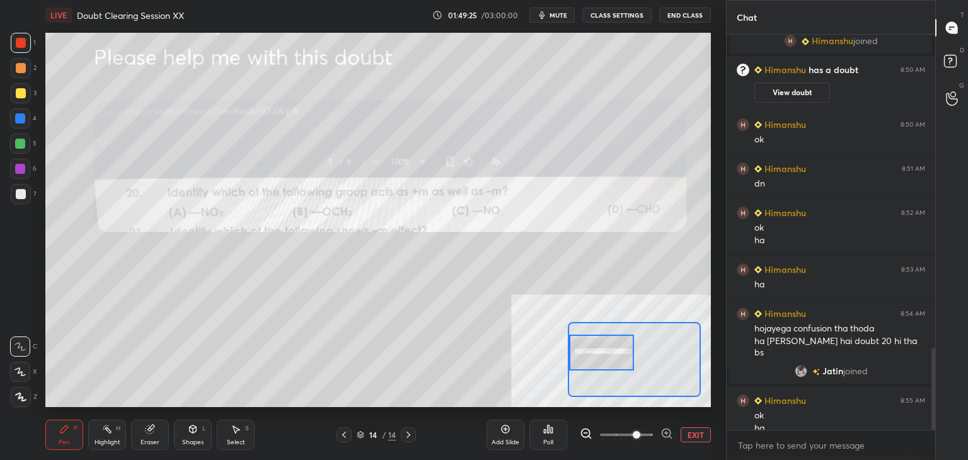
scroll to position [1515, 0]
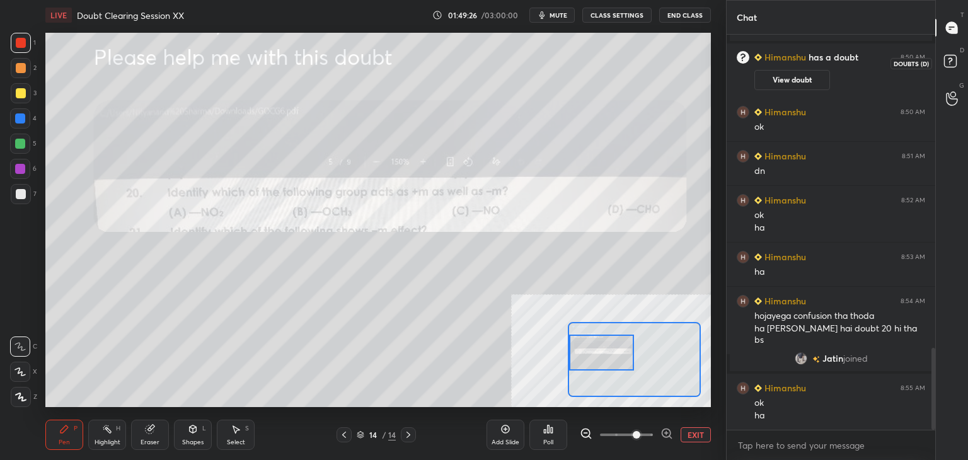
click at [950, 65] on rect at bounding box center [950, 61] width 12 height 12
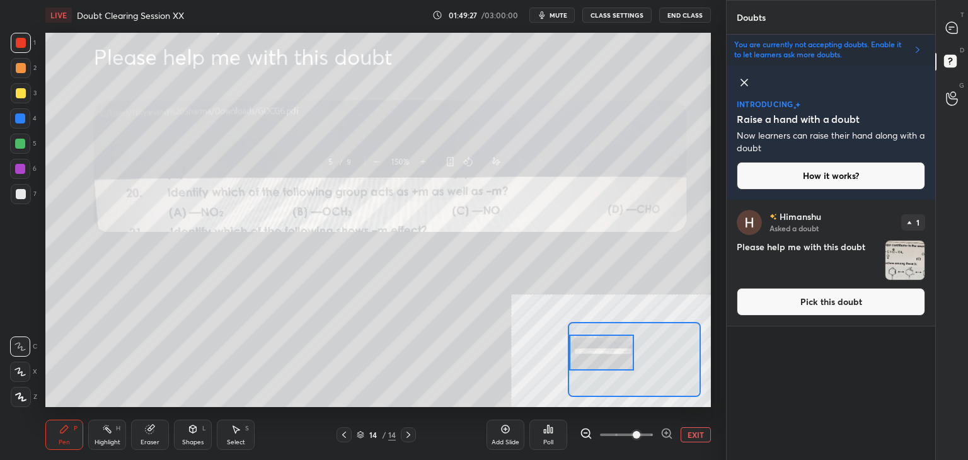
click at [772, 308] on button "Pick this doubt" at bounding box center [831, 302] width 188 height 28
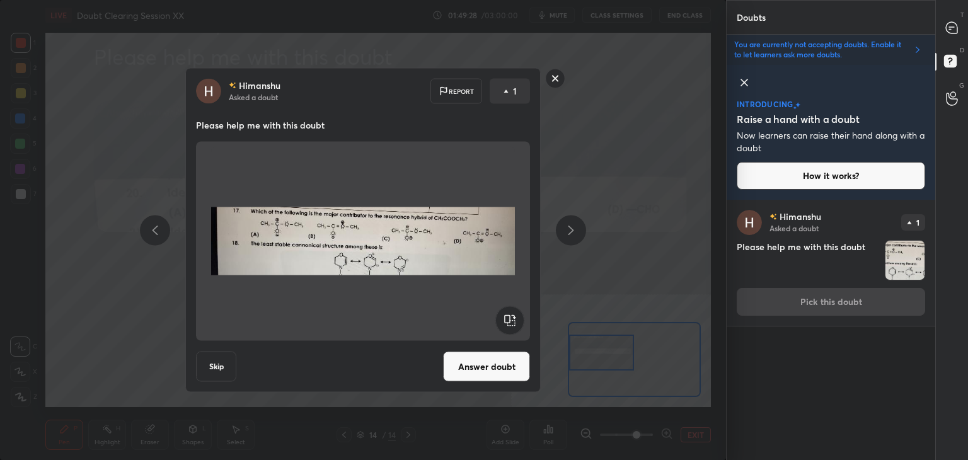
click at [466, 357] on button "Answer doubt" at bounding box center [486, 367] width 87 height 30
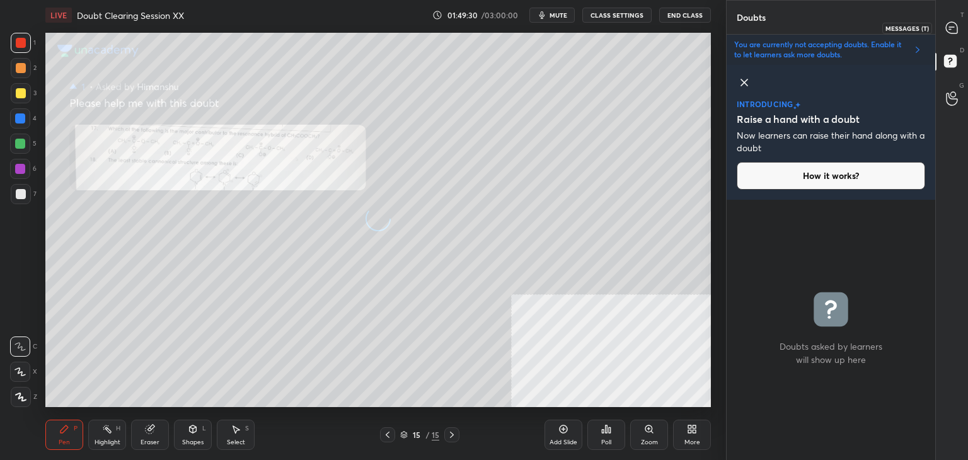
click at [950, 36] on div at bounding box center [951, 27] width 25 height 23
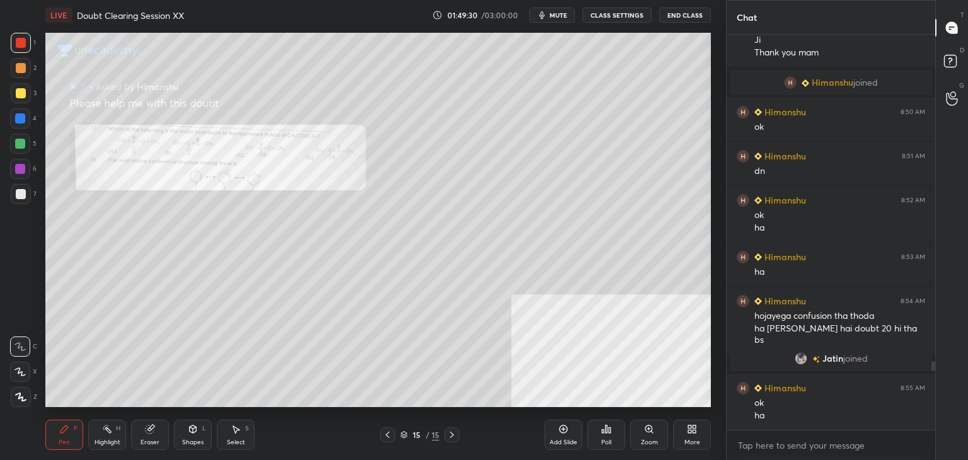
scroll to position [391, 205]
click at [646, 428] on icon at bounding box center [648, 428] width 7 height 7
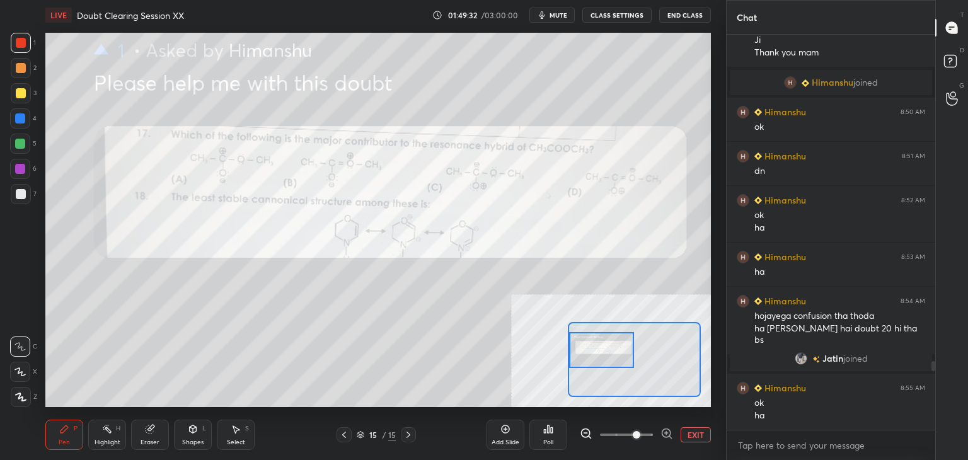
drag, startPoint x: 639, startPoint y: 368, endPoint x: 599, endPoint y: 359, distance: 40.8
click at [599, 359] on div at bounding box center [602, 350] width 66 height 36
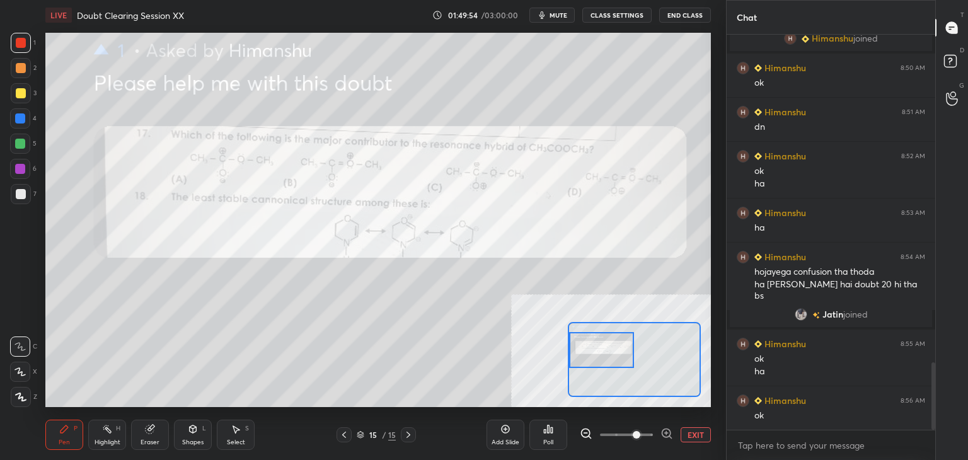
click at [706, 434] on button "EXIT" at bounding box center [695, 434] width 30 height 15
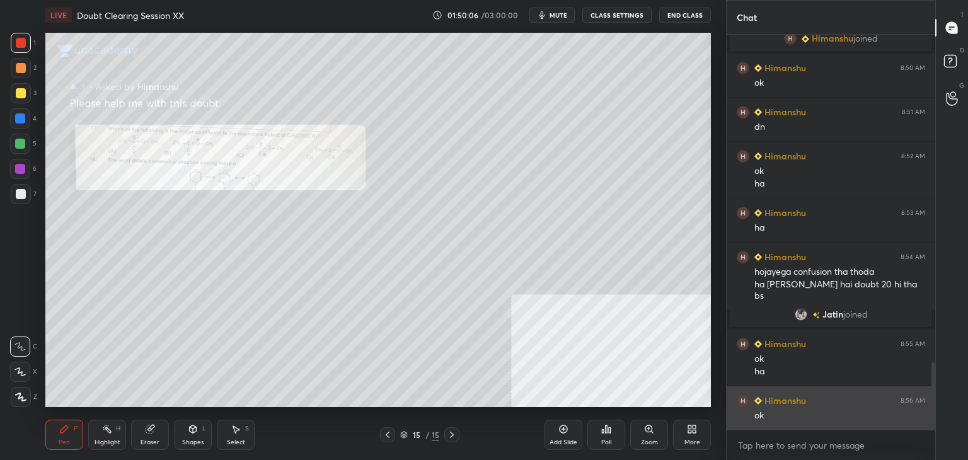
click at [788, 399] on h6 "Himanshu" at bounding box center [784, 400] width 44 height 13
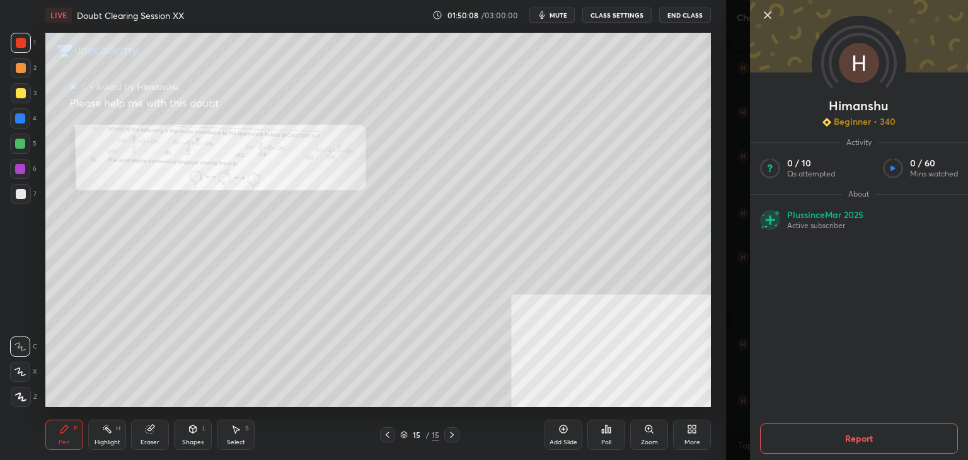
click at [765, 14] on icon at bounding box center [767, 15] width 15 height 15
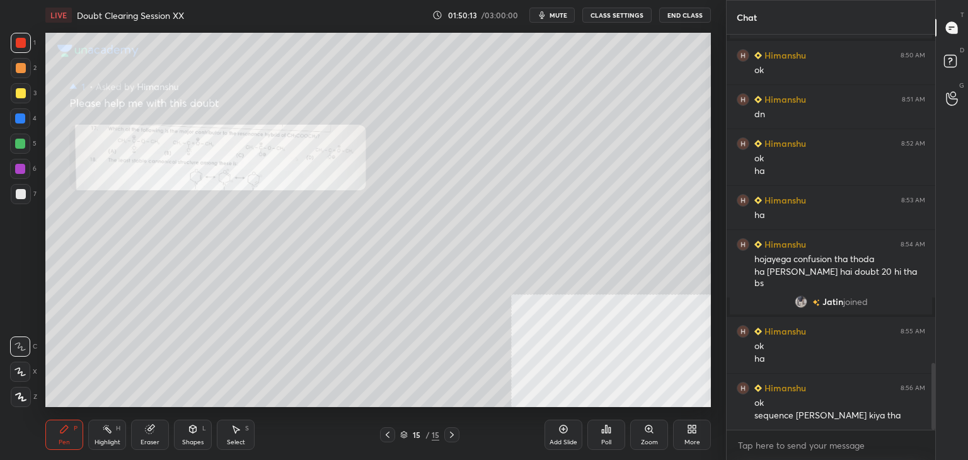
scroll to position [1952, 0]
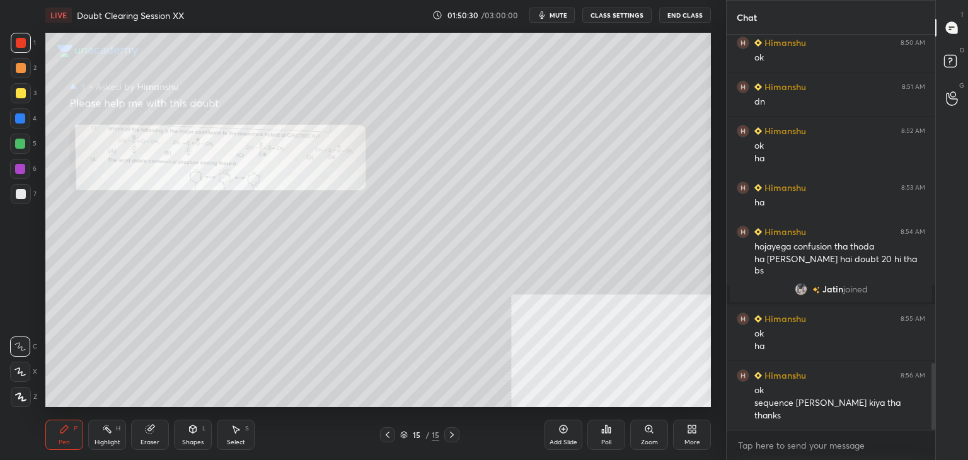
click at [685, 11] on button "End Class" at bounding box center [685, 15] width 52 height 15
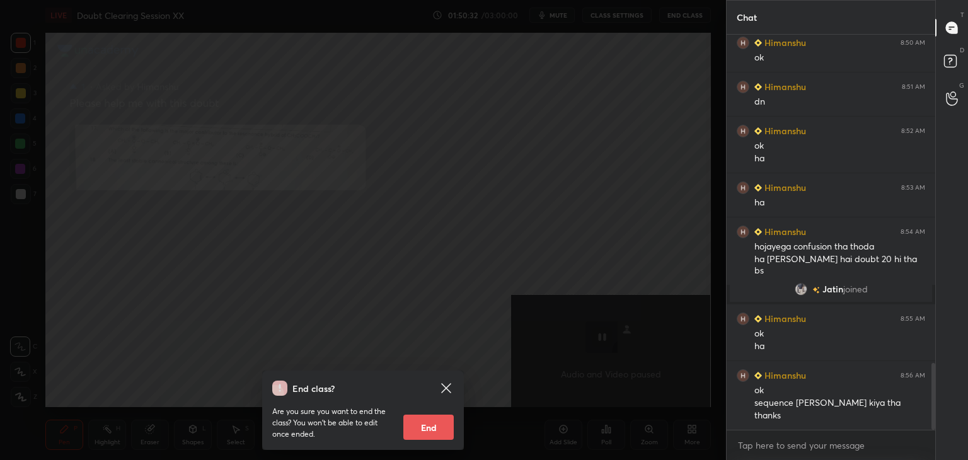
drag, startPoint x: 426, startPoint y: 420, endPoint x: 377, endPoint y: 391, distance: 57.1
click at [427, 421] on button "End" at bounding box center [428, 427] width 50 height 25
type textarea "x"
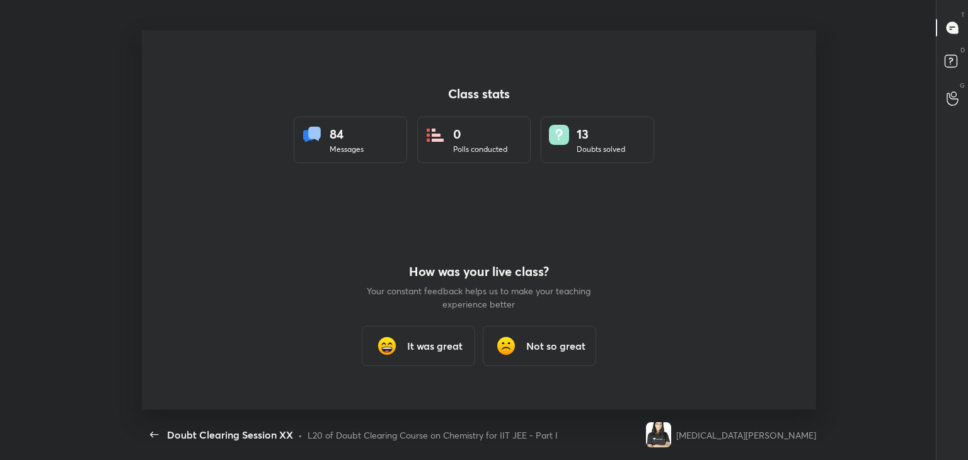
scroll to position [0, 0]
